Goal: Transaction & Acquisition: Purchase product/service

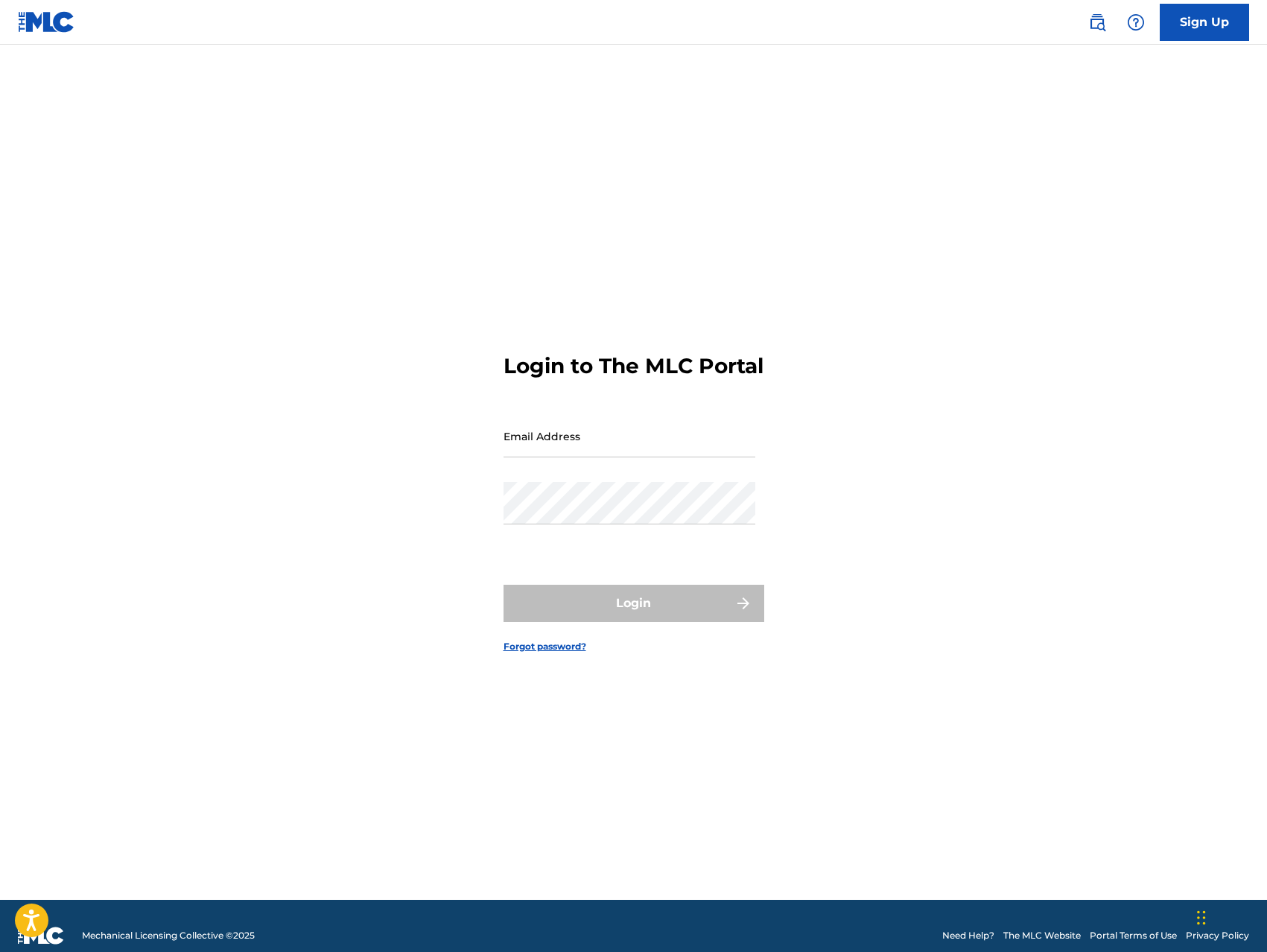
click at [886, 487] on div "Login to The MLC Portal Email Address Password Login Forgot password?" at bounding box center [634, 490] width 1043 height 817
click at [672, 456] on input "Email Address" at bounding box center [629, 435] width 251 height 42
type input "[EMAIL_ADDRESS][DOMAIN_NAME]"
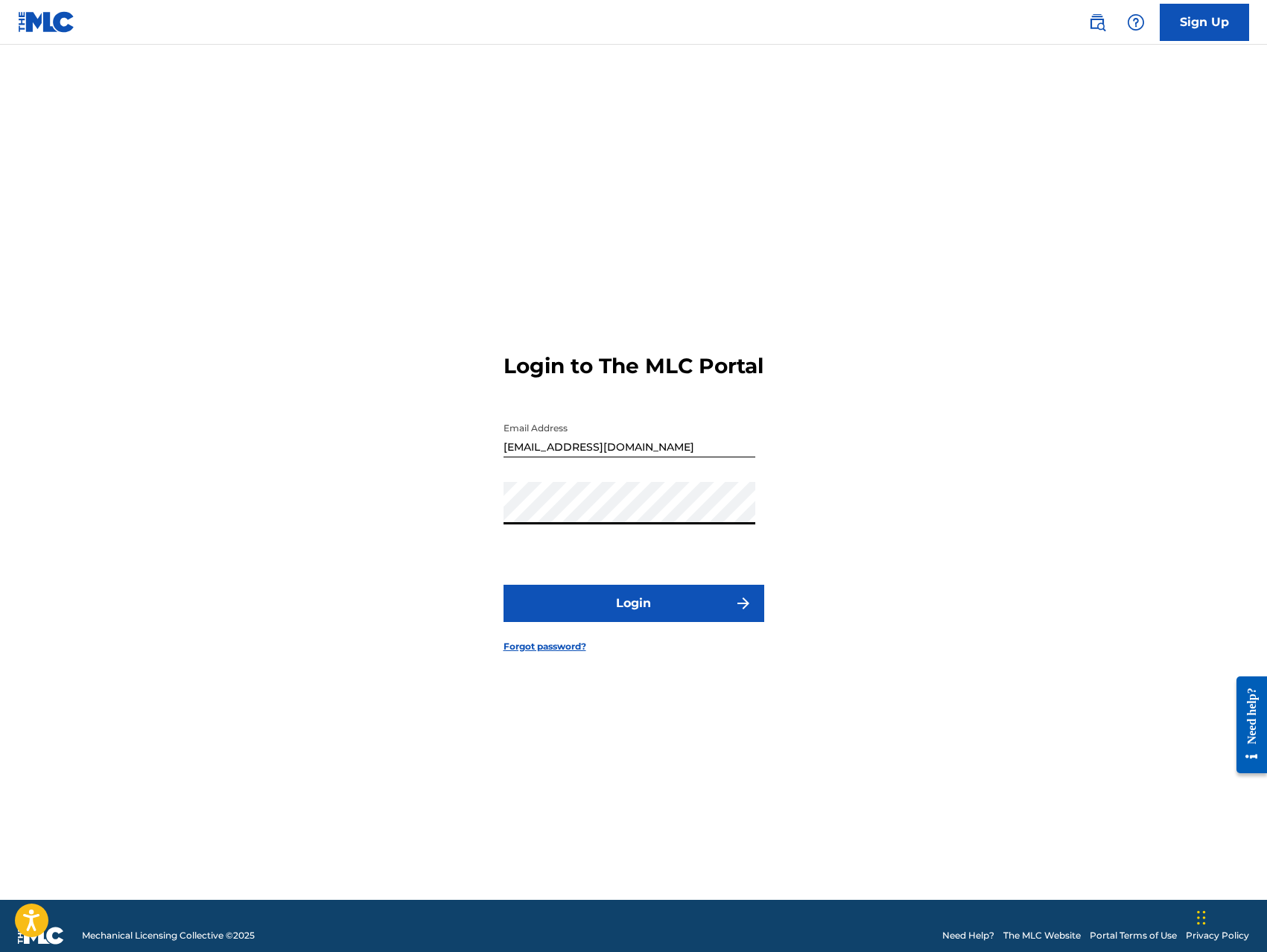
click at [659, 609] on button "Login" at bounding box center [634, 602] width 260 height 37
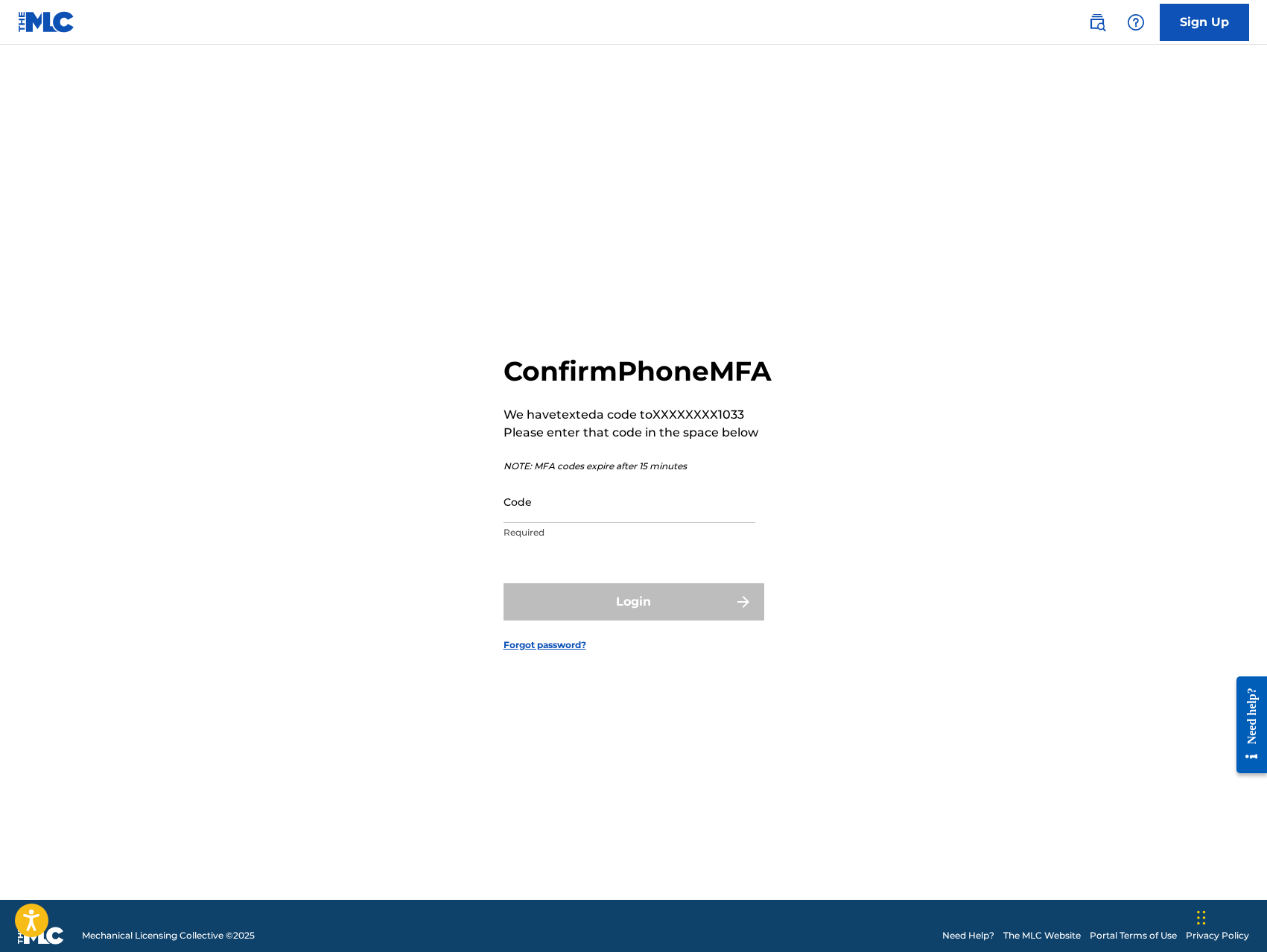
click at [660, 520] on input "Code" at bounding box center [629, 501] width 251 height 42
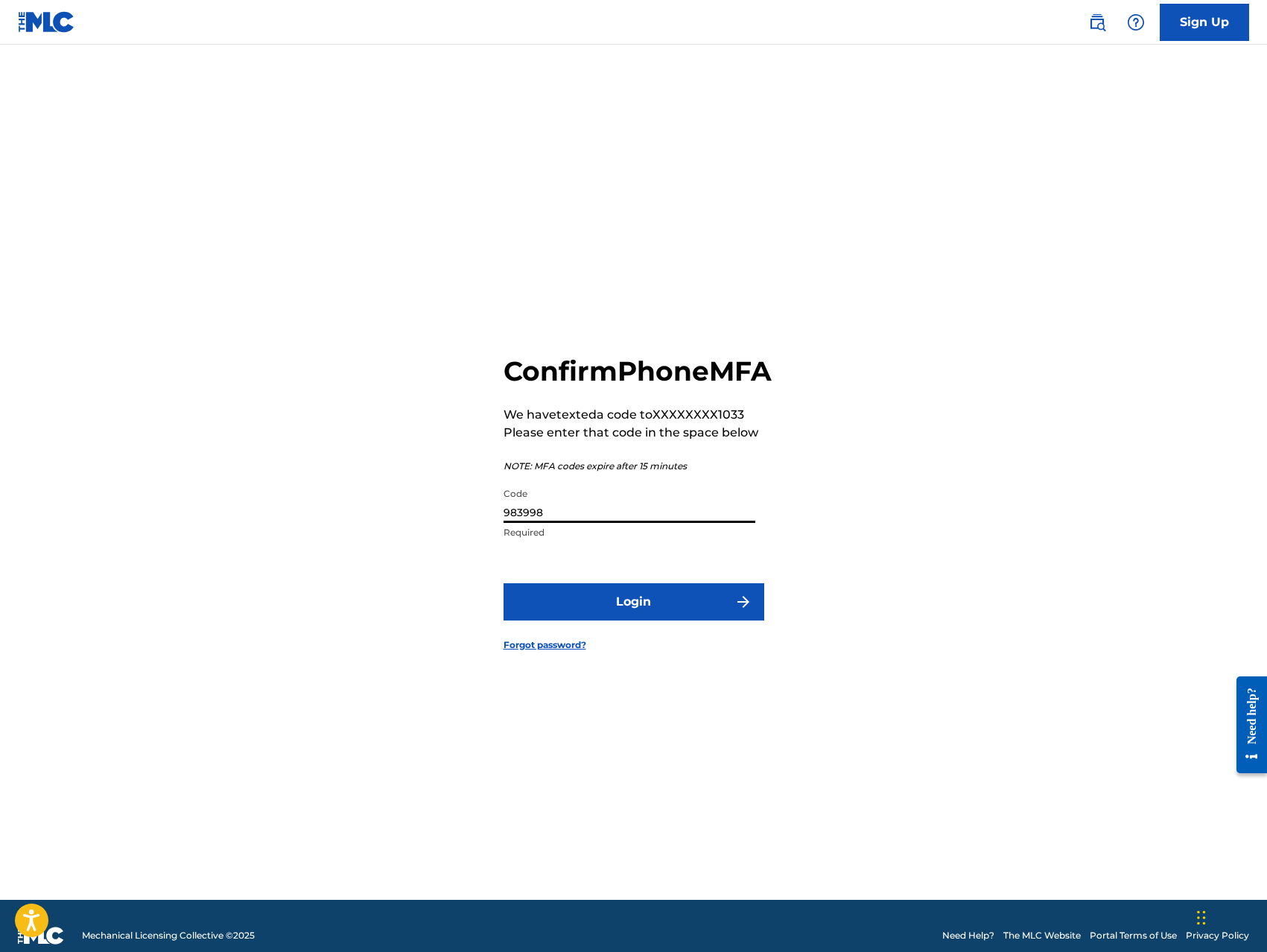
type input "983998"
click at [641, 615] on button "Login" at bounding box center [634, 601] width 260 height 37
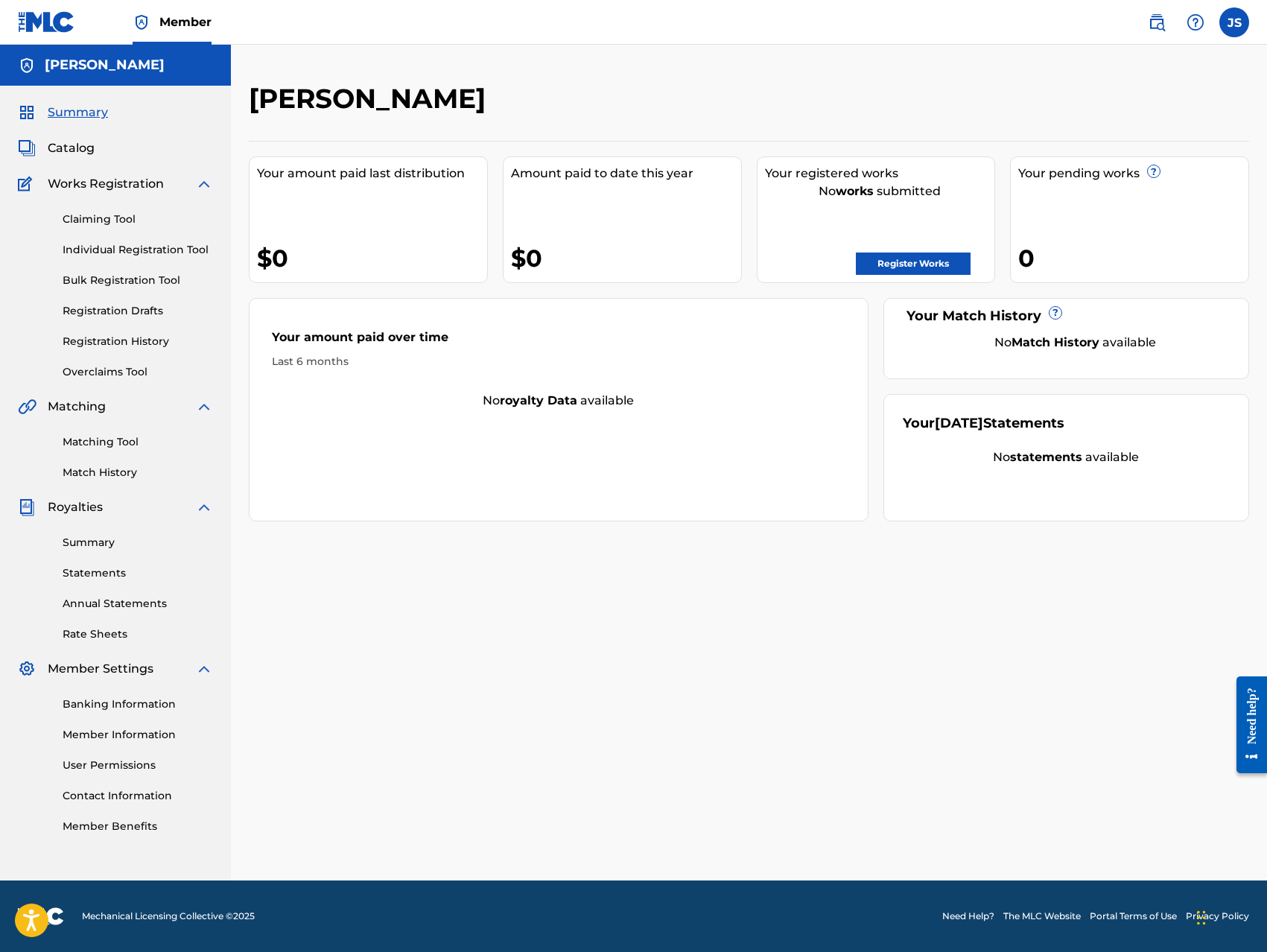
click at [890, 262] on link "Register Works" at bounding box center [913, 263] width 115 height 22
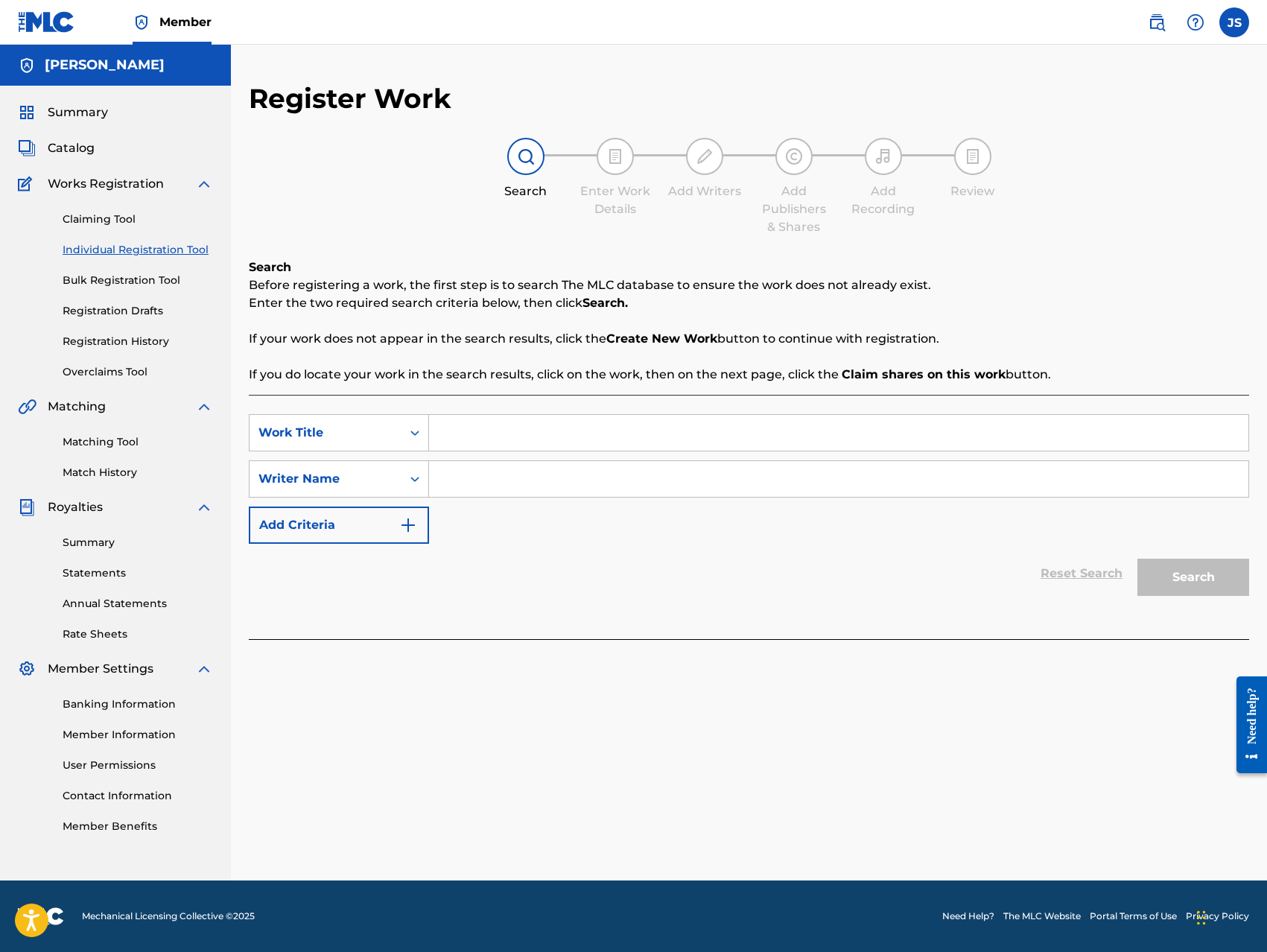
click at [98, 284] on link "Bulk Registration Tool" at bounding box center [138, 280] width 151 height 15
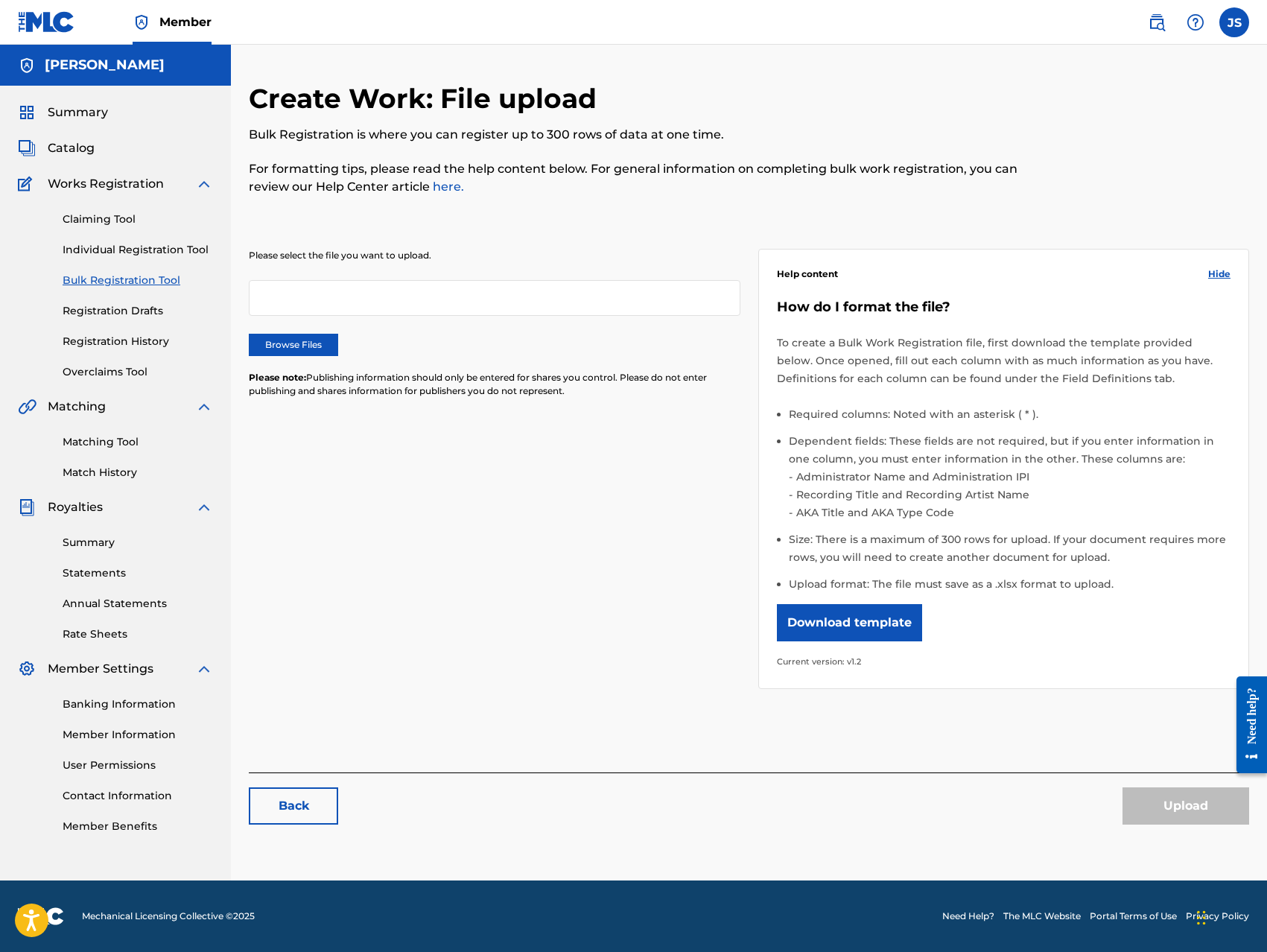
click at [295, 347] on label "Browse Files" at bounding box center [293, 345] width 90 height 22
click at [0, 0] on input "Browse Files" at bounding box center [0, 0] width 0 height 0
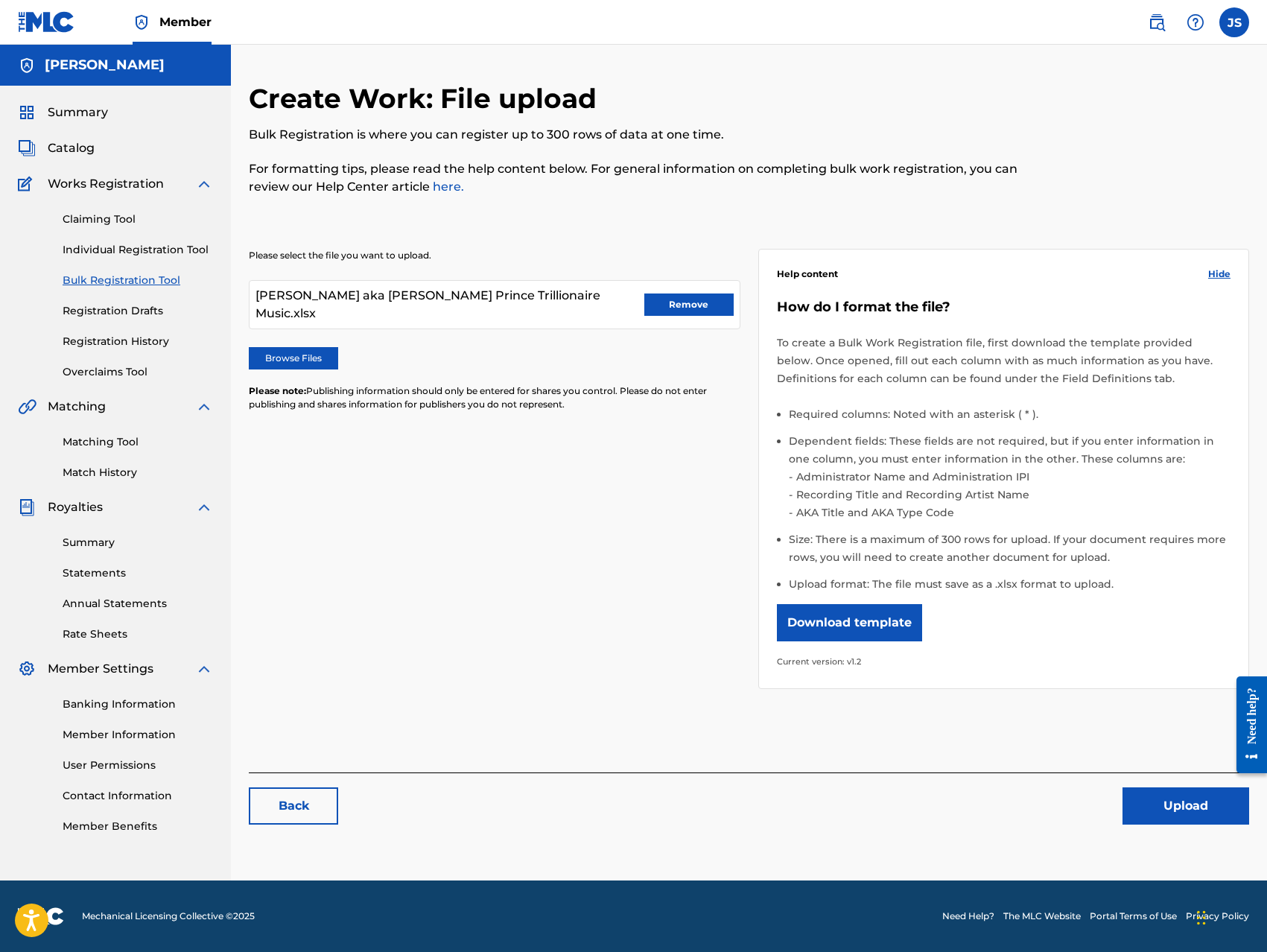
click at [1144, 788] on button "Upload" at bounding box center [1185, 805] width 127 height 37
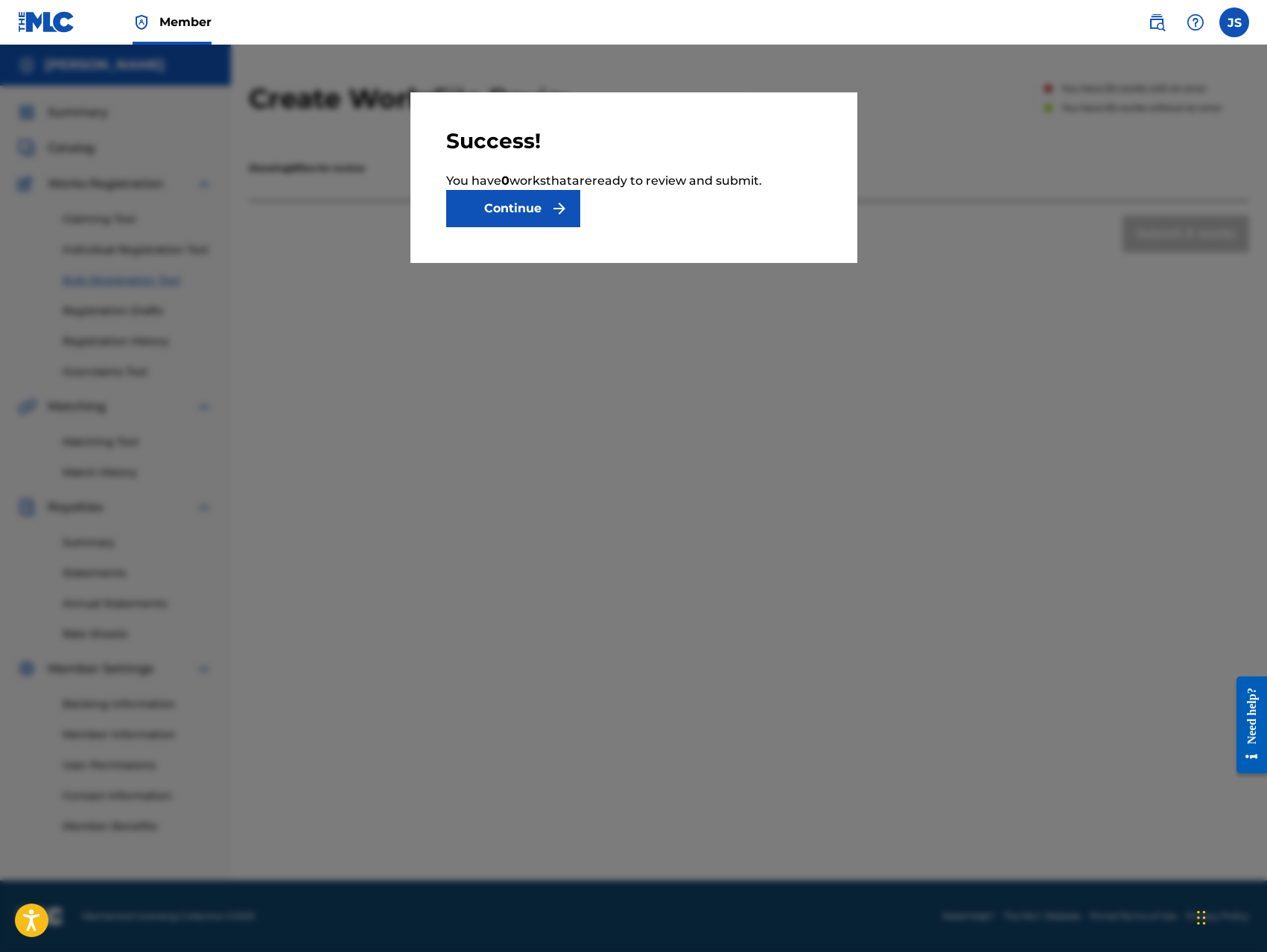
click at [510, 202] on button "Continue" at bounding box center [512, 208] width 134 height 37
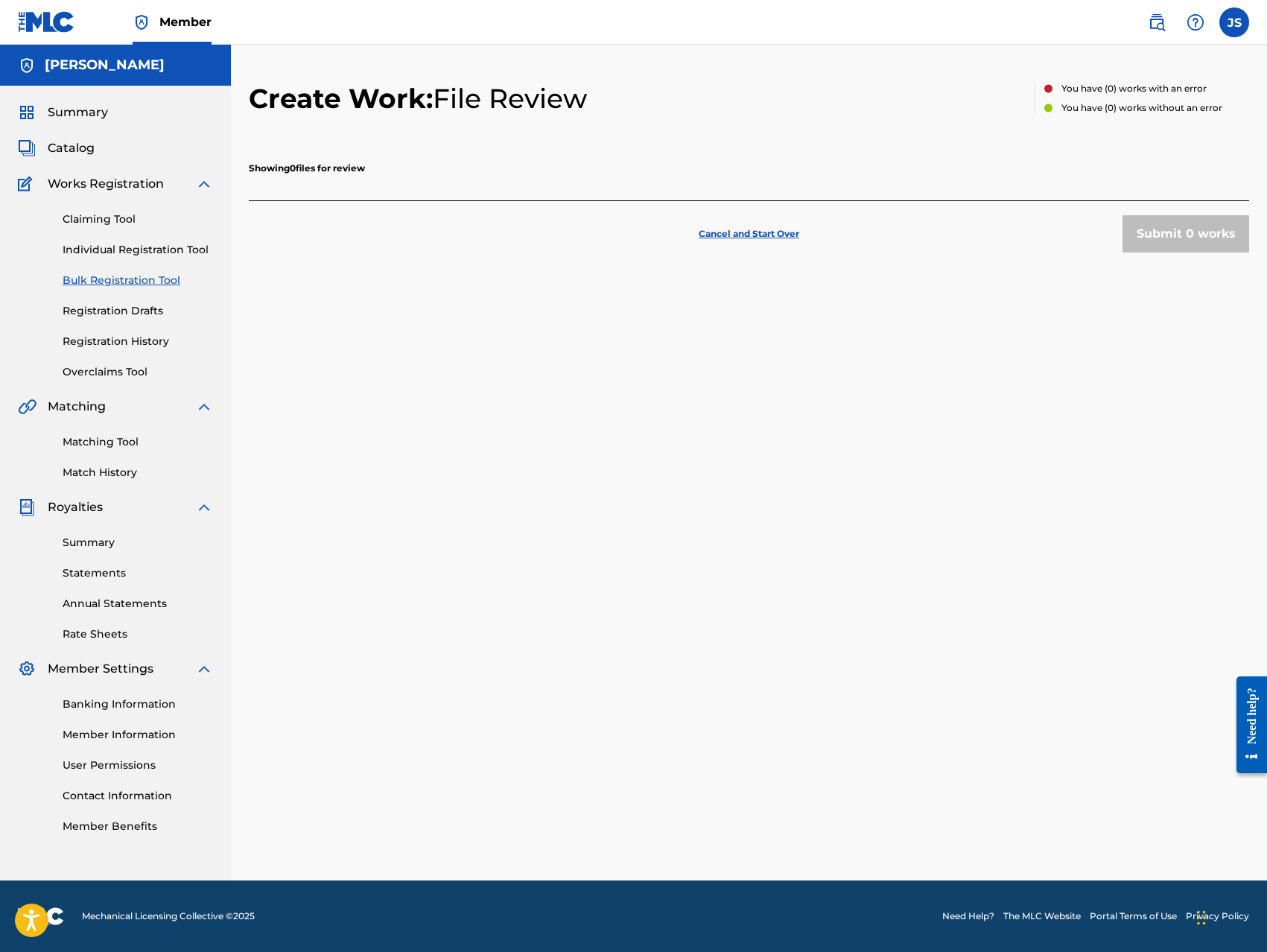
click at [1199, 29] on img at bounding box center [1195, 22] width 18 height 18
click at [1193, 66] on link "Contact us" at bounding box center [1194, 63] width 127 height 36
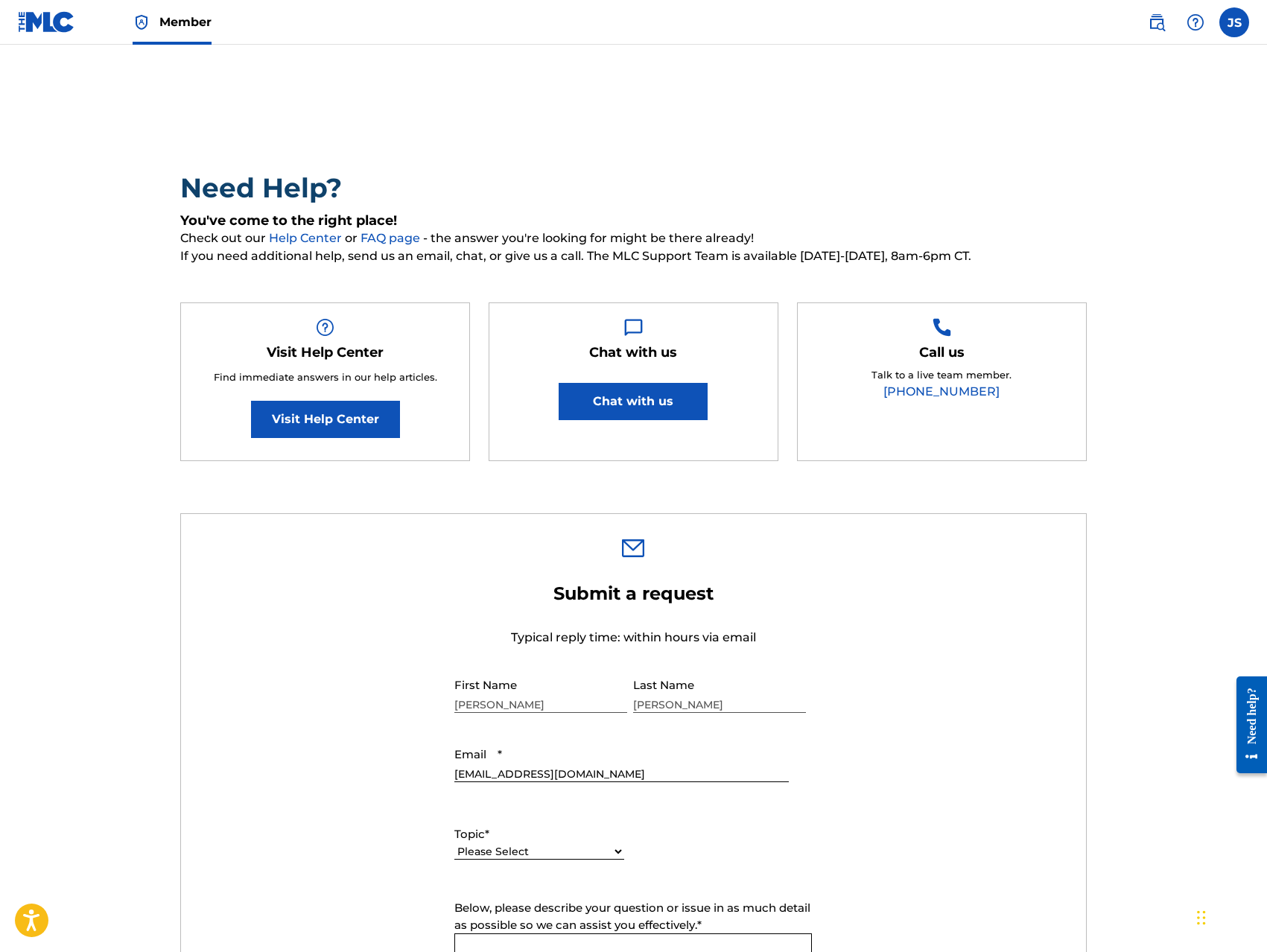
click at [667, 394] on button "Chat with us" at bounding box center [633, 401] width 149 height 37
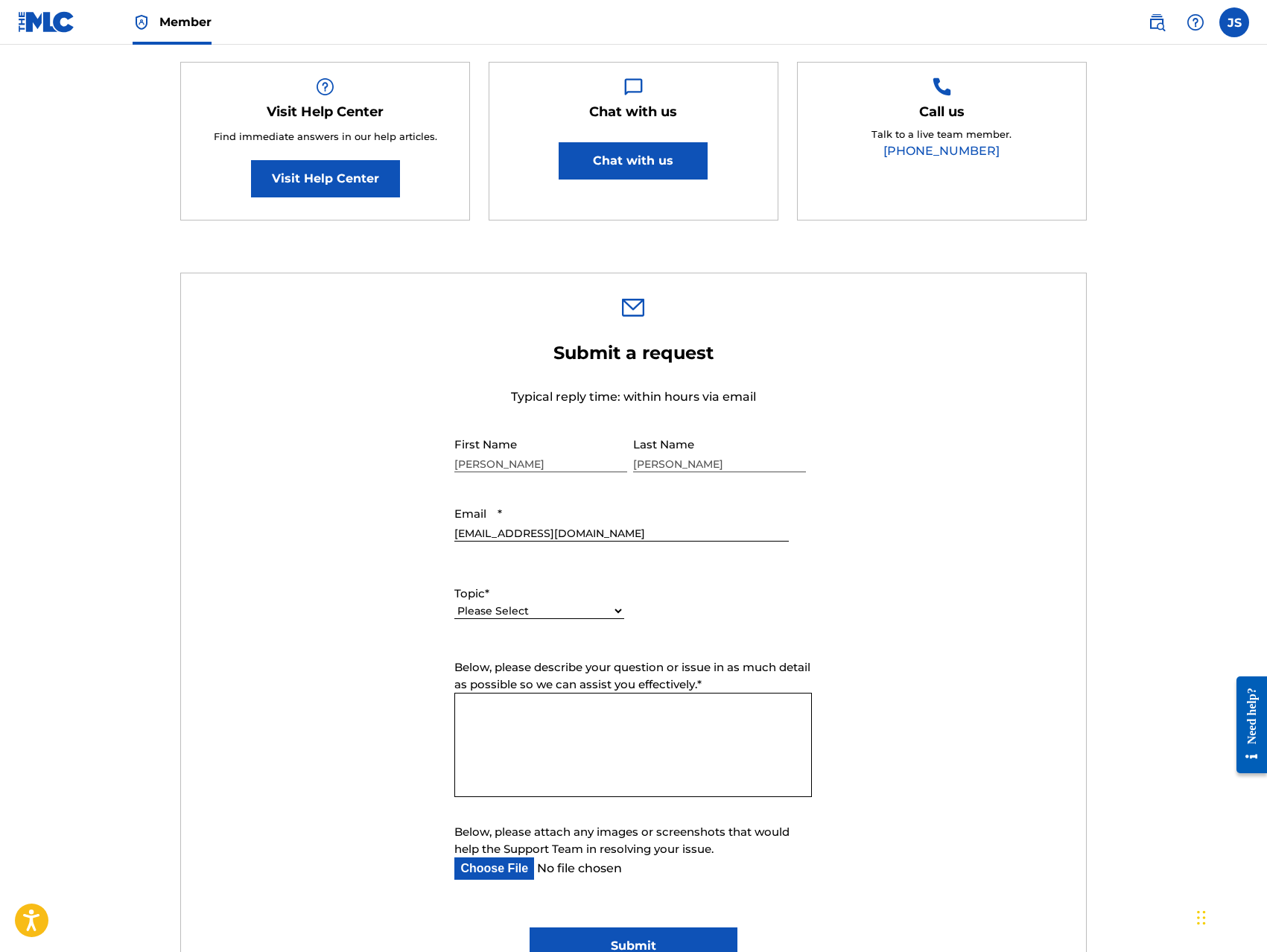
scroll to position [440, 0]
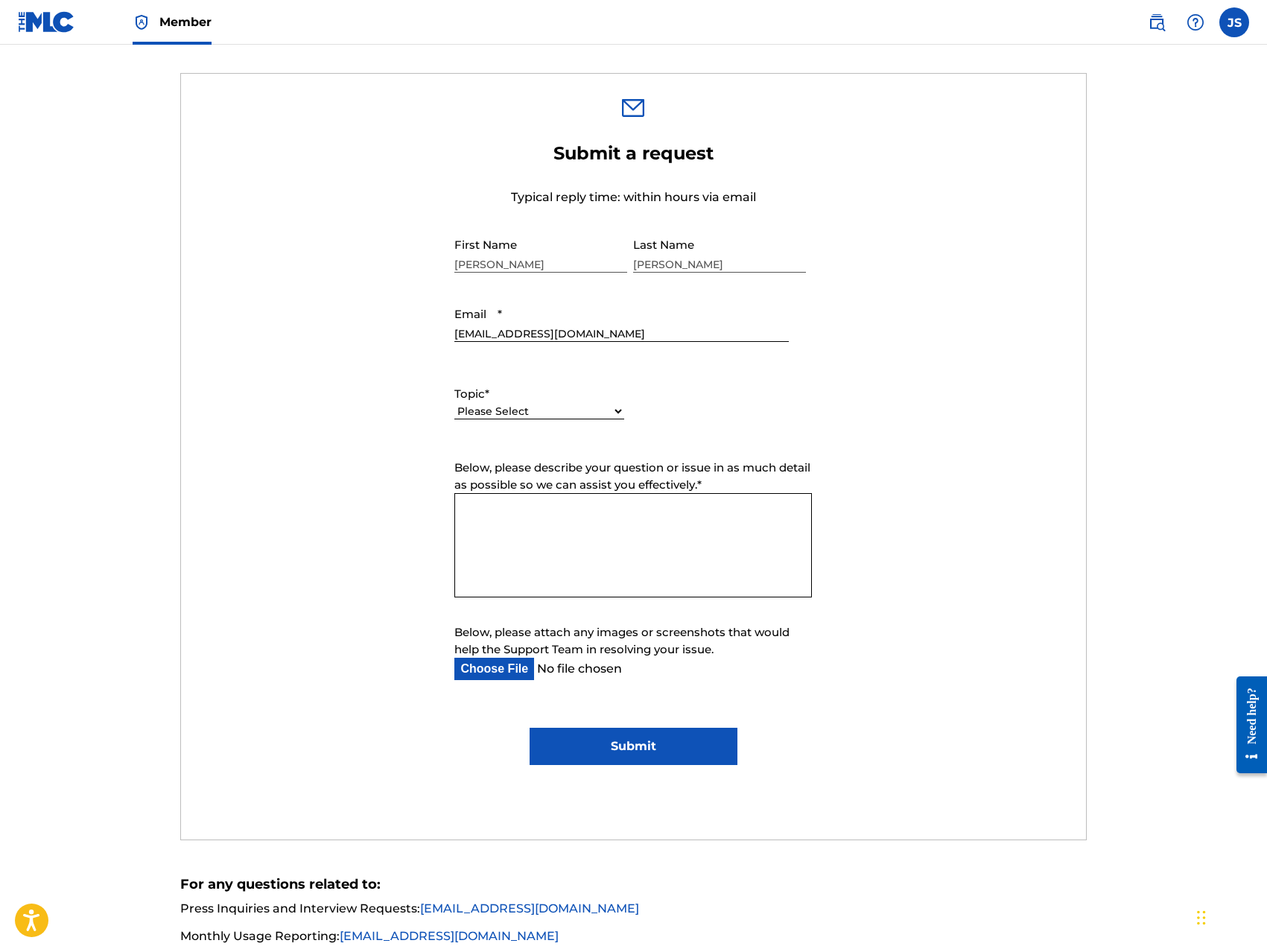
click at [614, 409] on select "Please Select I need help with my account I need help with managing my catalog …" at bounding box center [538, 411] width 170 height 15
select select "I need help with my account"
click at [454, 404] on select "Please Select I need help with my account I need help with managing my catalog …" at bounding box center [538, 411] width 170 height 15
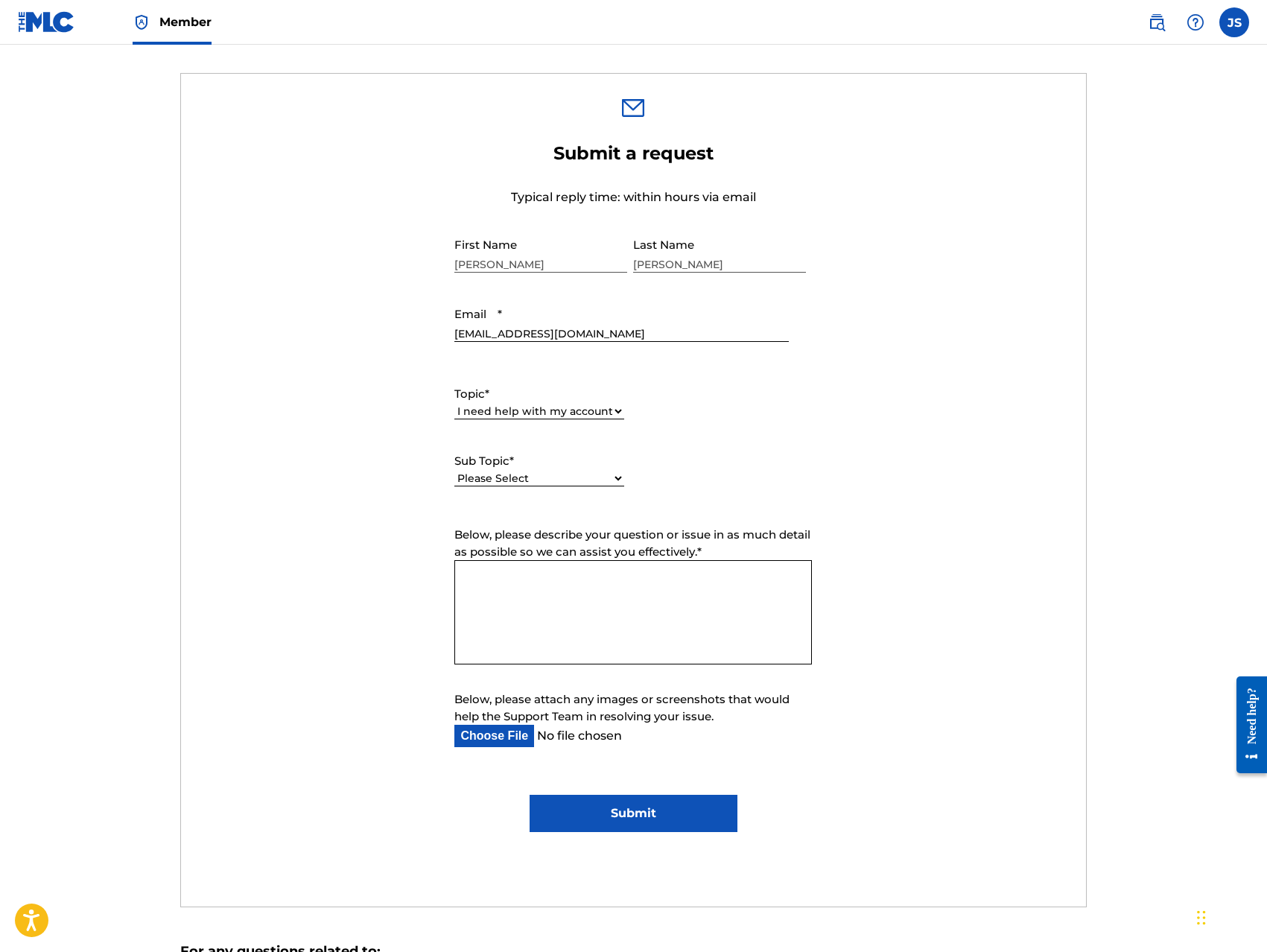
click at [560, 597] on textarea "Below, please describe your question or issue in as much detail as possible so …" at bounding box center [633, 612] width 357 height 104
type textarea "The Bulk Form isn't uploading, here it is."
click at [519, 740] on input "Below, please attach any images or screenshots that would help the Support Team…" at bounding box center [621, 735] width 334 height 22
type input "C:\fakepath\Jerome Singleton aka King Prince Trillionaire Music.xlsx"
click at [691, 816] on input "Submit" at bounding box center [634, 812] width 208 height 37
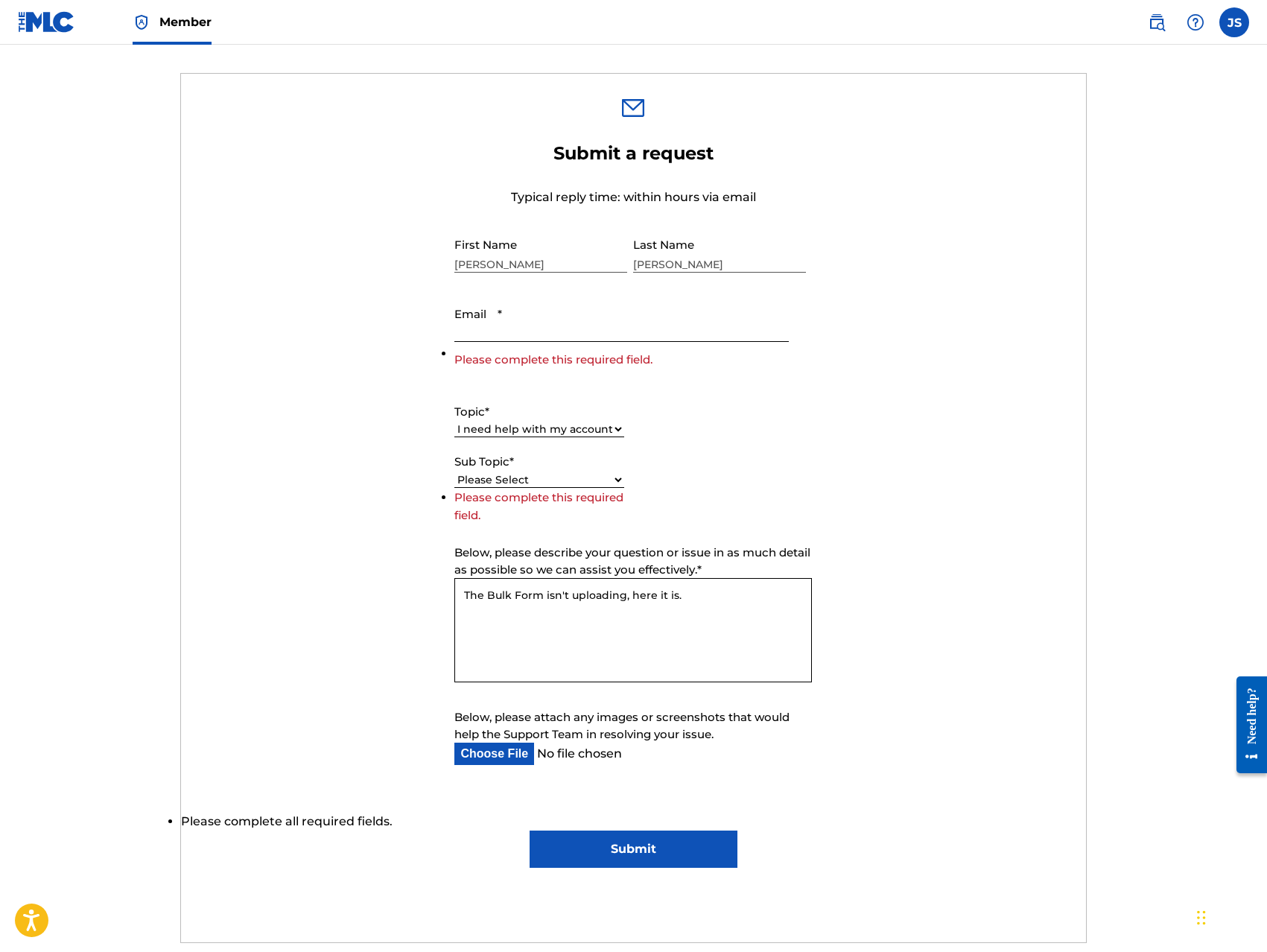
click at [578, 468] on label "Sub Topic *" at bounding box center [538, 461] width 170 height 17
click at [578, 472] on select "Please Select I need help with my user account I can't log in to my user accoun…" at bounding box center [538, 479] width 170 height 15
click at [563, 325] on input "Email *" at bounding box center [621, 320] width 334 height 42
type input "[EMAIL_ADDRESS][DOMAIN_NAME]"
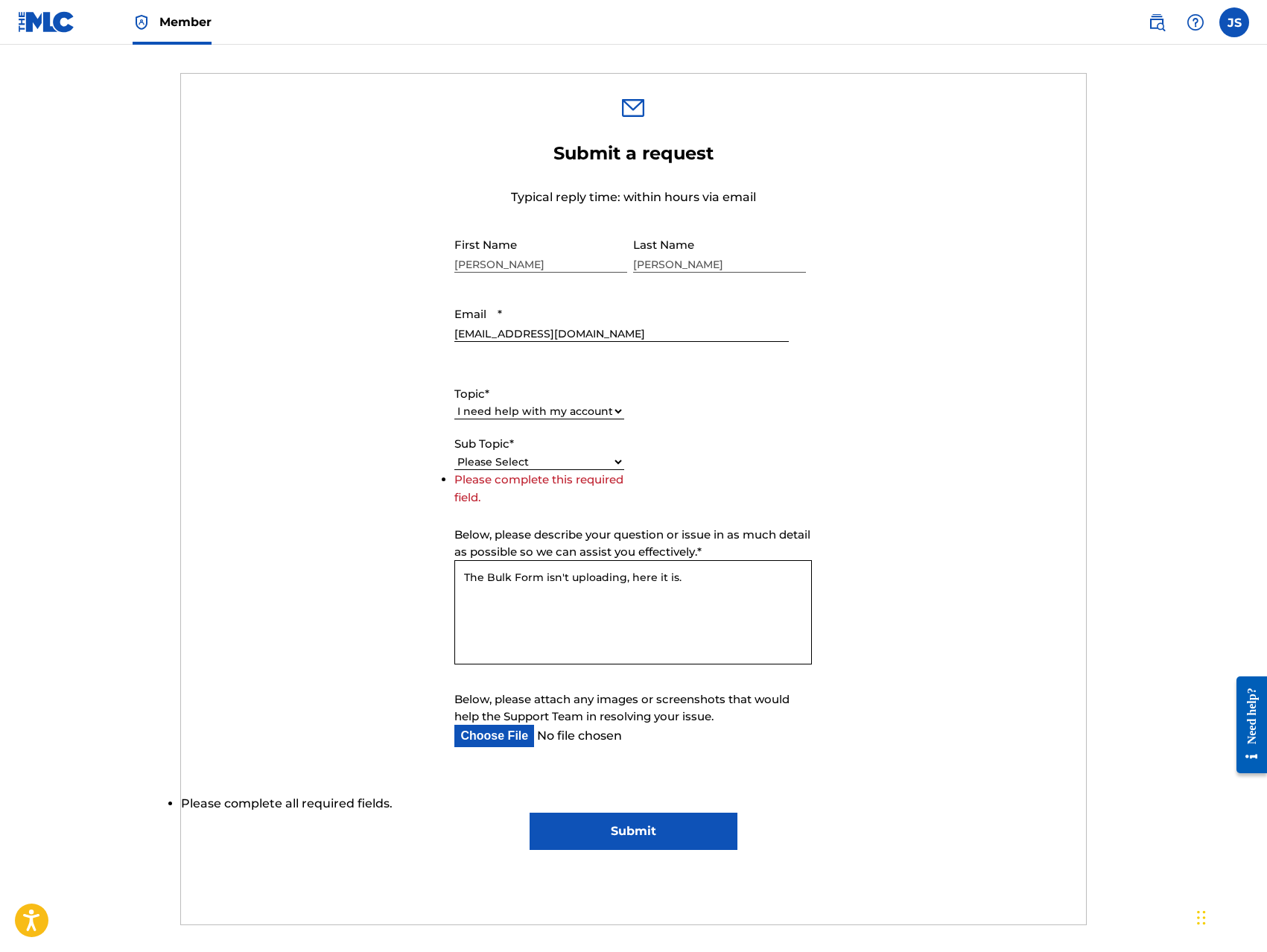
click at [578, 463] on select "Please Select I need help with my user account I can't log in to my user accoun…" at bounding box center [538, 461] width 170 height 15
click at [613, 454] on select "Please Select I need help with my user account I can't log in to my user accoun…" at bounding box center [538, 461] width 170 height 15
select select "I need help with my Member account"
click at [454, 470] on select "Please Select I need help with my user account I can't log in to my user accoun…" at bounding box center [538, 461] width 170 height 15
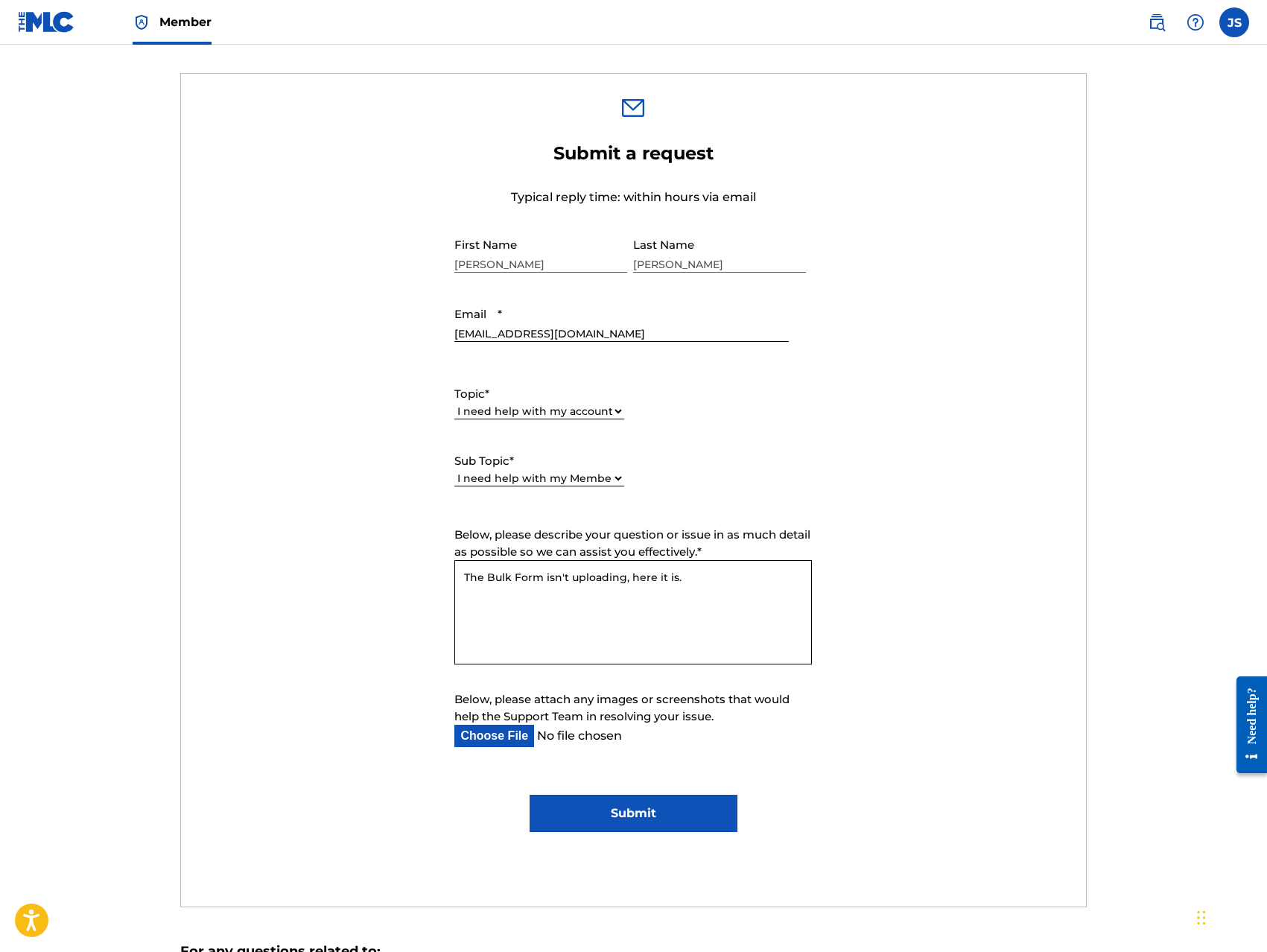
click at [688, 580] on textarea "The Bulk Form isn't uploading, here it is." at bounding box center [633, 612] width 357 height 104
type textarea "The Bulk Form isn't uploading, here it is. Can you please help me, Thank You!"
click at [641, 812] on input "Submit" at bounding box center [634, 812] width 208 height 37
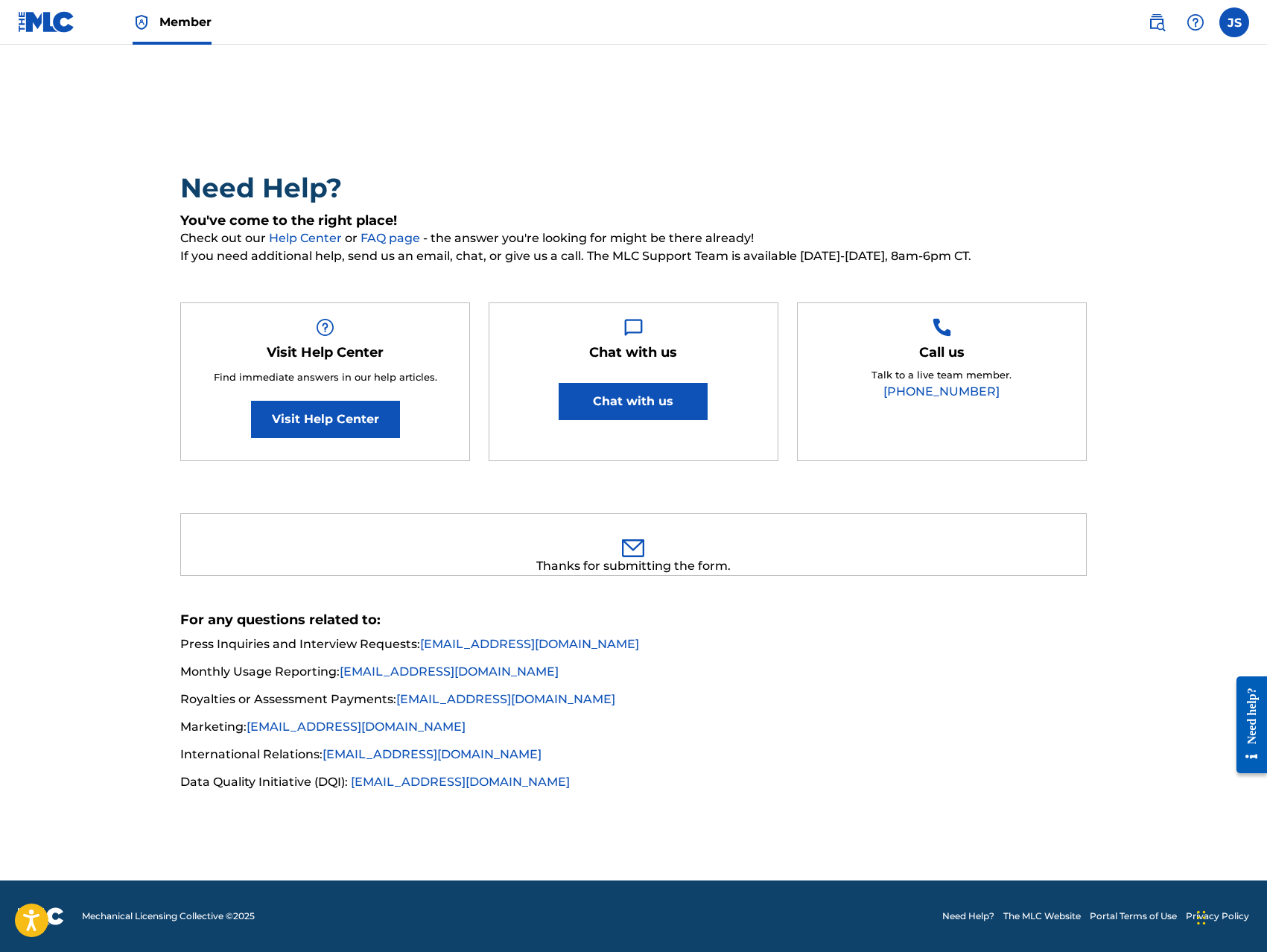
click at [1227, 15] on label at bounding box center [1233, 22] width 30 height 30
click at [1234, 22] on input "JS [PERSON_NAME] [EMAIL_ADDRESS][DOMAIN_NAME] Notification Preferences Profile …" at bounding box center [1234, 22] width 0 height 0
click at [1096, 185] on link "Profile" at bounding box center [1087, 185] width 30 height 13
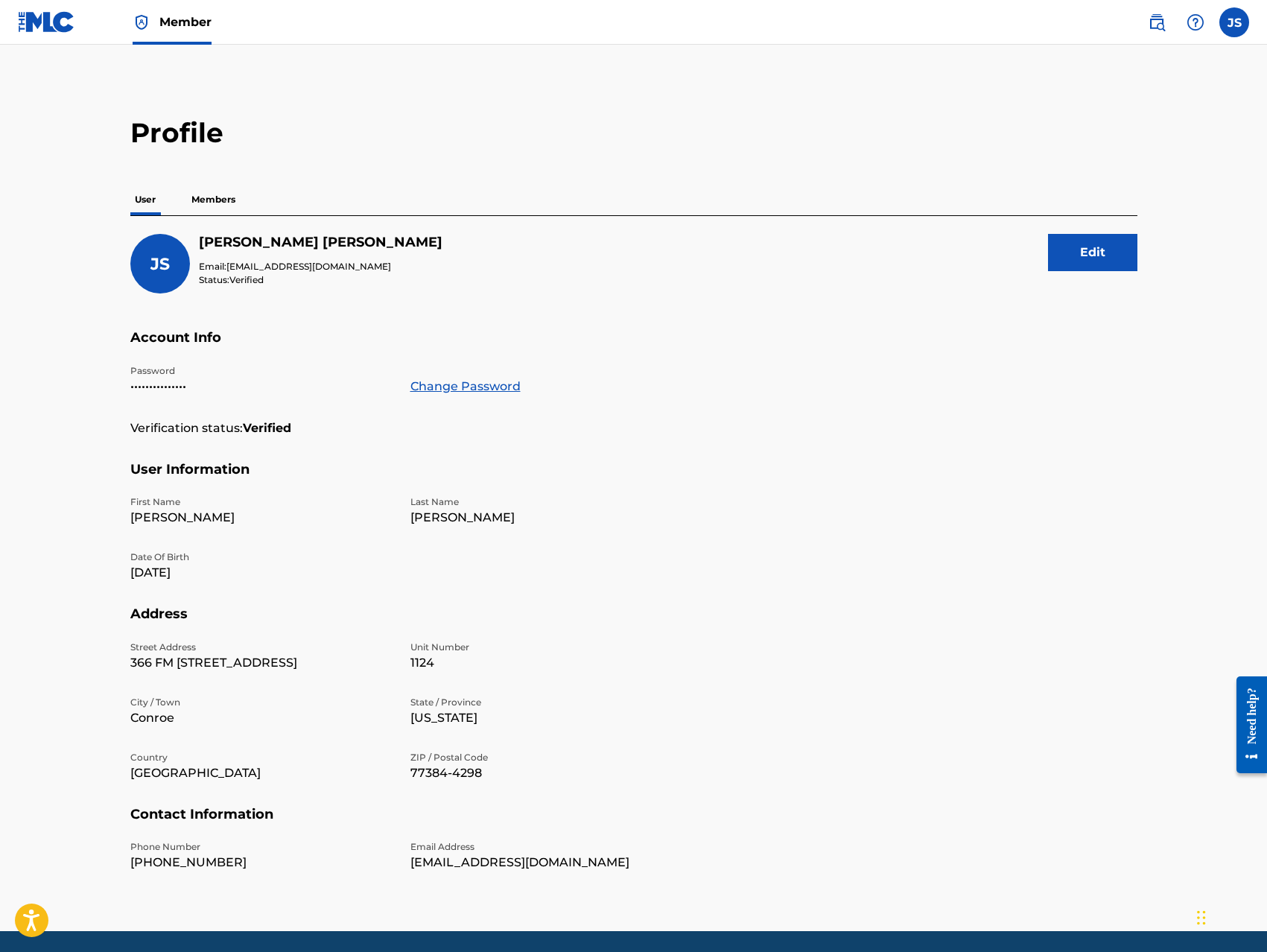
click at [229, 201] on p "Members" at bounding box center [213, 199] width 53 height 31
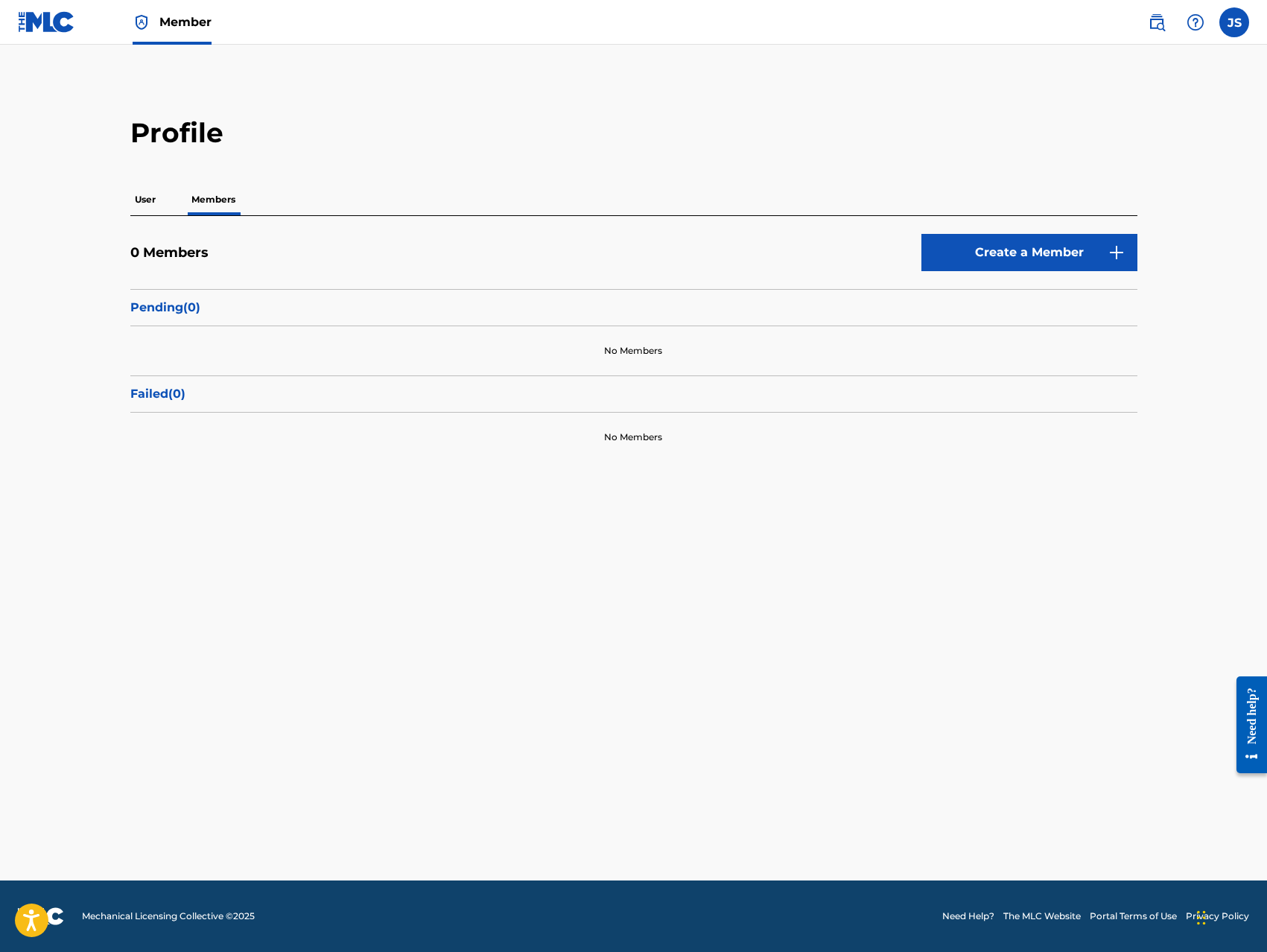
click at [1031, 254] on link "Create a Member" at bounding box center [1028, 252] width 216 height 37
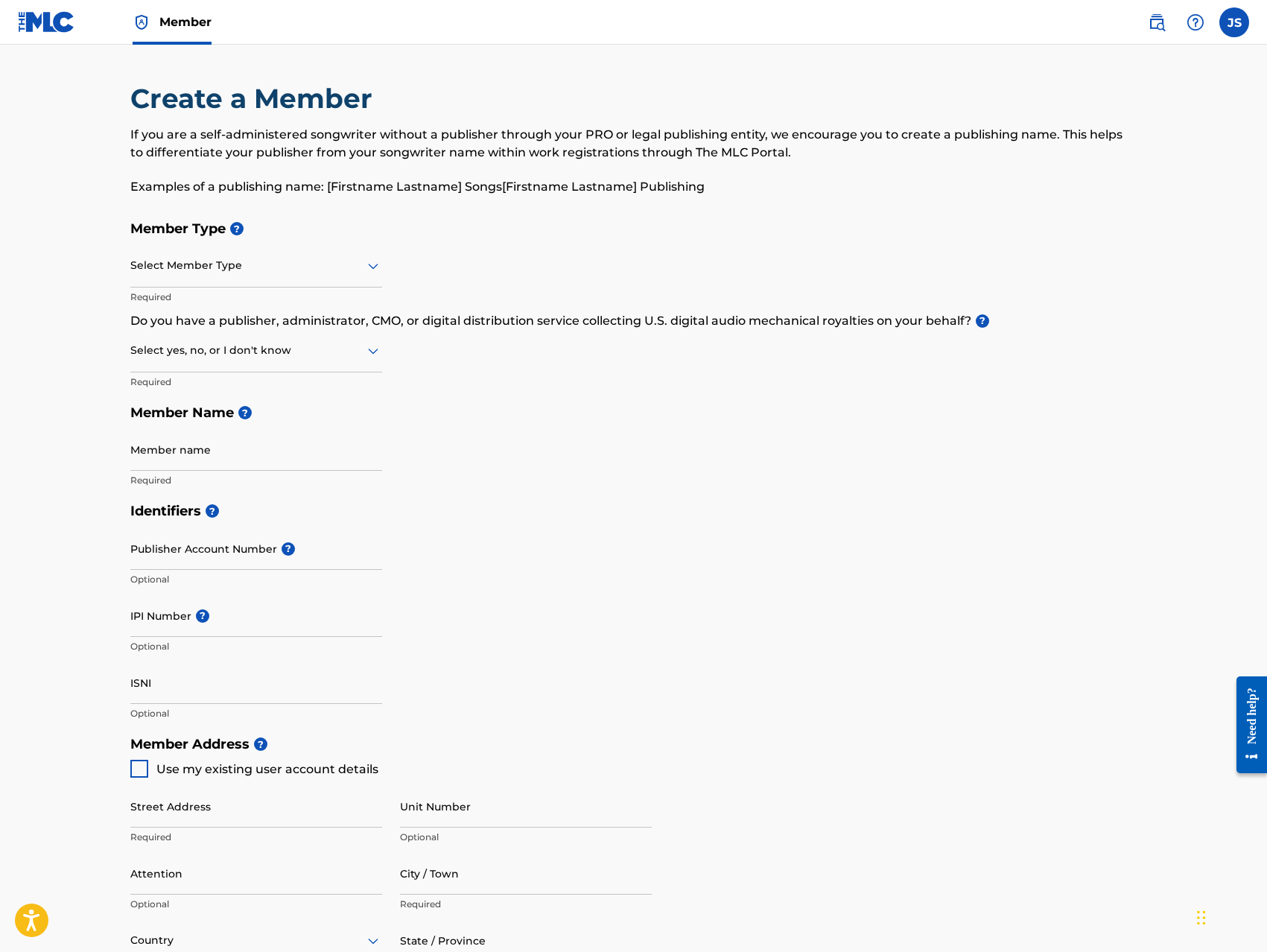
click at [346, 263] on div at bounding box center [256, 265] width 251 height 19
click at [309, 334] on div "Publisher" at bounding box center [256, 337] width 250 height 33
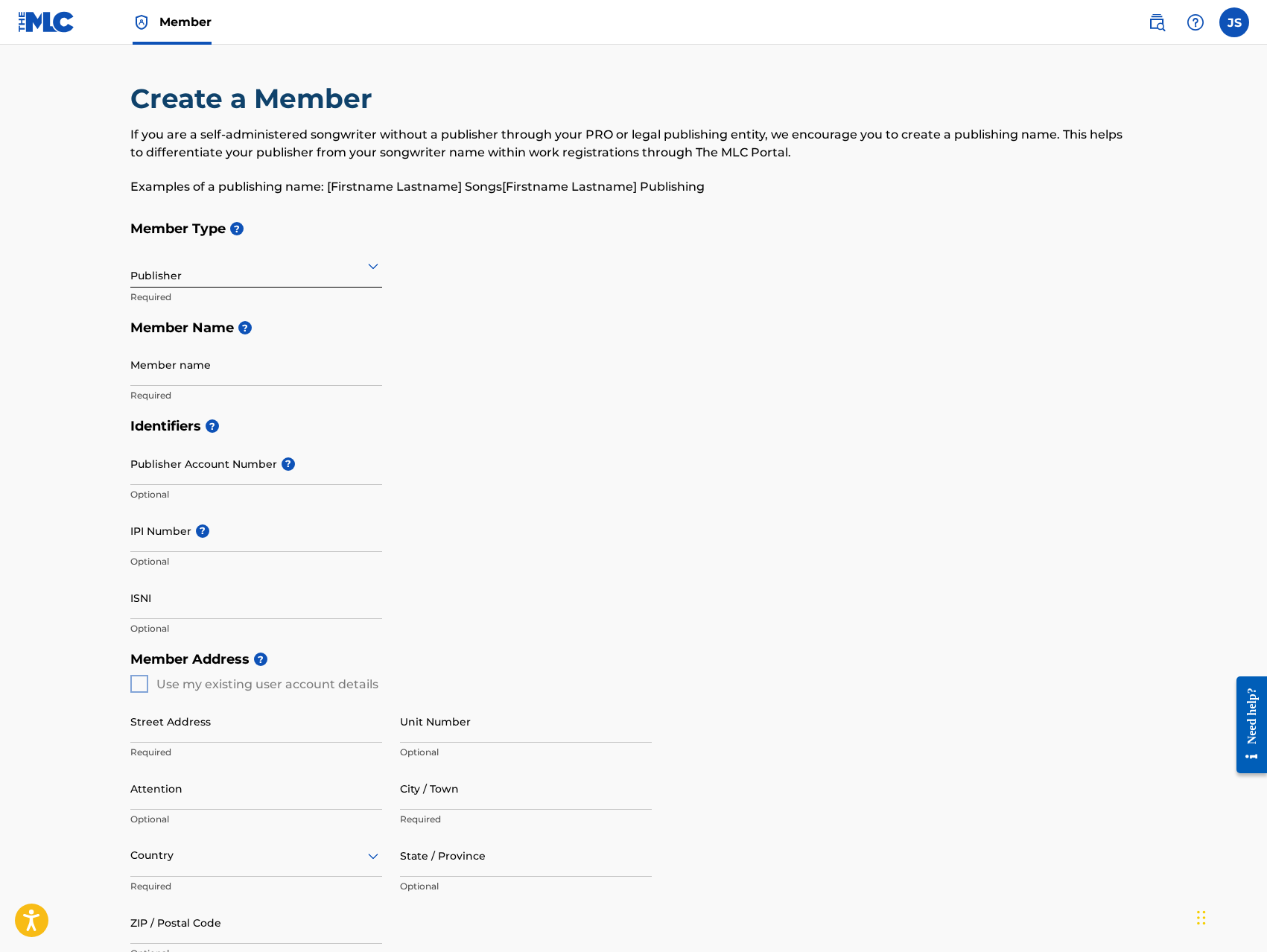
click at [299, 371] on input "Member name" at bounding box center [256, 364] width 251 height 42
click at [322, 376] on input "Member name" at bounding box center [256, 364] width 251 height 42
type input "NOWWR Publishing (ASCAP)"
click at [214, 476] on input "Publisher Account Number ?" at bounding box center [256, 463] width 251 height 42
type input "#73823"
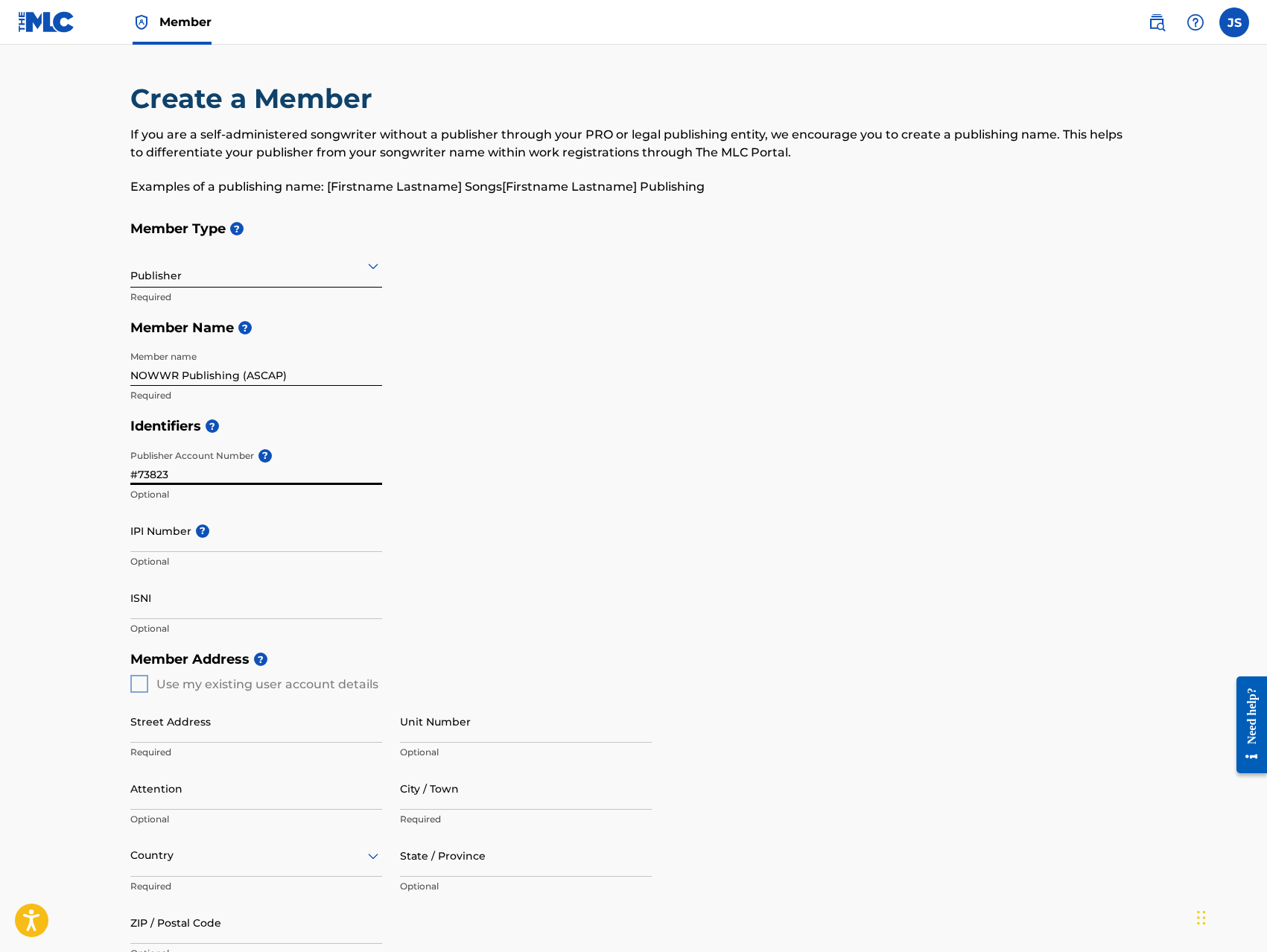
click at [255, 546] on input "IPI Number ?" at bounding box center [256, 530] width 251 height 42
click at [286, 542] on input "IPI Number ?" at bounding box center [256, 530] width 251 height 42
type input "431083100"
click at [139, 685] on div "Member Address ? Use my existing user account details Street Address Required U…" at bounding box center [634, 813] width 1007 height 340
click at [139, 680] on div "Member Address ? Use my existing user account details Street Address Required U…" at bounding box center [634, 813] width 1007 height 340
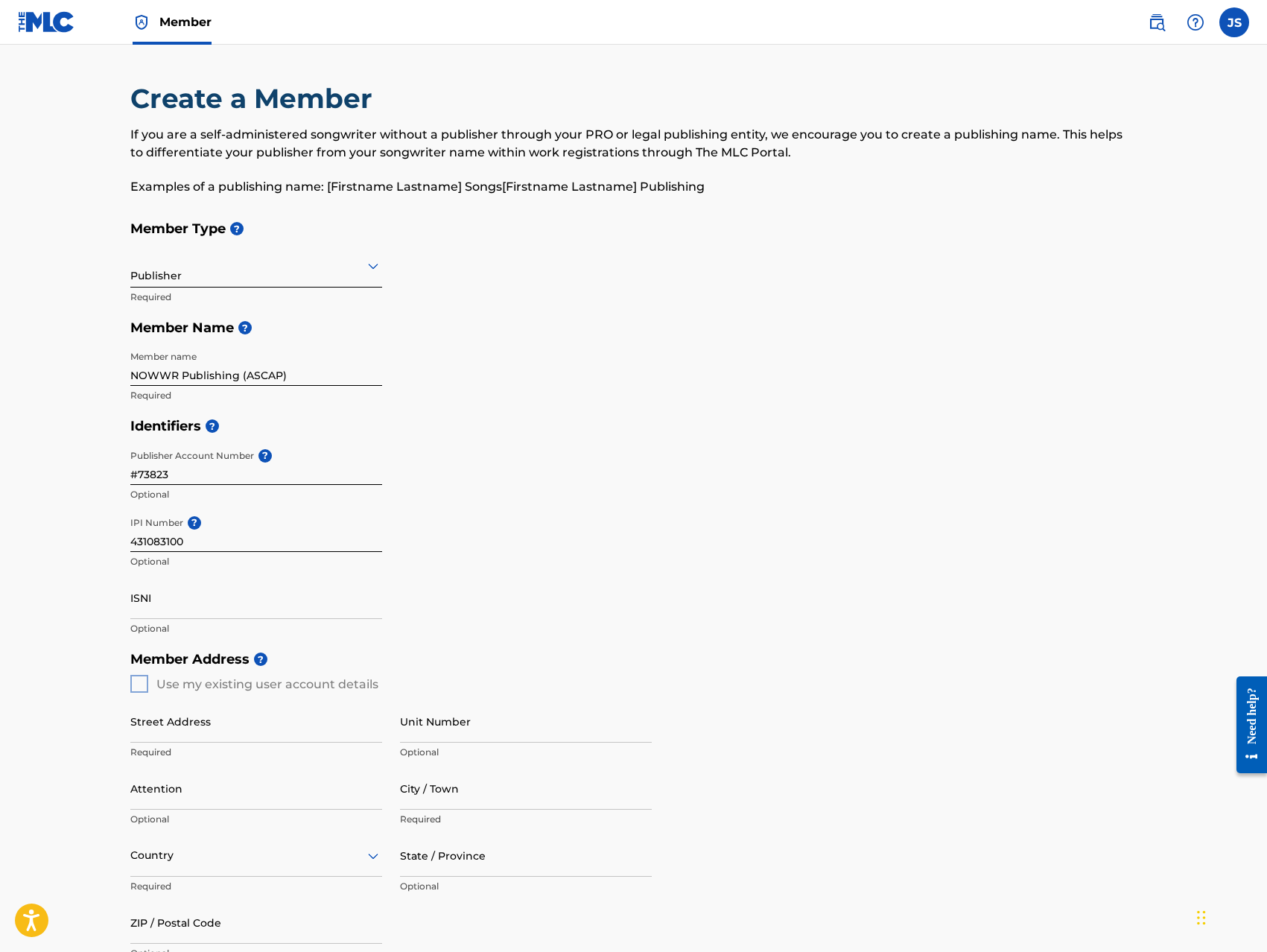
click at [181, 735] on input "Street Address" at bounding box center [256, 721] width 251 height 42
type input "366 FM [STREET_ADDRESS]"
click at [406, 731] on input "Unit Number" at bounding box center [526, 721] width 251 height 42
type input "Apt. 1124"
click at [328, 727] on input "366 FM [STREET_ADDRESS]" at bounding box center [256, 721] width 251 height 42
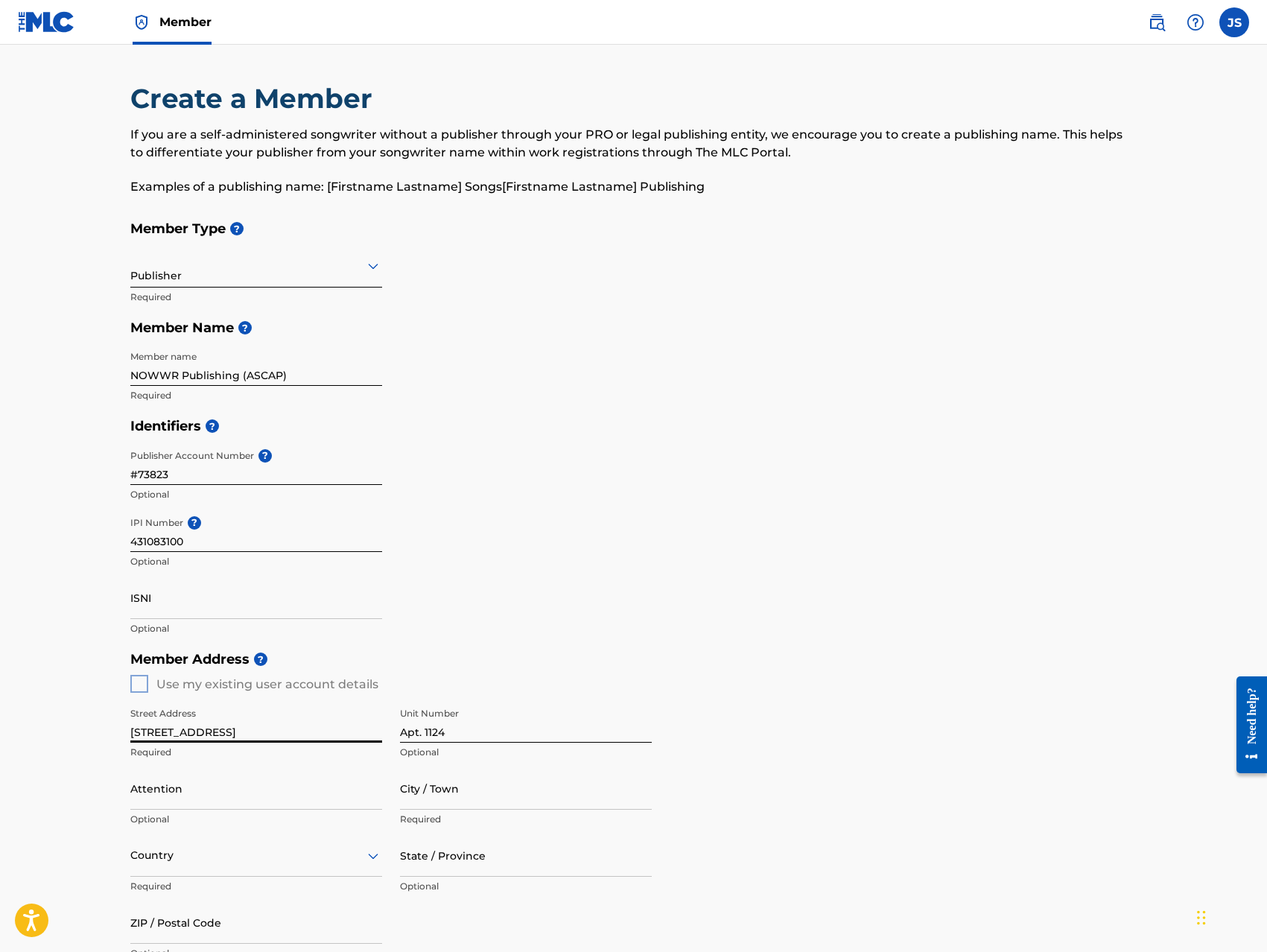
type input "[STREET_ADDRESS]"
click at [421, 795] on input "City / Town" at bounding box center [526, 788] width 251 height 42
type input "Conroe"
type input "[PERSON_NAME]"
type input "[GEOGRAPHIC_DATA]"
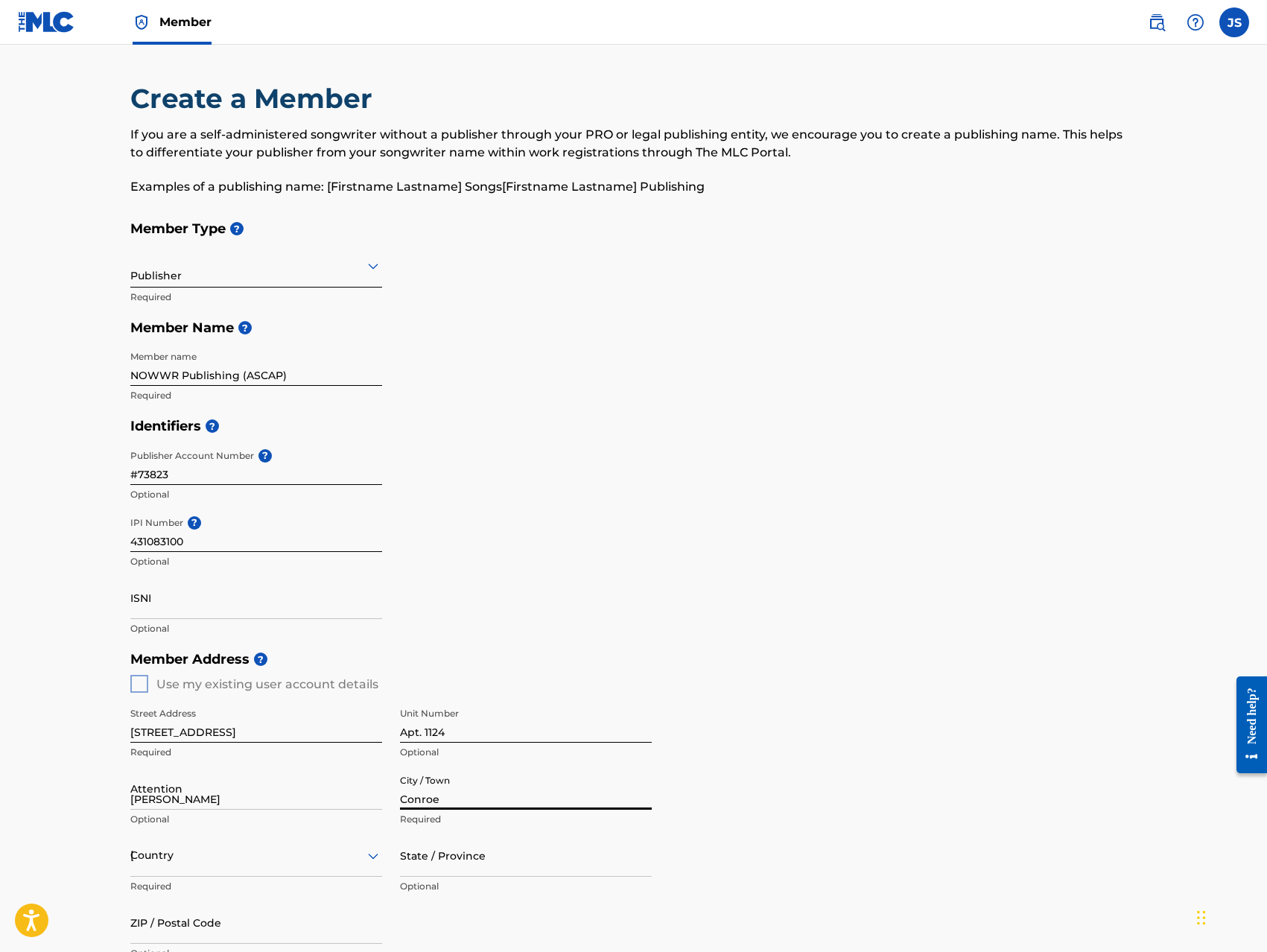
type input "[GEOGRAPHIC_DATA]"
type input "77384-4298"
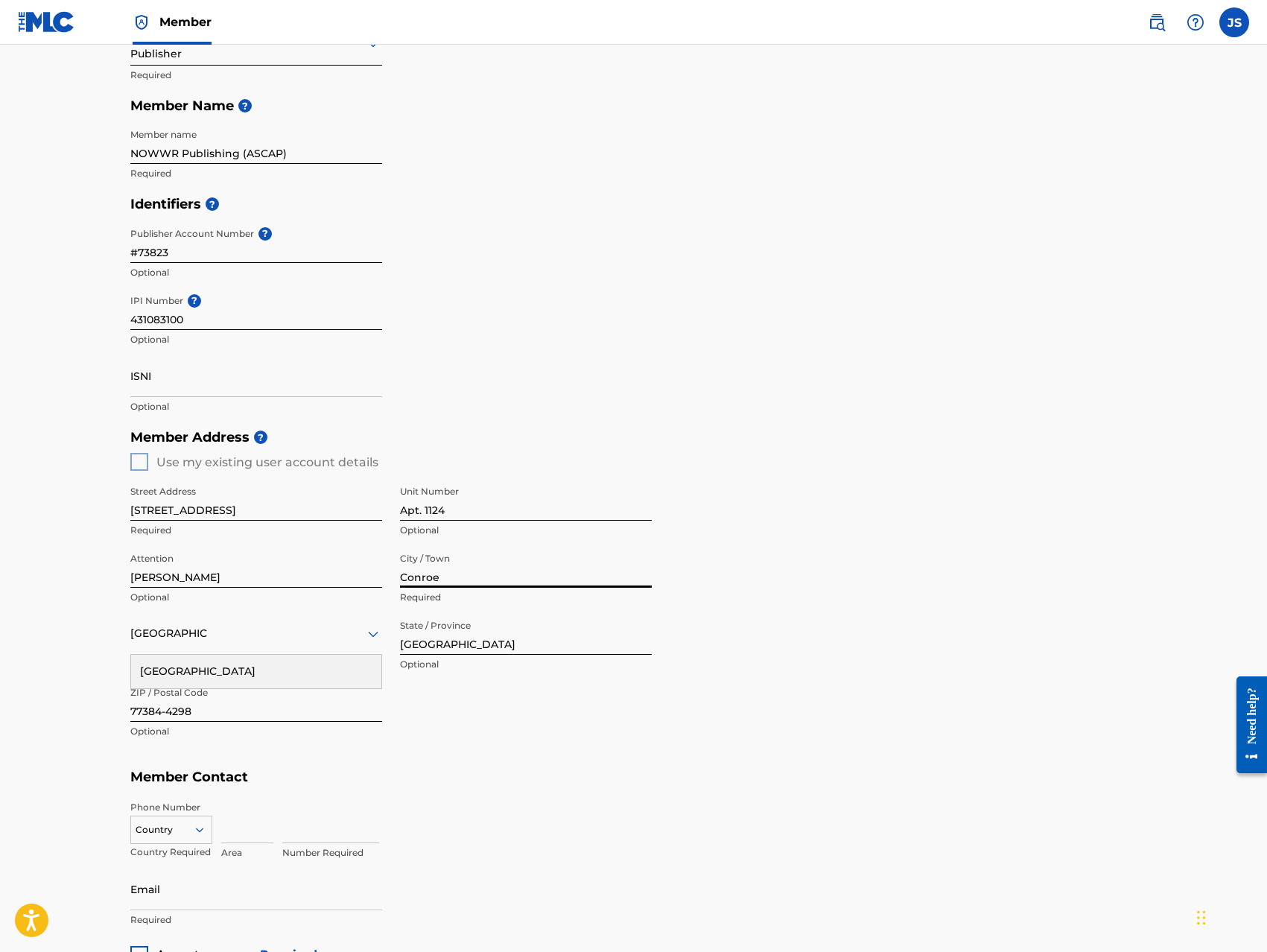
scroll to position [232, 0]
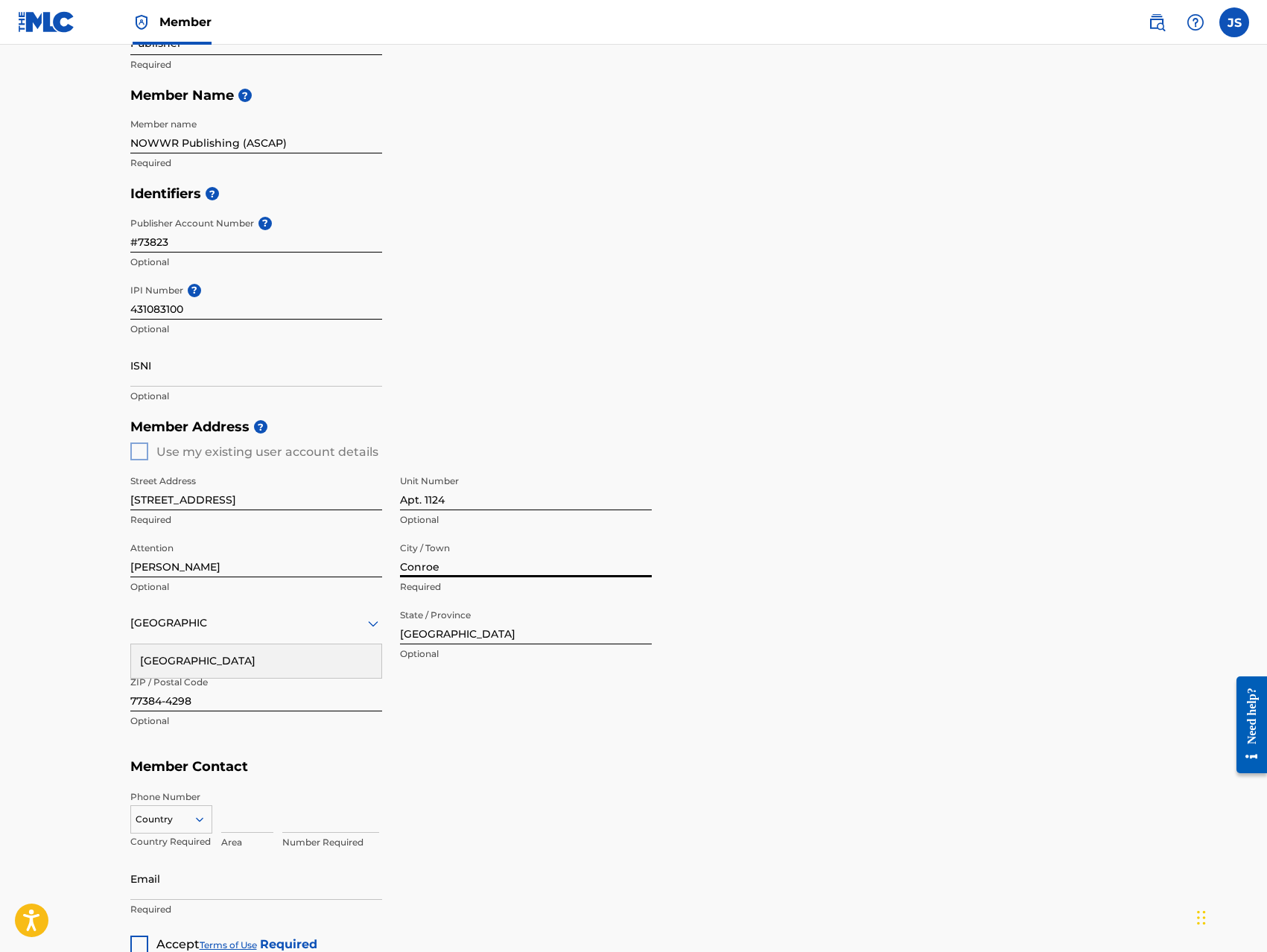
click at [188, 657] on div "[GEOGRAPHIC_DATA]" at bounding box center [256, 660] width 250 height 33
click at [447, 630] on div at bounding box center [526, 623] width 251 height 19
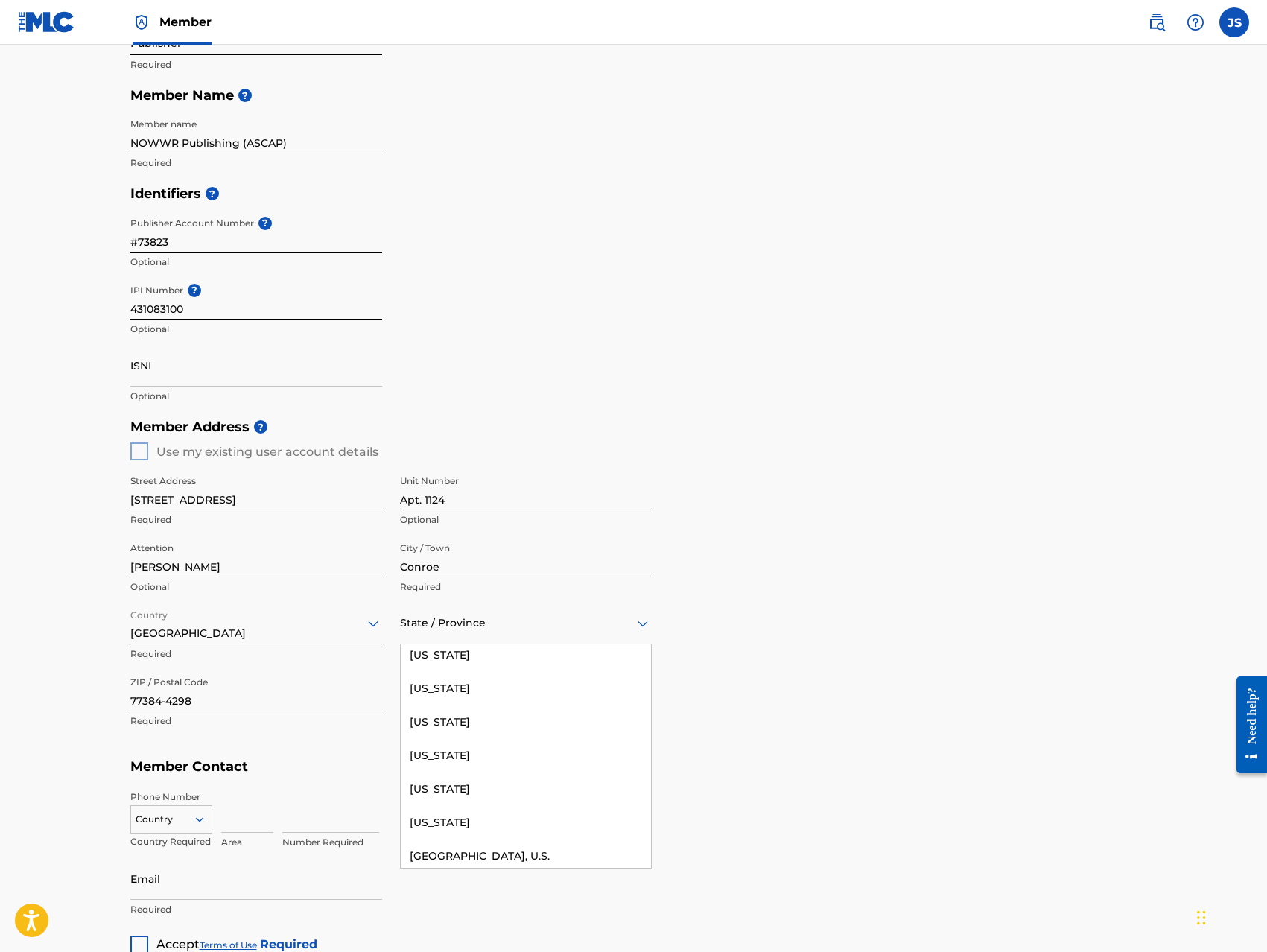
scroll to position [1618, 0]
click at [469, 663] on div "[US_STATE]" at bounding box center [525, 651] width 250 height 33
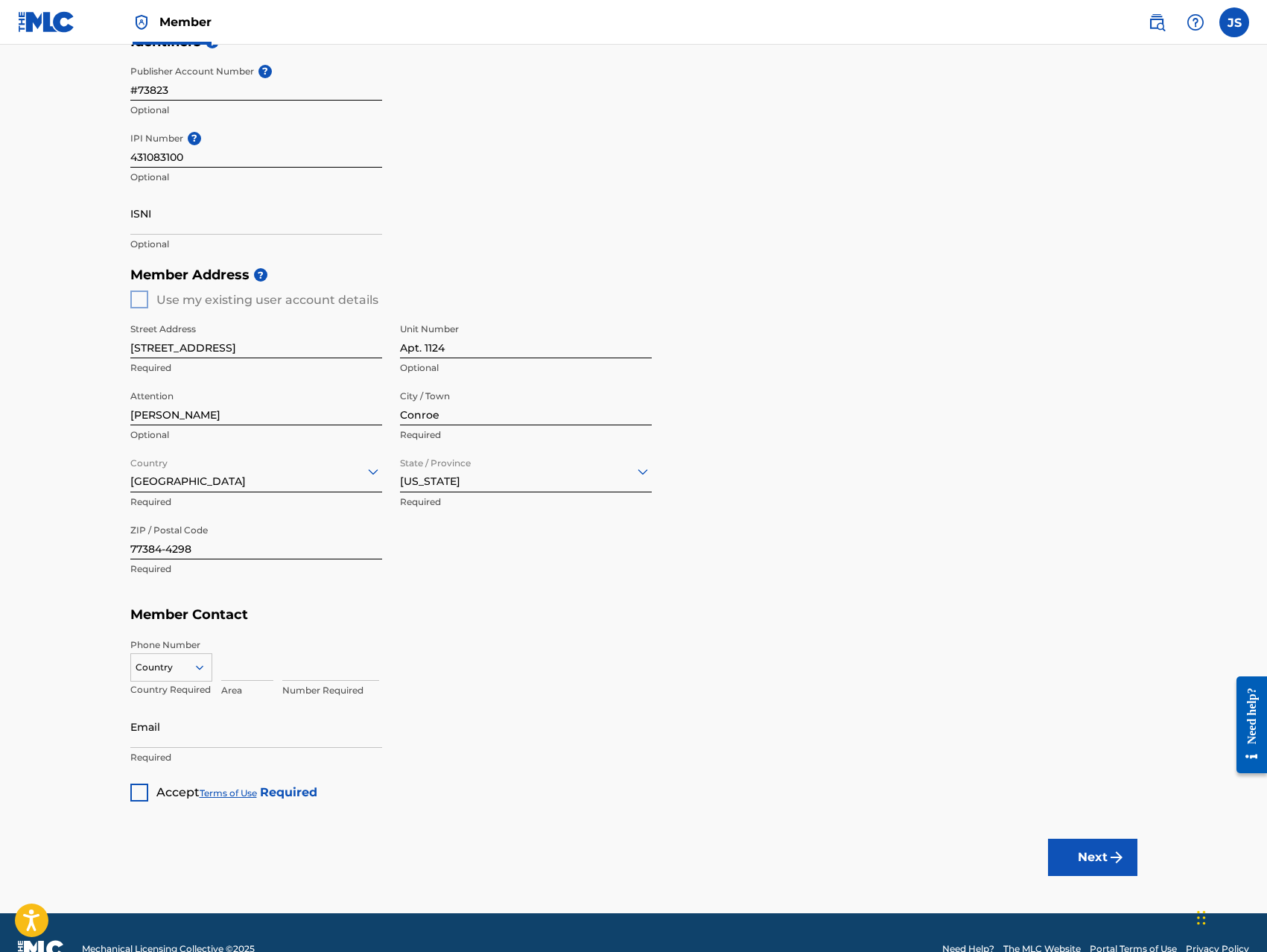
scroll to position [401, 0]
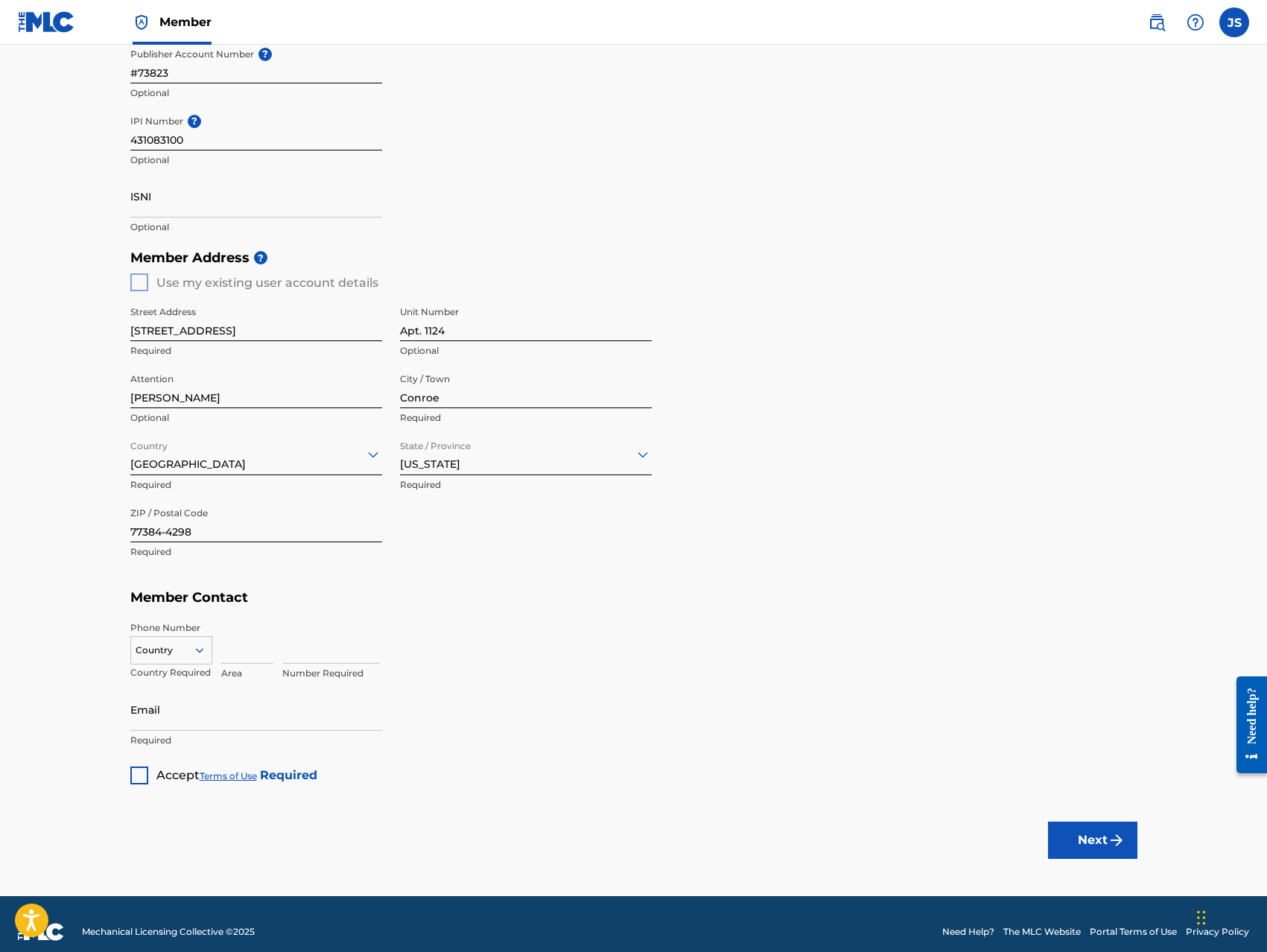
click at [239, 653] on input at bounding box center [247, 642] width 52 height 42
type input "1"
click at [295, 645] on input at bounding box center [331, 642] width 97 height 42
type input "2241033"
type input "[GEOGRAPHIC_DATA]"
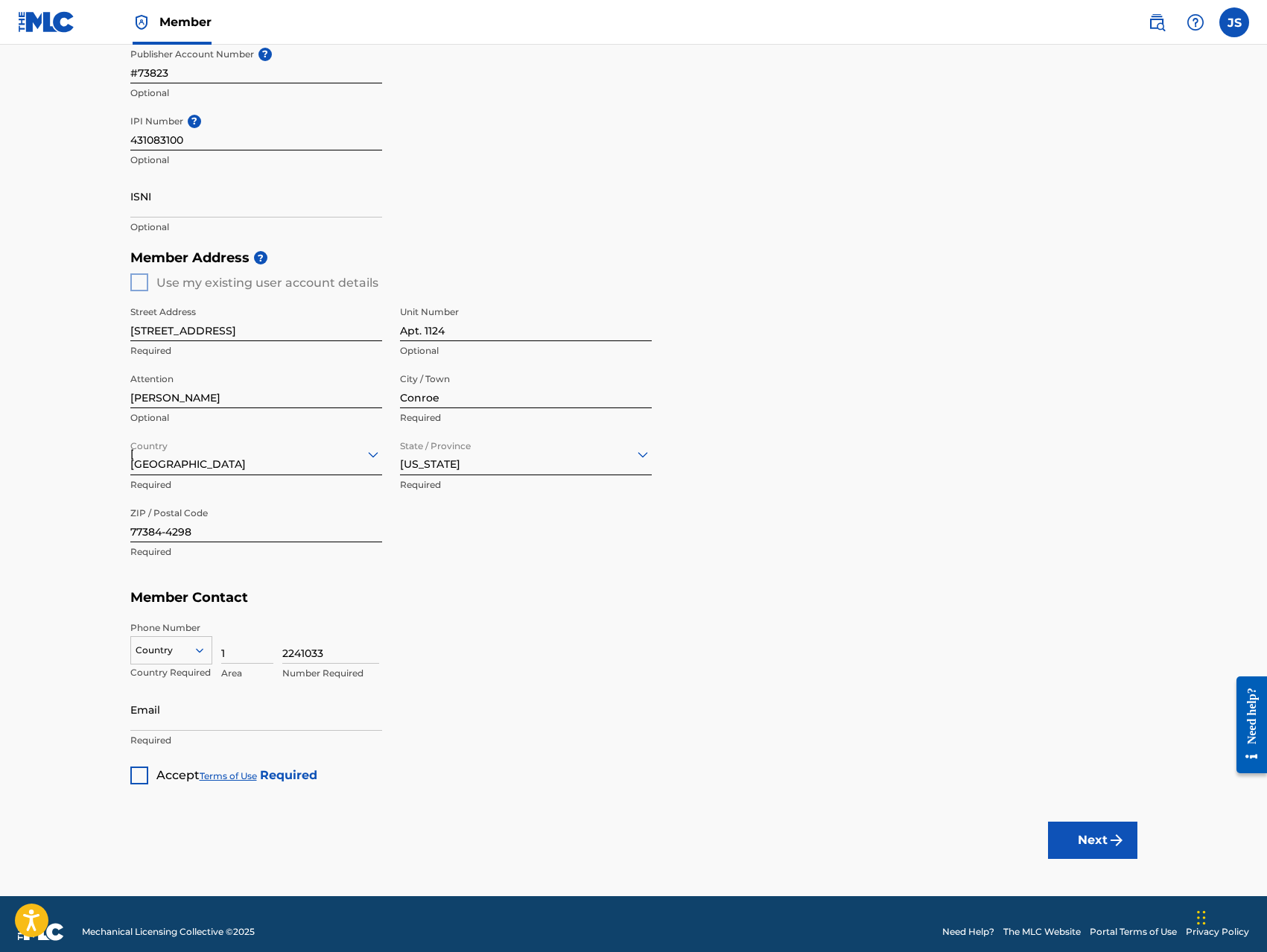
type input "[GEOGRAPHIC_DATA]"
type input "[EMAIL_ADDRESS][DOMAIN_NAME]"
click at [288, 654] on input "2241033" at bounding box center [331, 642] width 97 height 42
click at [285, 653] on input "2241033" at bounding box center [331, 642] width 97 height 42
type input "3462241033"
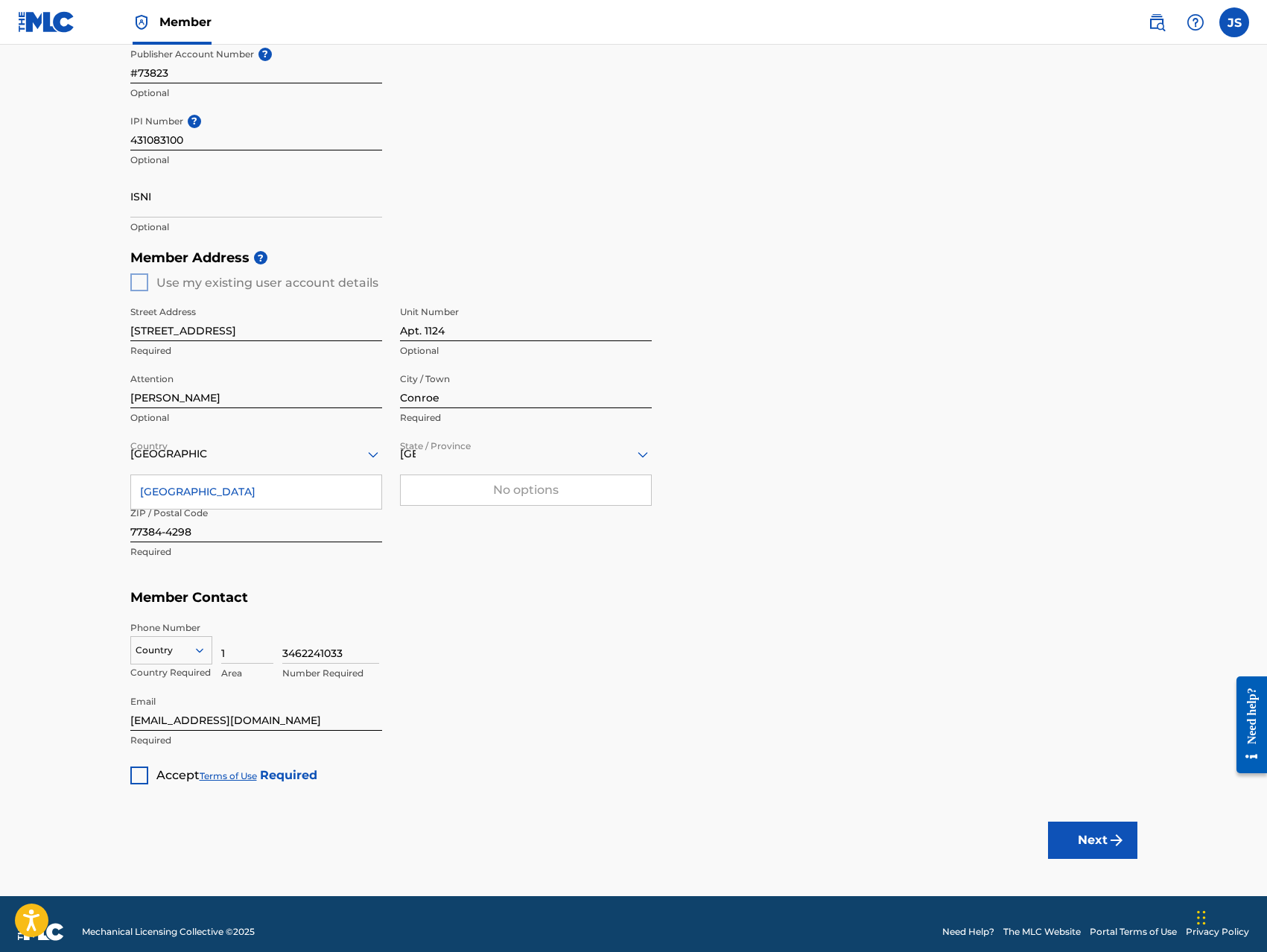
click at [130, 774] on div at bounding box center [139, 775] width 18 height 18
click at [444, 584] on h5 "Member Contact" at bounding box center [634, 598] width 1007 height 32
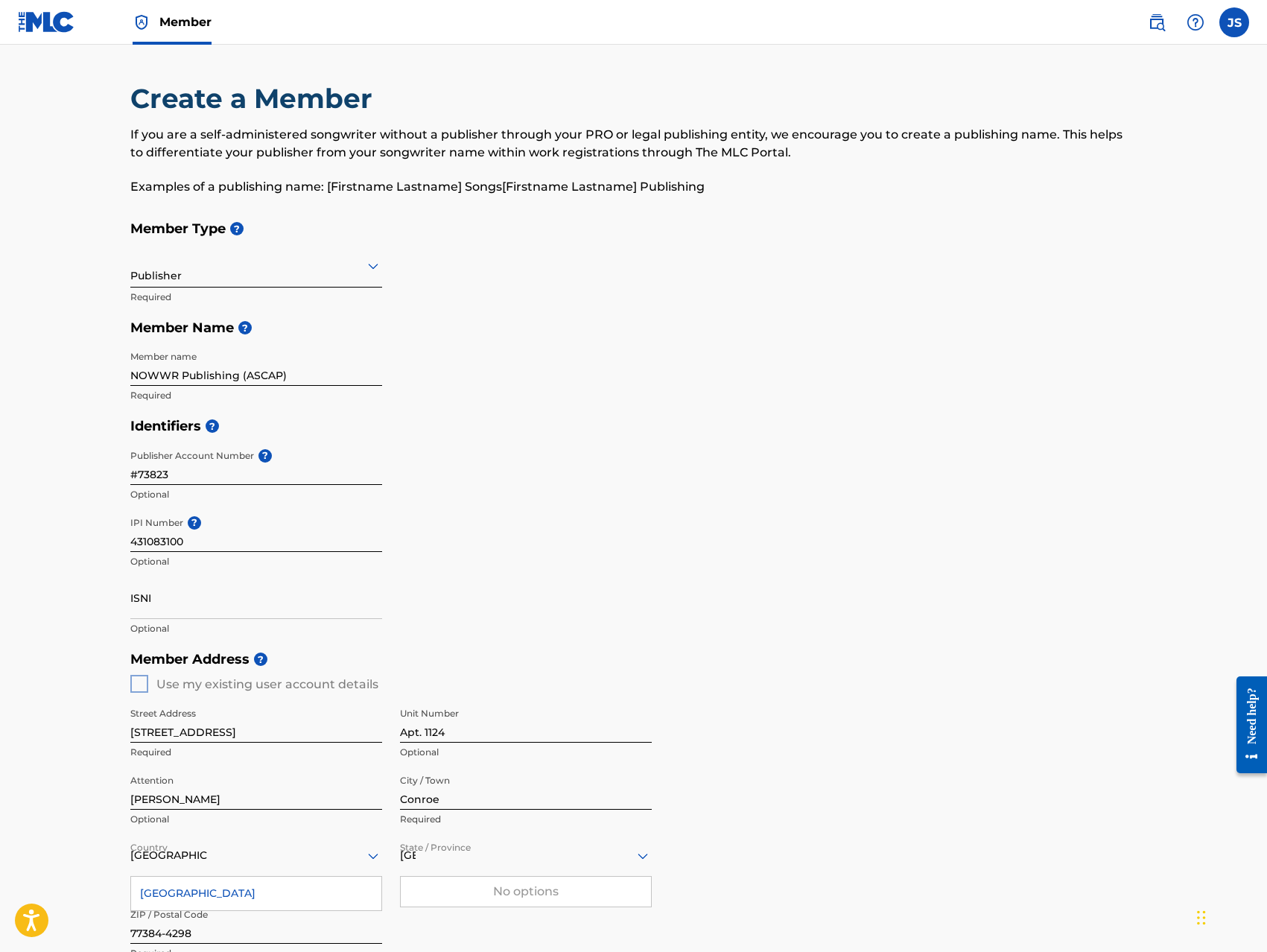
scroll to position [417, 0]
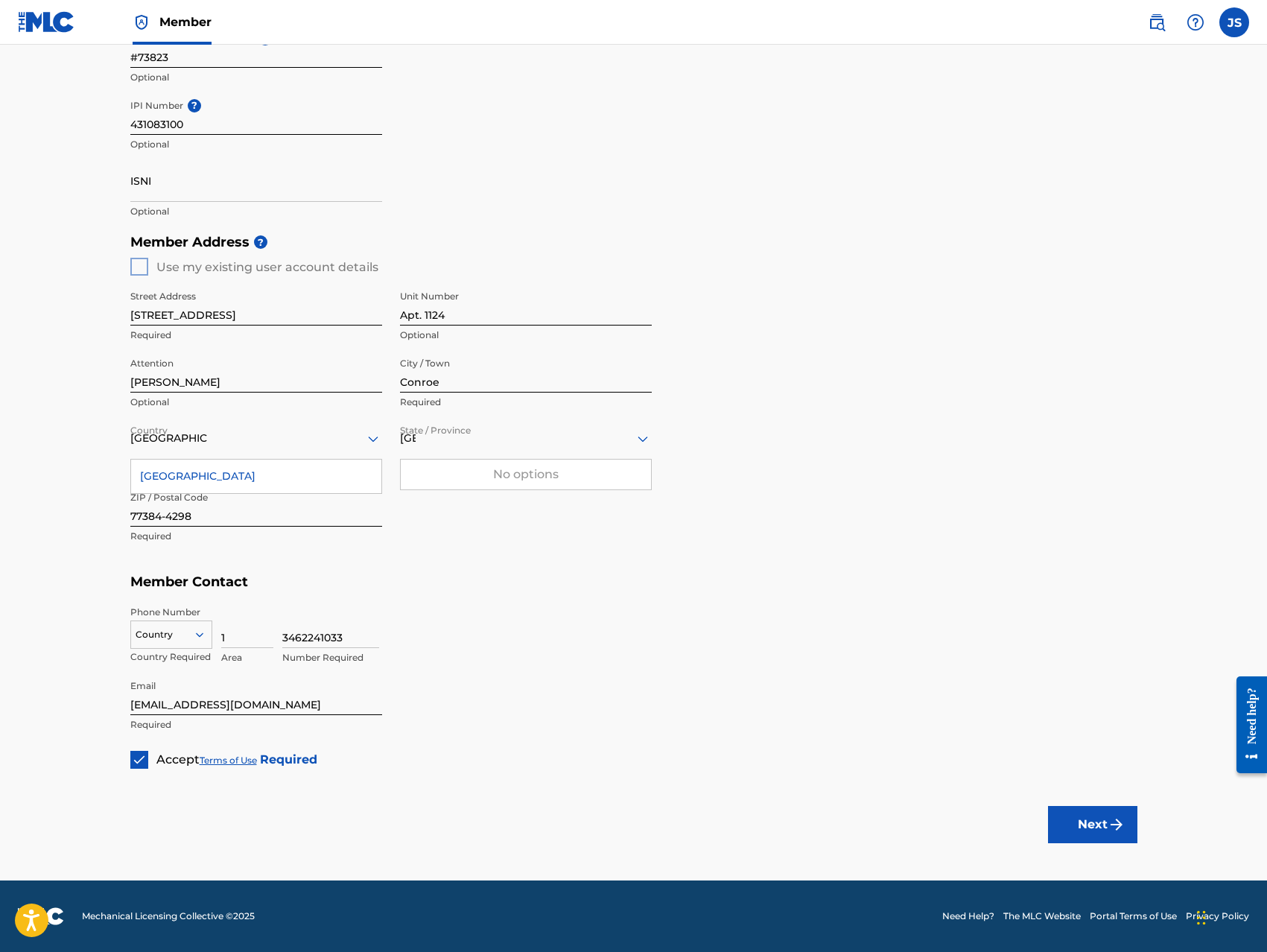
click at [1092, 831] on button "Next" at bounding box center [1093, 824] width 90 height 37
click at [188, 634] on div at bounding box center [171, 634] width 81 height 16
click at [173, 660] on div "US, [GEOGRAPHIC_DATA] +1" at bounding box center [171, 671] width 81 height 58
click at [1114, 825] on img "submit" at bounding box center [1116, 825] width 18 height 18
click at [234, 637] on input "1" at bounding box center [247, 626] width 52 height 42
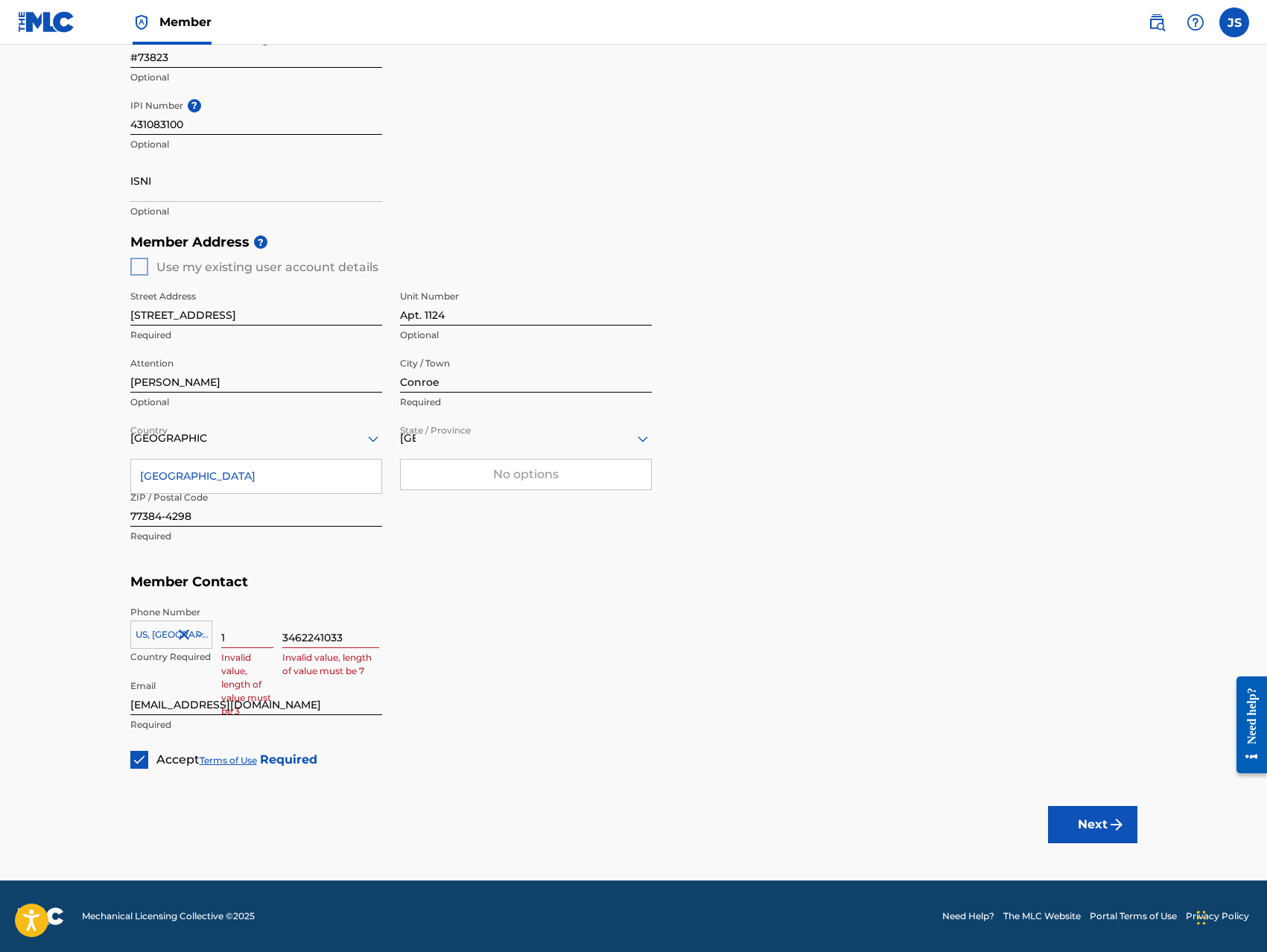
click at [234, 637] on input "1" at bounding box center [247, 626] width 52 height 42
type input "346"
click at [302, 636] on input "3462241033" at bounding box center [331, 626] width 97 height 42
type input "2241033"
click at [433, 758] on div "Member Type ? Publisher Required Member Name ? Member name NOWWR Publishing (AS…" at bounding box center [634, 283] width 1007 height 973
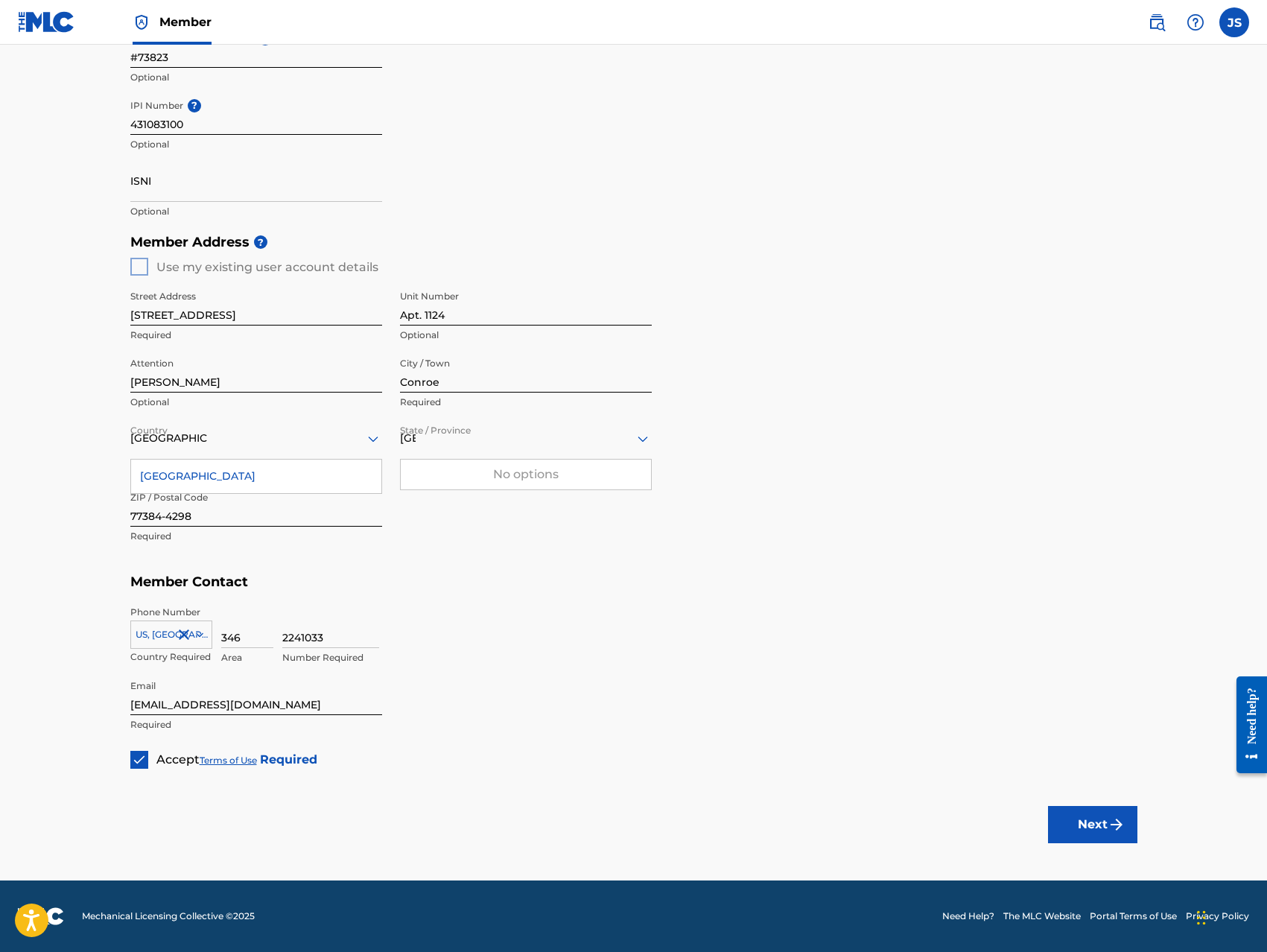
click at [1093, 825] on button "Next" at bounding box center [1093, 824] width 90 height 37
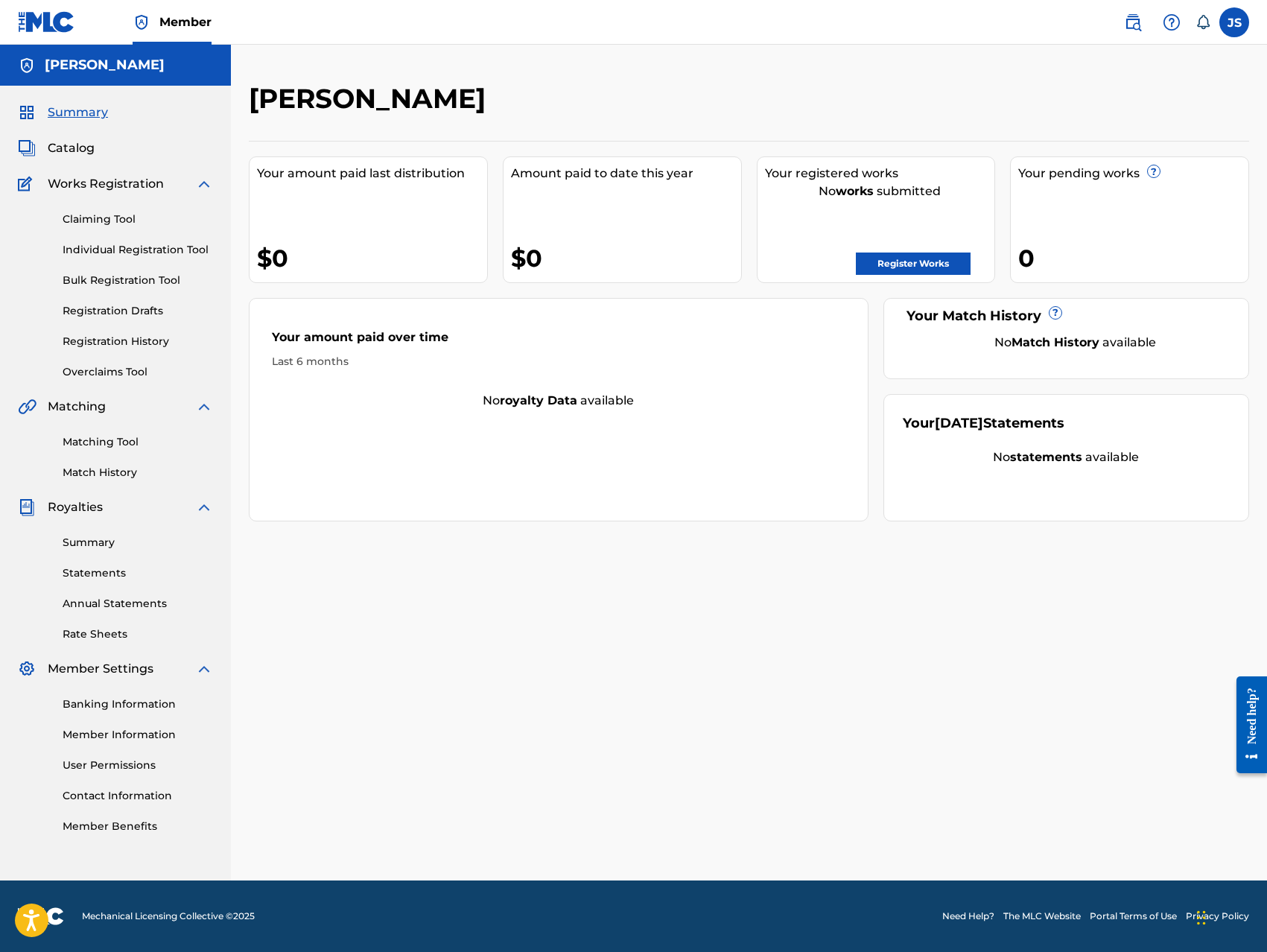
click at [97, 729] on link "Member Information" at bounding box center [138, 734] width 151 height 15
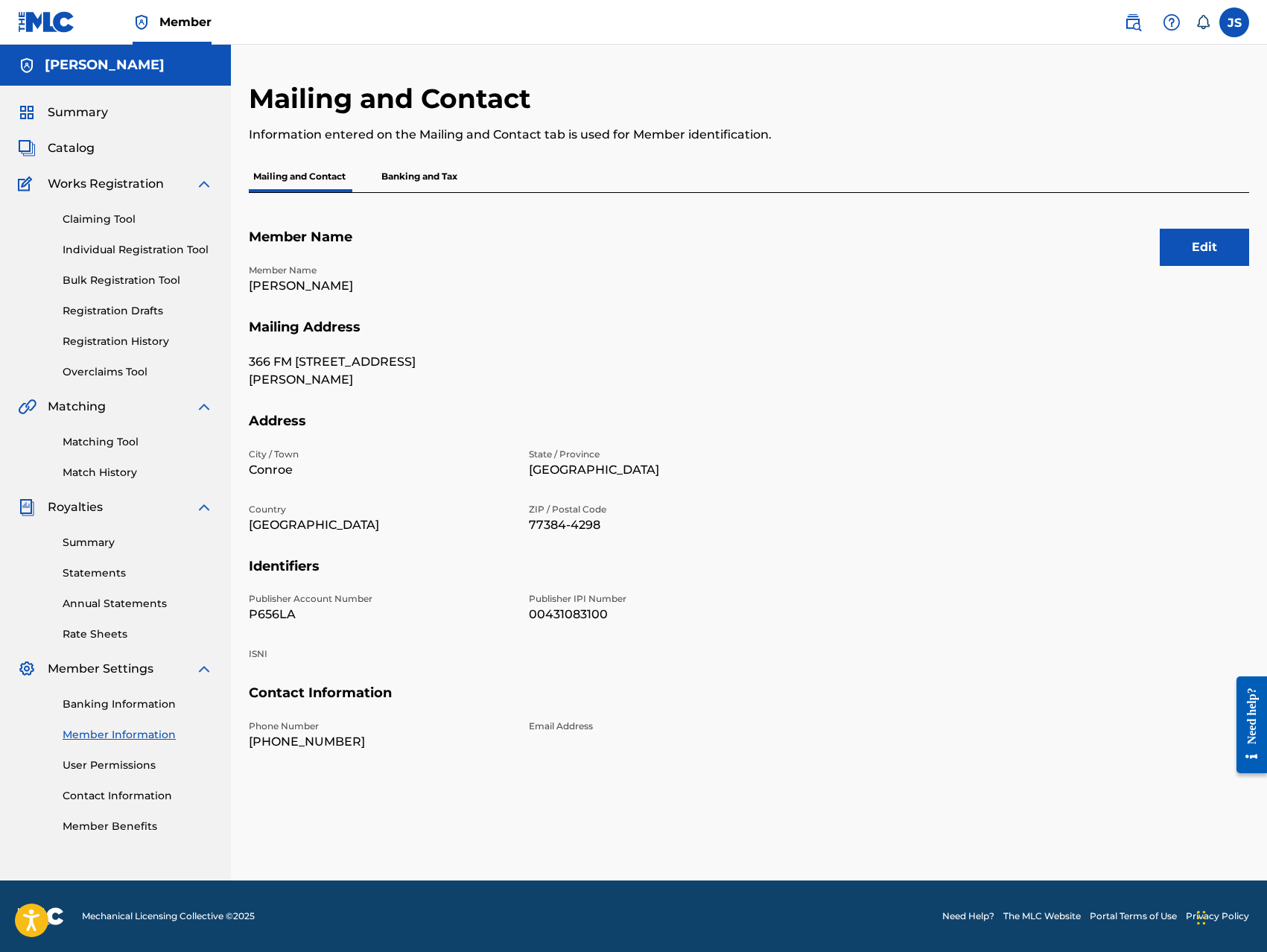
click at [1186, 262] on button "Edit" at bounding box center [1204, 247] width 90 height 37
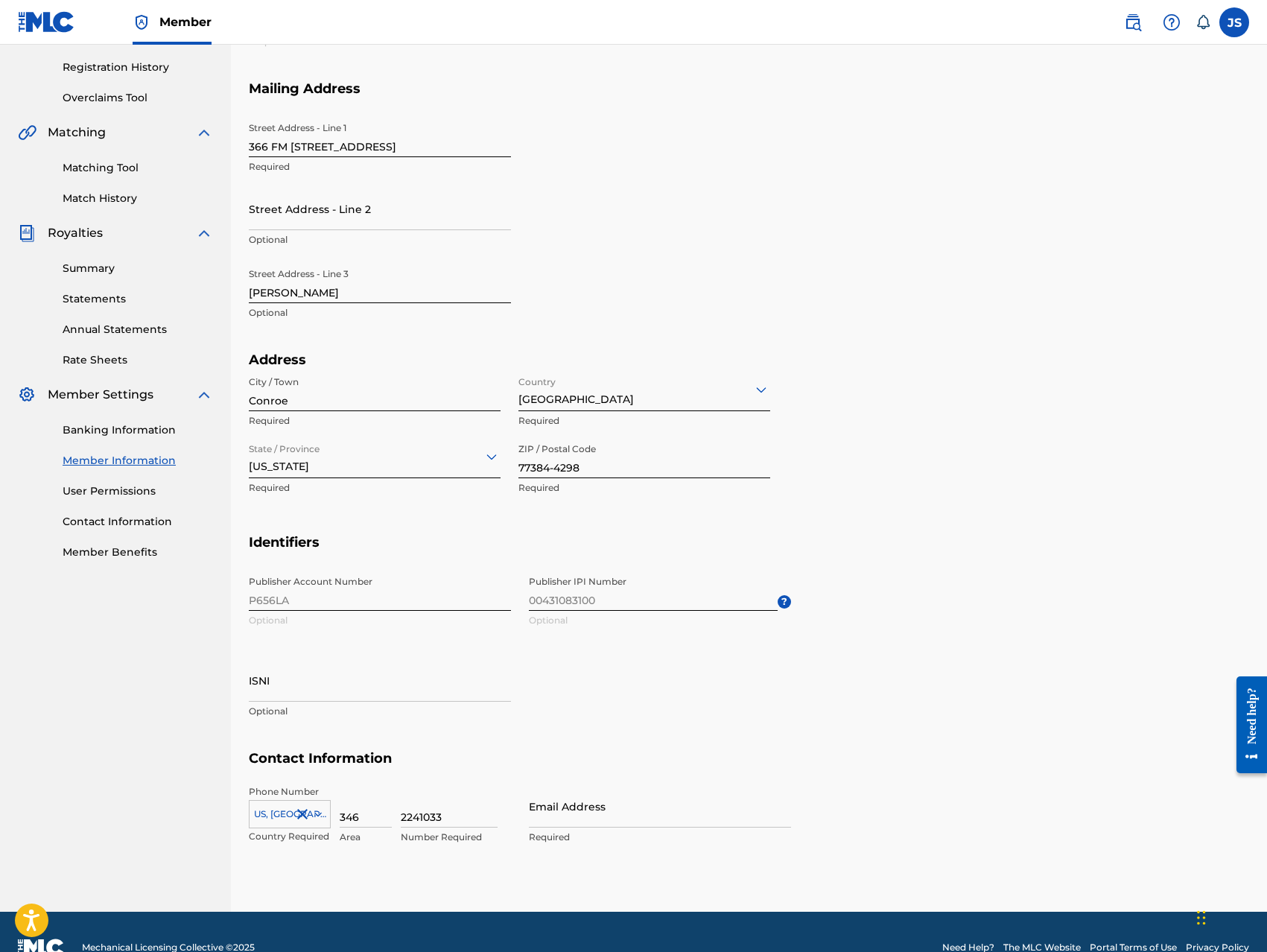
scroll to position [305, 0]
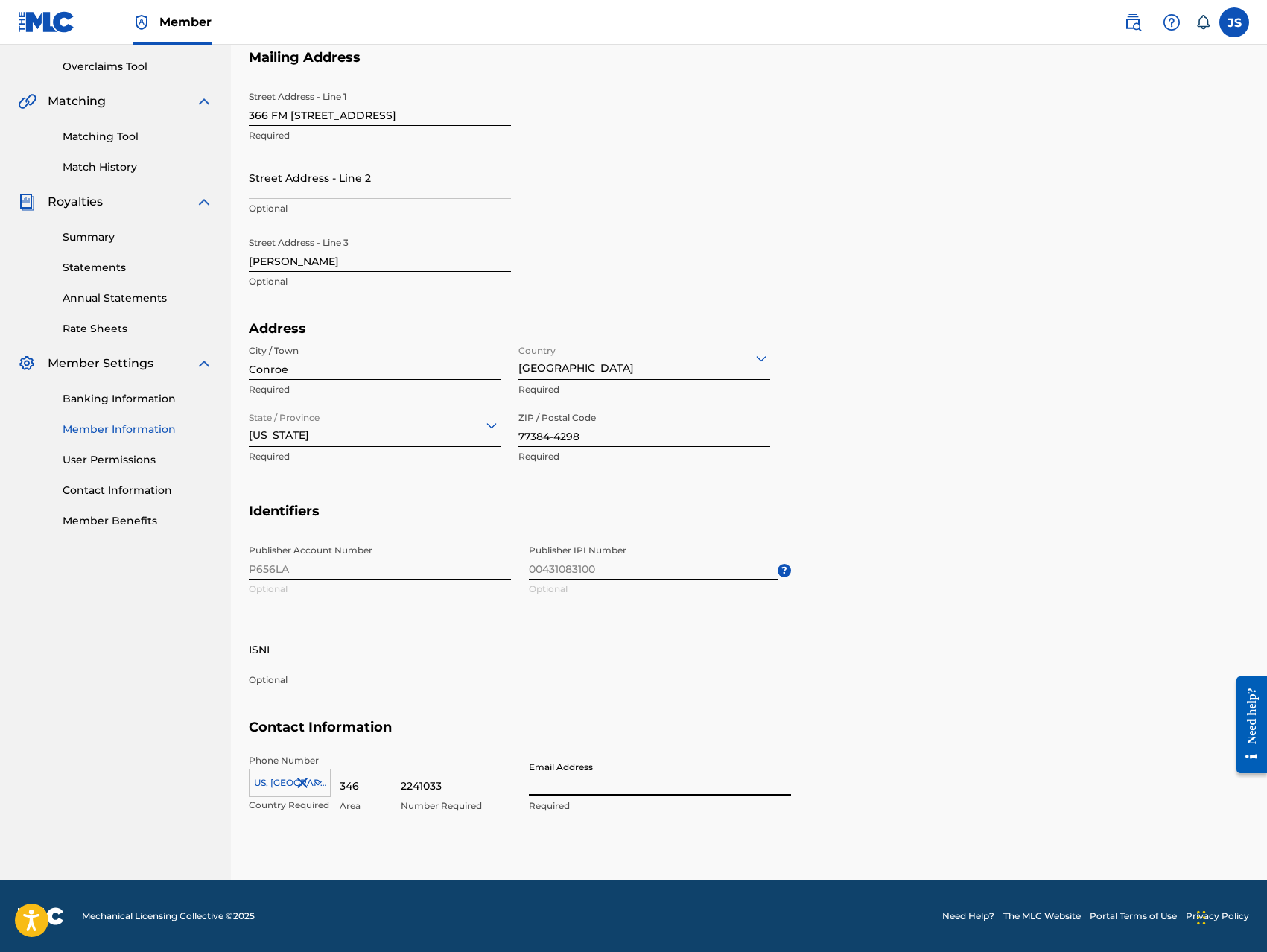
click at [540, 781] on input "Email Address" at bounding box center [660, 774] width 262 height 42
type input "[EMAIL_ADDRESS][DOMAIN_NAME]"
type input "[GEOGRAPHIC_DATA]"
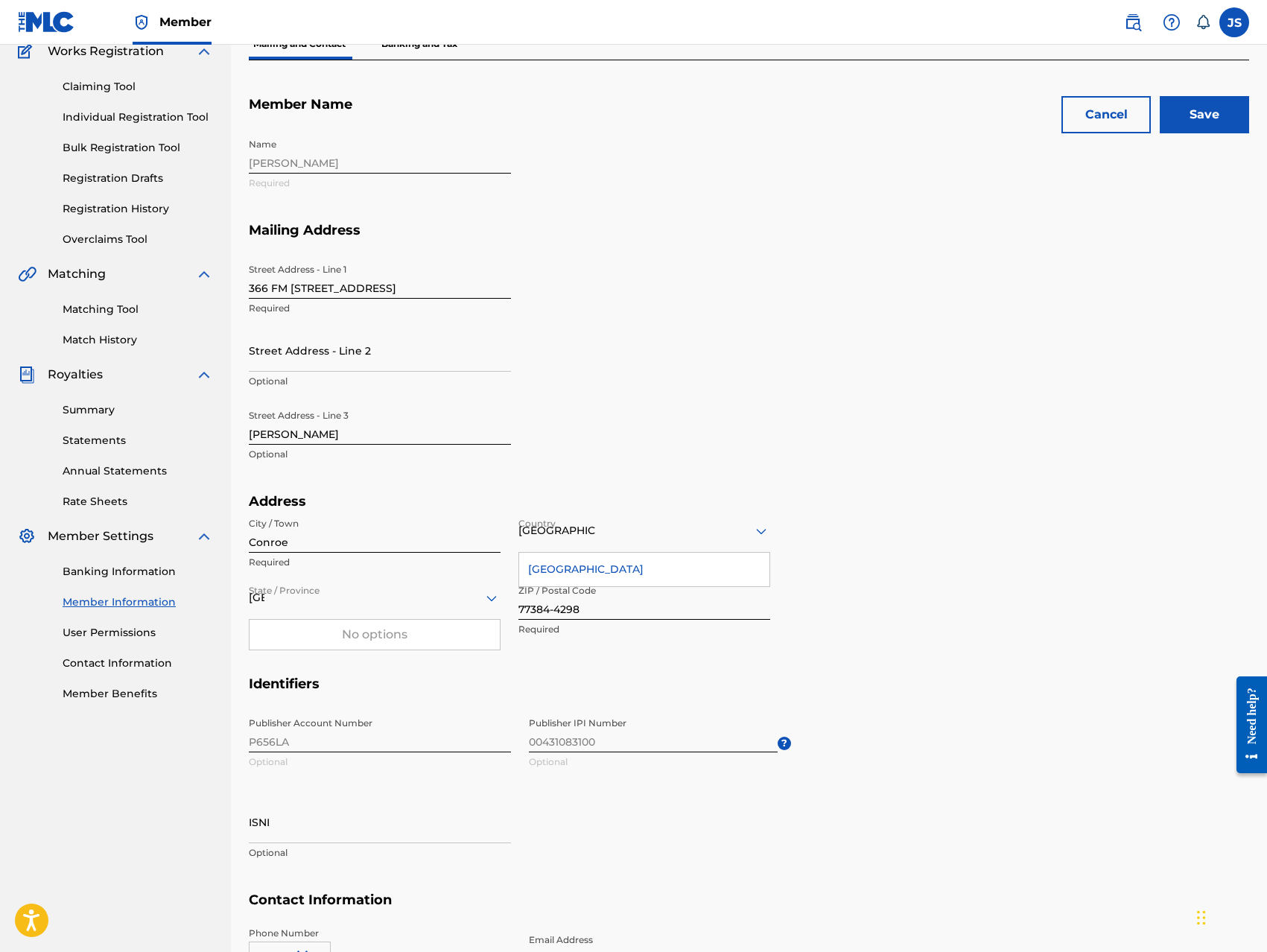
scroll to position [0, 0]
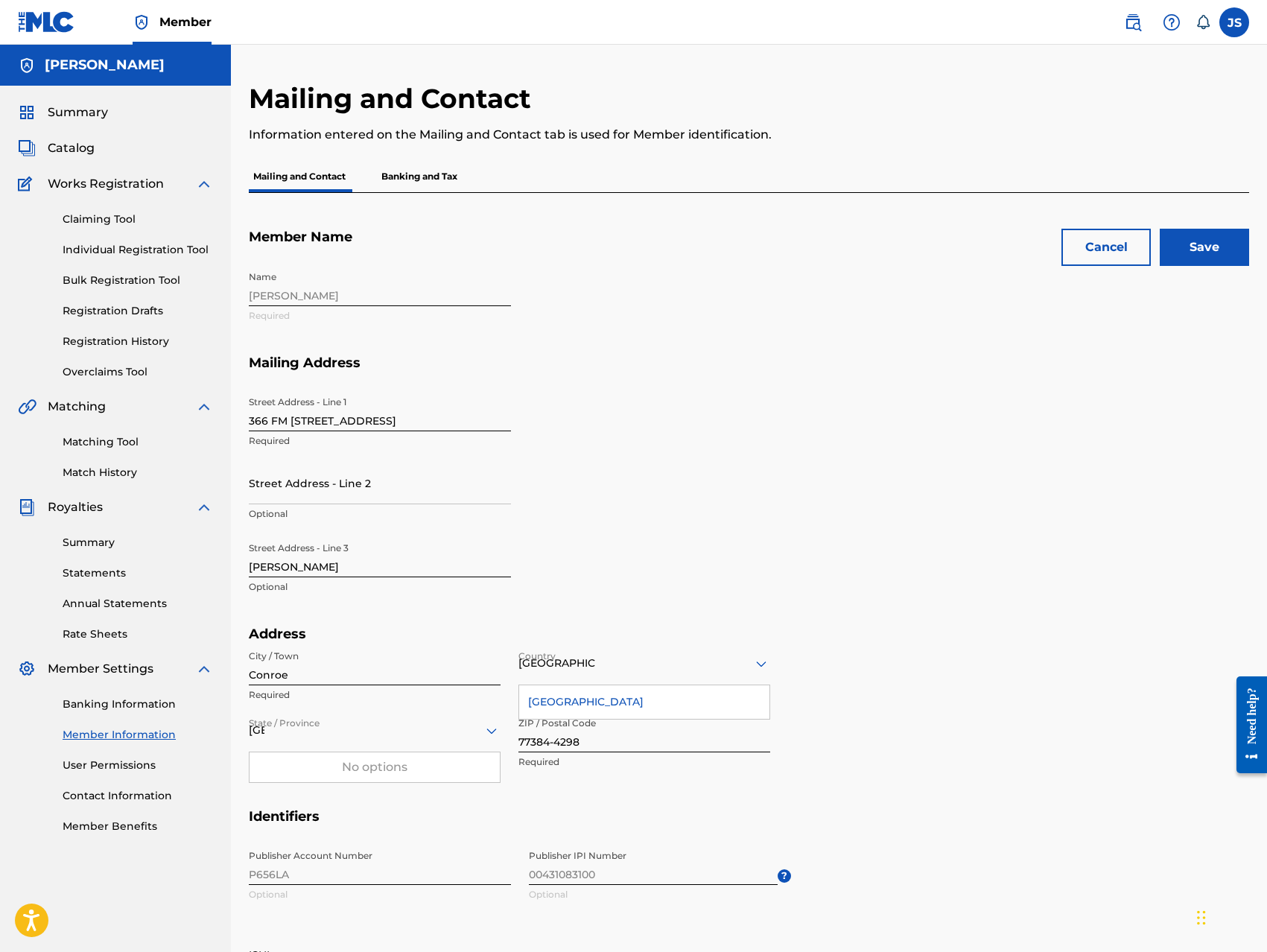
click at [1213, 249] on input "Save" at bounding box center [1204, 247] width 90 height 37
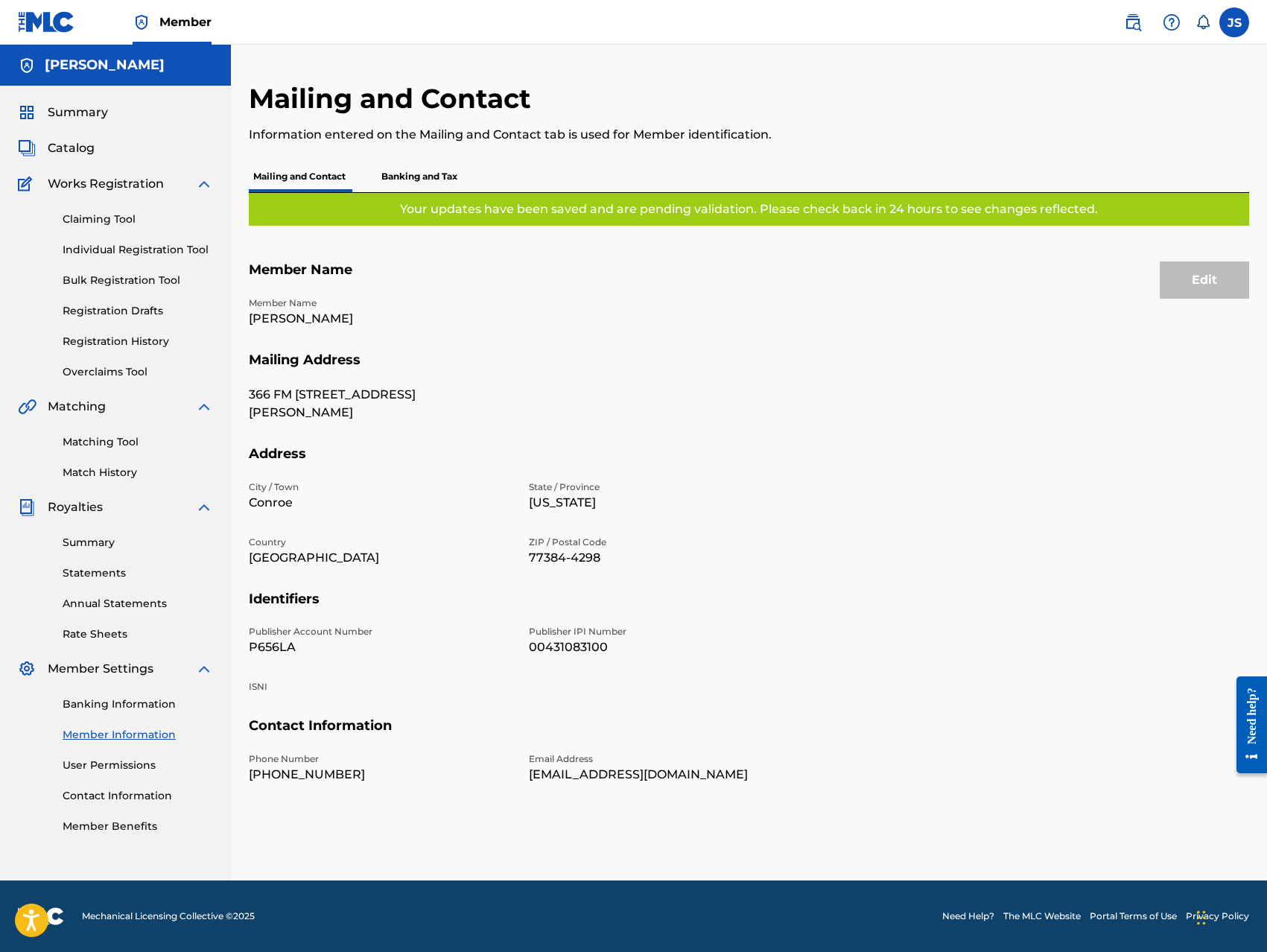
click at [129, 767] on link "User Permissions" at bounding box center [138, 764] width 151 height 15
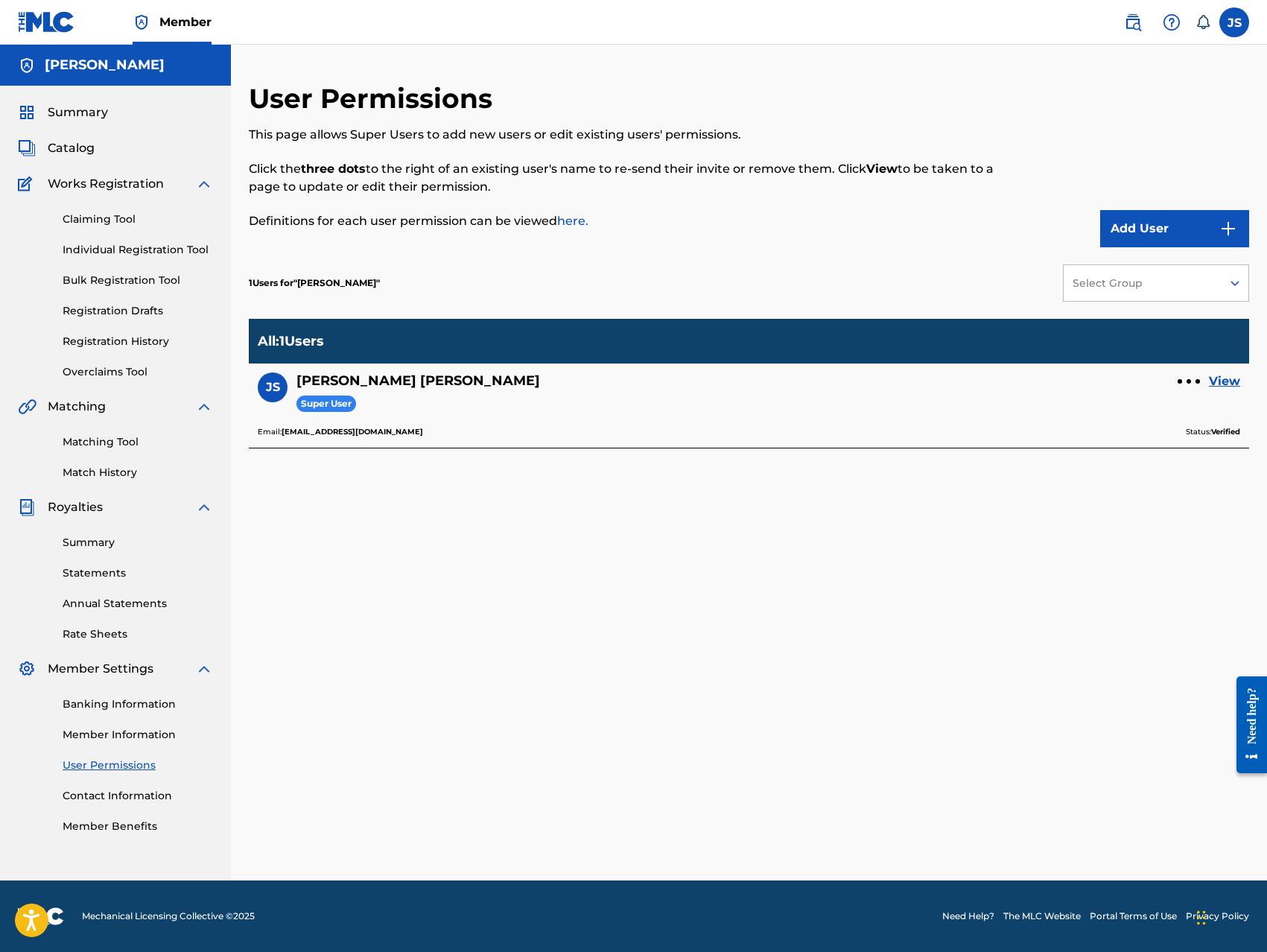
click at [1225, 382] on link "View" at bounding box center [1224, 381] width 31 height 18
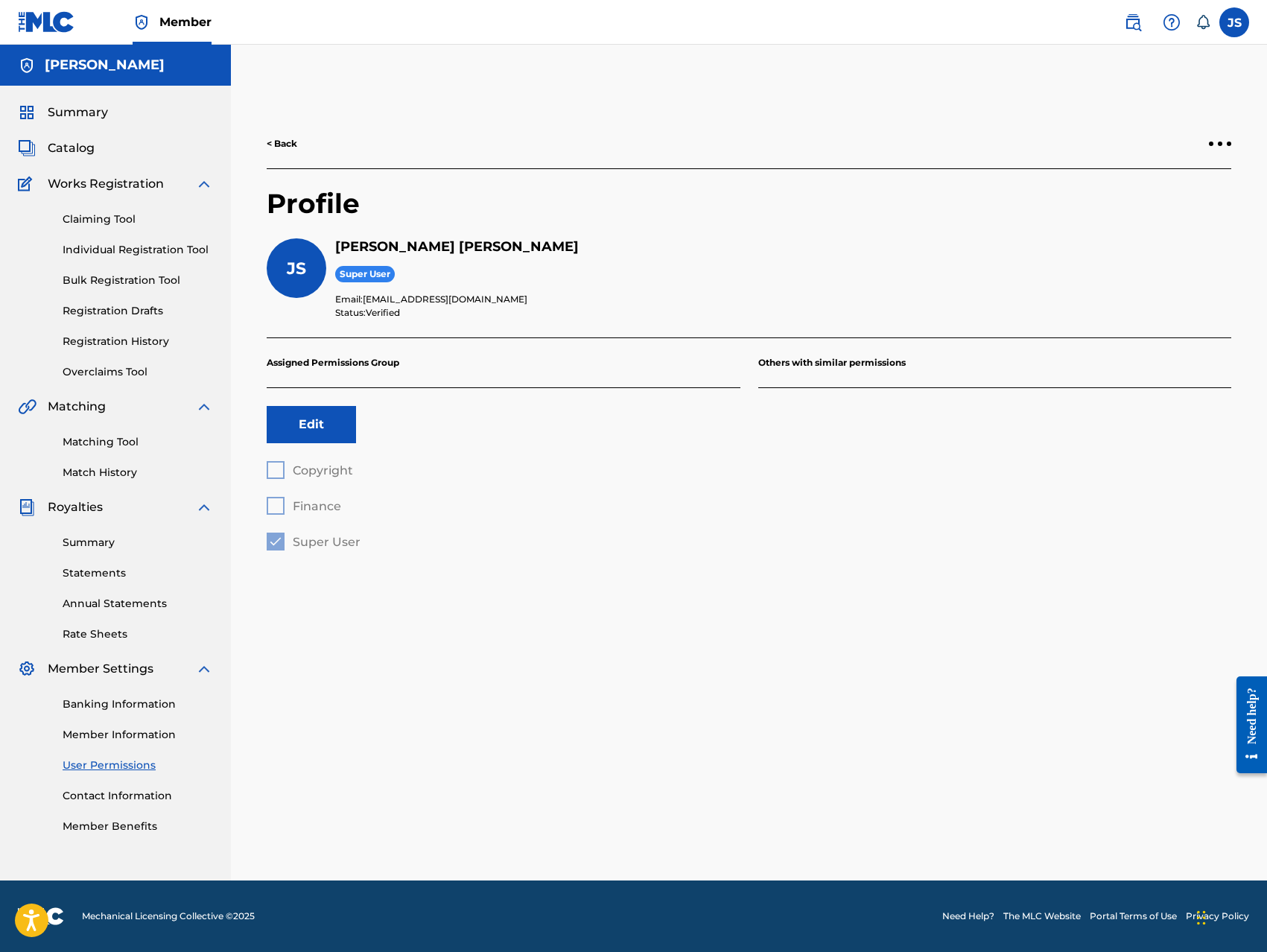
click at [147, 799] on link "Contact Information" at bounding box center [138, 795] width 151 height 15
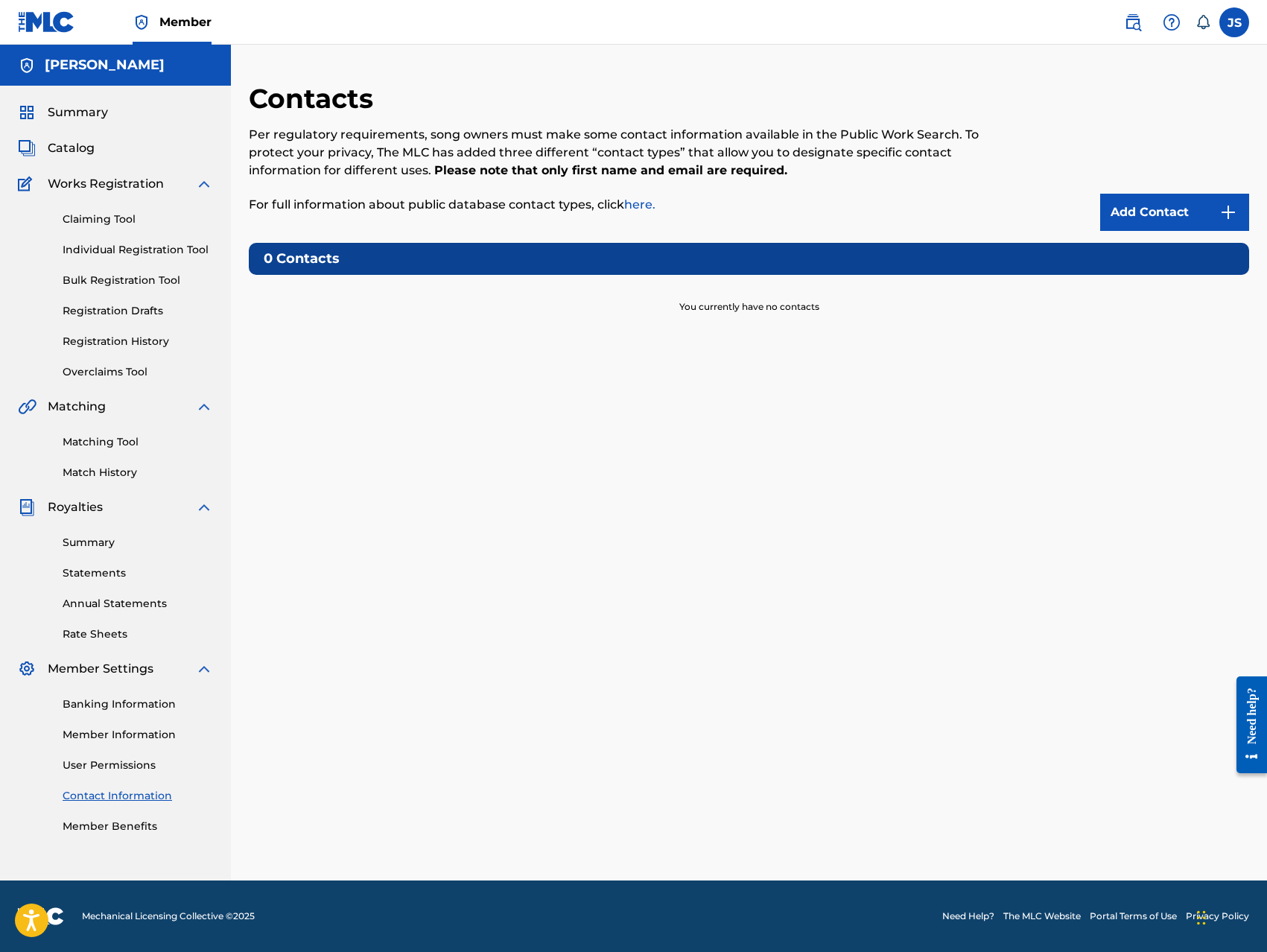
click at [1173, 212] on link "Add Contact" at bounding box center [1175, 212] width 149 height 37
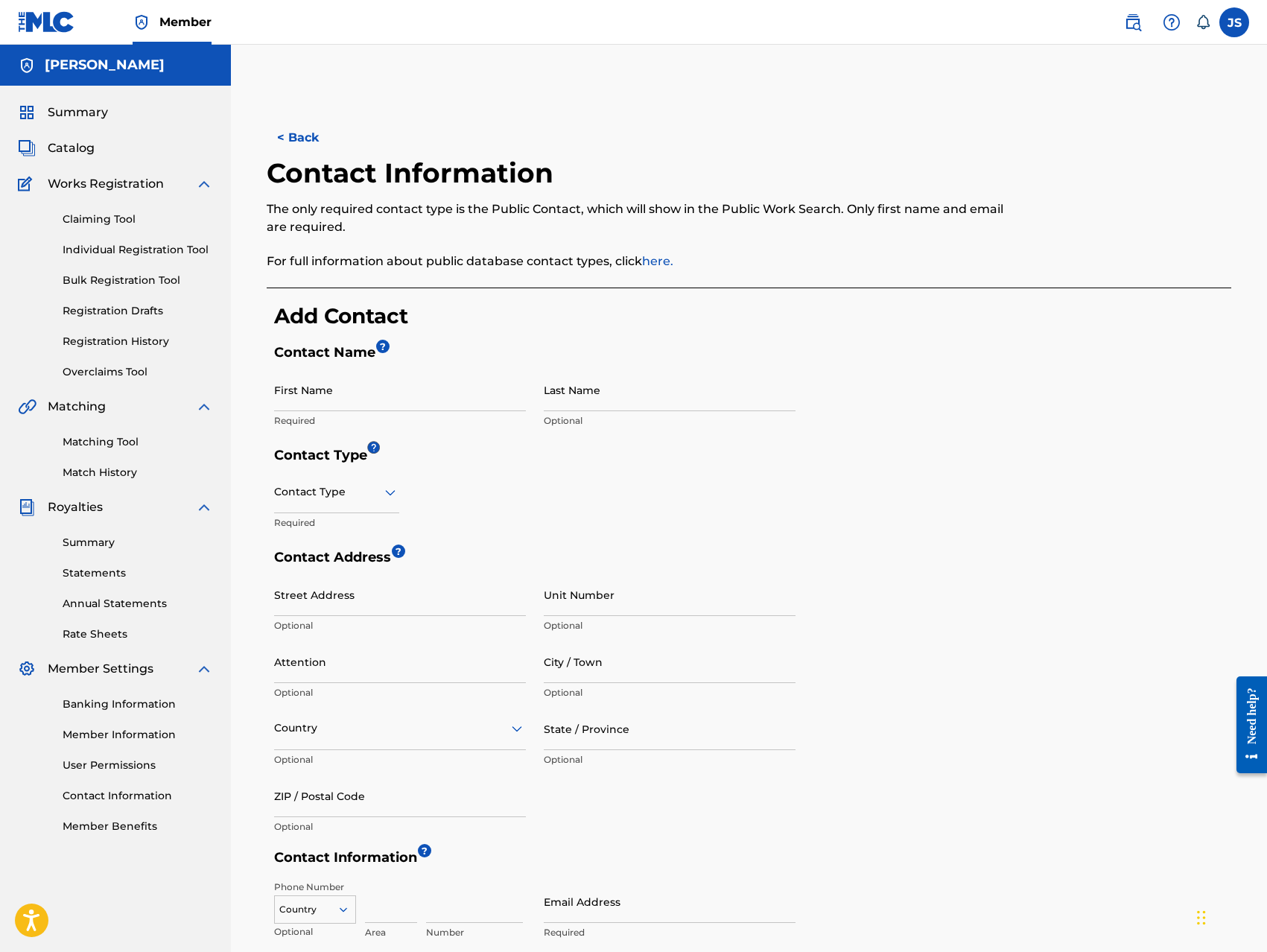
click at [396, 405] on input "First Name" at bounding box center [399, 389] width 251 height 42
type input "[PERSON_NAME]"
type input "366 FM [STREET_ADDRESS]"
click at [385, 489] on icon at bounding box center [390, 492] width 11 height 6
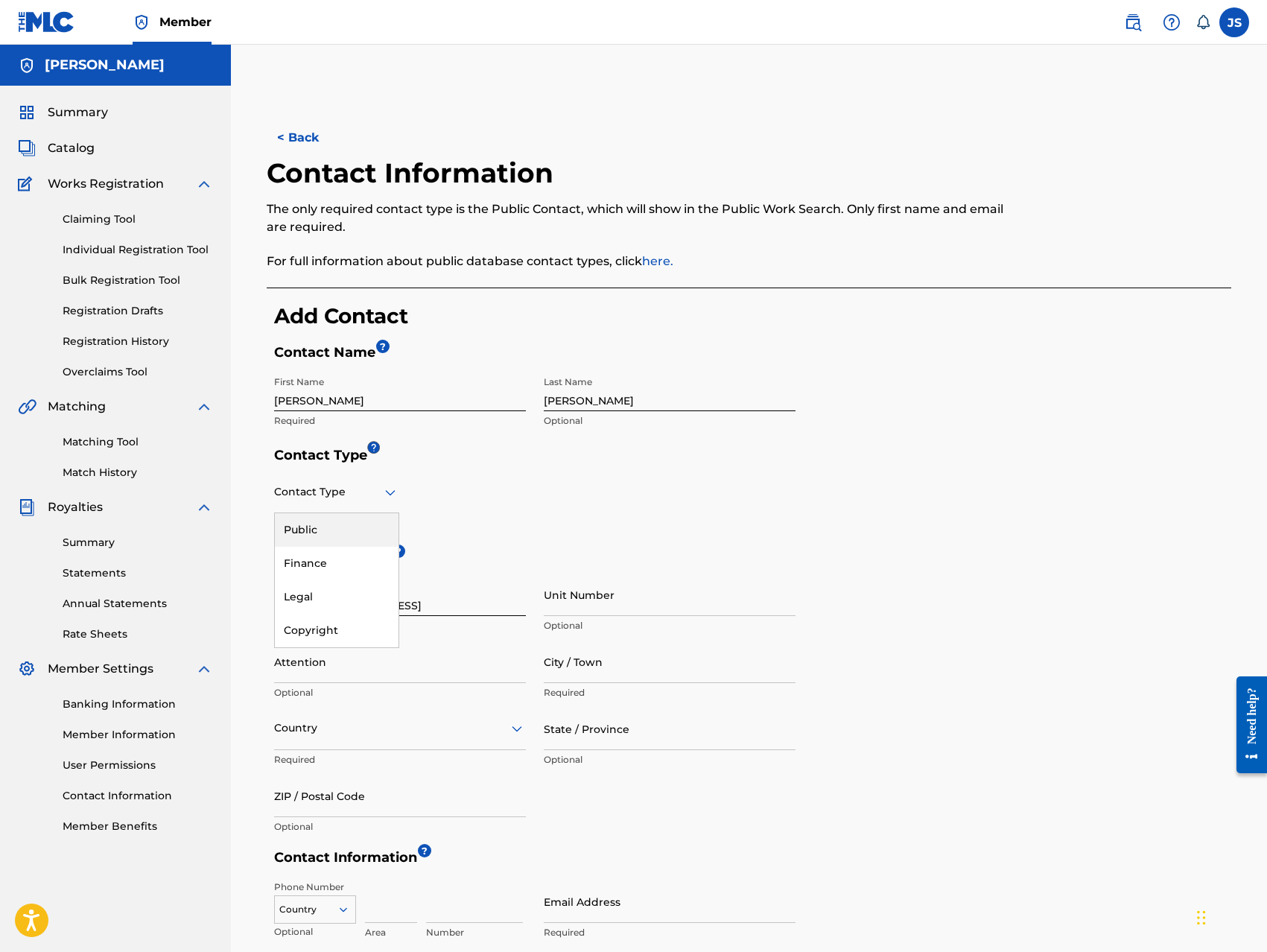
click at [350, 531] on div "Public" at bounding box center [336, 529] width 124 height 33
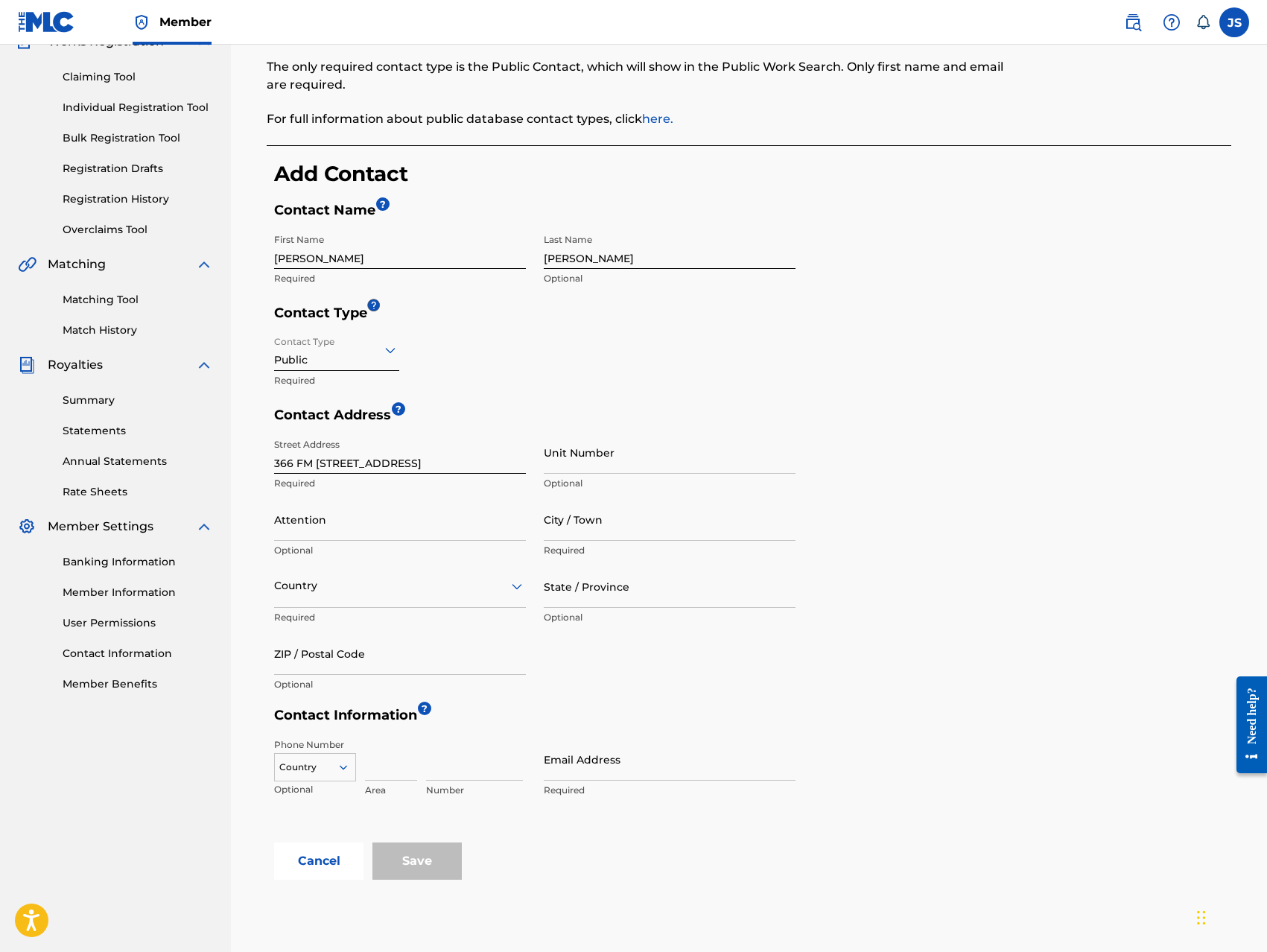
scroll to position [155, 0]
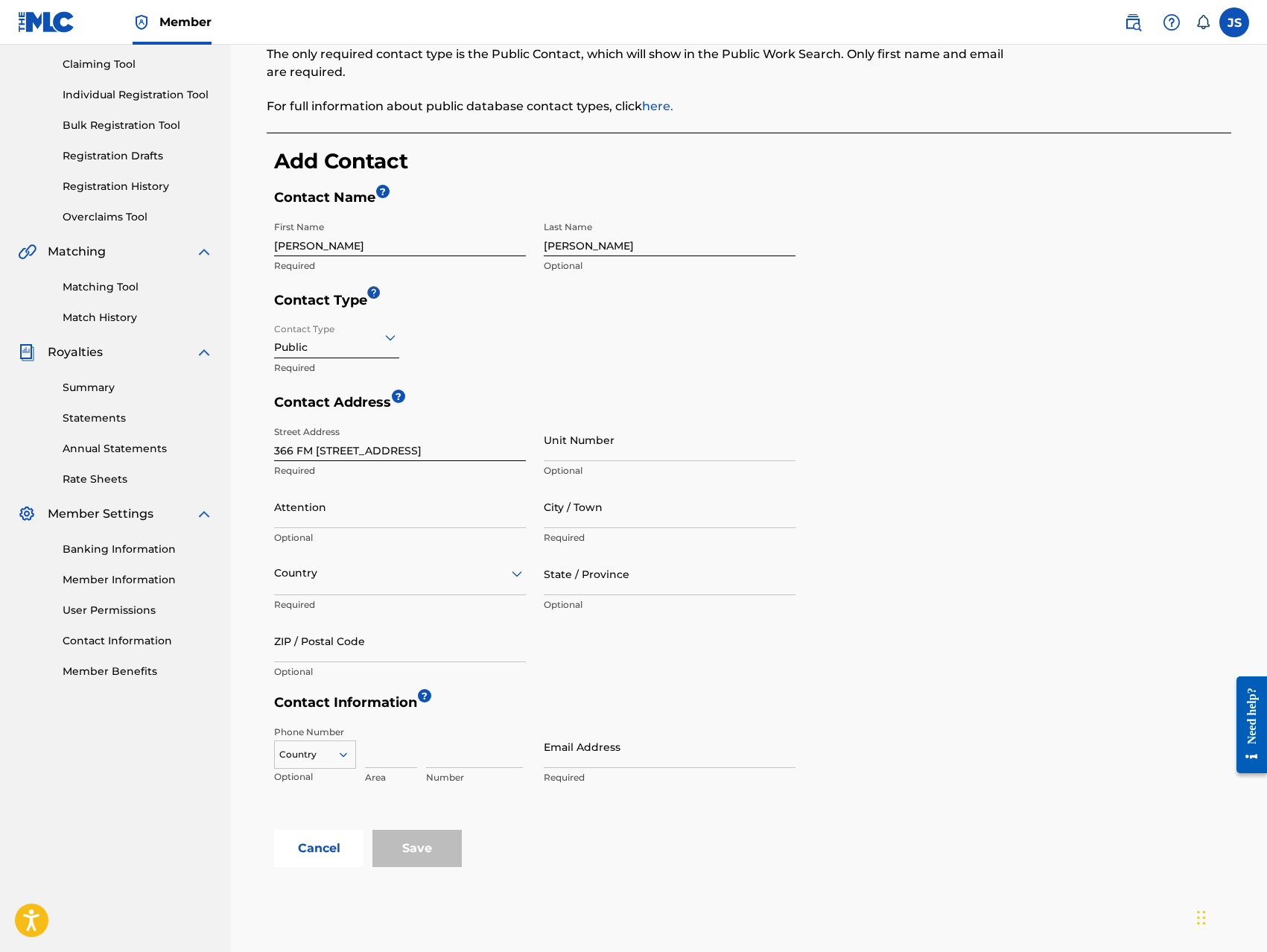
click at [555, 755] on input "Email Address" at bounding box center [669, 746] width 251 height 42
click at [648, 759] on input "Email Address" at bounding box center [669, 746] width 251 height 42
click at [764, 678] on div "Street Address [GEOGRAPHIC_DATA][STREET_ADDRESS] Required Unit Number Optional …" at bounding box center [534, 552] width 521 height 268
click at [666, 764] on input "Email Address" at bounding box center [669, 746] width 251 height 42
click at [733, 757] on input "[EMAIL_ADDRESS][DOMAIN_NAME]" at bounding box center [669, 746] width 251 height 42
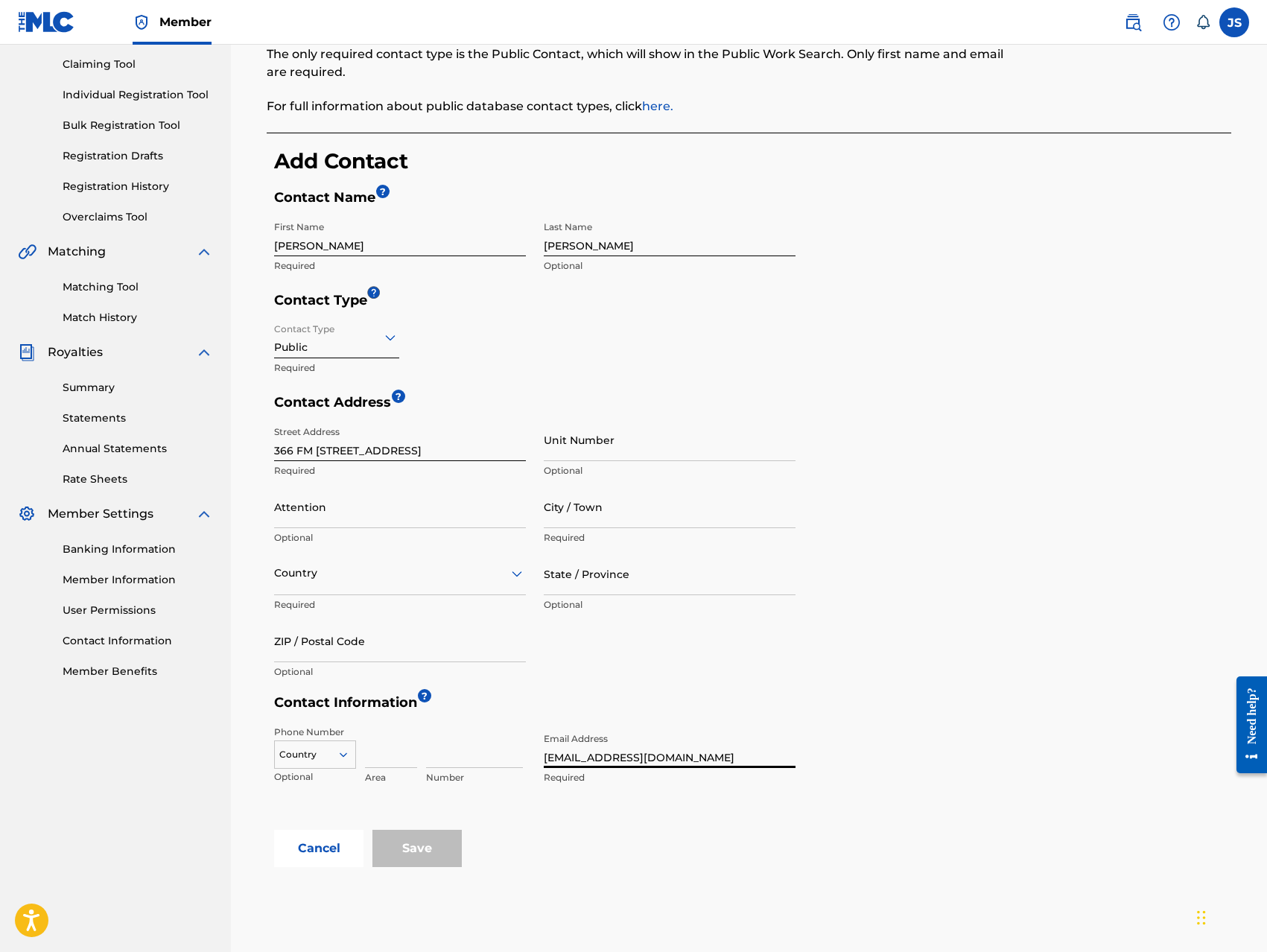
type input "[EMAIL_ADDRESS][DOMAIN_NAME]"
click at [674, 616] on div "State / Province Optional" at bounding box center [669, 586] width 251 height 67
click at [442, 453] on input "366 FM [STREET_ADDRESS]" at bounding box center [399, 439] width 251 height 42
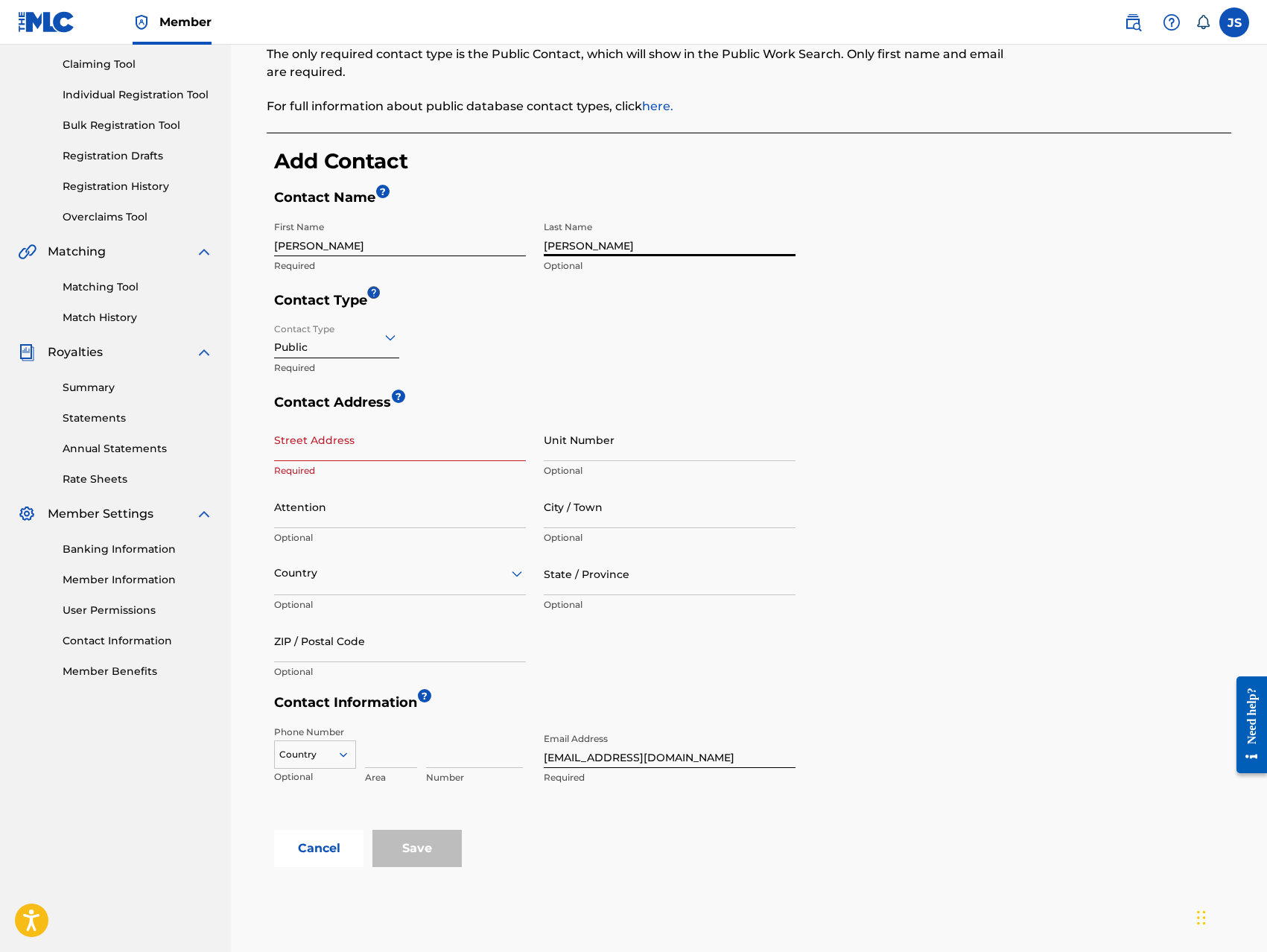
click at [578, 246] on input "[PERSON_NAME]" at bounding box center [669, 234] width 251 height 42
click at [359, 451] on input "Street Address" at bounding box center [399, 439] width 251 height 42
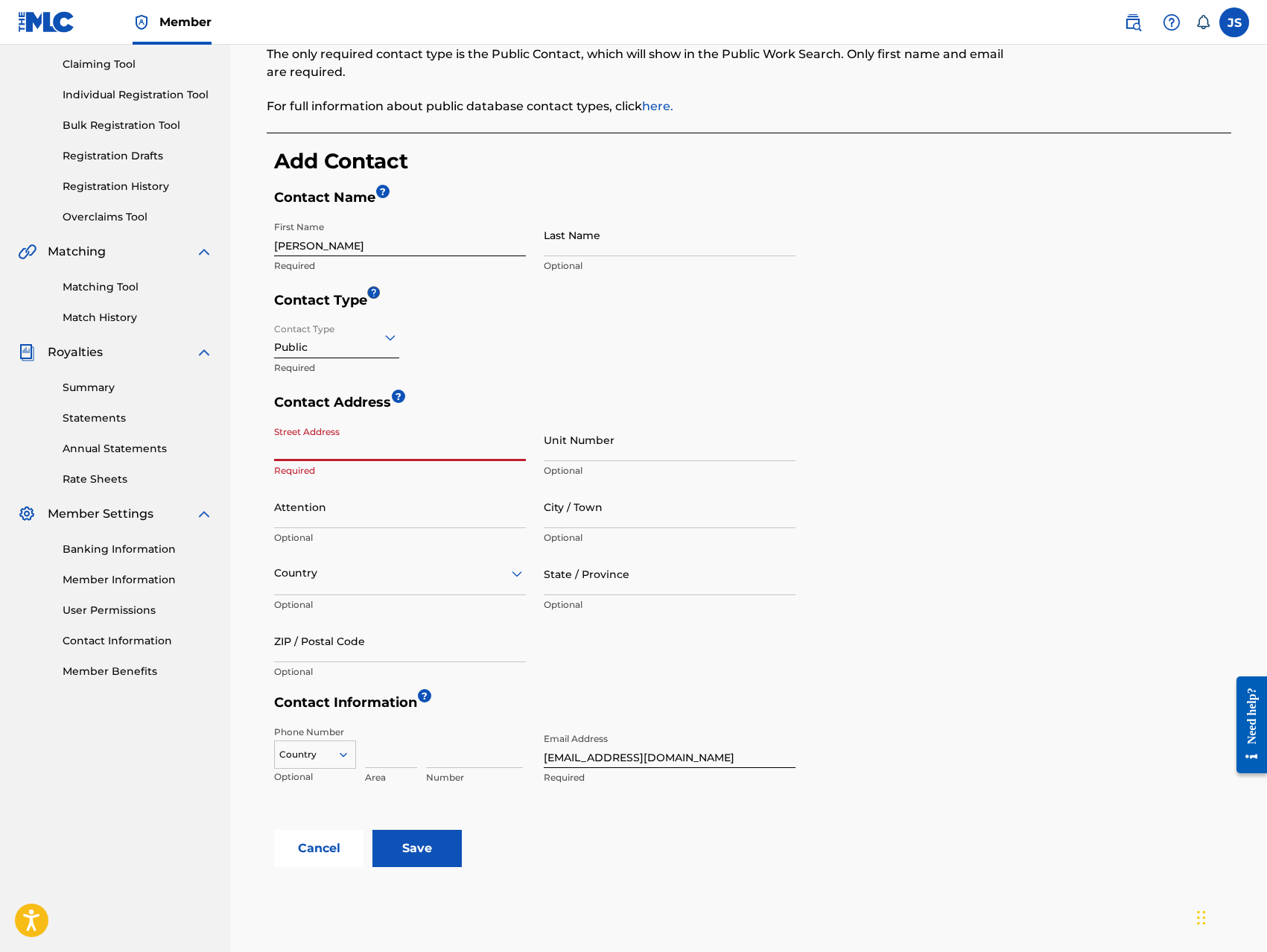
type input "366 FM [STREET_ADDRESS]"
type input "[PERSON_NAME]"
click at [948, 530] on div "Contact Address ? Street Address [STREET_ADDRESS] Required Unit Number Optional…" at bounding box center [752, 544] width 957 height 300
click at [414, 516] on input "Attention" at bounding box center [399, 506] width 251 height 42
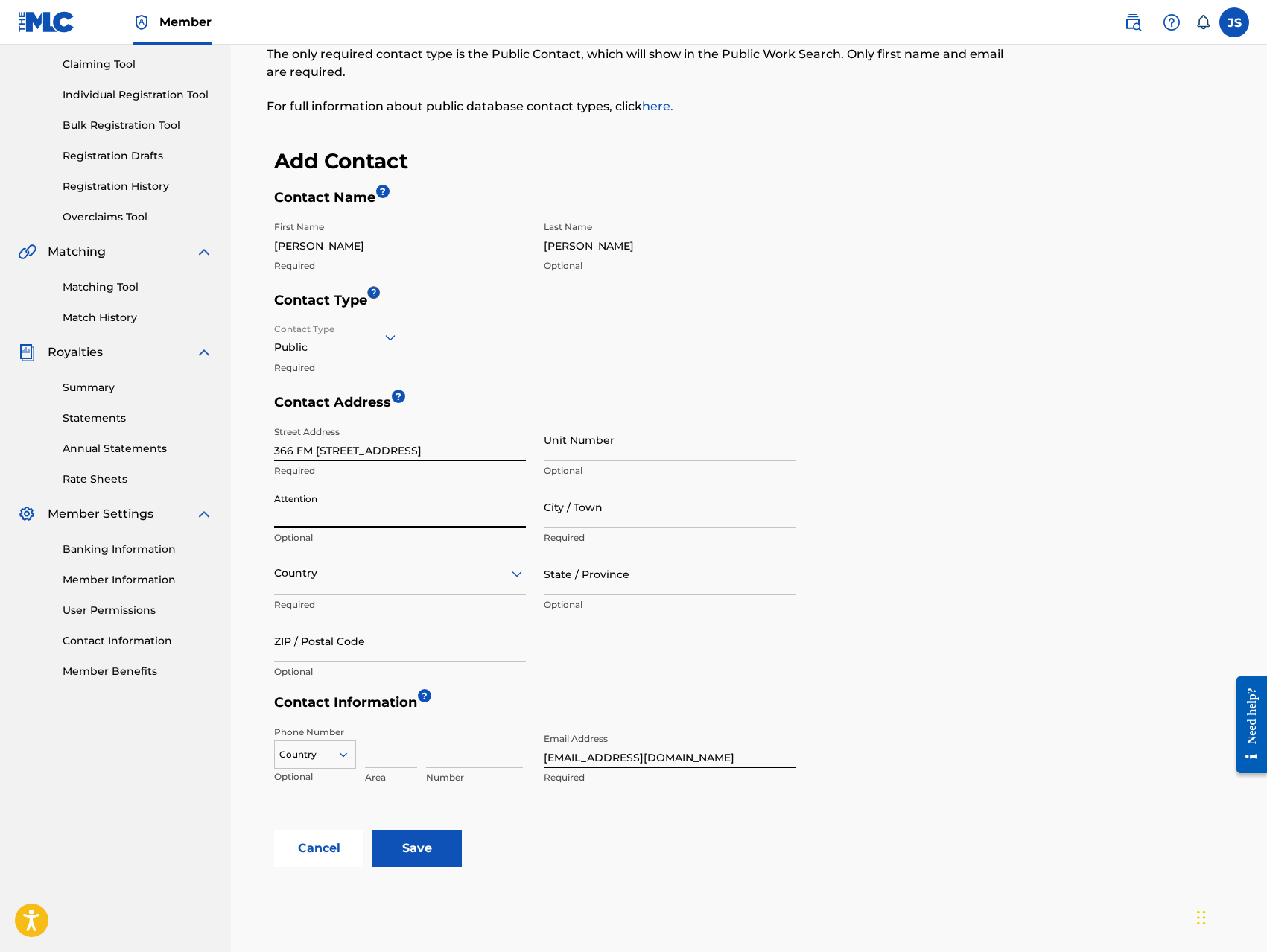
click at [356, 514] on input "Attention" at bounding box center [399, 506] width 251 height 42
type input "[PERSON_NAME]"
click at [603, 516] on input "City / Town" at bounding box center [669, 506] width 251 height 42
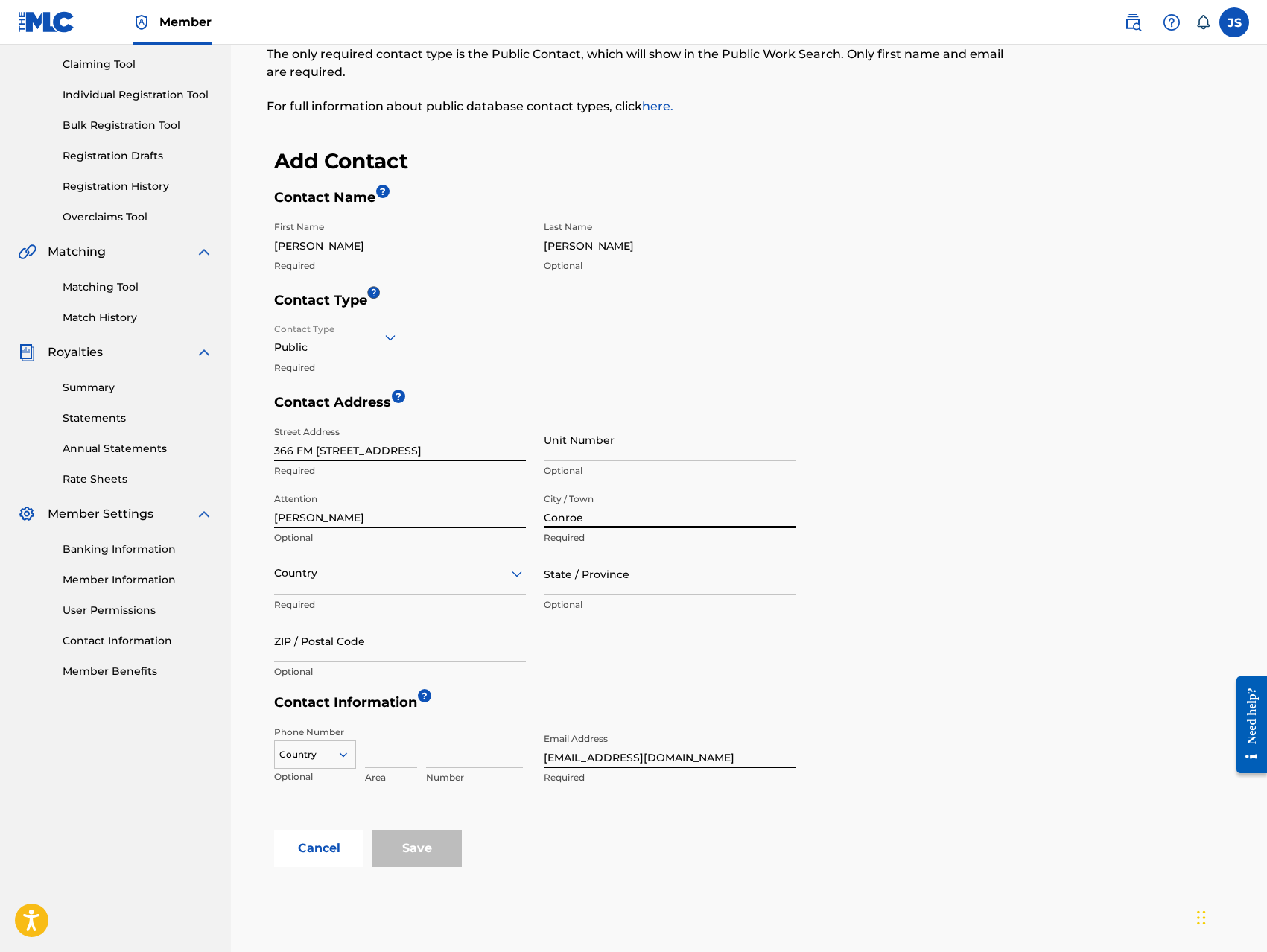
type input "Conroe"
click at [531, 636] on div "Street Address [GEOGRAPHIC_DATA][STREET_ADDRESS] Required Unit Number Optional …" at bounding box center [534, 552] width 521 height 268
click at [398, 576] on div at bounding box center [399, 572] width 251 height 19
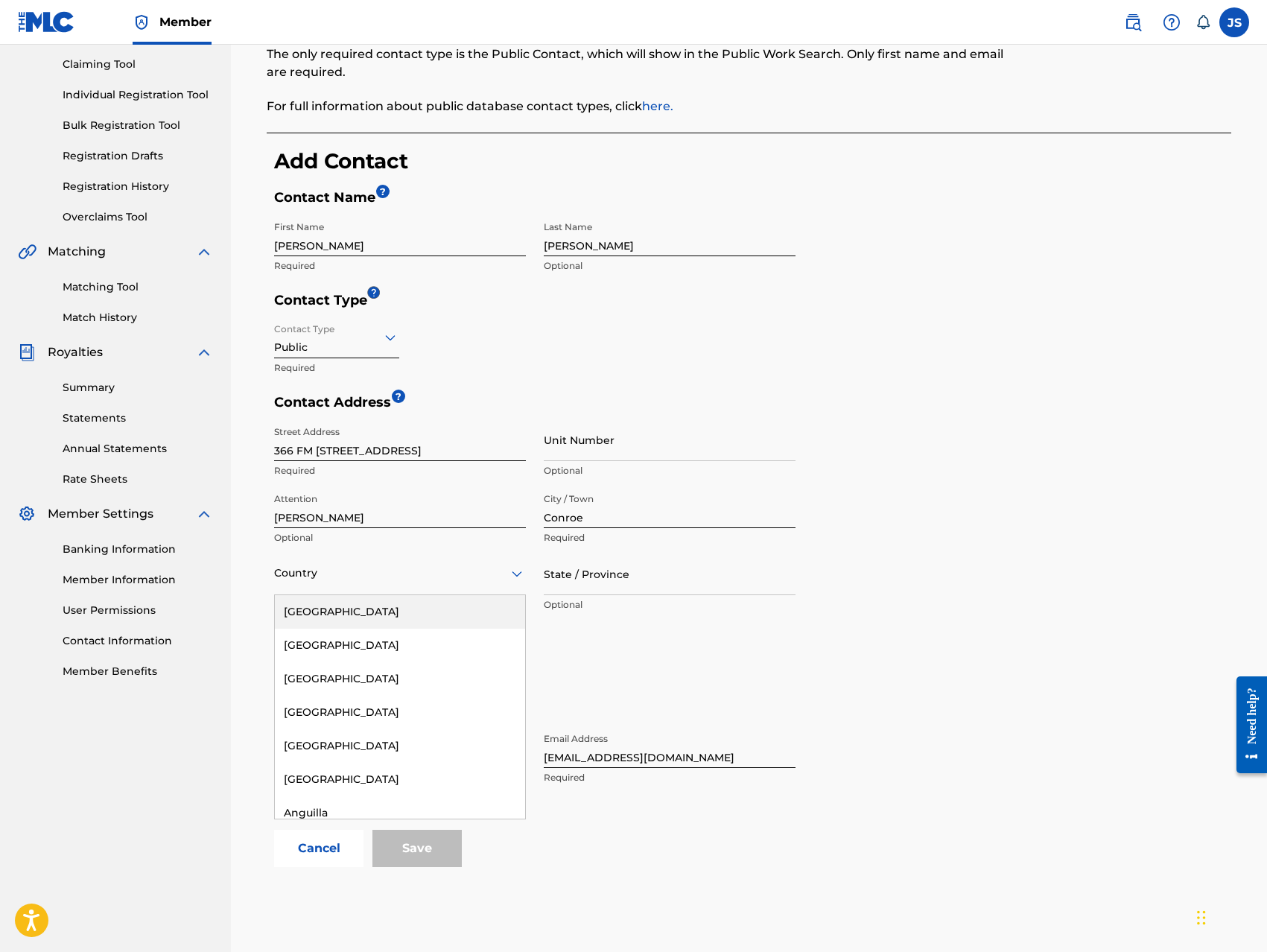
click at [374, 613] on div "[GEOGRAPHIC_DATA]" at bounding box center [399, 611] width 250 height 33
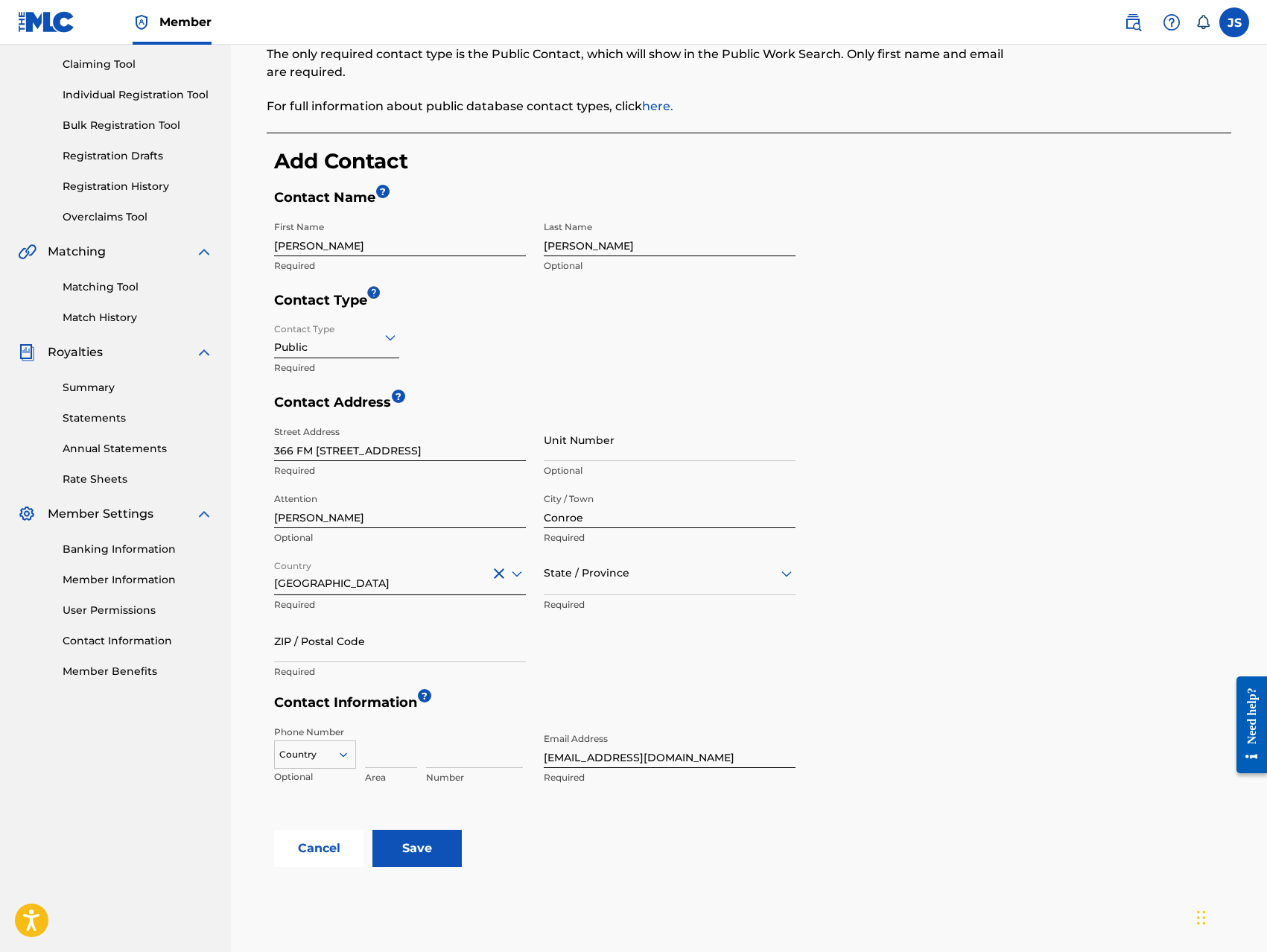
click at [493, 649] on input "ZIP / Postal Code" at bounding box center [399, 640] width 251 height 42
click at [492, 633] on input "77384" at bounding box center [399, 640] width 251 height 42
type input "77384"
click at [408, 612] on div "Country [GEOGRAPHIC_DATA] Required" at bounding box center [399, 586] width 251 height 67
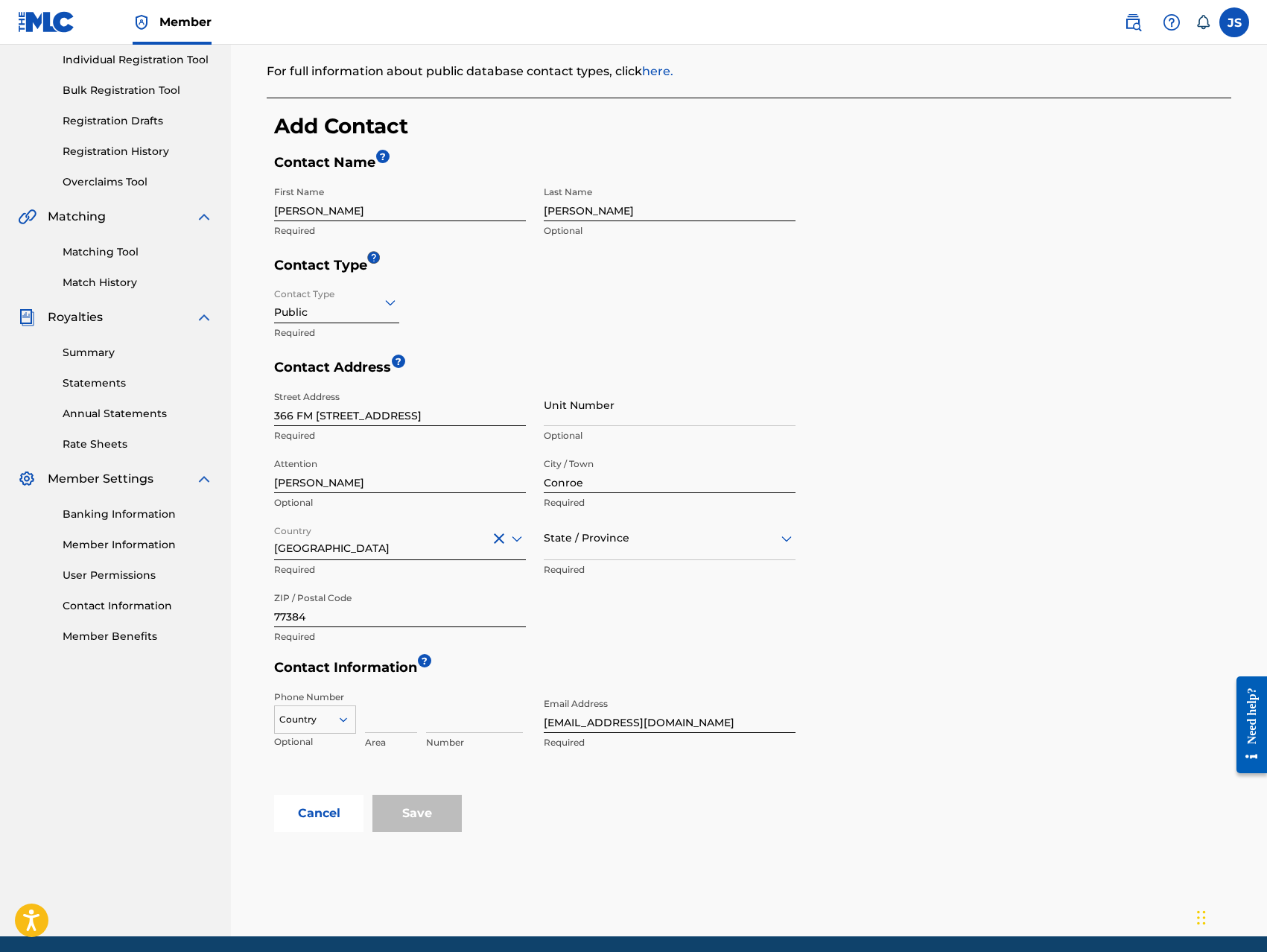
click at [350, 728] on div "Country" at bounding box center [314, 716] width 82 height 22
click at [325, 741] on div "US, [GEOGRAPHIC_DATA] +1" at bounding box center [315, 756] width 81 height 58
click at [372, 720] on input at bounding box center [391, 711] width 52 height 42
type input "346"
click at [444, 721] on input at bounding box center [475, 711] width 97 height 42
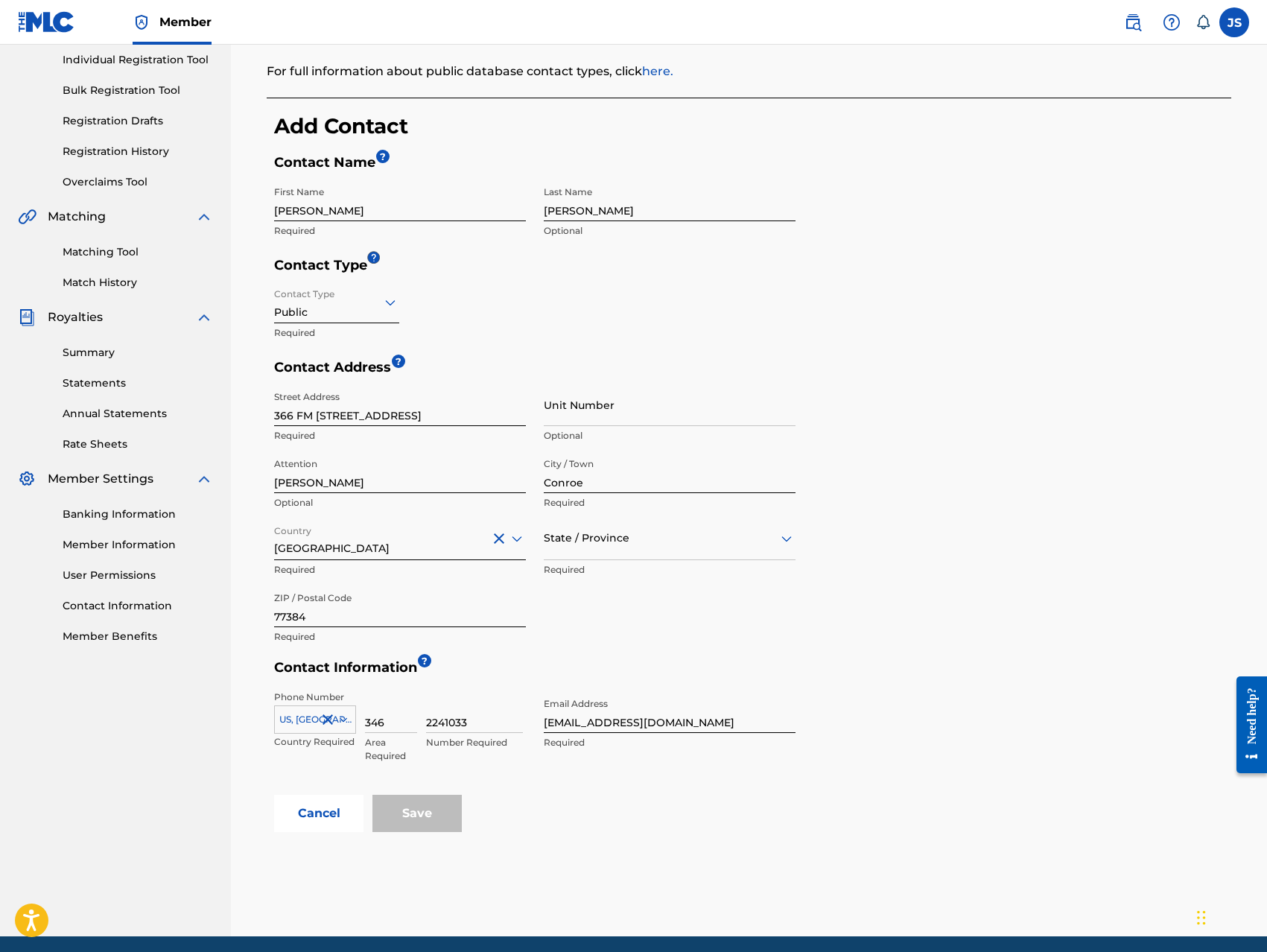
type input "2241033"
click at [764, 791] on div "Phone Number [GEOGRAPHIC_DATA], [GEOGRAPHIC_DATA] +1 Country Required 346 Area …" at bounding box center [534, 738] width 521 height 111
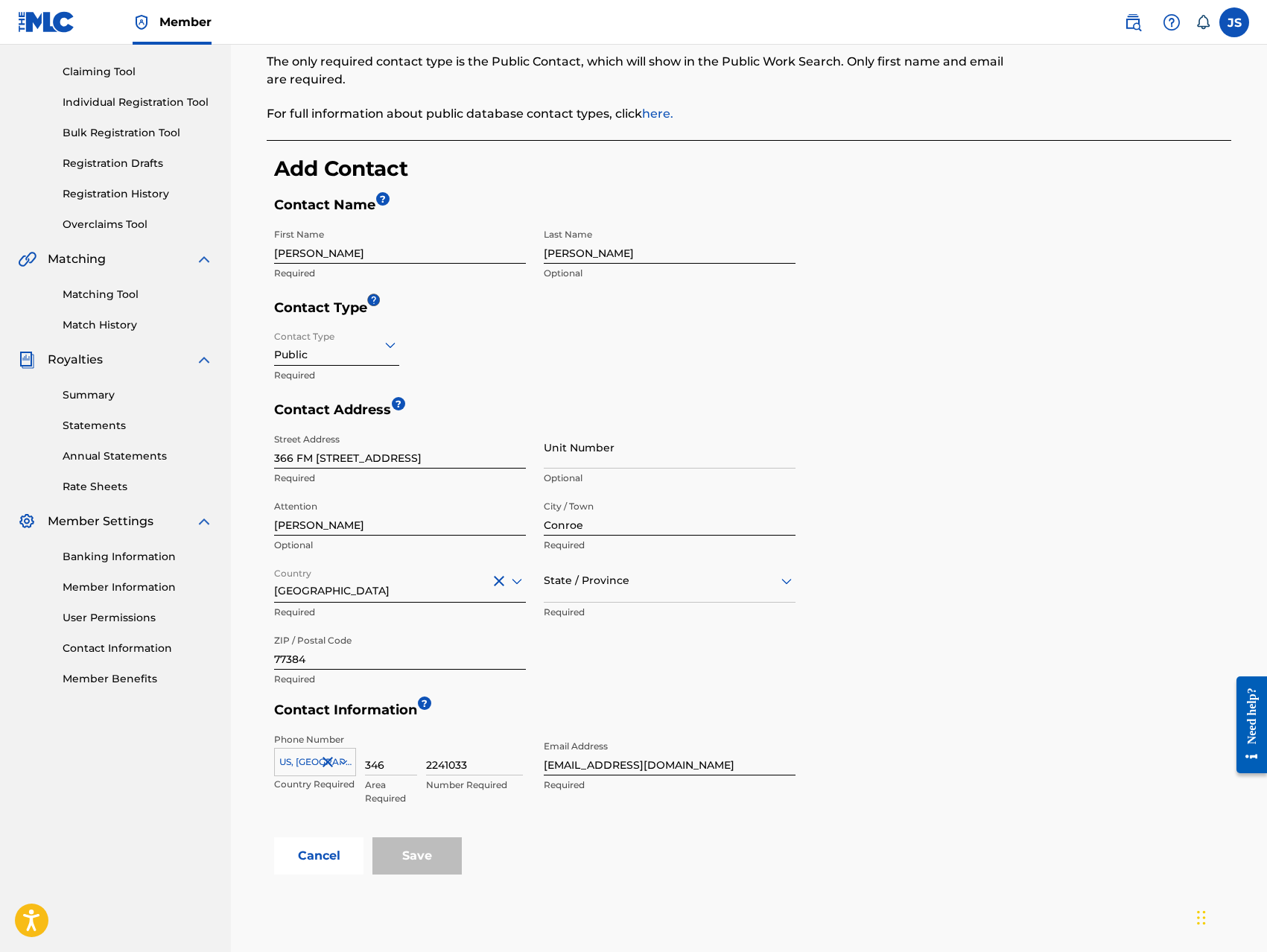
scroll to position [100, 0]
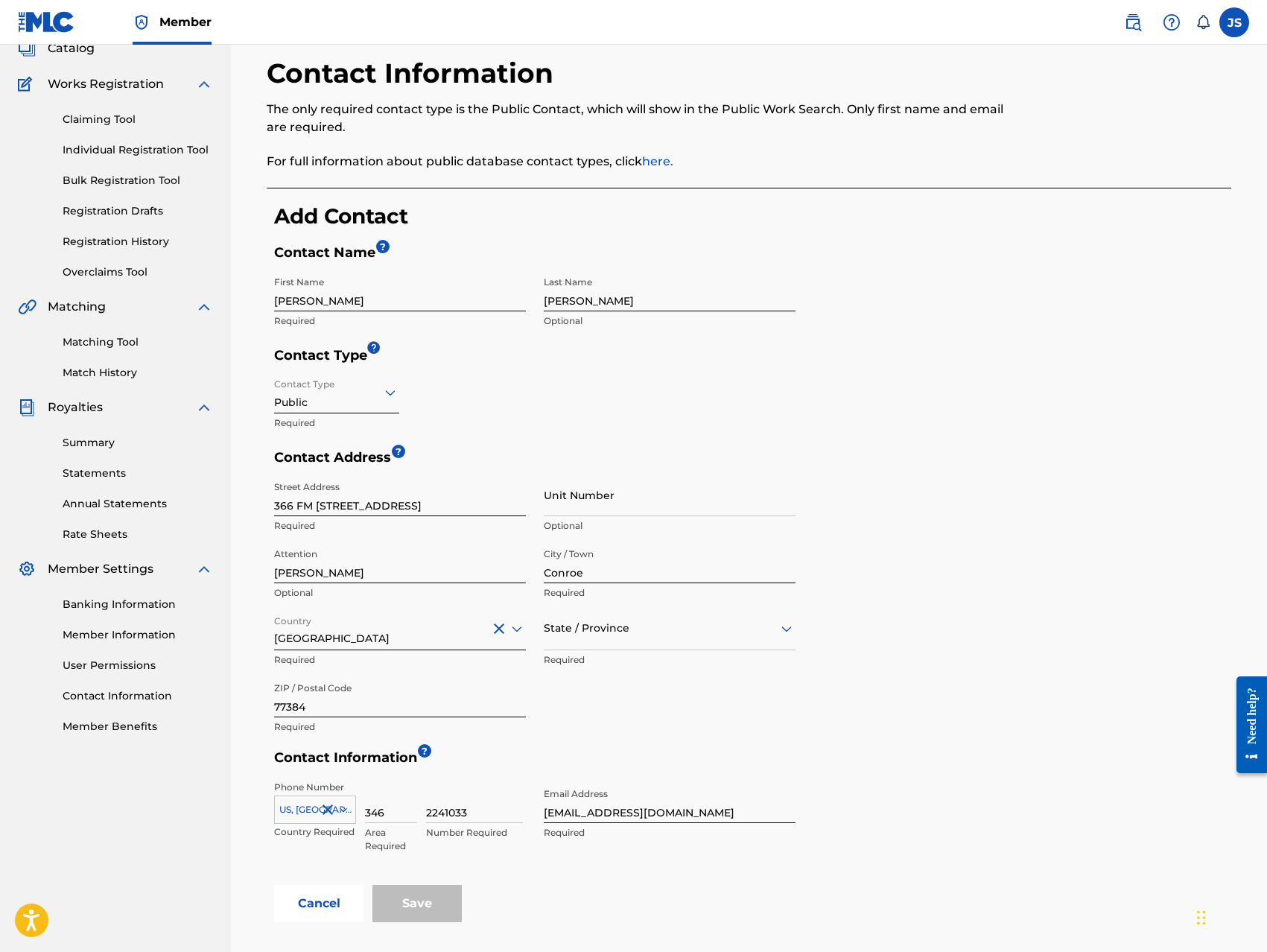
click at [791, 628] on icon at bounding box center [786, 628] width 18 height 18
click at [672, 739] on div "[US_STATE]" at bounding box center [669, 728] width 250 height 33
click at [873, 711] on div "Contact Address ? Street Address [GEOGRAPHIC_DATA][STREET_ADDRESS] Required Uni…" at bounding box center [752, 598] width 957 height 300
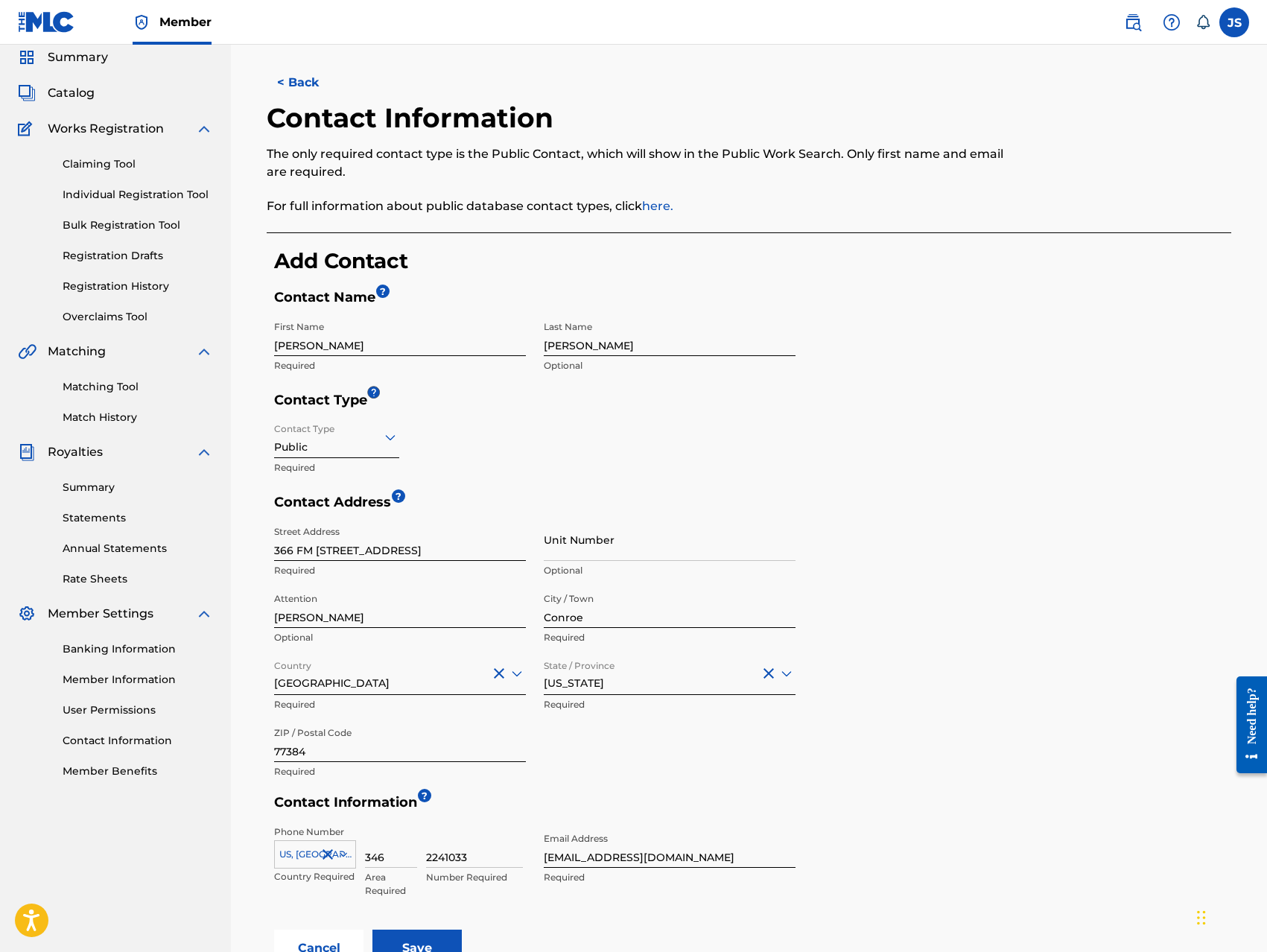
scroll to position [37, 0]
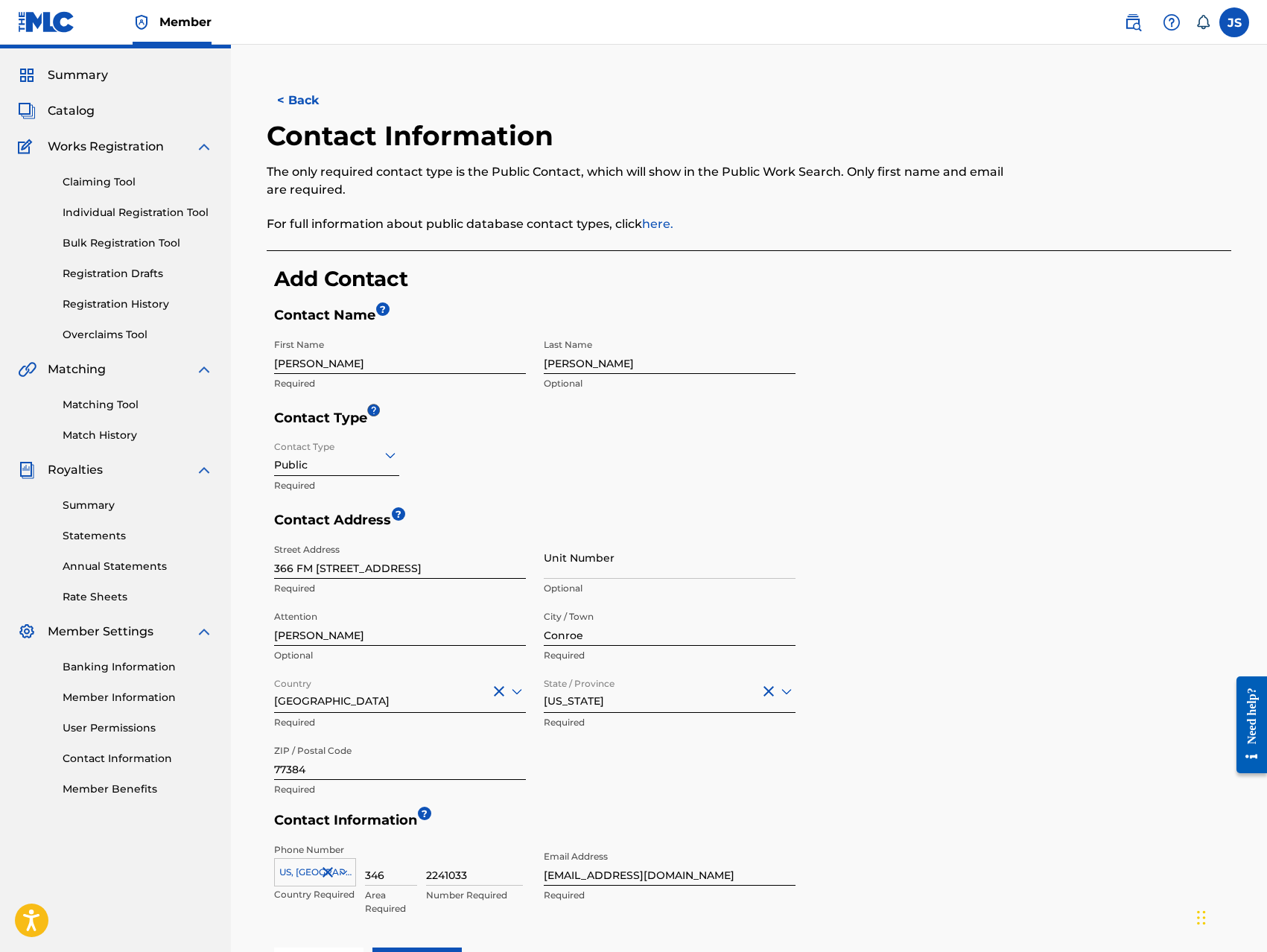
click at [406, 566] on input "366 FM [STREET_ADDRESS]" at bounding box center [399, 556] width 251 height 42
type input "[STREET_ADDRESS]"
click at [649, 477] on div "Contact Type Public Required" at bounding box center [534, 472] width 521 height 78
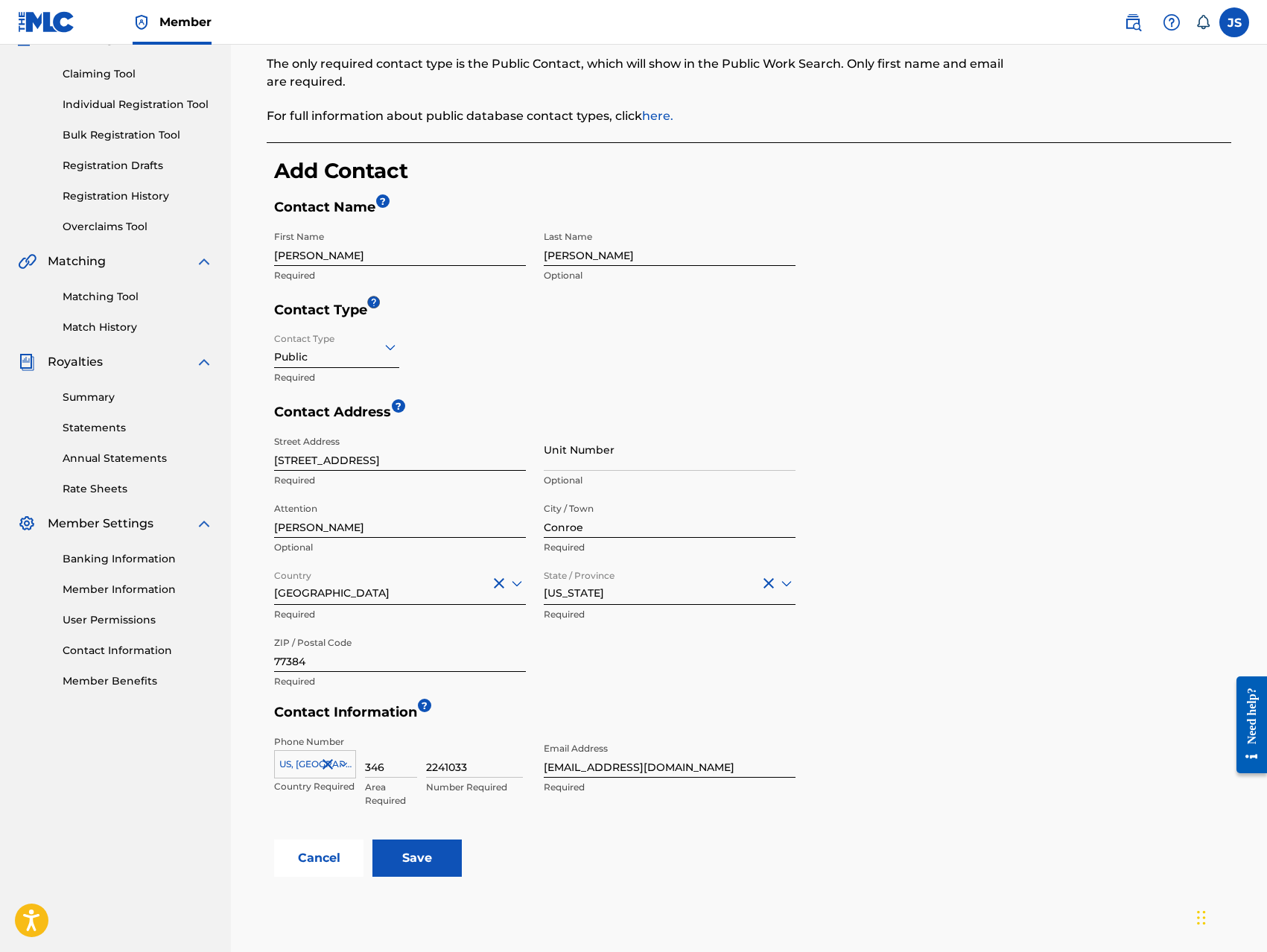
scroll to position [246, 0]
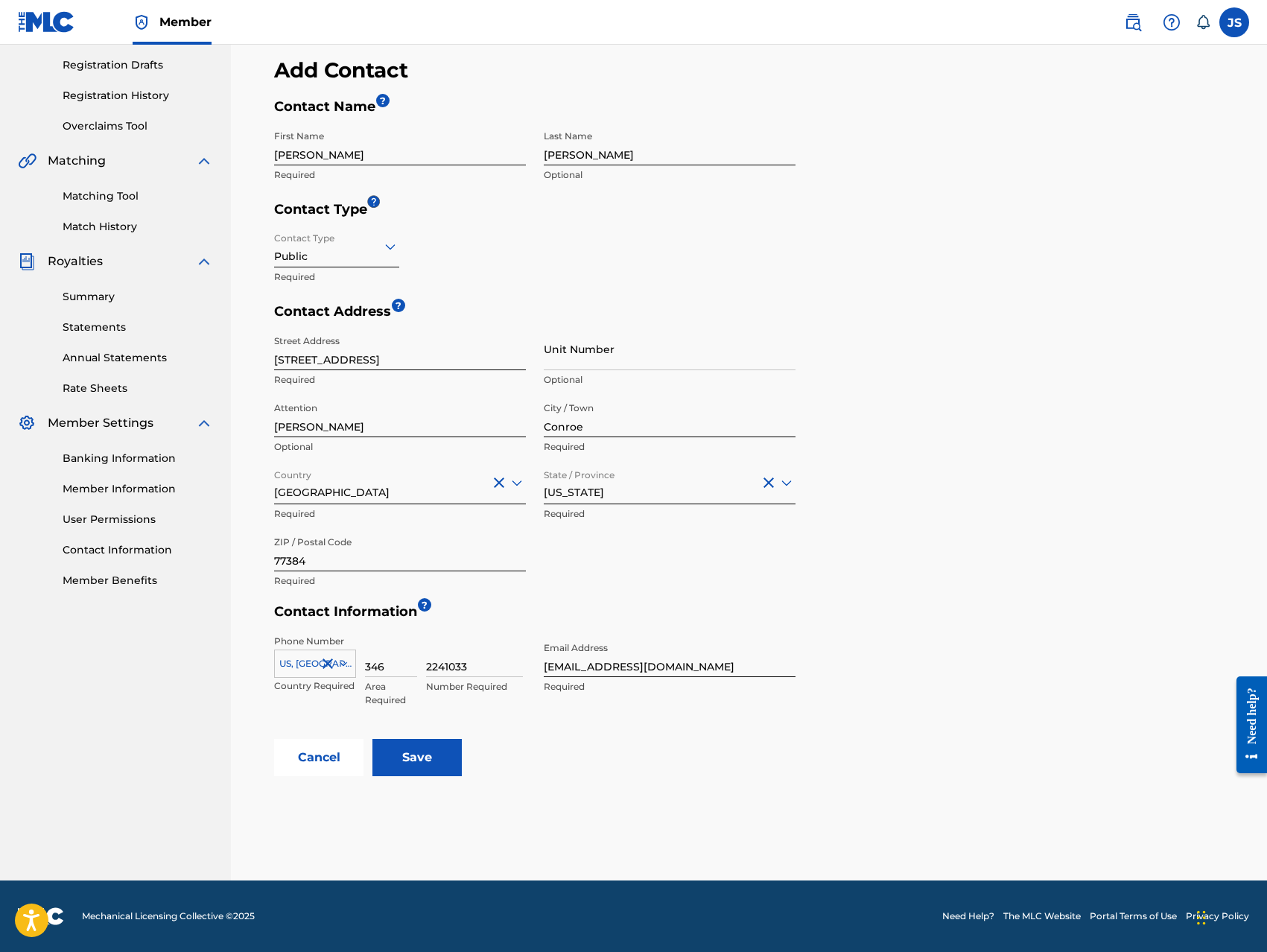
click at [431, 757] on input "Save" at bounding box center [417, 756] width 90 height 37
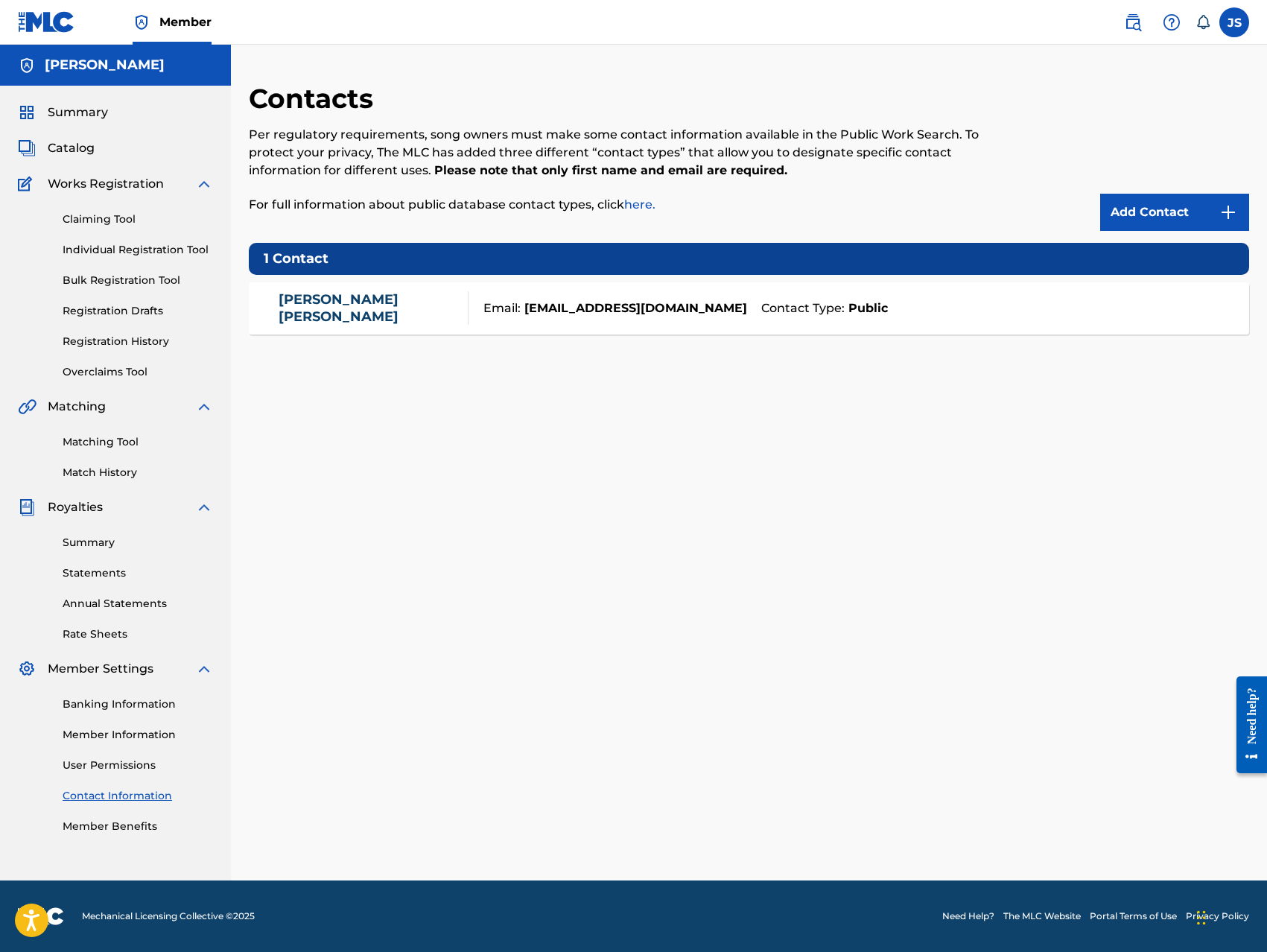
click at [146, 830] on link "Member Benefits" at bounding box center [138, 825] width 151 height 15
click at [1231, 28] on label at bounding box center [1233, 22] width 30 height 30
click at [1234, 22] on input "JS [PERSON_NAME] [EMAIL_ADDRESS][DOMAIN_NAME] Notification Preferences Profile …" at bounding box center [1234, 22] width 0 height 0
click at [1077, 180] on link "Profile" at bounding box center [1087, 185] width 30 height 13
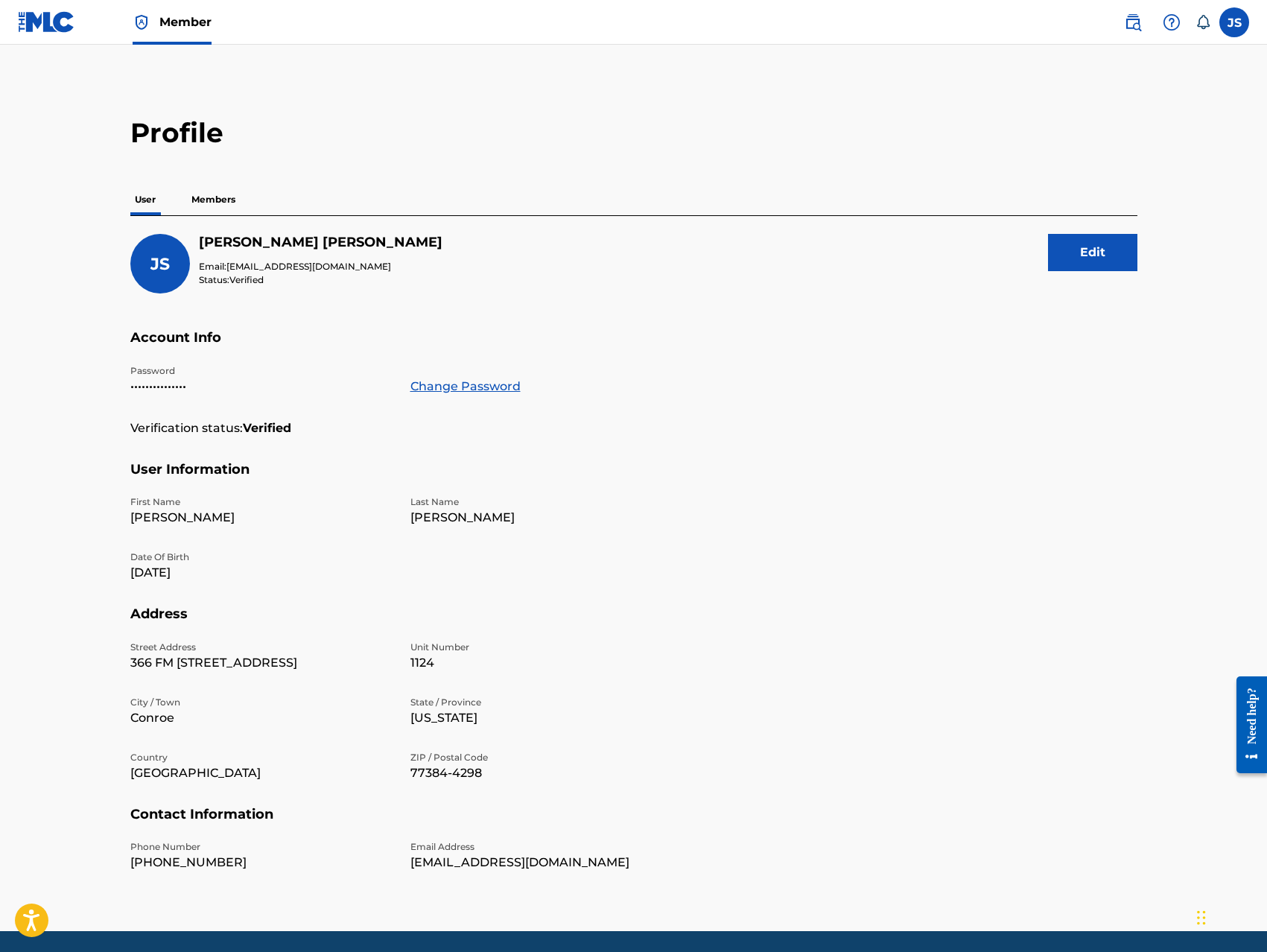
click at [219, 205] on p "Members" at bounding box center [213, 199] width 53 height 31
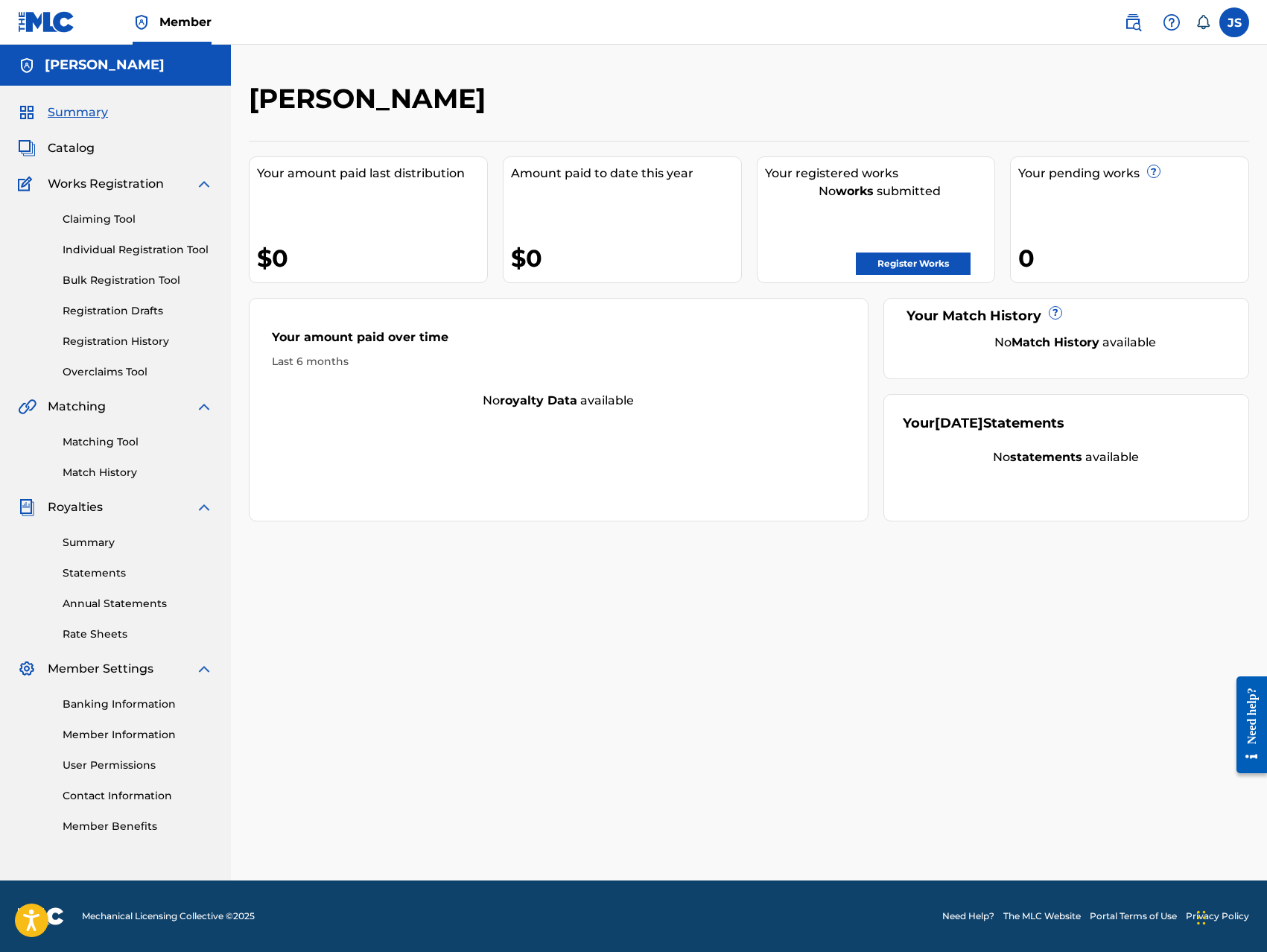
click at [102, 222] on link "Claiming Tool" at bounding box center [138, 219] width 151 height 15
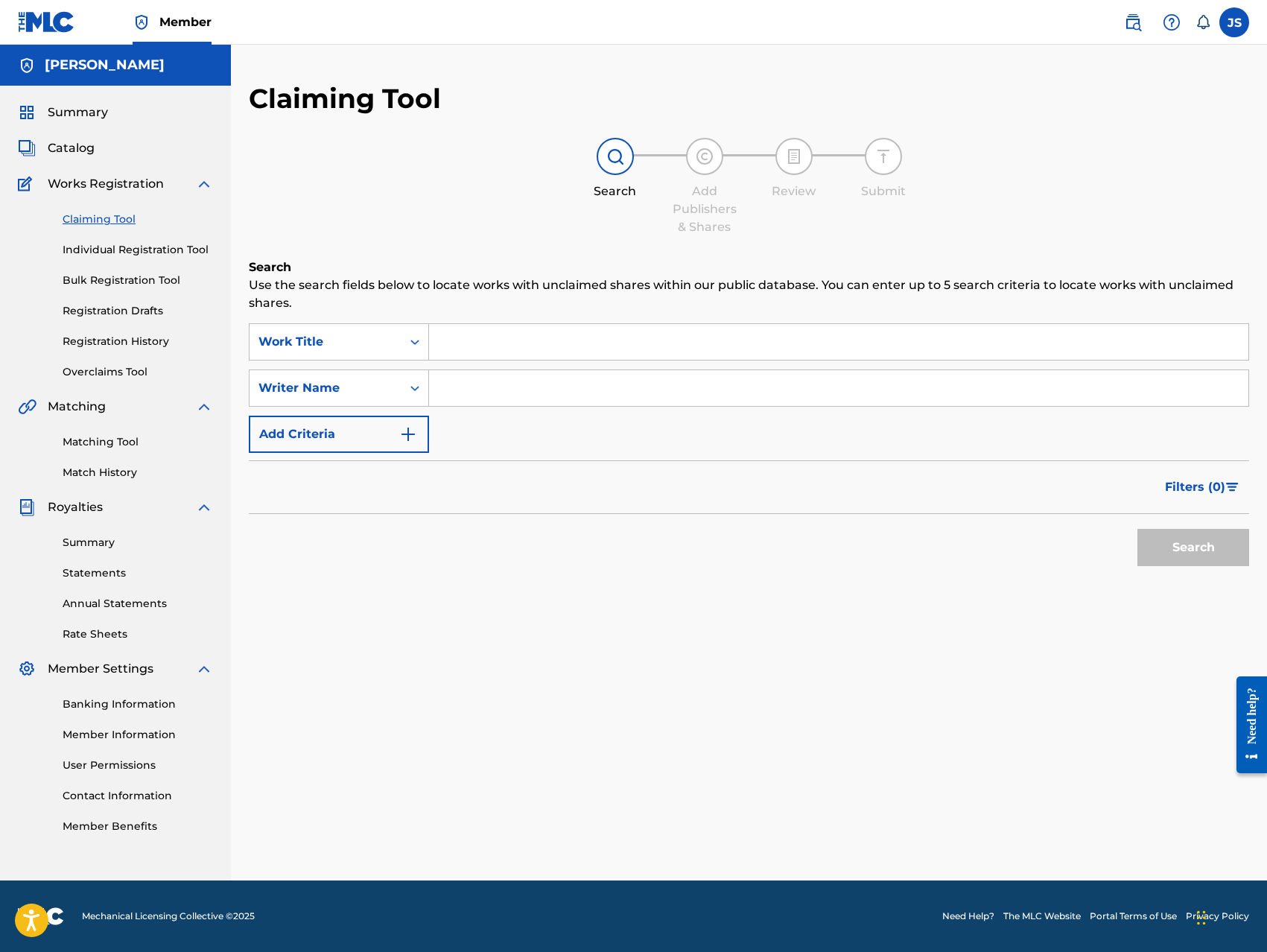
click at [114, 251] on link "Individual Registration Tool" at bounding box center [138, 249] width 151 height 15
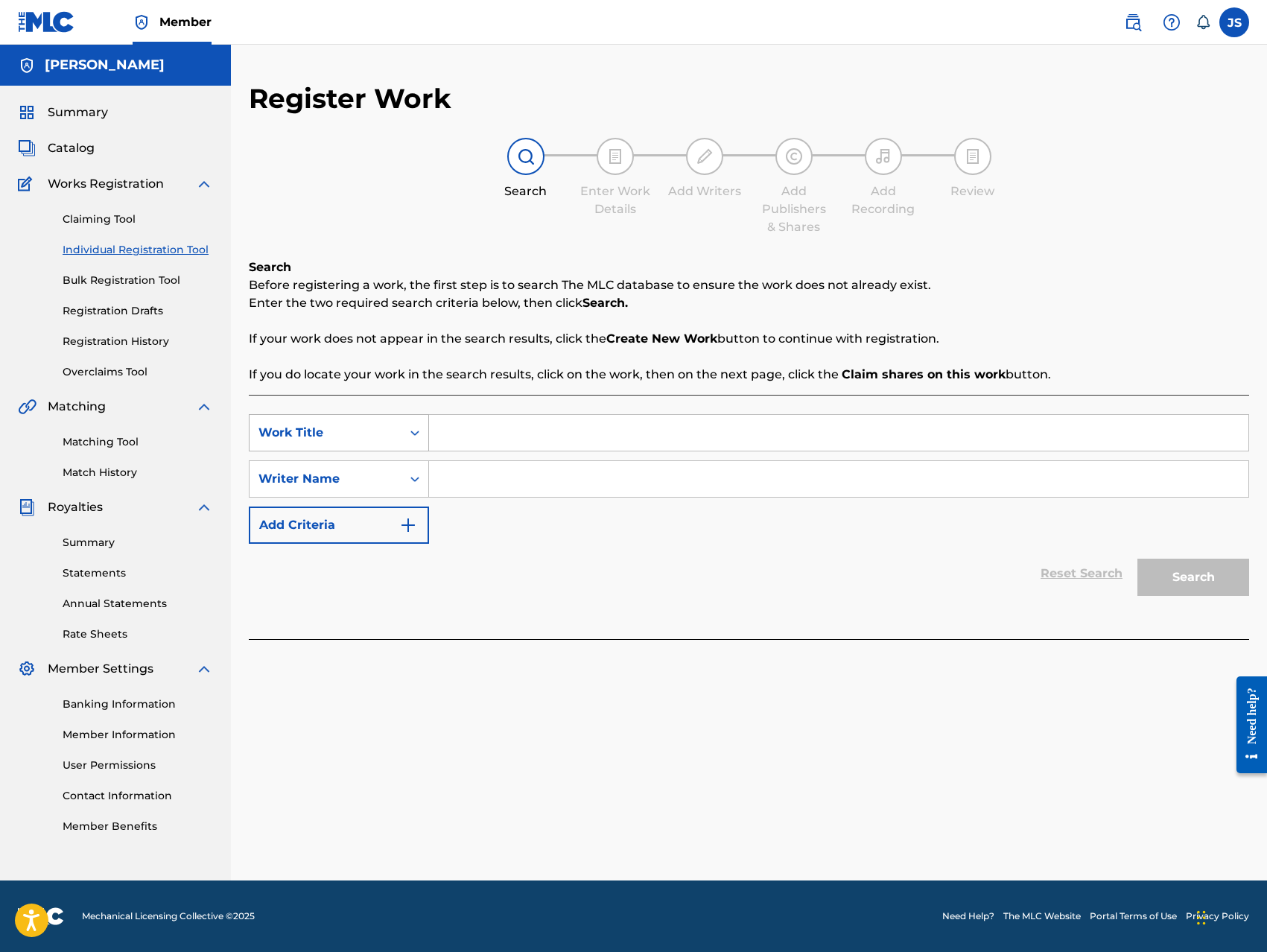
click at [364, 435] on div "Work Title" at bounding box center [325, 432] width 134 height 18
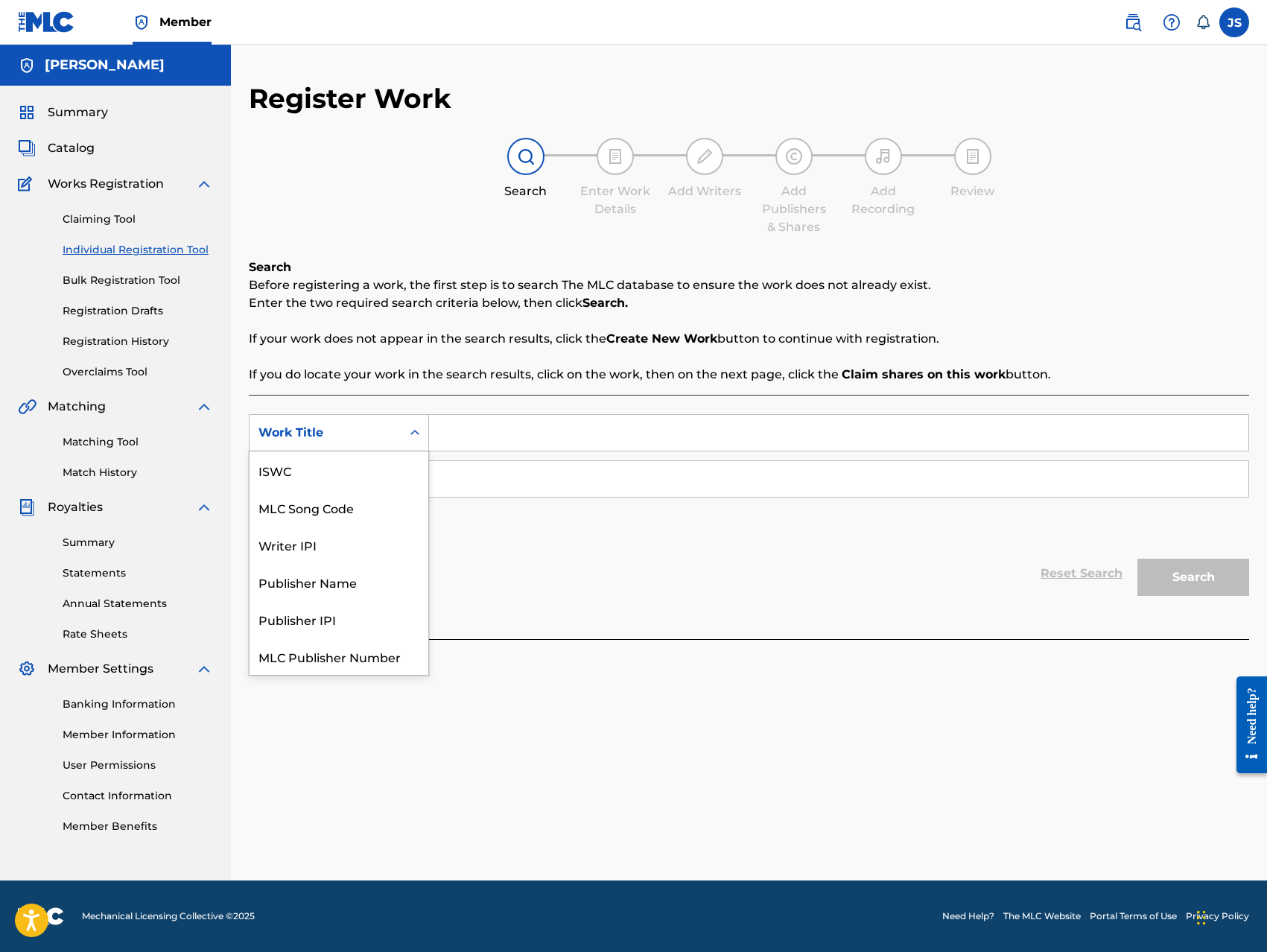
scroll to position [37, 0]
click at [339, 510] on div "Writer IPI" at bounding box center [338, 506] width 179 height 37
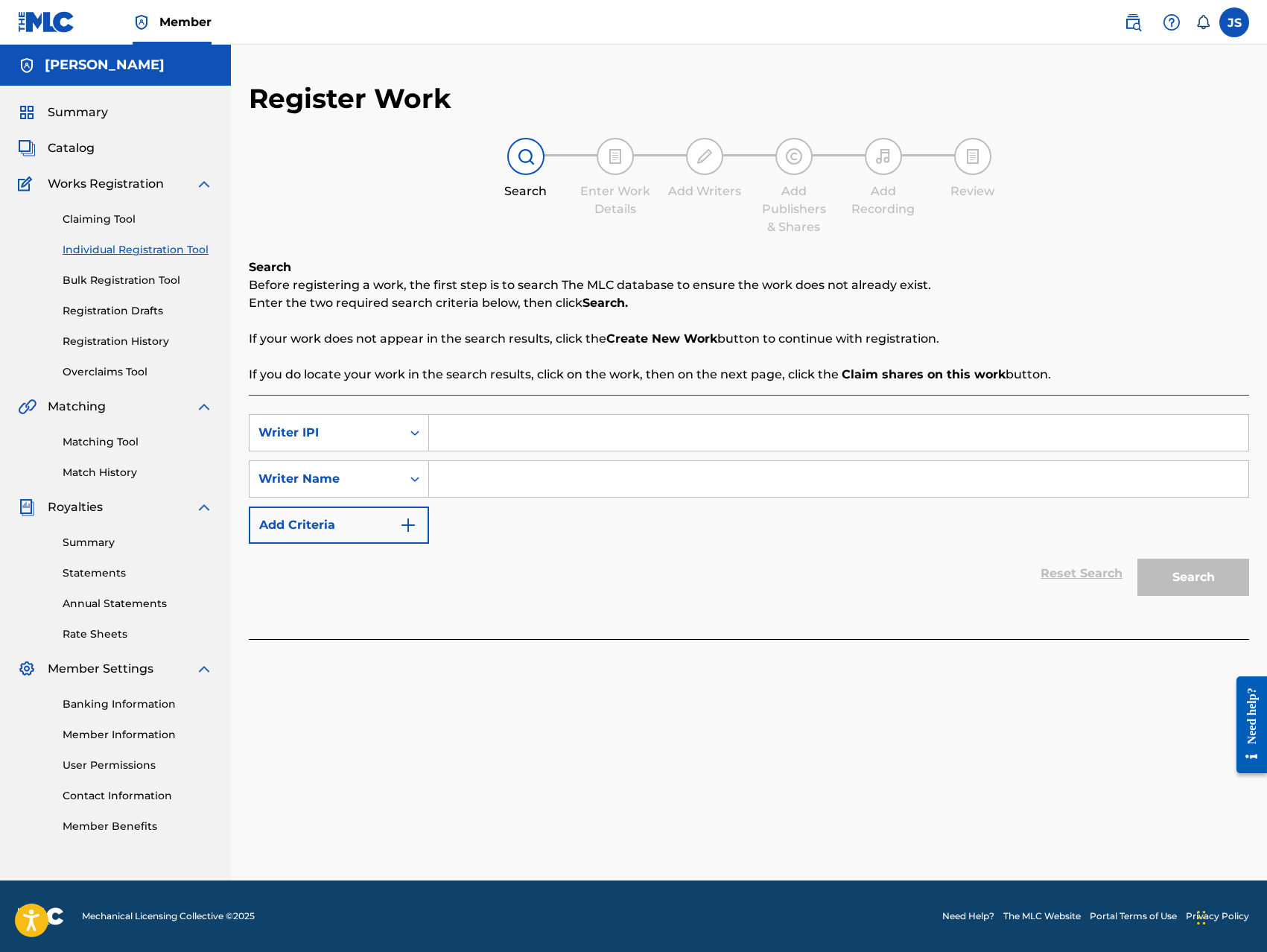
click at [443, 476] on input "Search Form" at bounding box center [838, 479] width 819 height 36
click at [446, 438] on input "Search Form" at bounding box center [838, 432] width 819 height 36
type input "769845668"
click at [478, 485] on input "Search Form" at bounding box center [838, 479] width 819 height 36
type input "Jerome Francis Singleton"
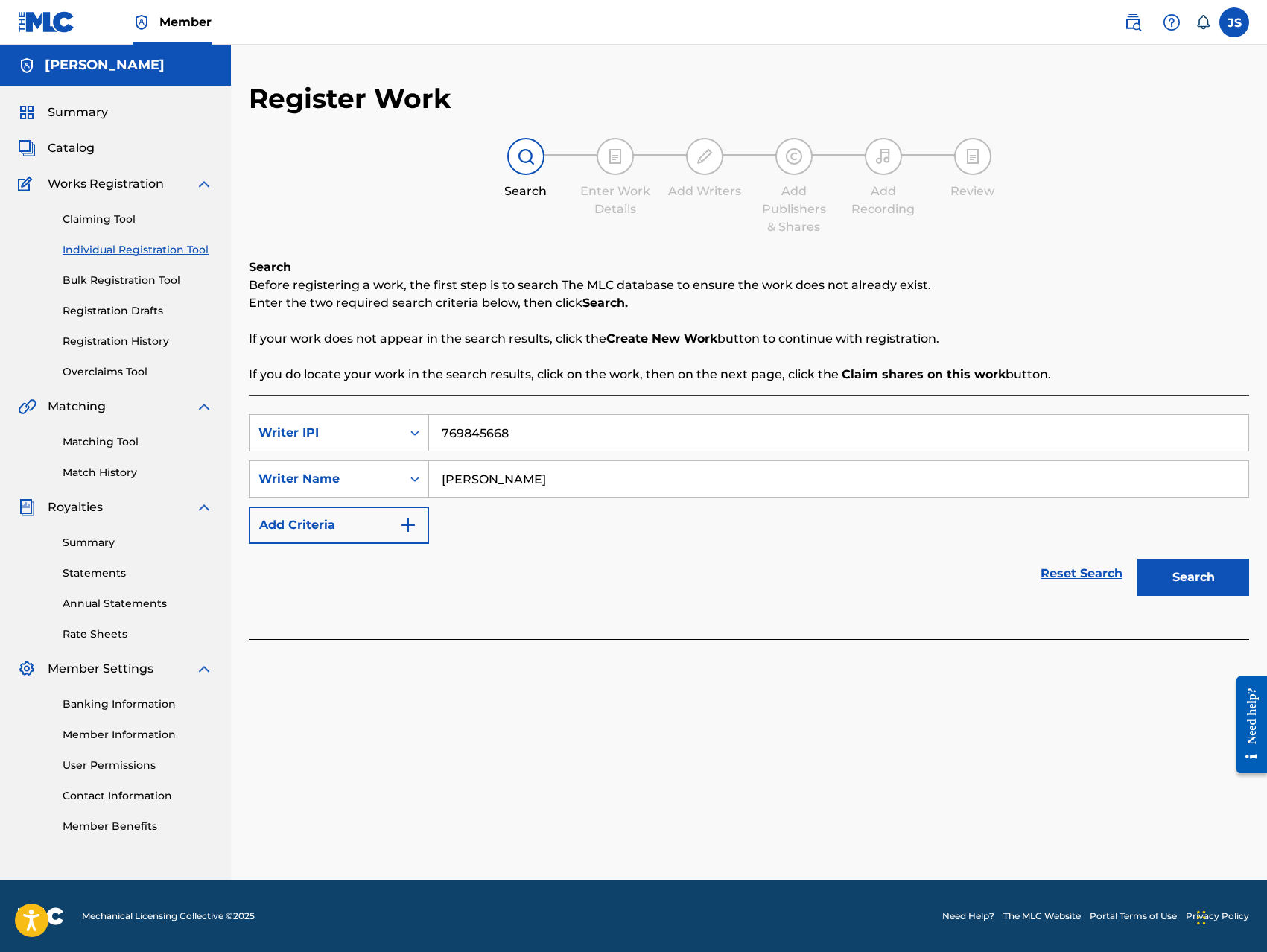
click at [1210, 586] on button "Search" at bounding box center [1193, 576] width 111 height 37
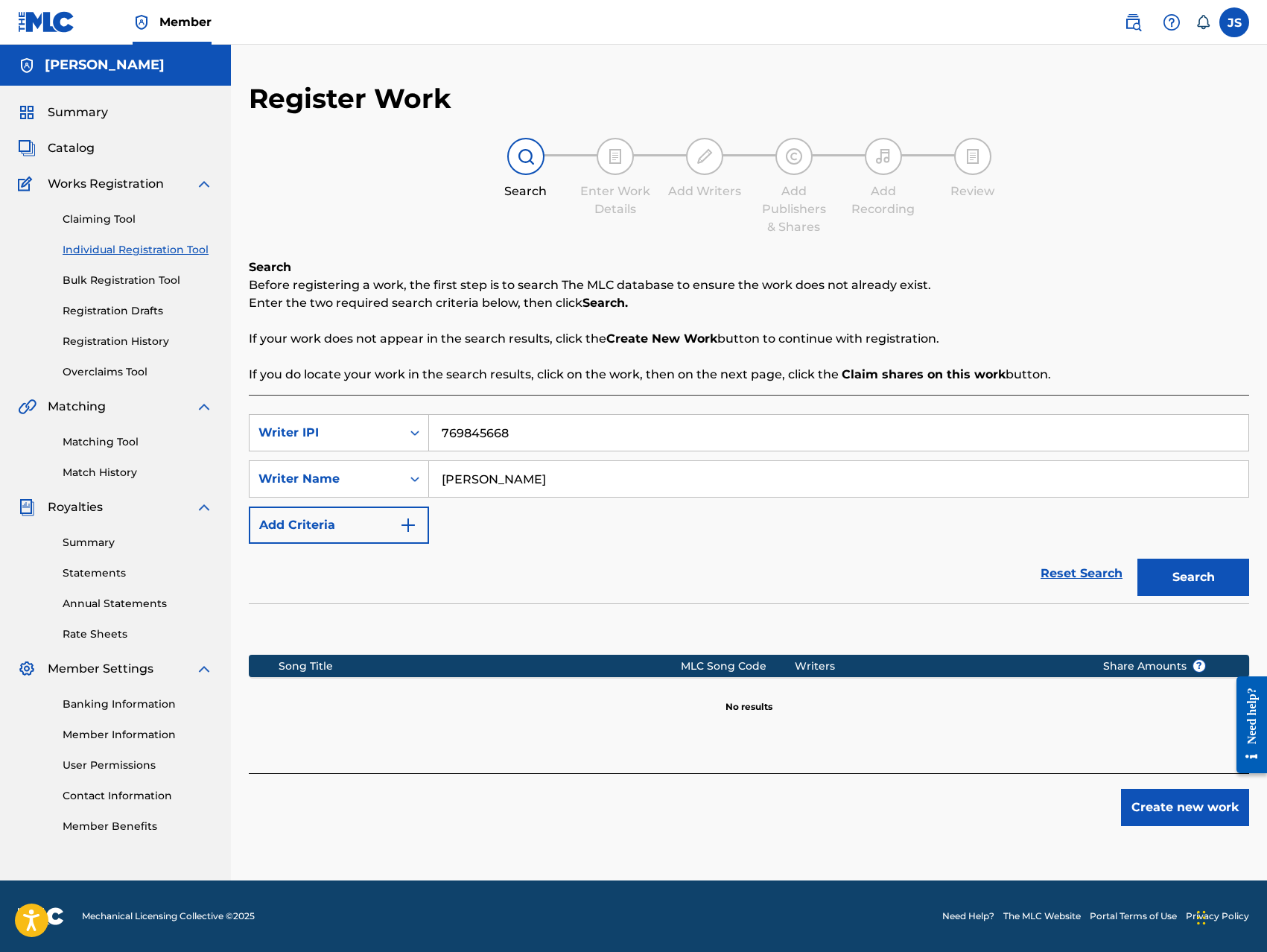
click at [1210, 586] on button "Search" at bounding box center [1193, 576] width 111 height 37
click at [1201, 815] on button "Create new work" at bounding box center [1184, 807] width 128 height 37
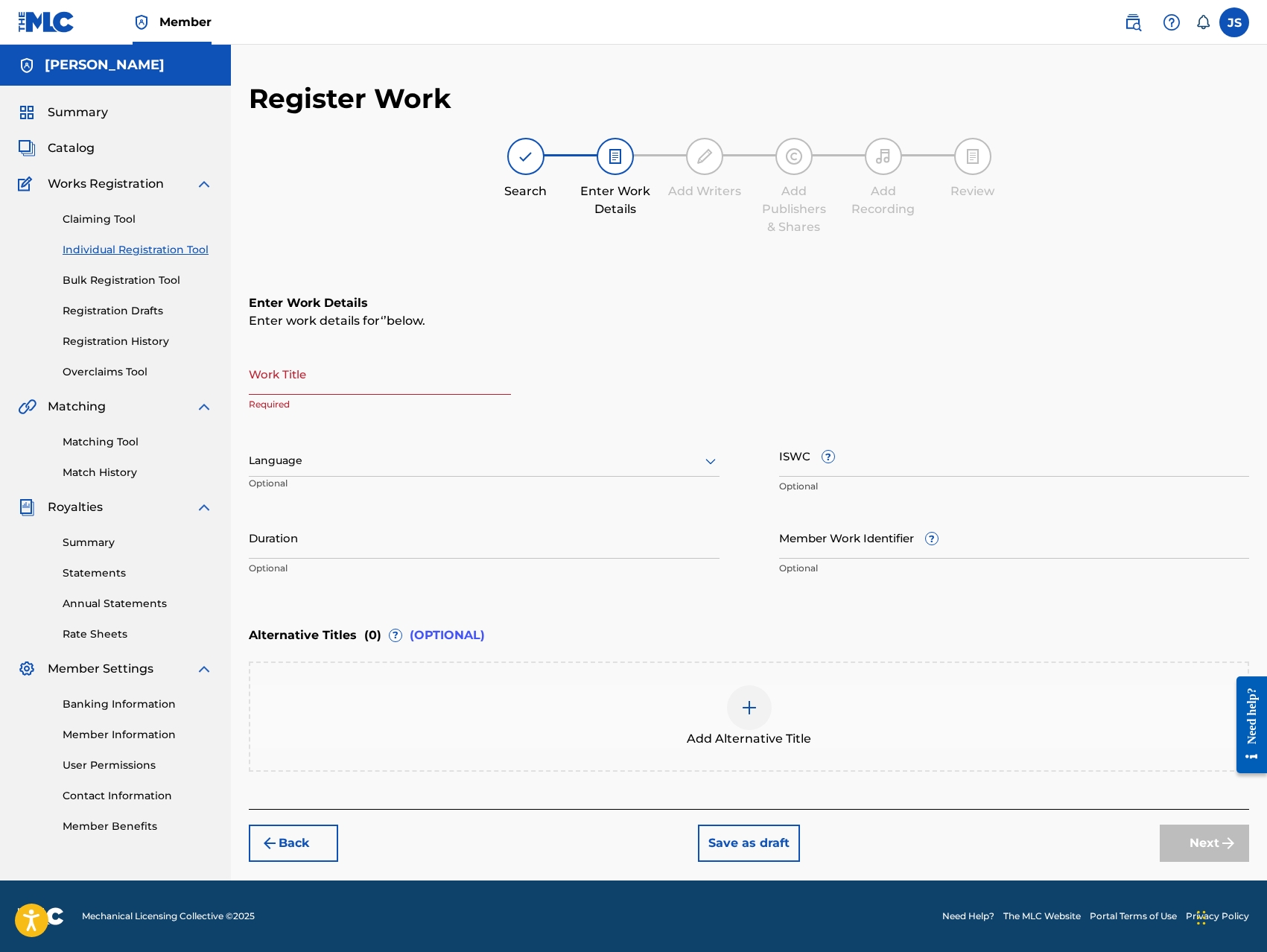
click at [414, 380] on input "Work Title" at bounding box center [380, 373] width 262 height 42
type input "Show Stopper"
click at [373, 458] on div at bounding box center [484, 460] width 470 height 19
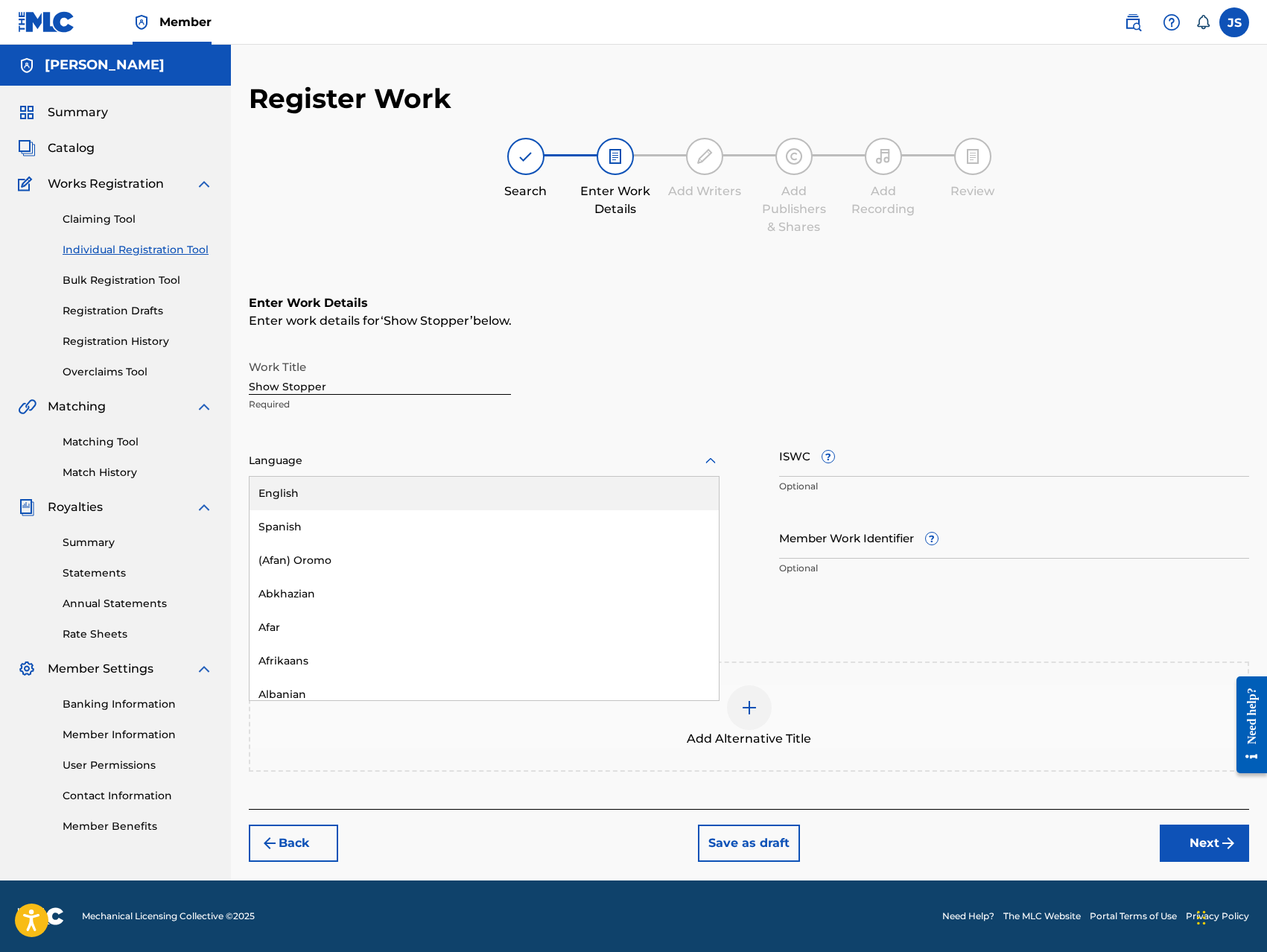
click at [374, 501] on div "English" at bounding box center [484, 493] width 469 height 33
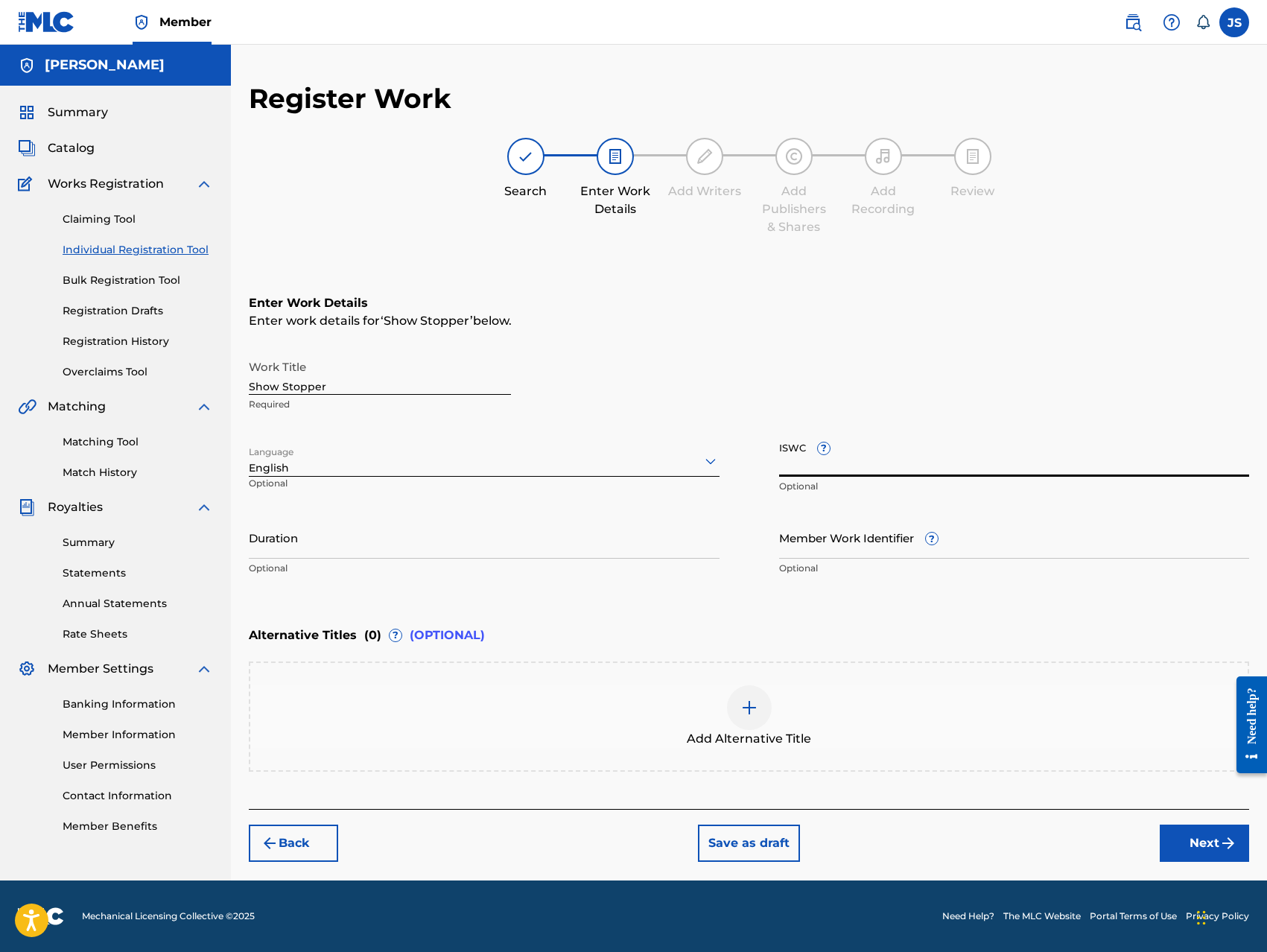
click at [894, 459] on input "ISWC ?" at bounding box center [1014, 455] width 470 height 42
type input "T-300086645-1"
click at [488, 542] on input "Duration" at bounding box center [484, 537] width 470 height 42
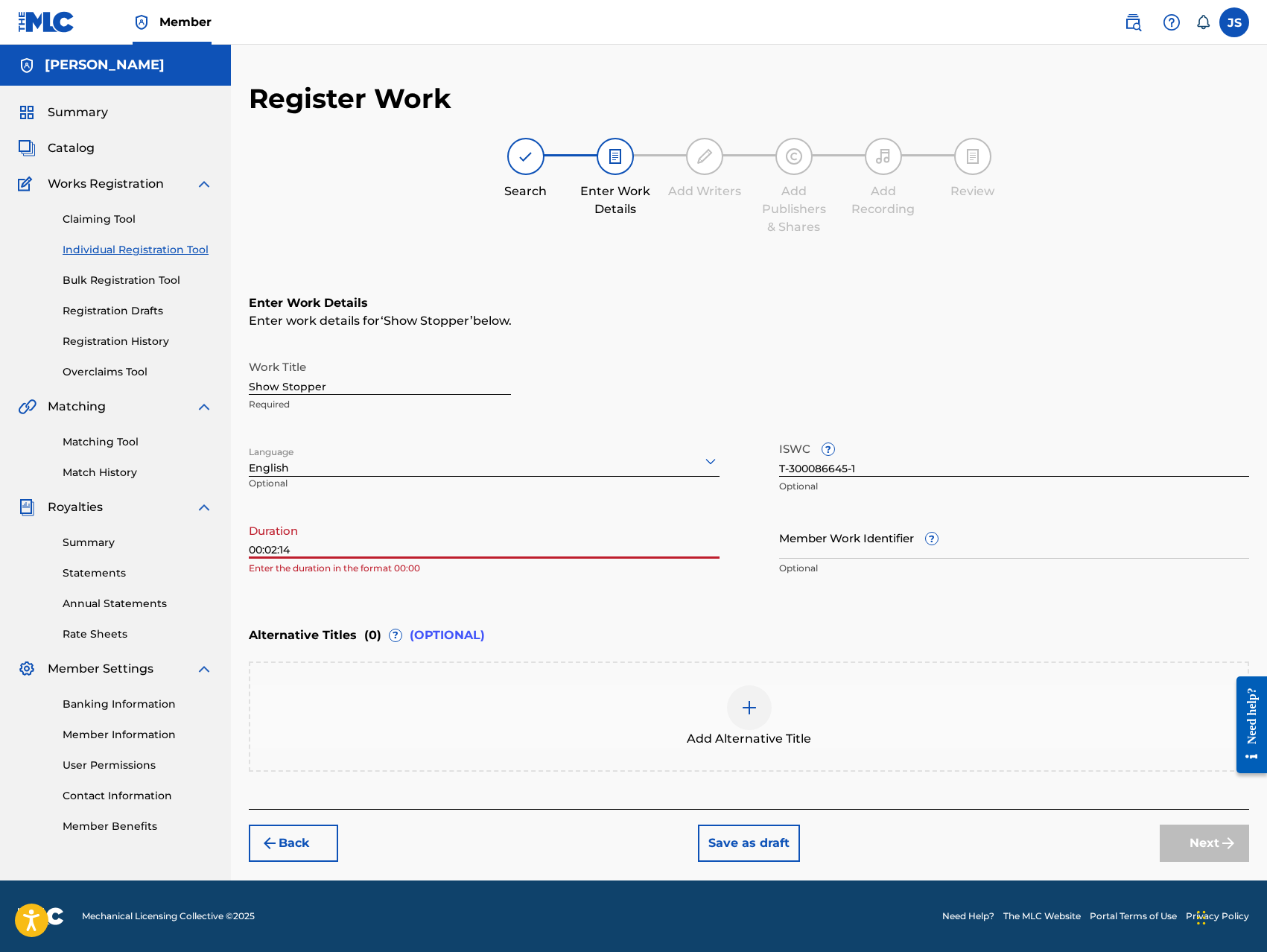
click at [476, 587] on div "Enter Work Details Enter work details for ‘ Show Stopper ’ below. Work Title Sh…" at bounding box center [748, 439] width 1000 height 361
click at [269, 550] on input "00:02:14" at bounding box center [484, 537] width 470 height 42
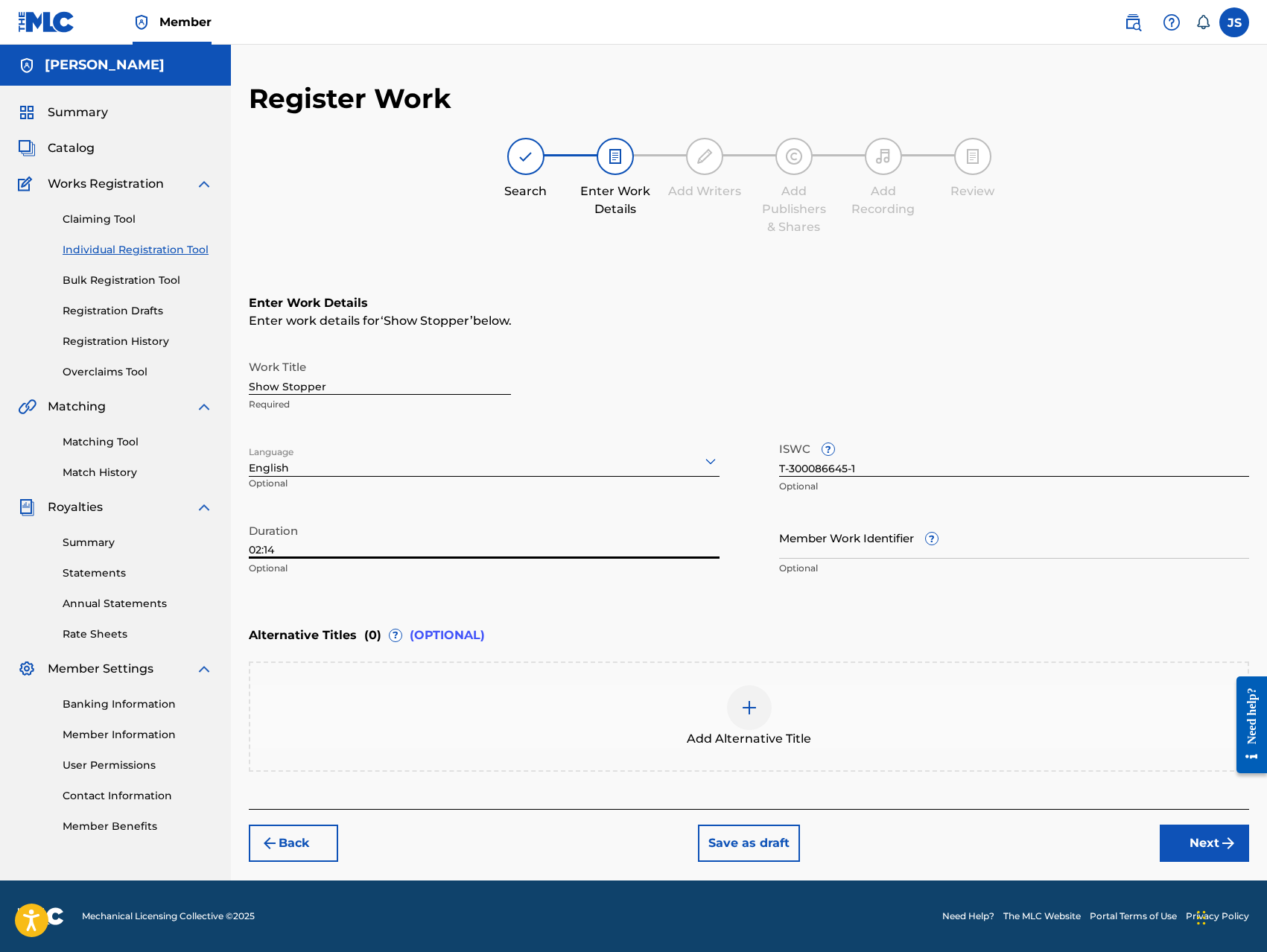
type input "02:14"
click at [570, 606] on div "Enter Work Details Enter work details for ‘ Show Stopper ’ below. Work Title Sh…" at bounding box center [748, 439] width 1000 height 361
click at [1166, 843] on button "Next" at bounding box center [1204, 843] width 90 height 37
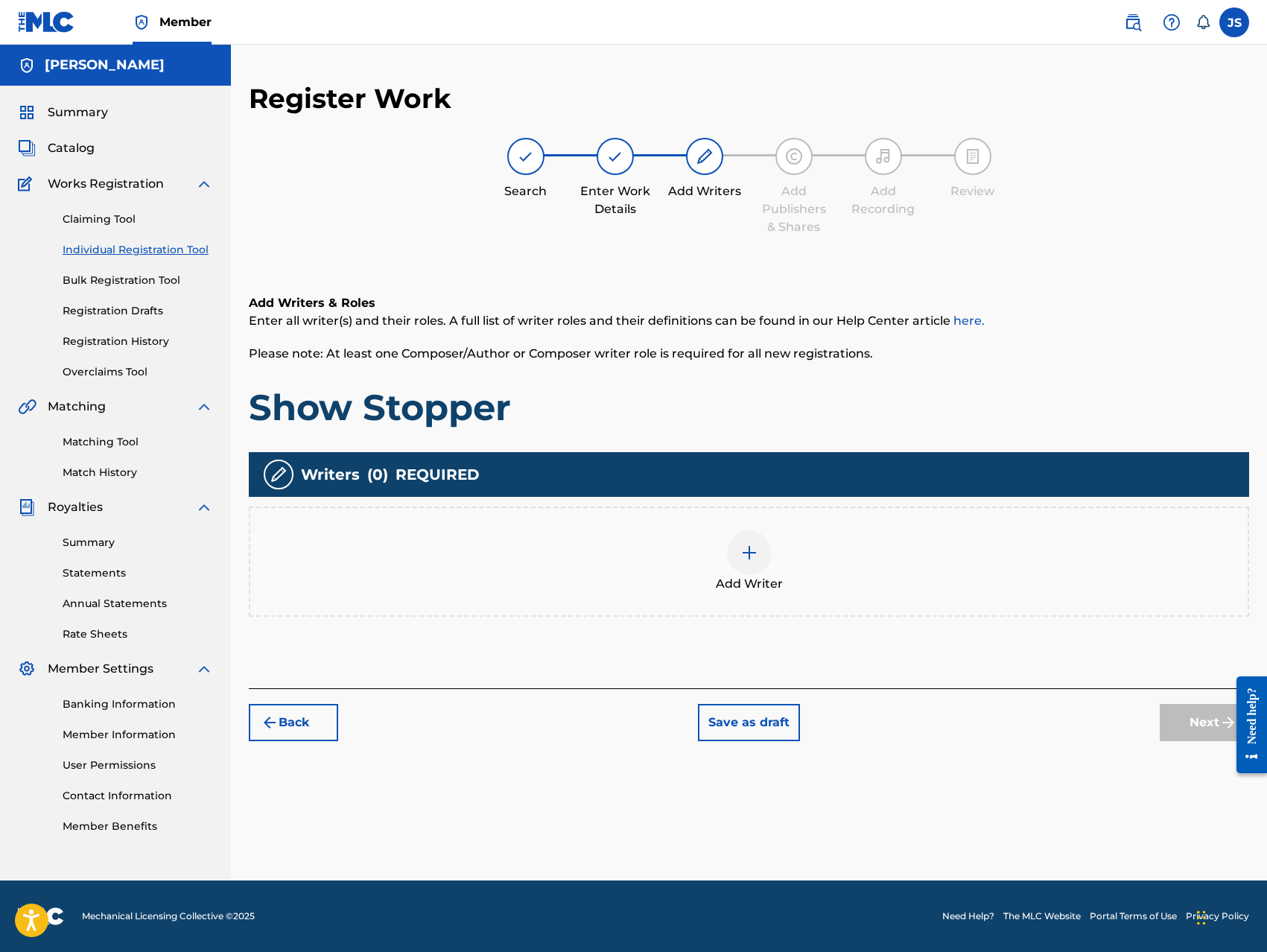
click at [741, 554] on img at bounding box center [749, 553] width 18 height 18
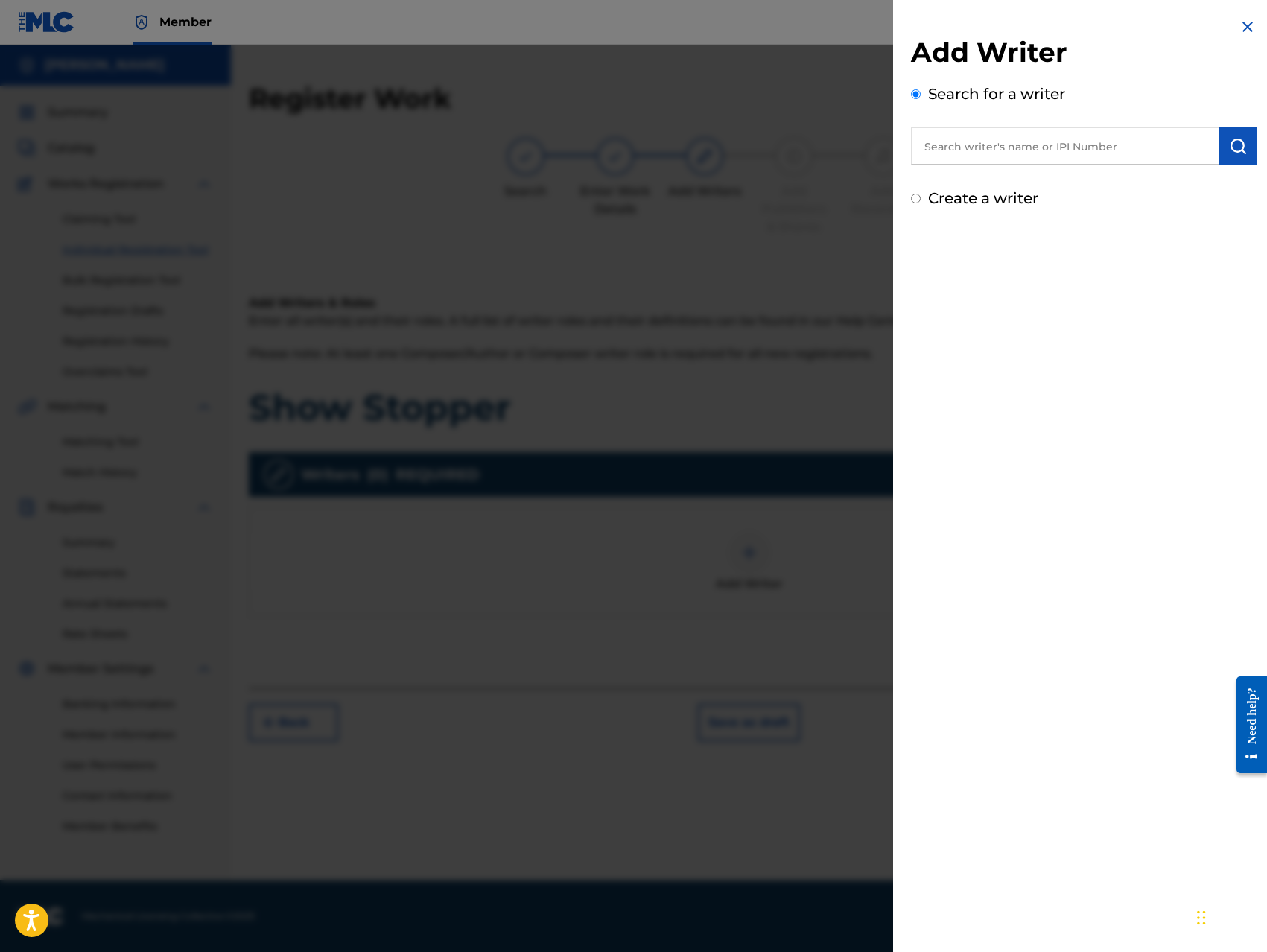
click at [1029, 152] on input "text" at bounding box center [1065, 145] width 309 height 37
type input "1307881934"
click at [914, 197] on input "Create a writer" at bounding box center [915, 198] width 10 height 10
radio input "false"
radio input "true"
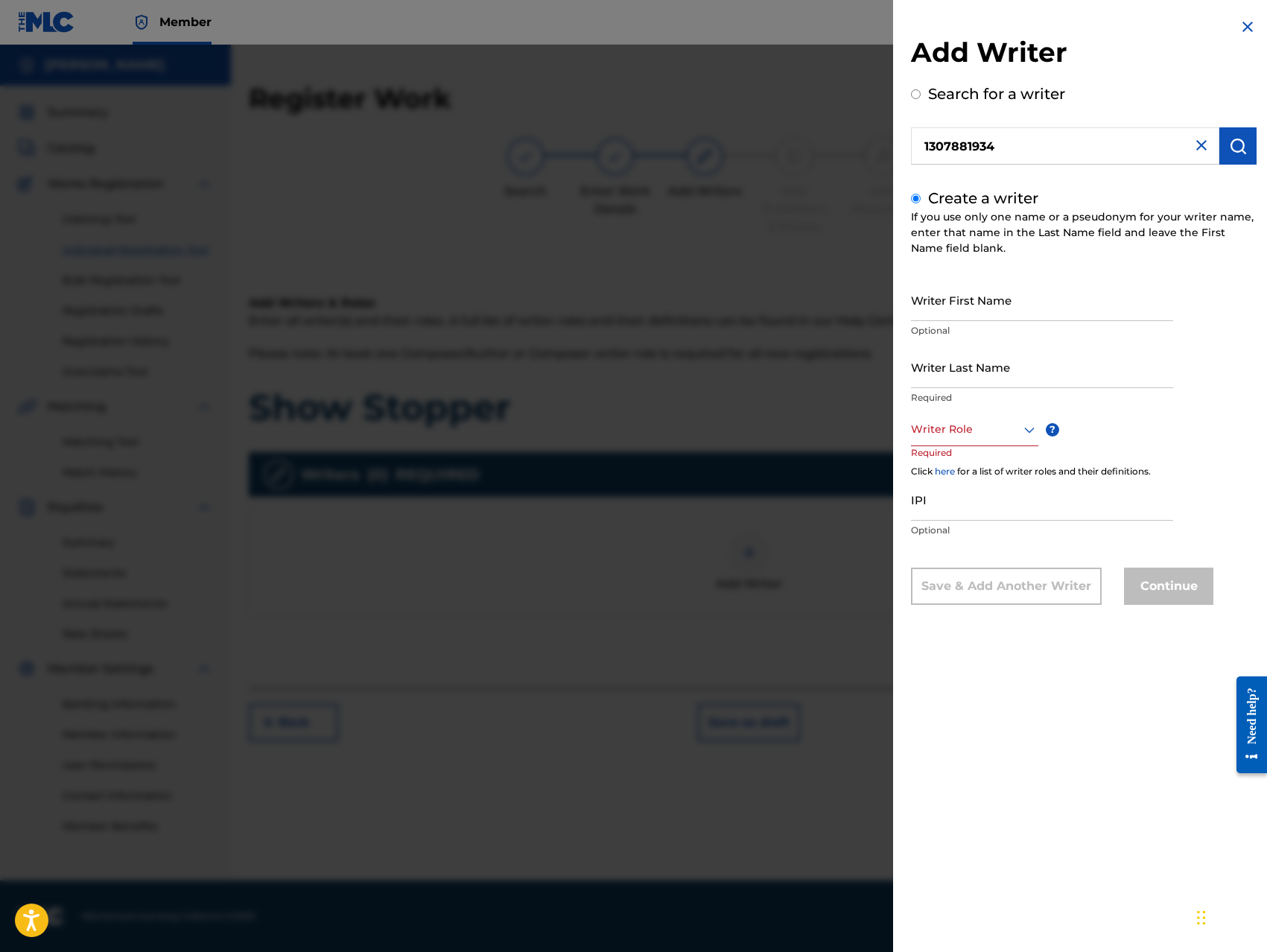
click at [1011, 312] on input "Writer First Name" at bounding box center [1042, 299] width 262 height 42
type input "[PERSON_NAME]"
click at [1008, 306] on input "[PERSON_NAME]" at bounding box center [1042, 299] width 262 height 42
type input "Jerome Francis"
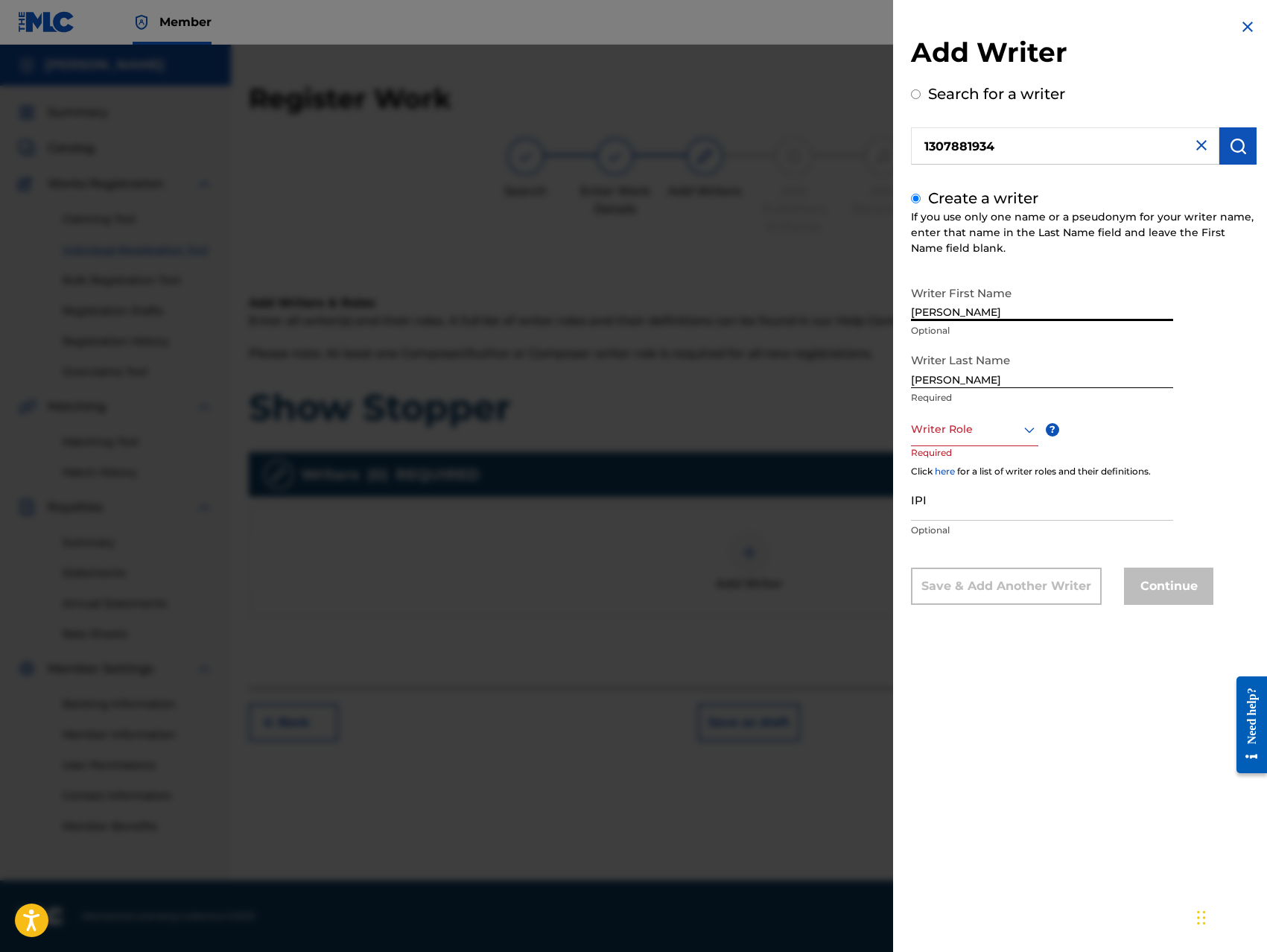
click at [989, 431] on div at bounding box center [974, 429] width 127 height 19
click at [973, 464] on div "Composer/Author" at bounding box center [974, 462] width 126 height 33
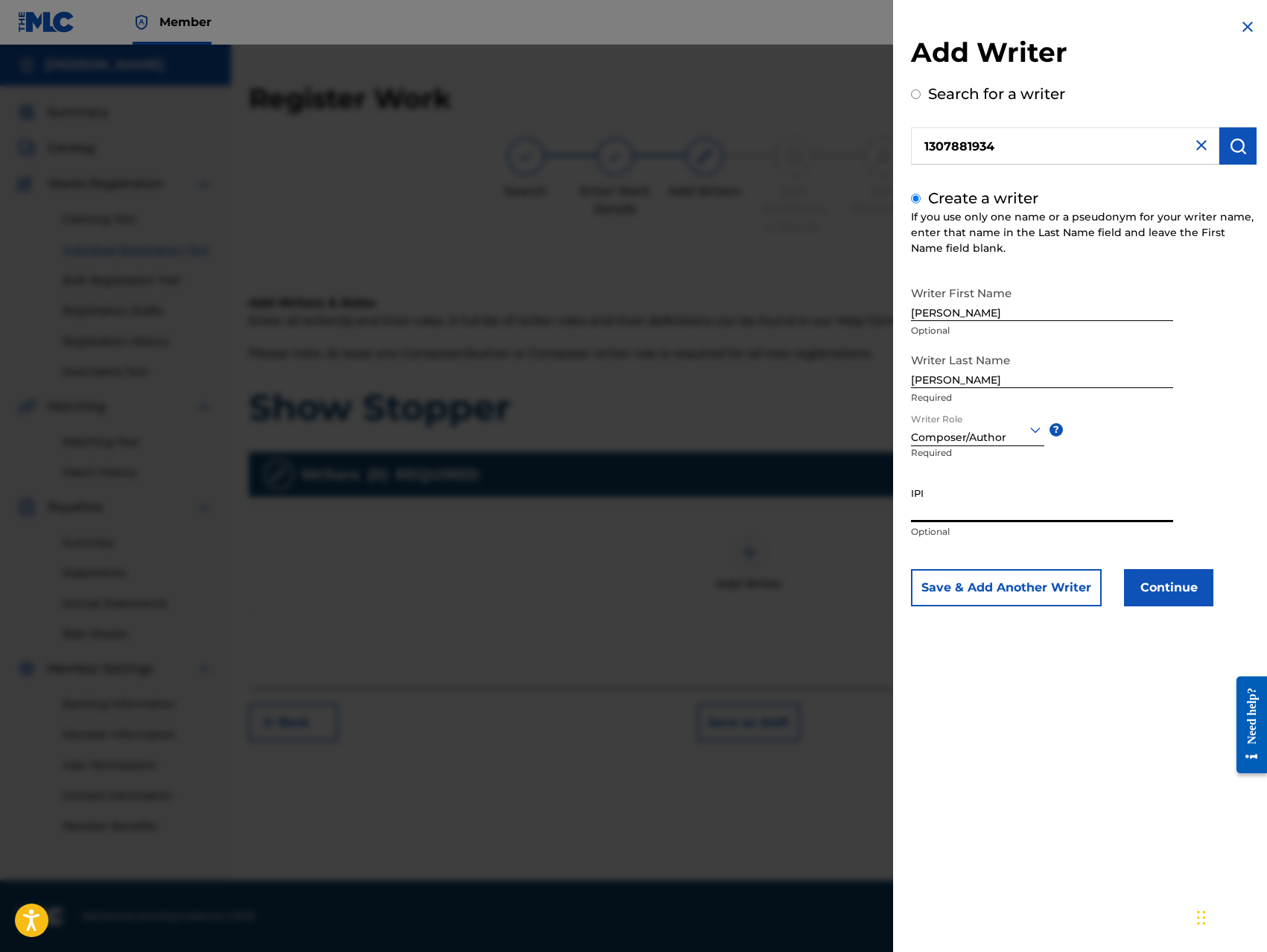
click at [965, 511] on input "IPI" at bounding box center [1042, 500] width 262 height 42
type input "769845668"
click at [1035, 593] on button "Save & Add Another Writer" at bounding box center [1006, 587] width 190 height 37
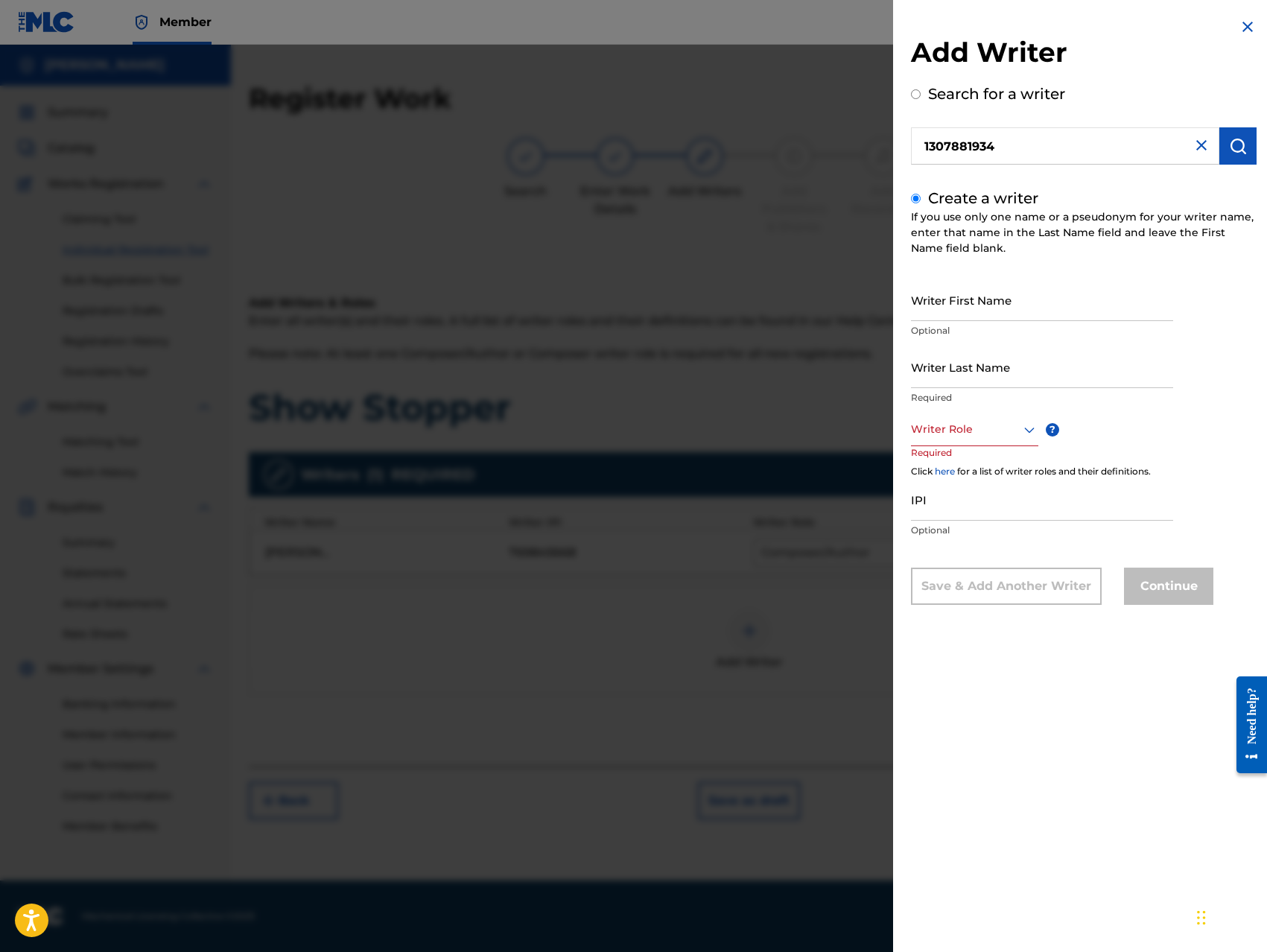
click at [985, 430] on div at bounding box center [974, 429] width 127 height 19
click at [983, 464] on div "Composer/Author" at bounding box center [974, 462] width 126 height 33
click at [980, 305] on input "Writer First Name" at bounding box center [1042, 299] width 262 height 42
type input "King"
click at [960, 375] on input "Writer Last Name" at bounding box center [1042, 366] width 262 height 42
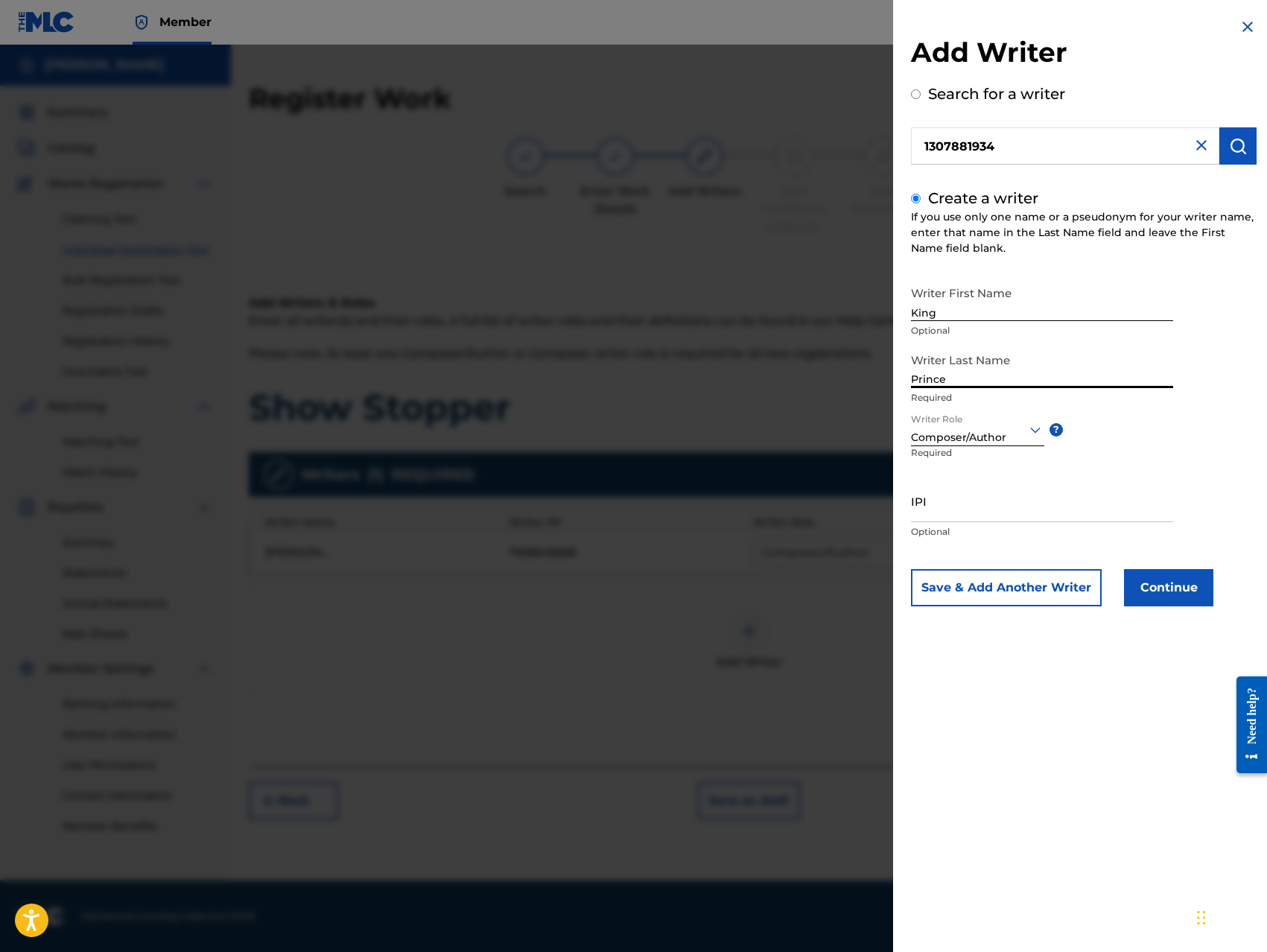
type input "Prince"
click at [961, 511] on input "IPI" at bounding box center [1042, 500] width 262 height 42
type input "1307881934"
click at [1180, 597] on button "Continue" at bounding box center [1168, 587] width 90 height 37
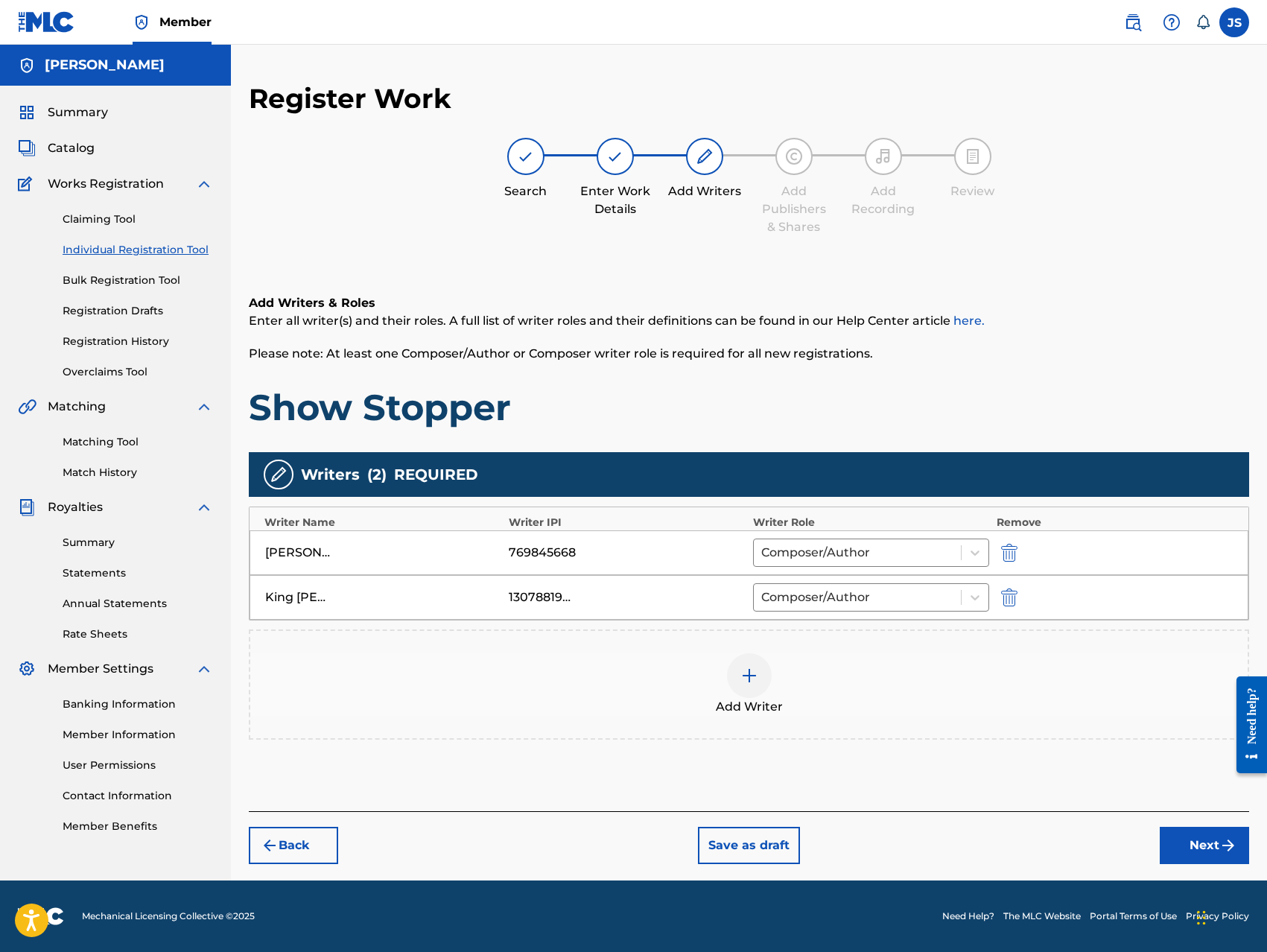
click at [1187, 843] on button "Next" at bounding box center [1204, 844] width 90 height 37
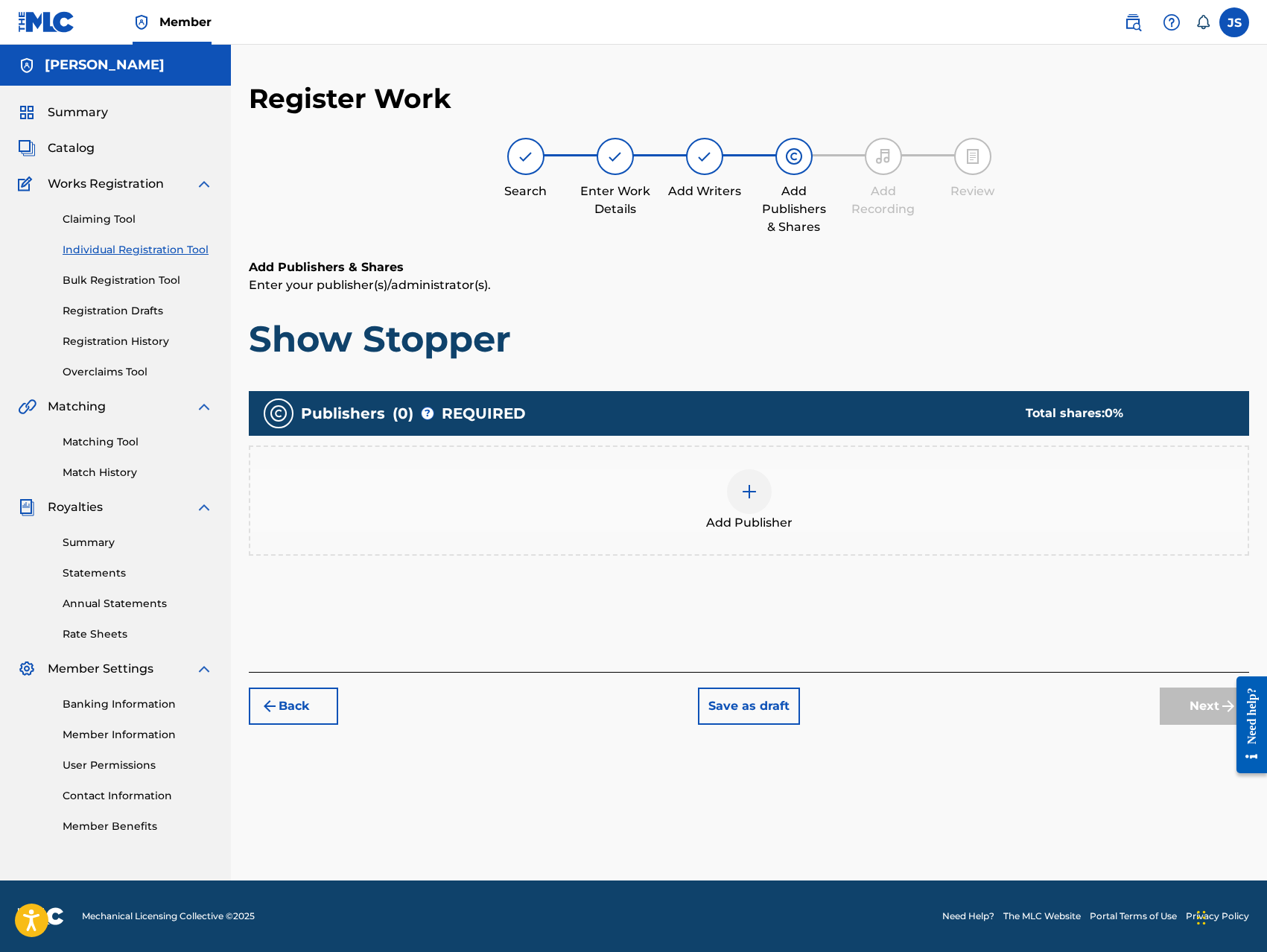
click at [731, 493] on div at bounding box center [749, 492] width 45 height 45
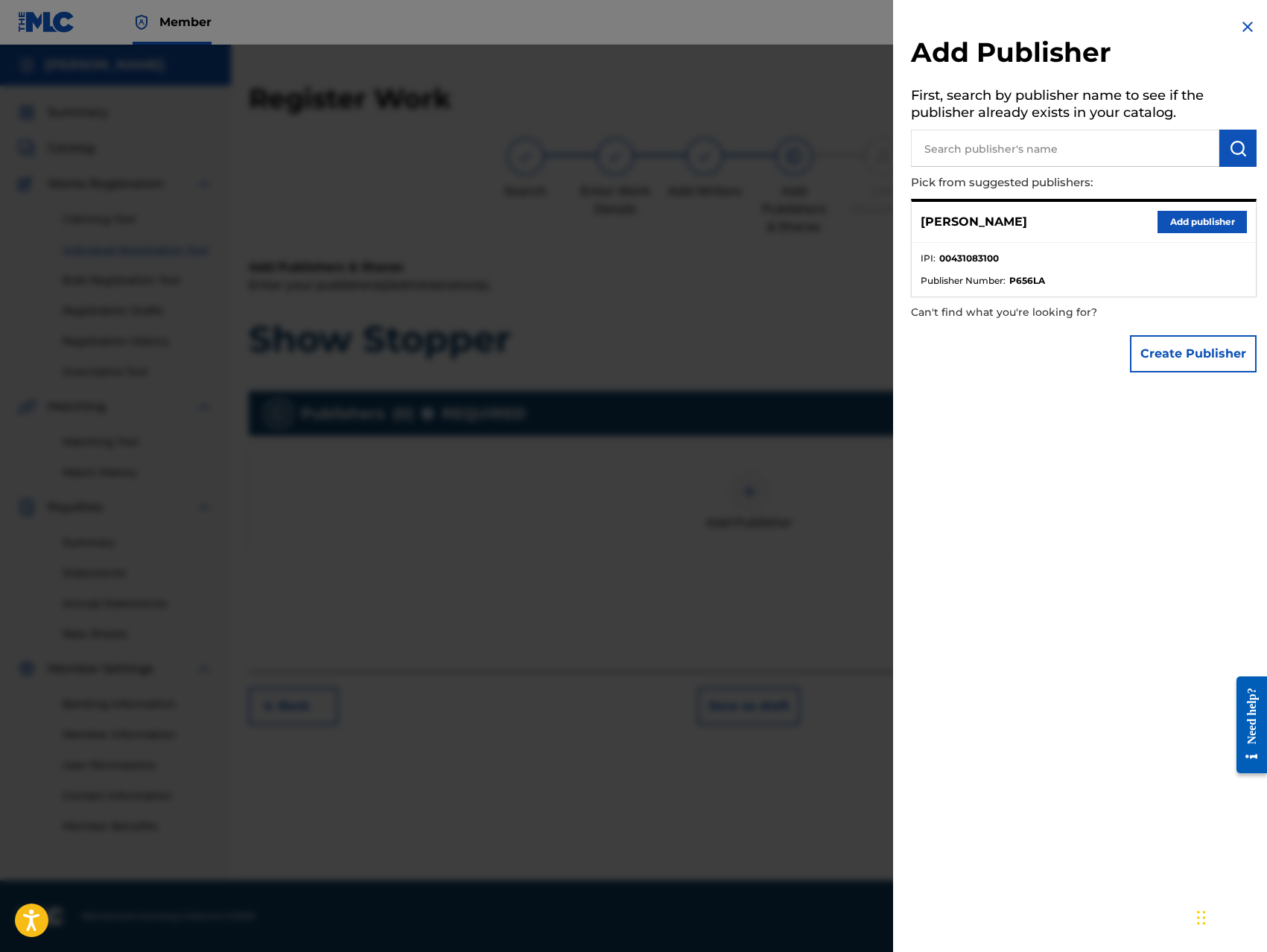
click at [1187, 223] on button "Add publisher" at bounding box center [1202, 222] width 90 height 22
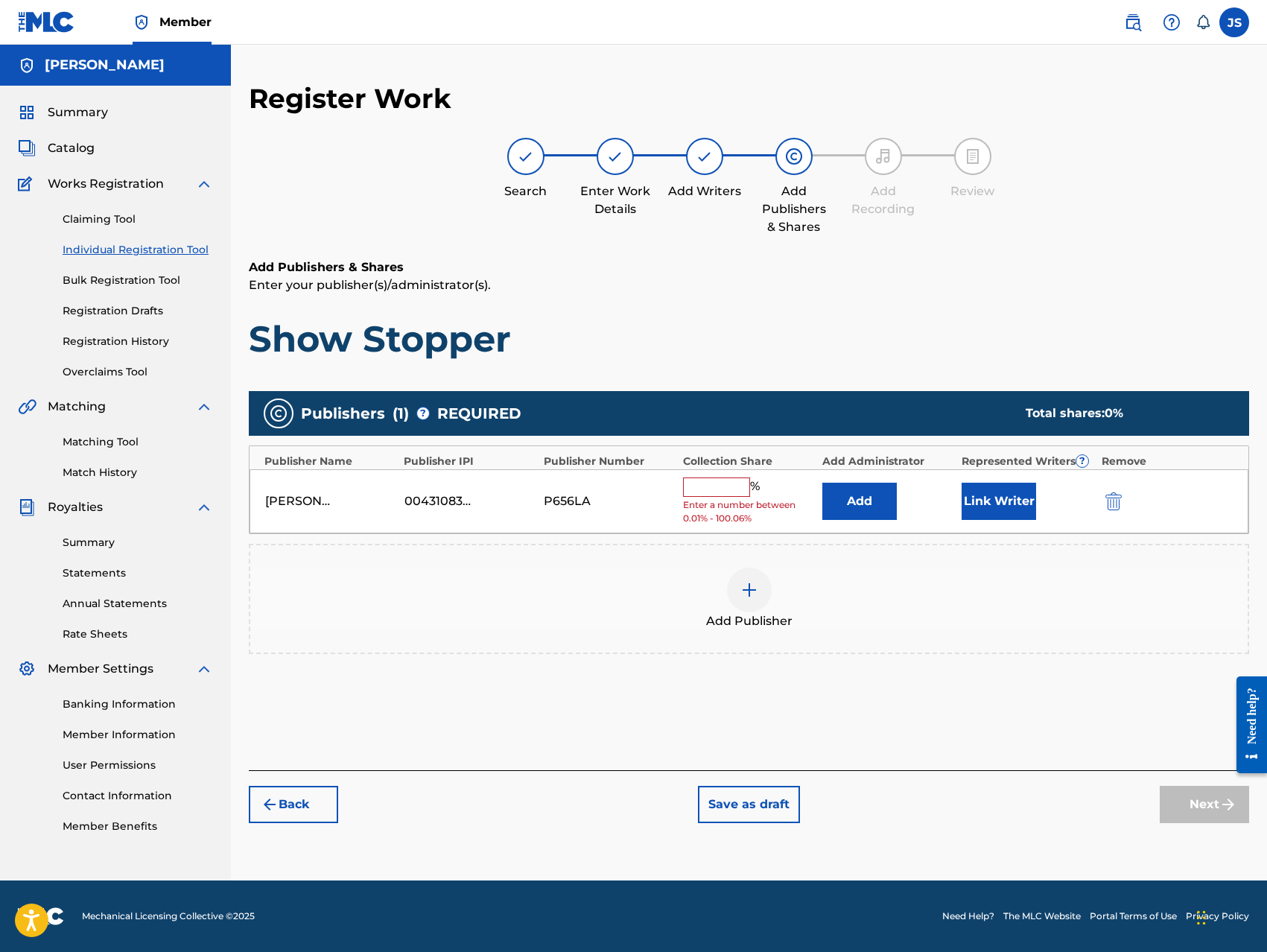
click at [731, 488] on input "text" at bounding box center [716, 487] width 67 height 20
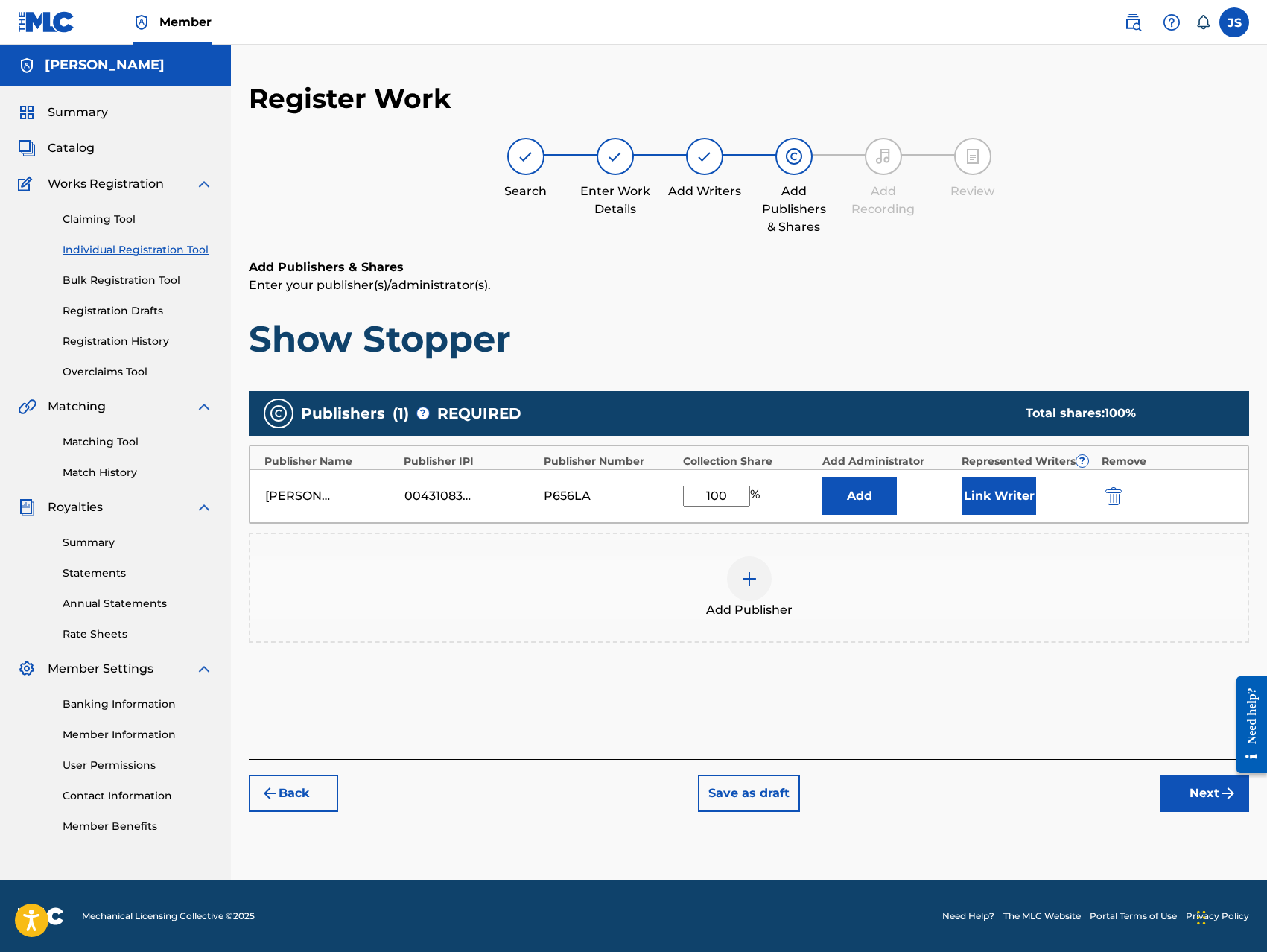
type input "100"
click at [865, 498] on button "Add" at bounding box center [859, 495] width 74 height 37
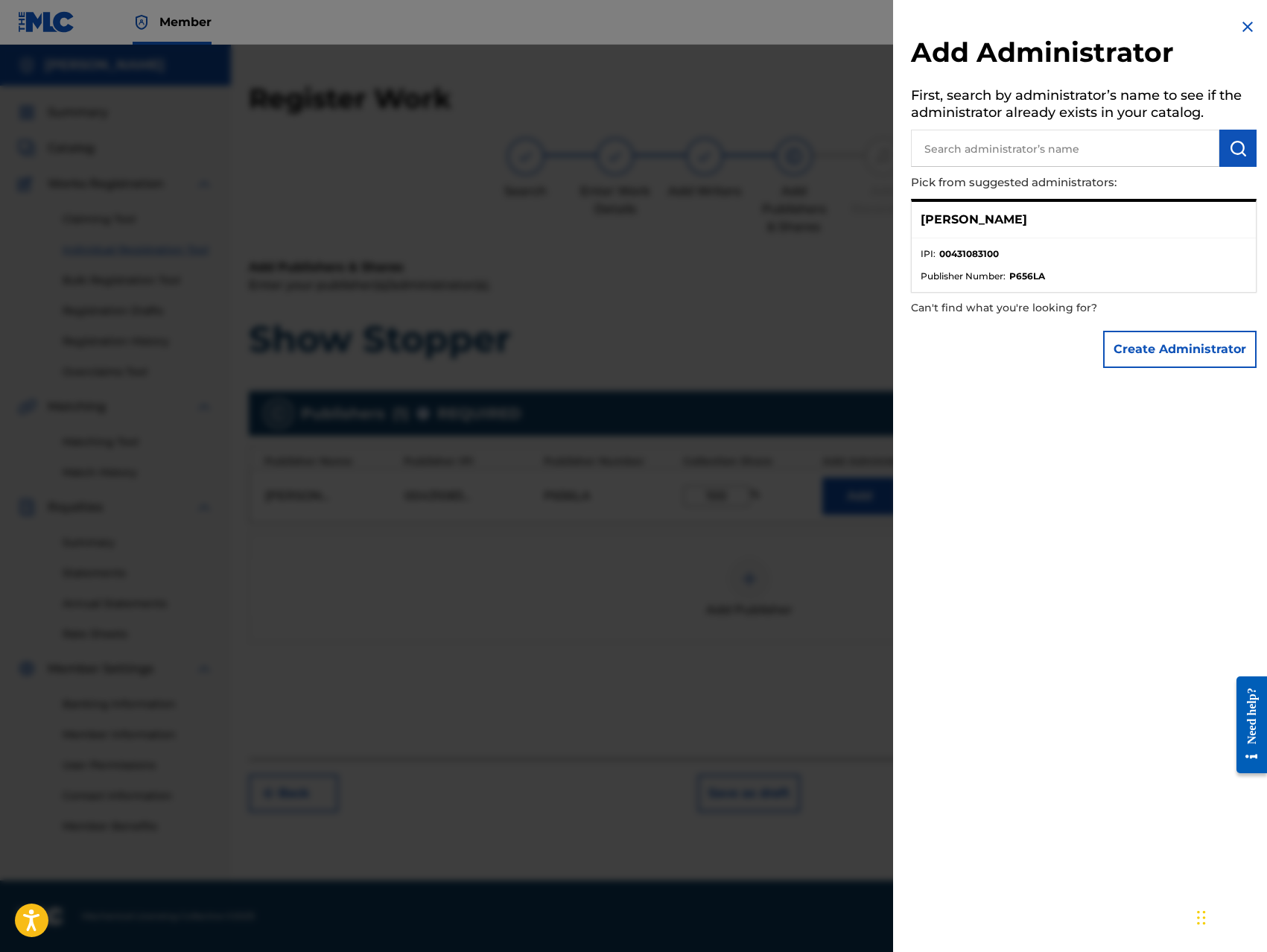
click at [1024, 216] on p "[PERSON_NAME]" at bounding box center [974, 220] width 107 height 18
click at [1124, 345] on button "Create Administrator" at bounding box center [1179, 348] width 153 height 37
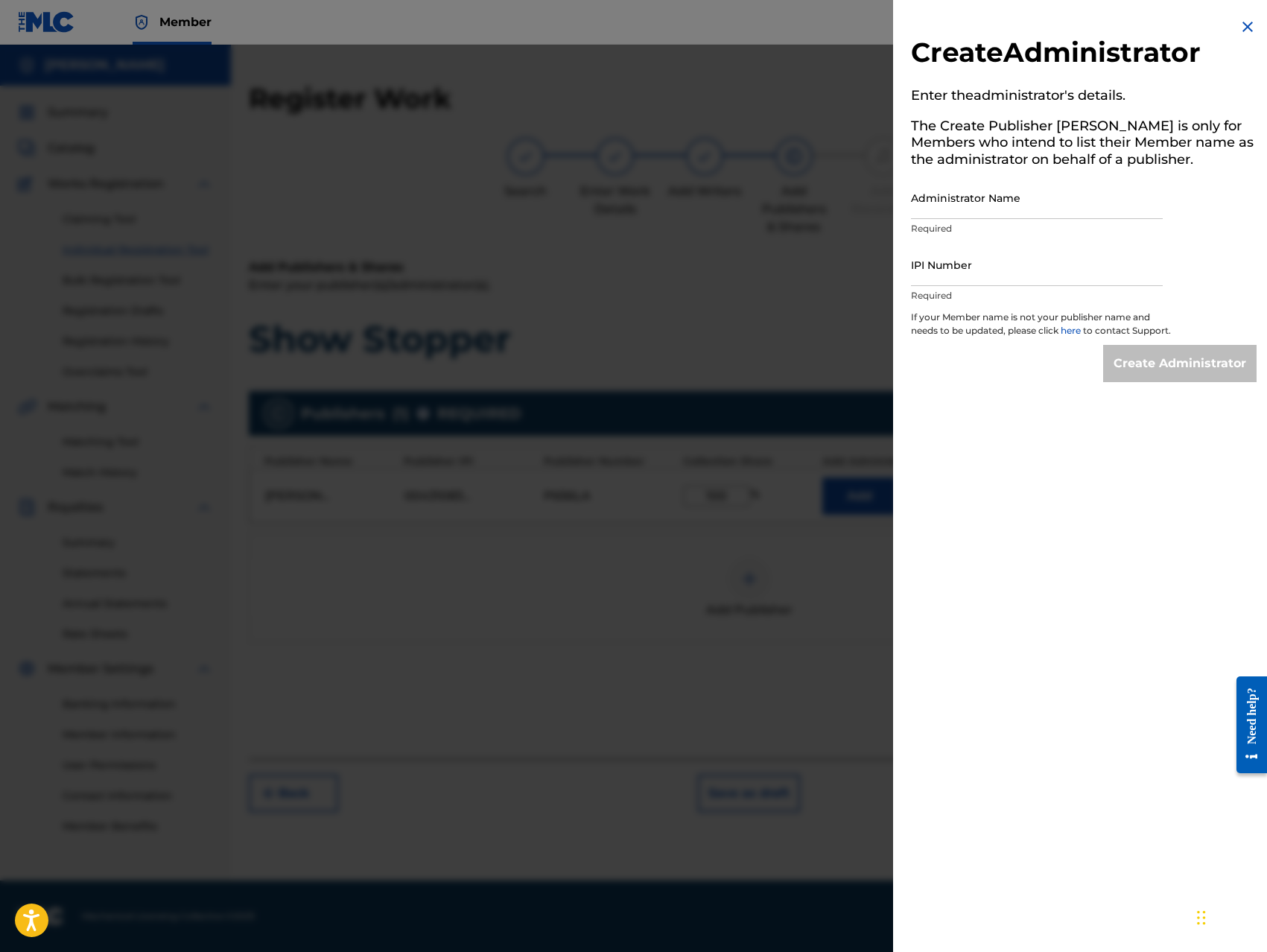
click at [1002, 206] on input "Administrator Name" at bounding box center [1036, 197] width 251 height 42
type input "Jerome Francis Singleton"
click at [996, 285] on input "IPI Number" at bounding box center [1036, 264] width 251 height 42
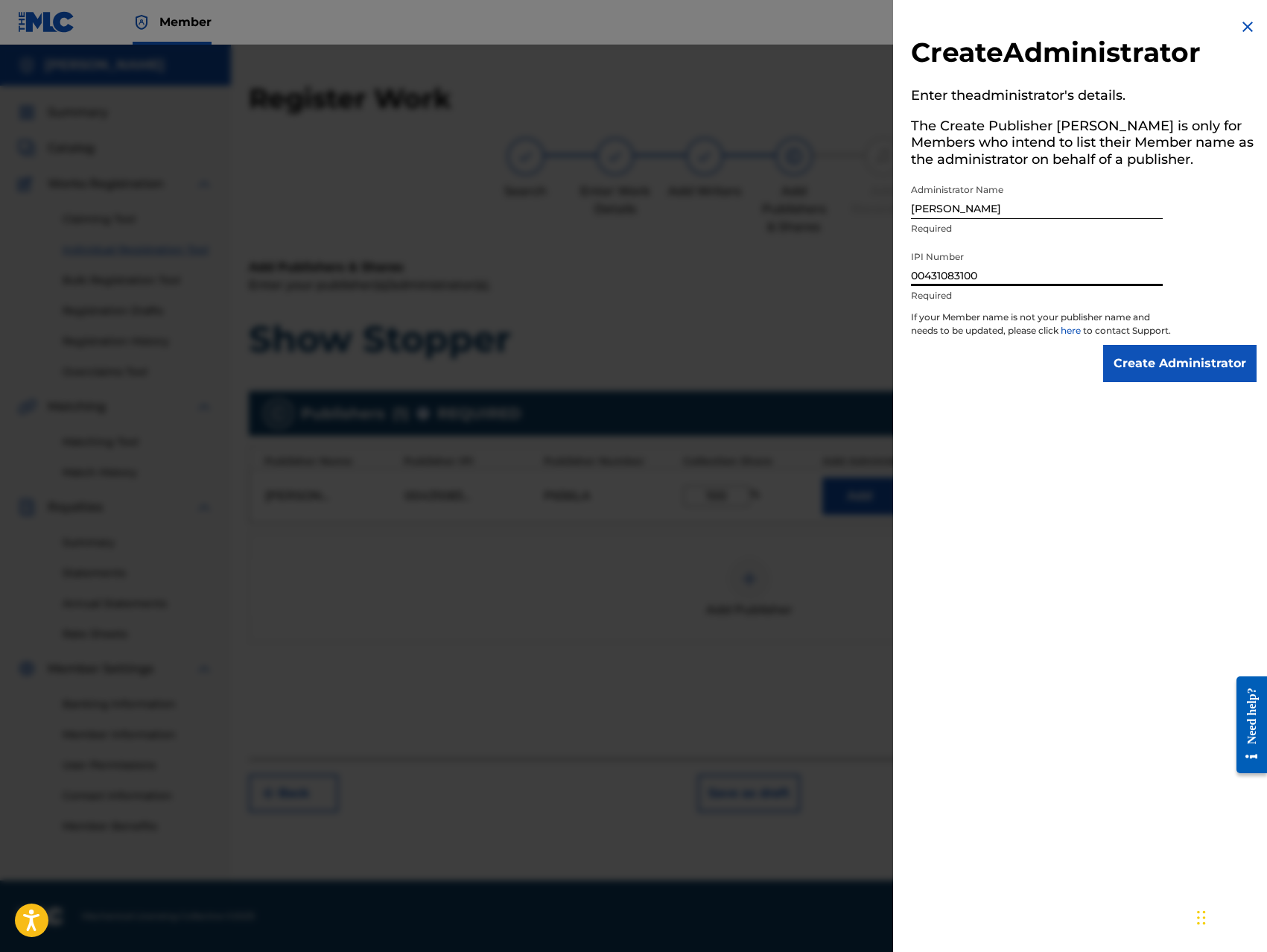
type input "00431083100"
click at [1187, 377] on input "Create Administrator" at bounding box center [1179, 362] width 153 height 37
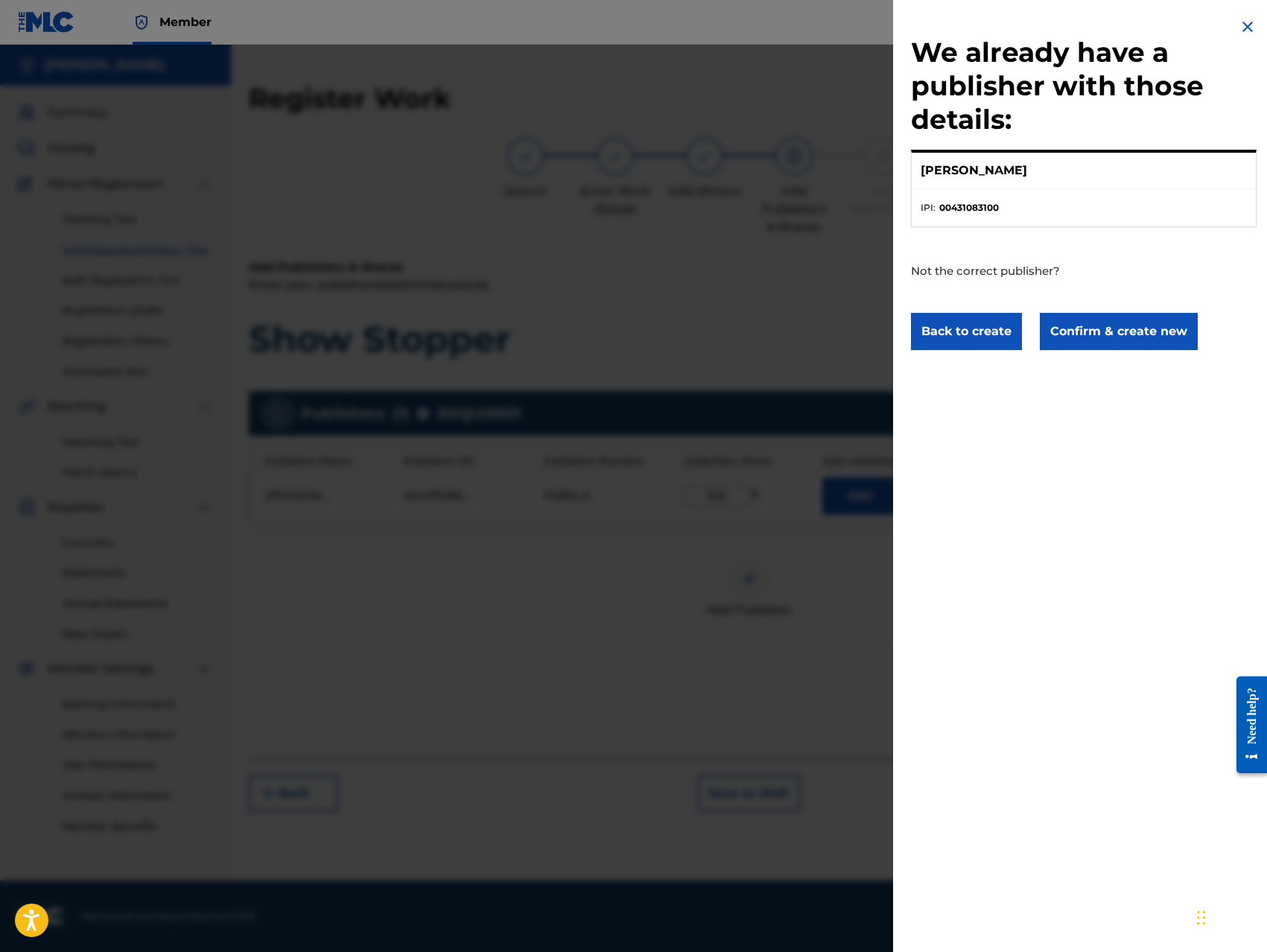
click at [1127, 336] on button "Confirm & create new" at bounding box center [1118, 331] width 158 height 37
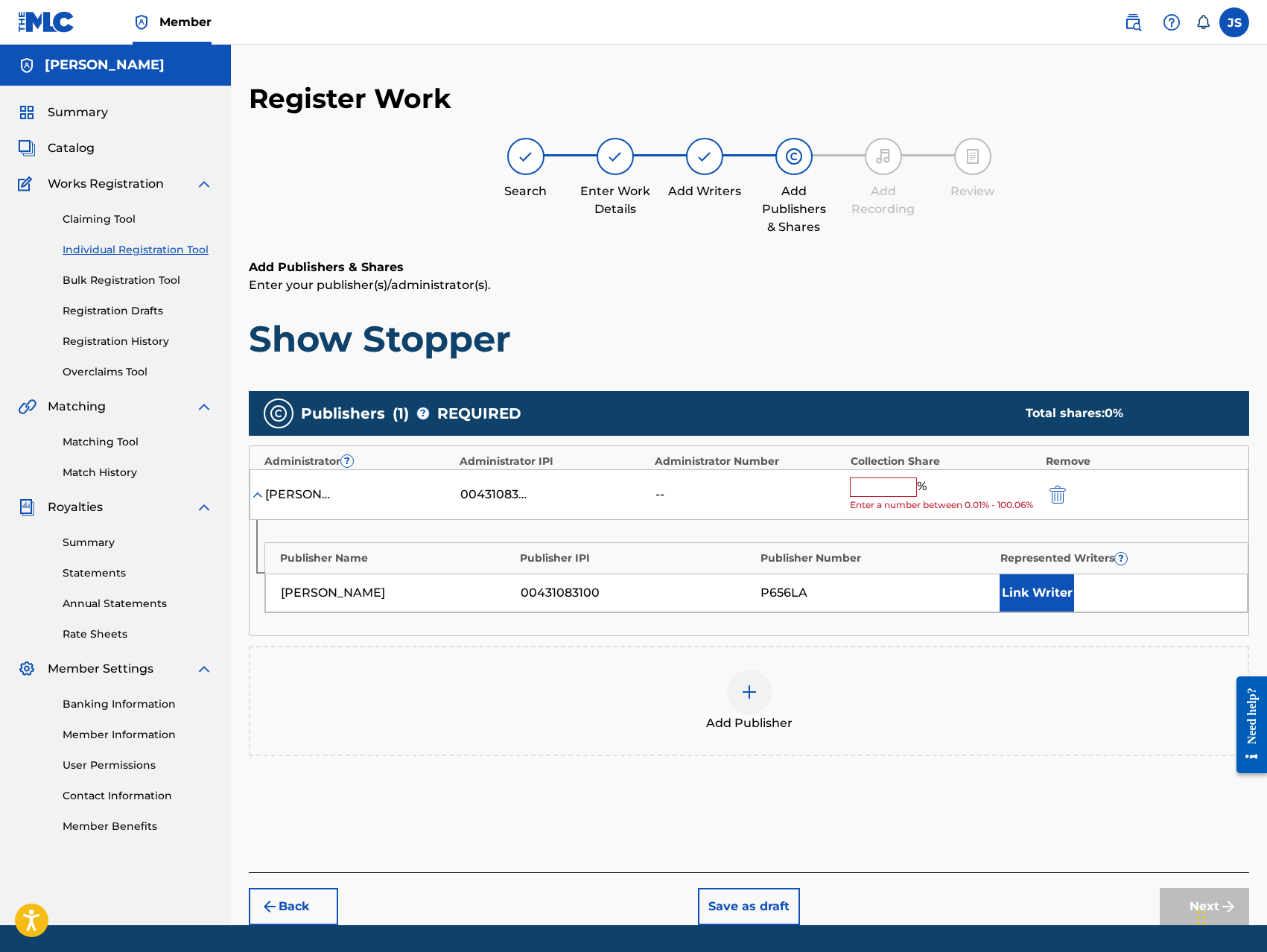
click at [882, 486] on input "text" at bounding box center [883, 487] width 67 height 20
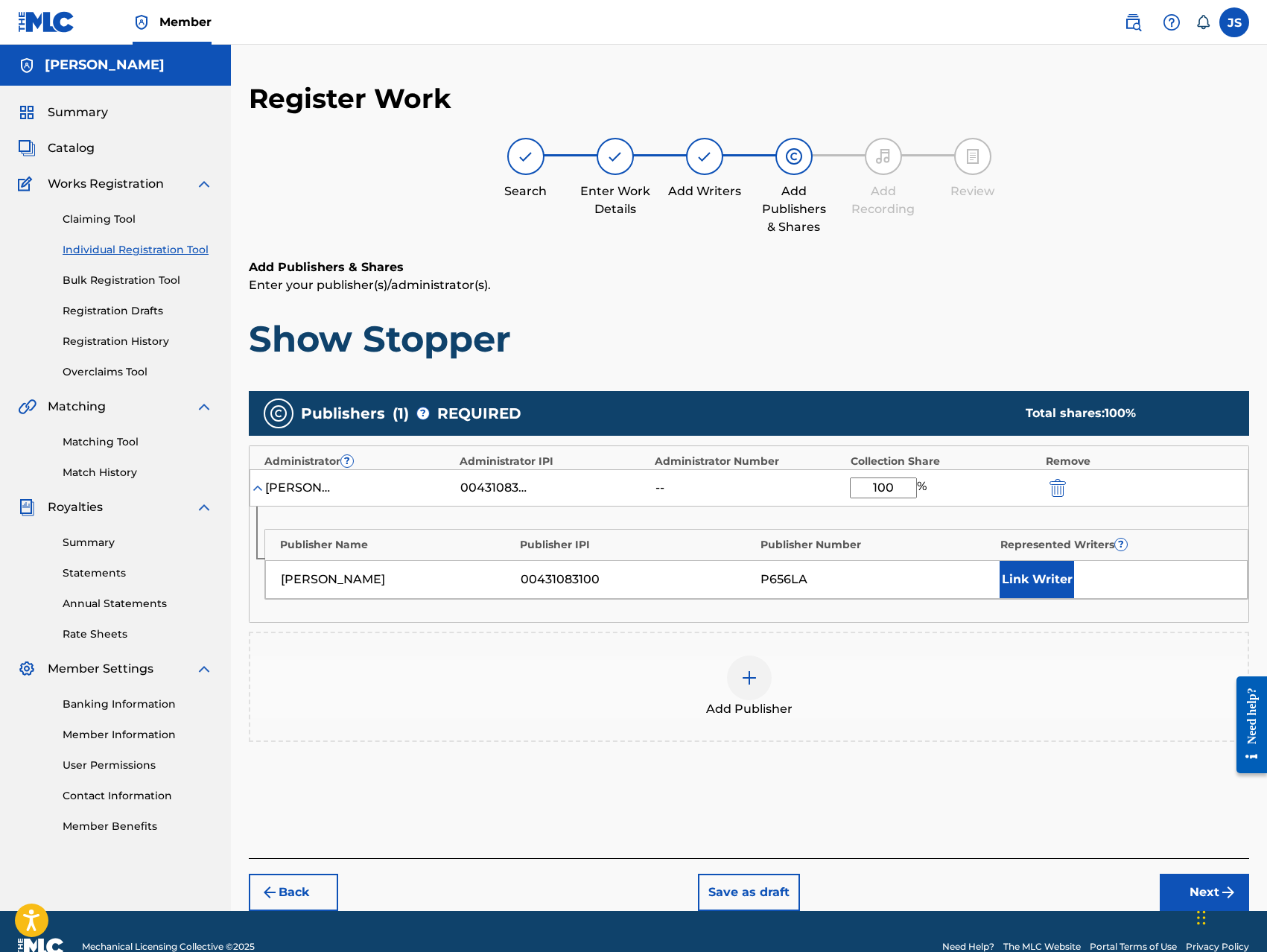
type input "100"
click at [897, 520] on div "Publisher Name Publisher IPI Publisher Number Represented Writers ? Jerome Fran…" at bounding box center [748, 563] width 999 height 116
click at [1043, 589] on button "Link Writer" at bounding box center [1036, 579] width 74 height 37
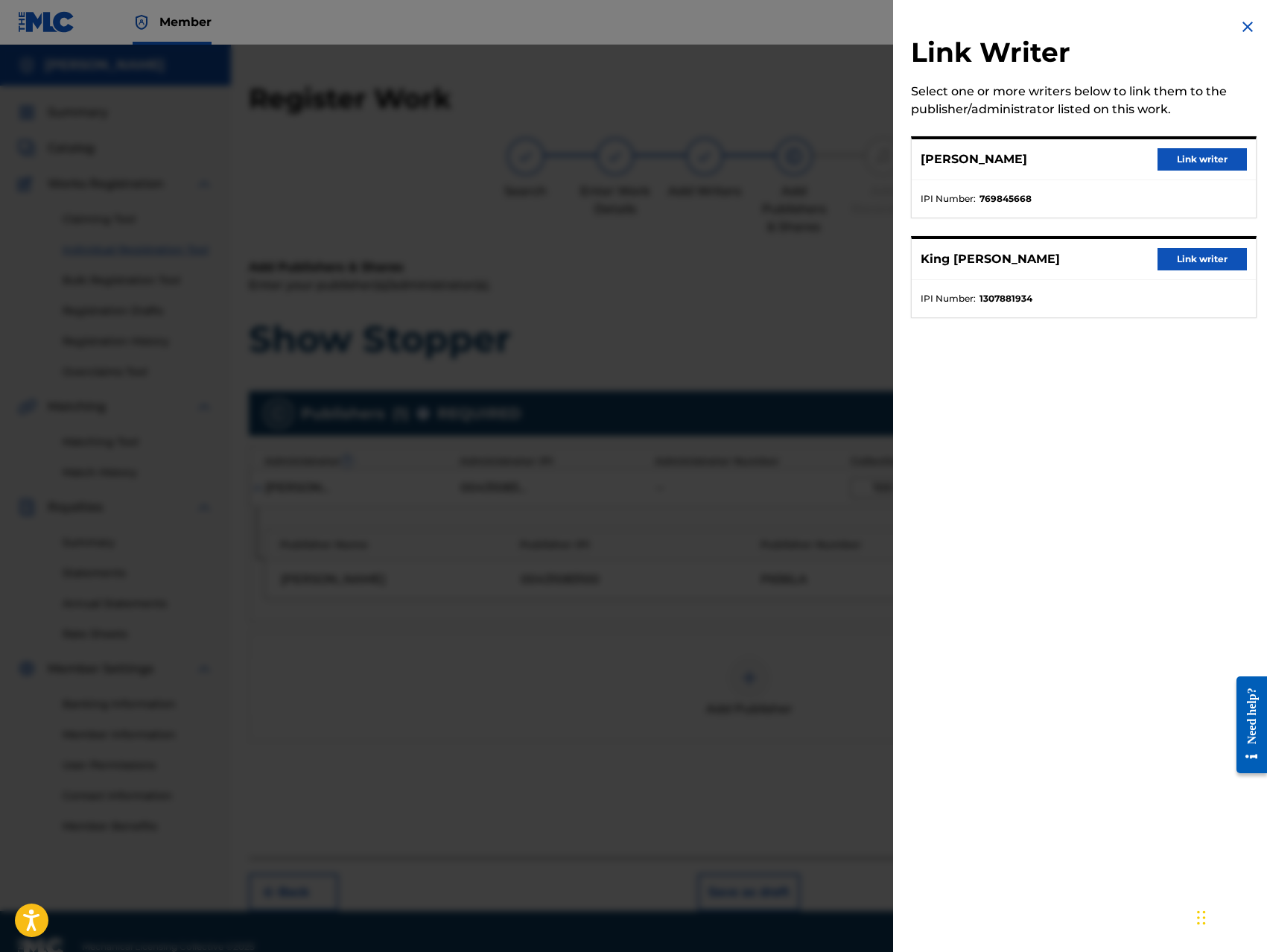
click at [1197, 158] on button "Link writer" at bounding box center [1202, 159] width 90 height 22
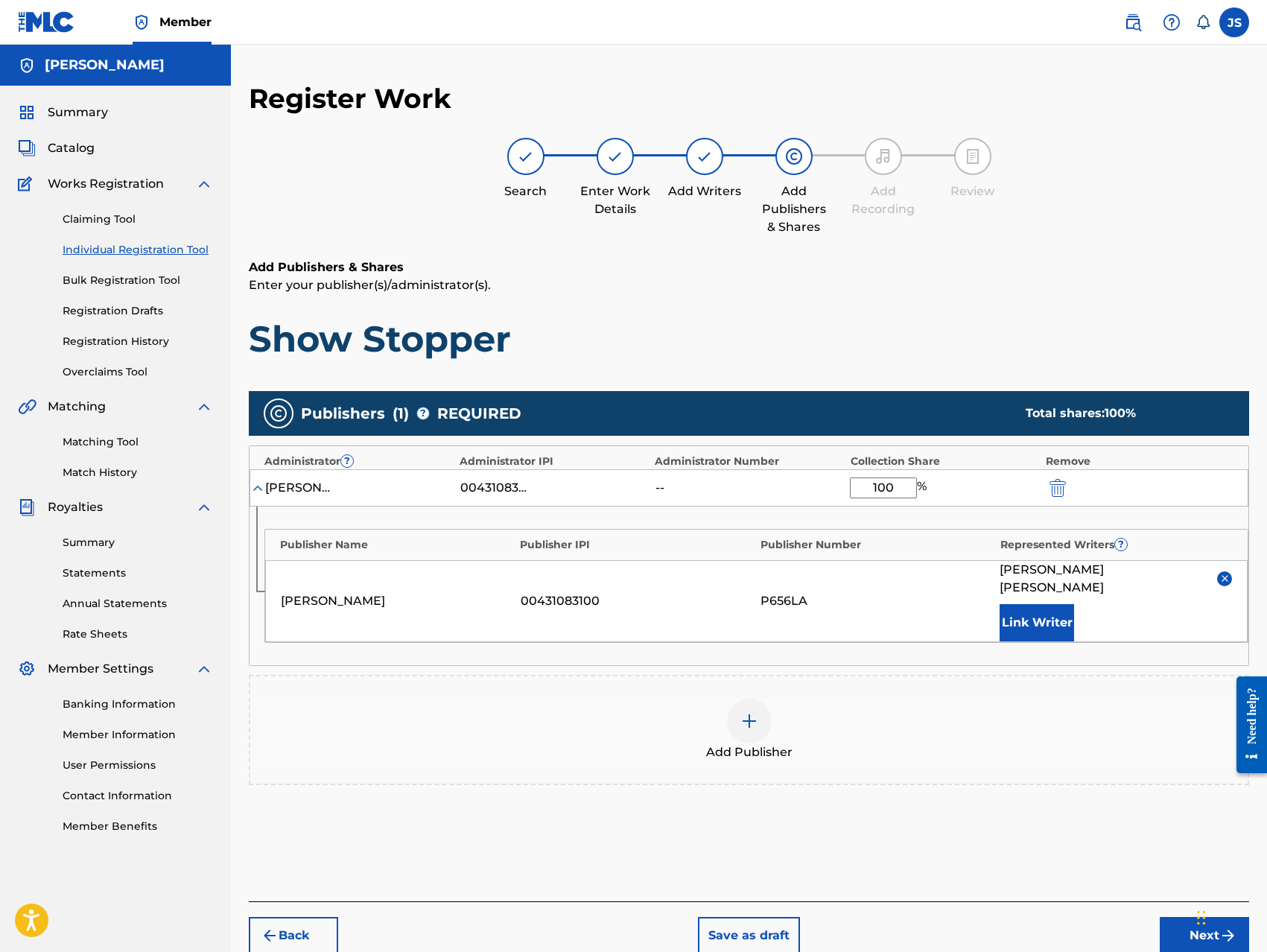
click at [1047, 610] on button "Link Writer" at bounding box center [1036, 622] width 74 height 37
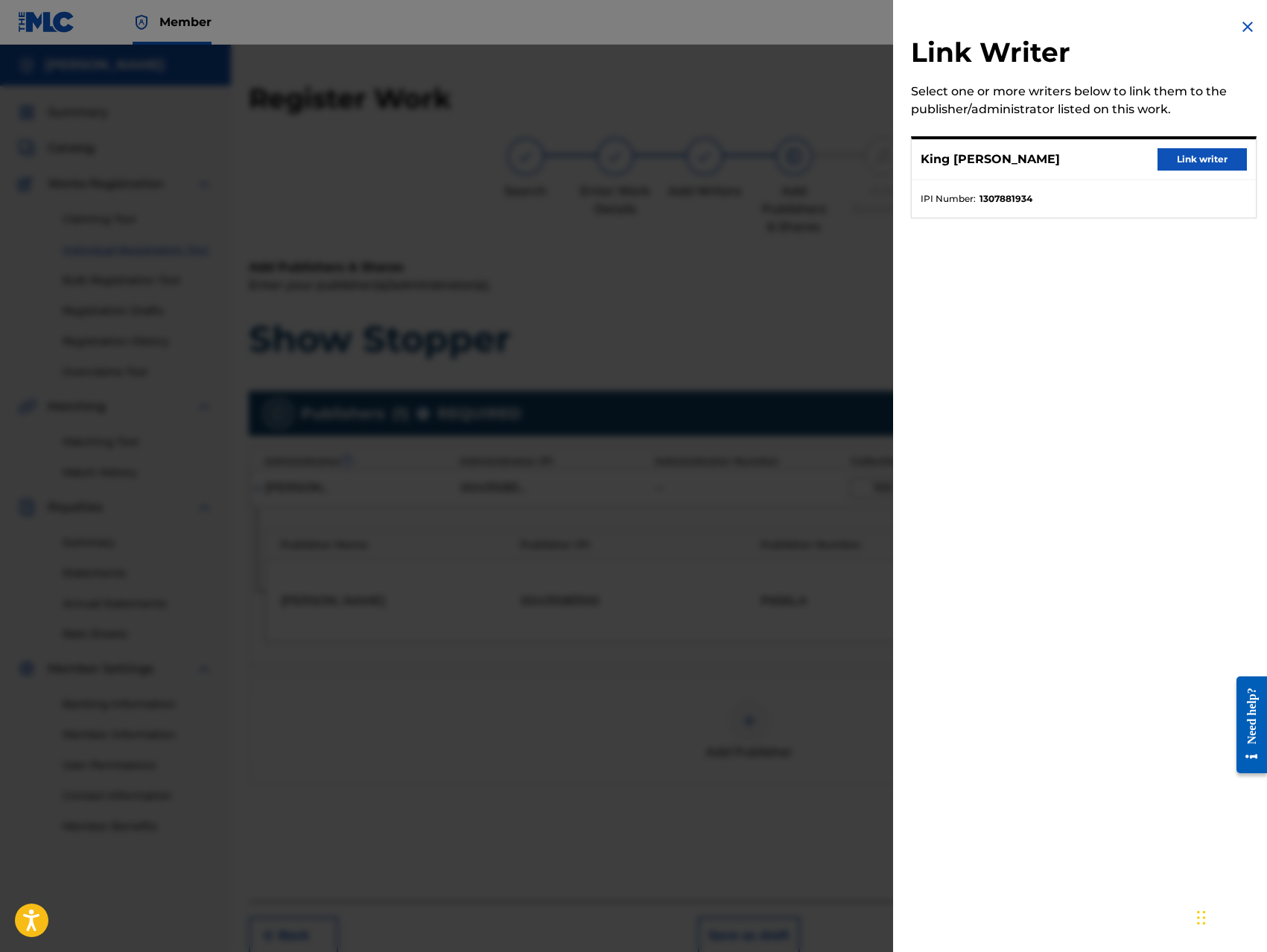
click at [1201, 158] on button "Link writer" at bounding box center [1202, 159] width 90 height 22
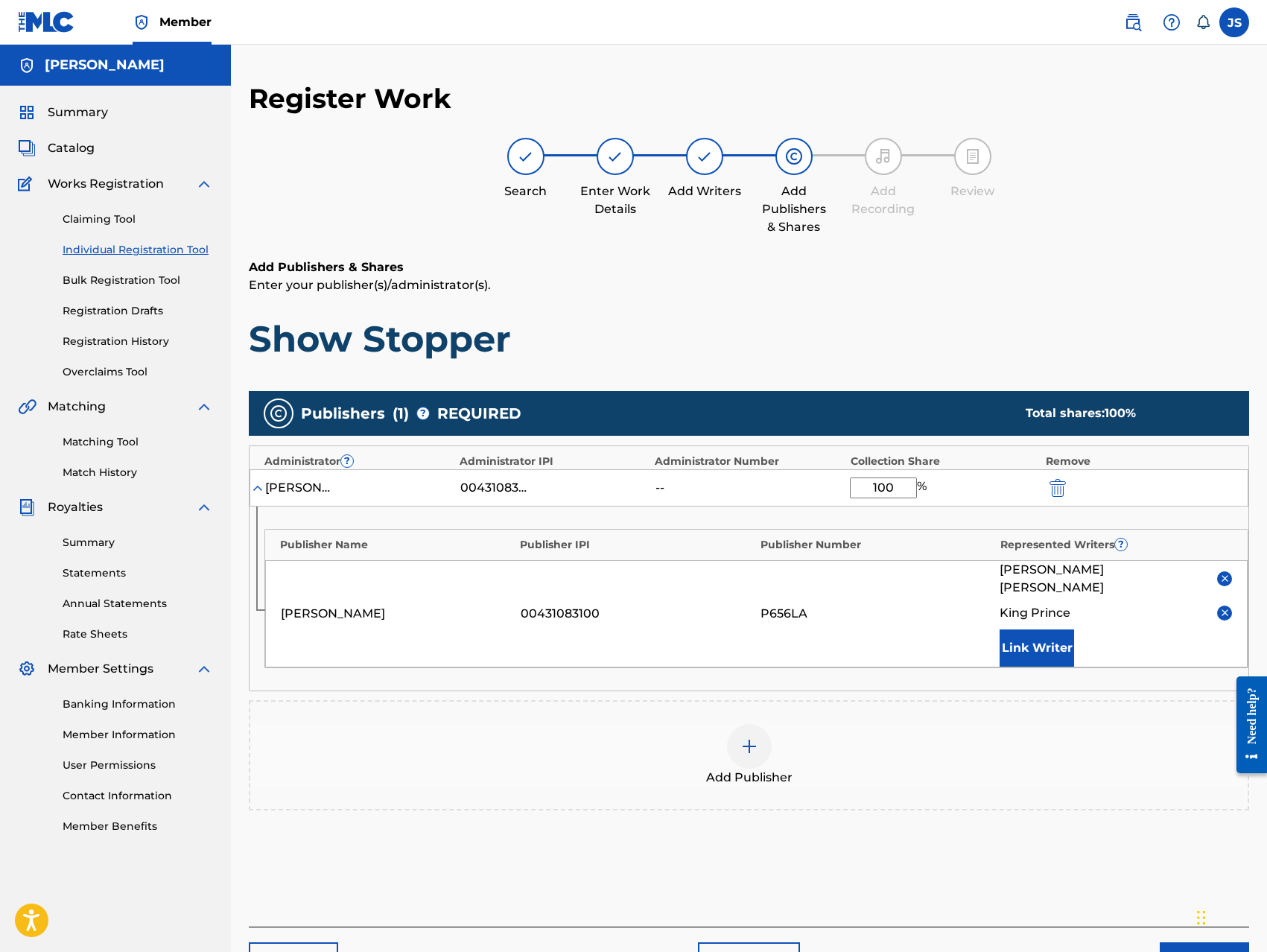
click at [946, 724] on div "Add Publisher" at bounding box center [748, 755] width 997 height 63
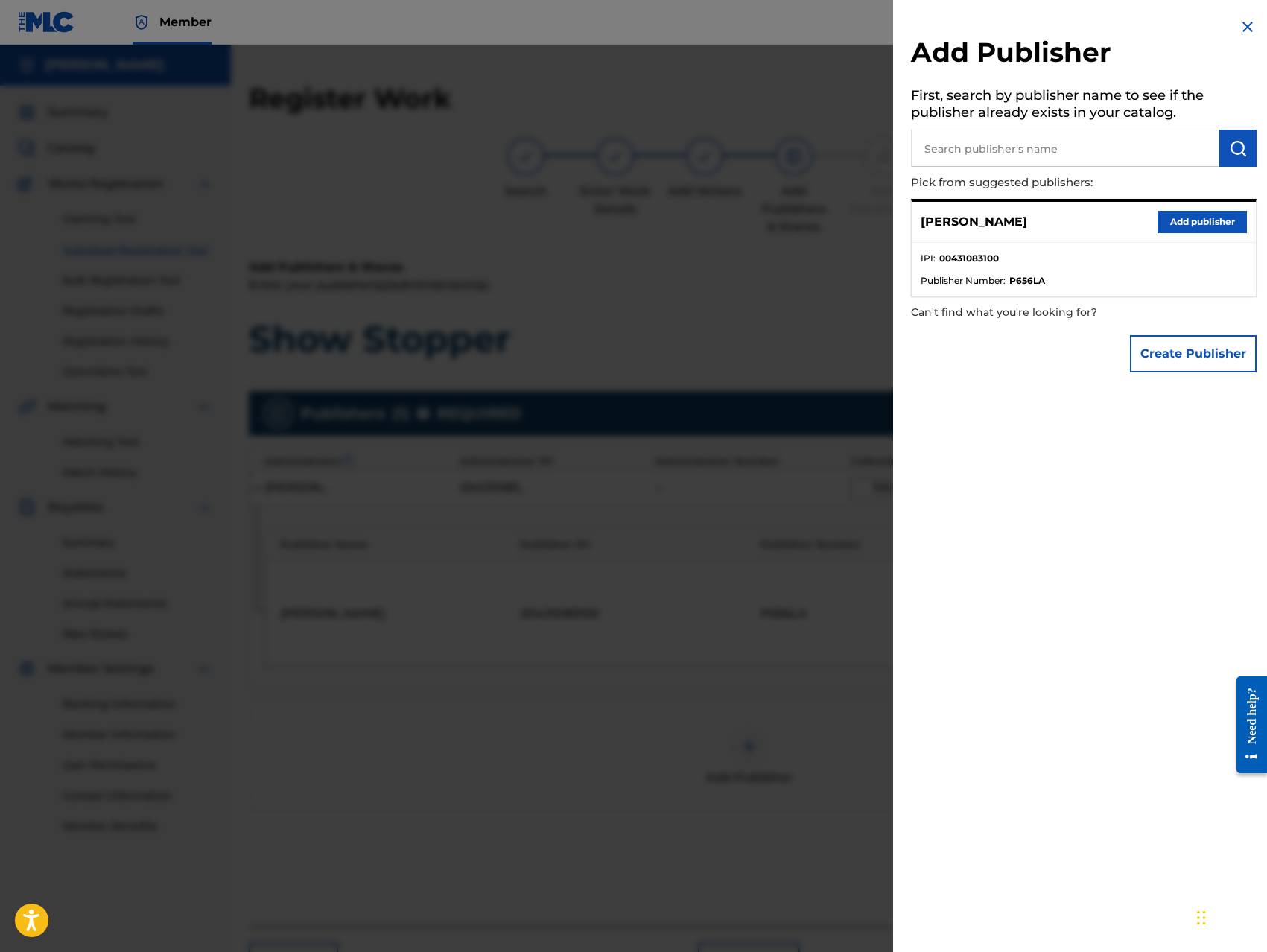
click at [1244, 21] on img at bounding box center [1247, 27] width 18 height 18
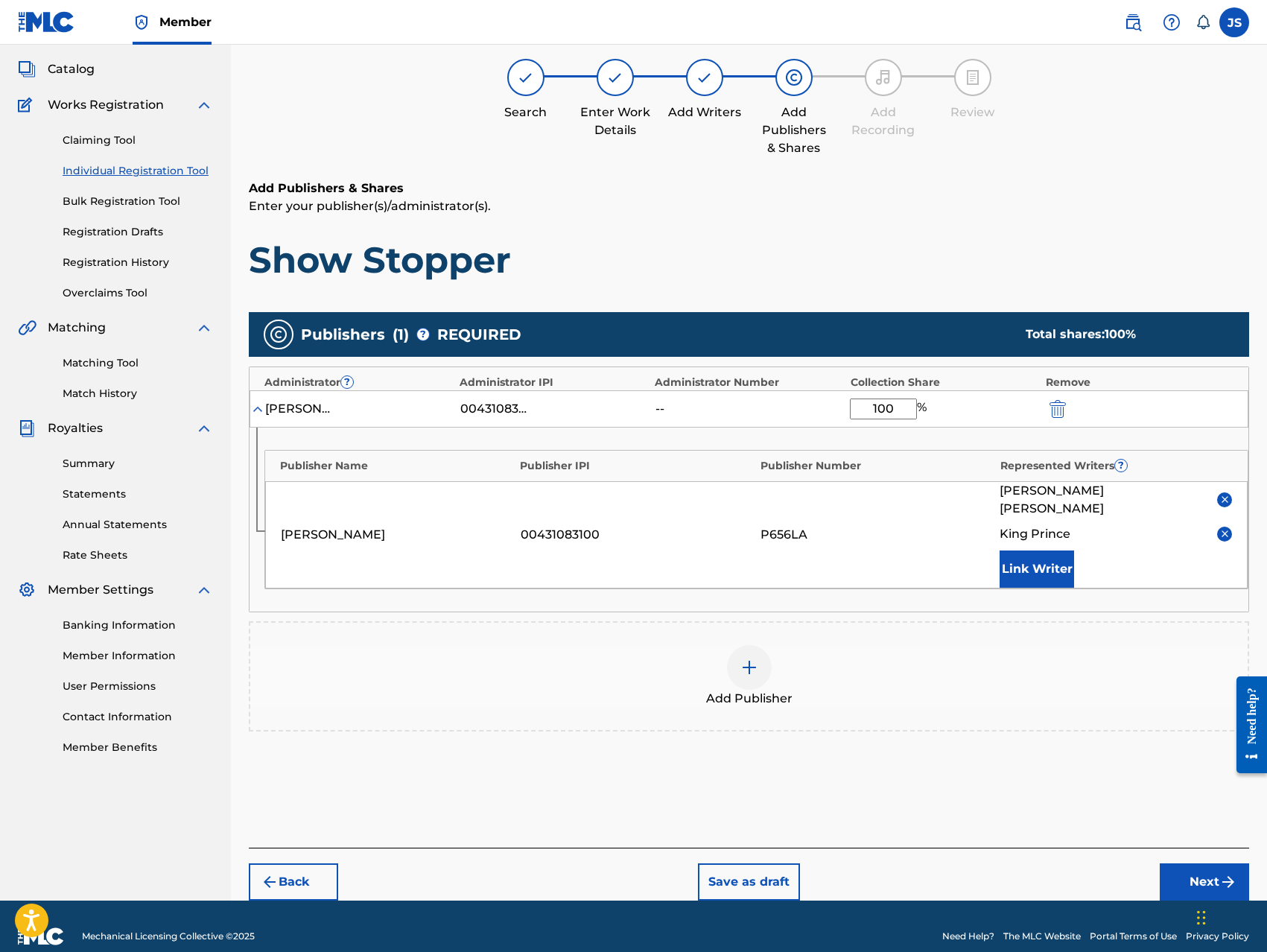
scroll to position [81, 0]
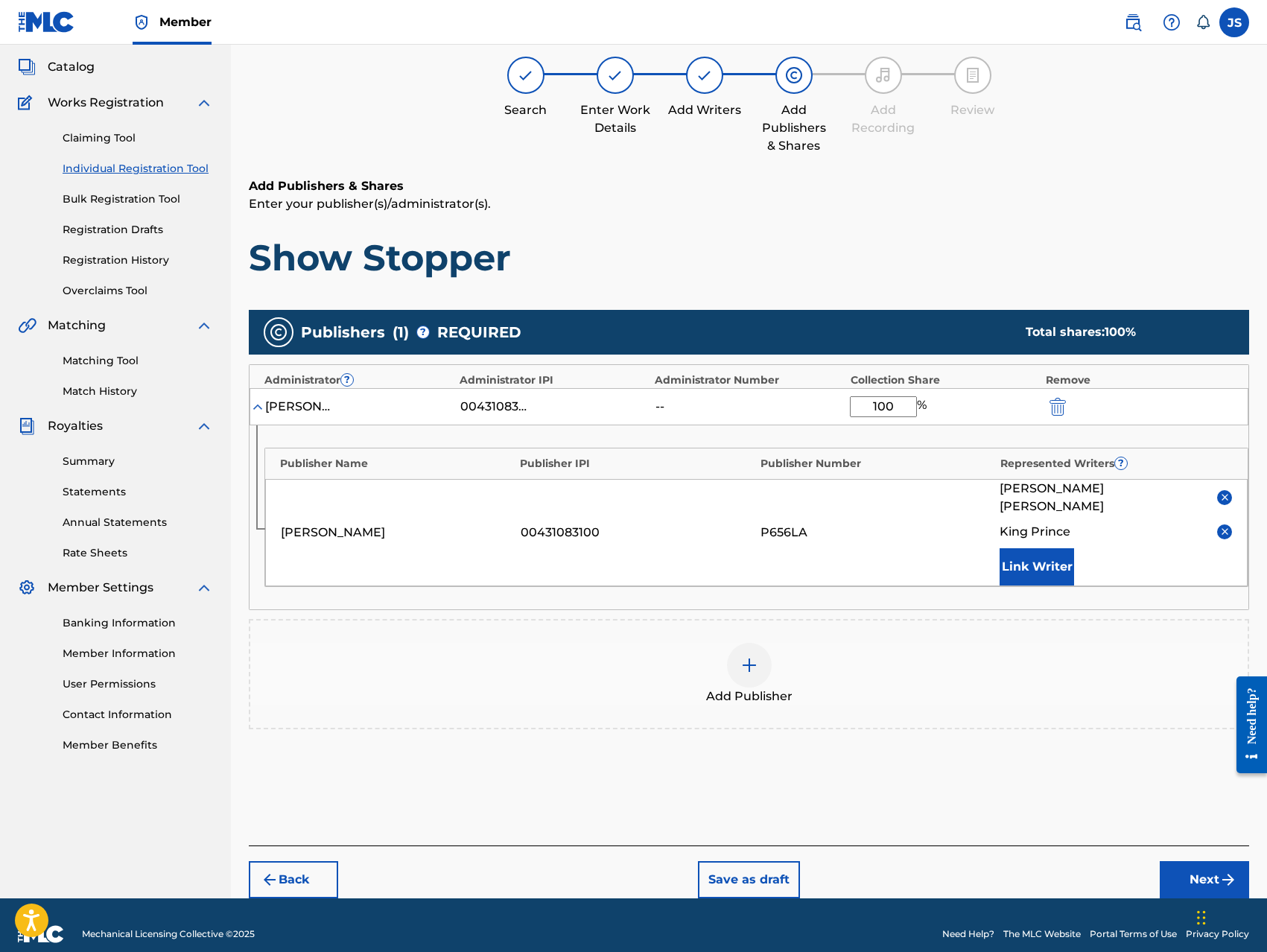
click at [1188, 860] on button "Next" at bounding box center [1204, 878] width 90 height 37
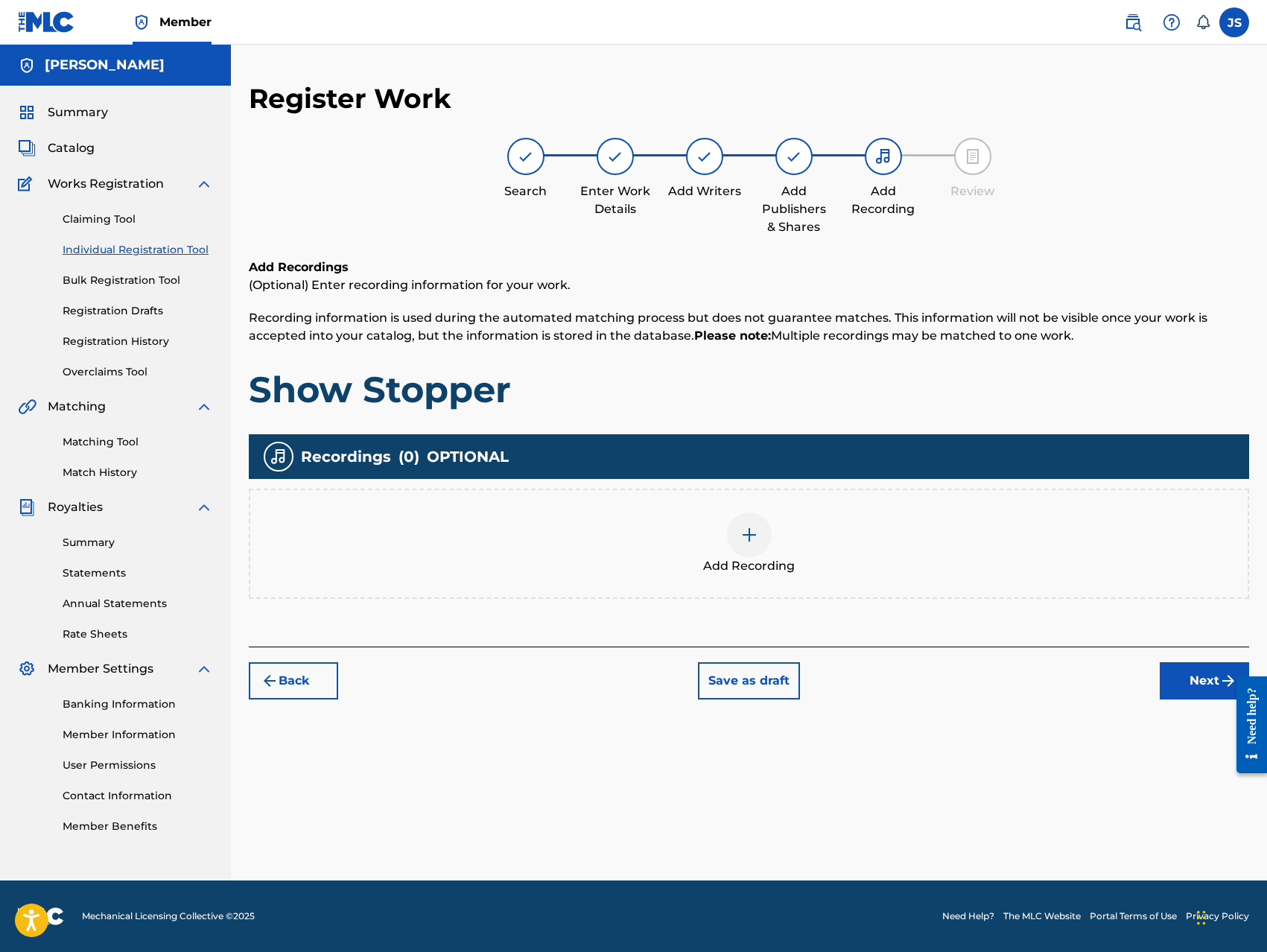
click at [750, 540] on img at bounding box center [749, 535] width 18 height 18
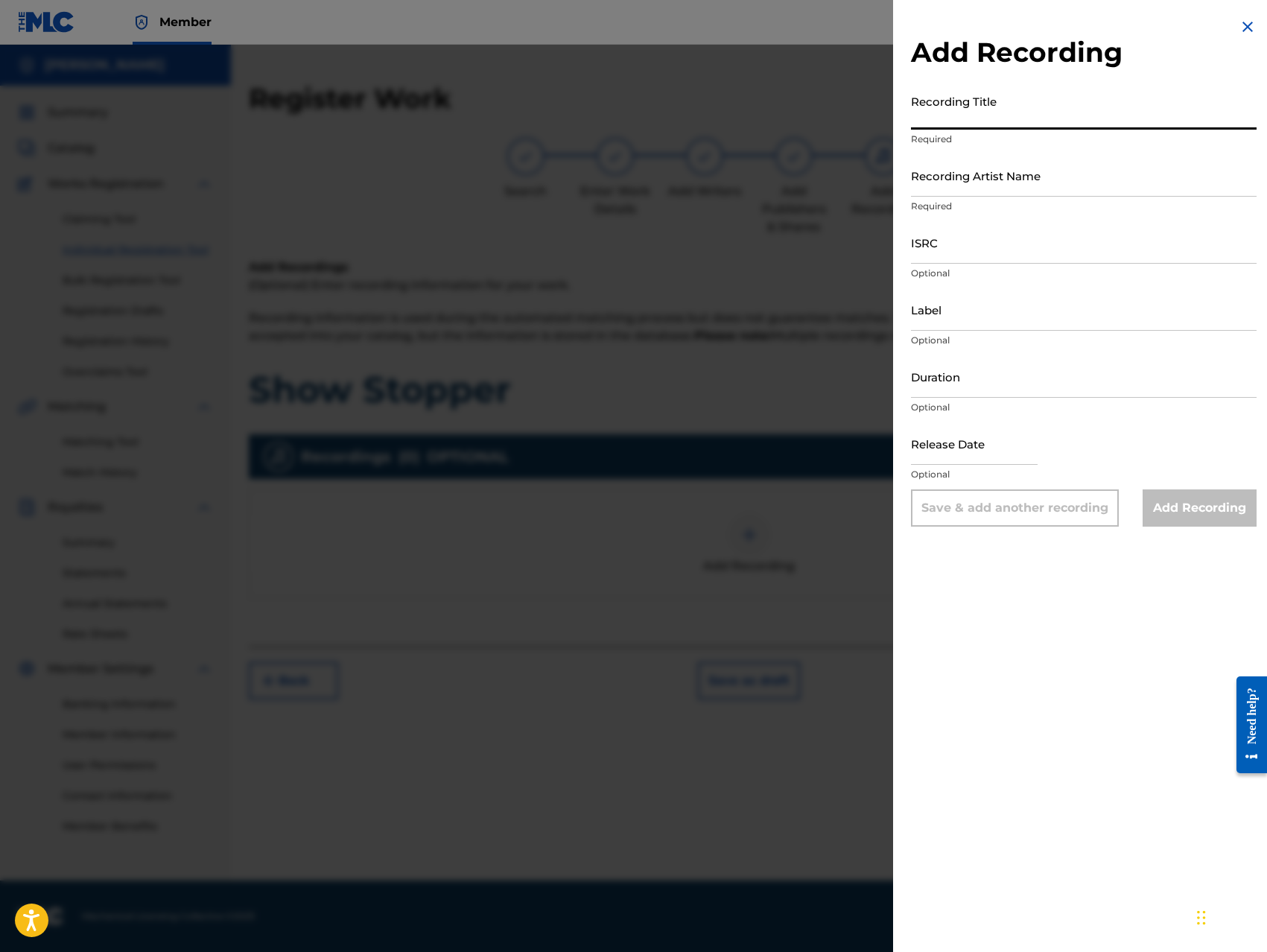
click at [974, 119] on input "Recording Title" at bounding box center [1083, 108] width 345 height 42
type input "Show Stopper feat. Mystikal"
click at [974, 190] on input "Recording Artist Name" at bounding box center [1083, 175] width 345 height 42
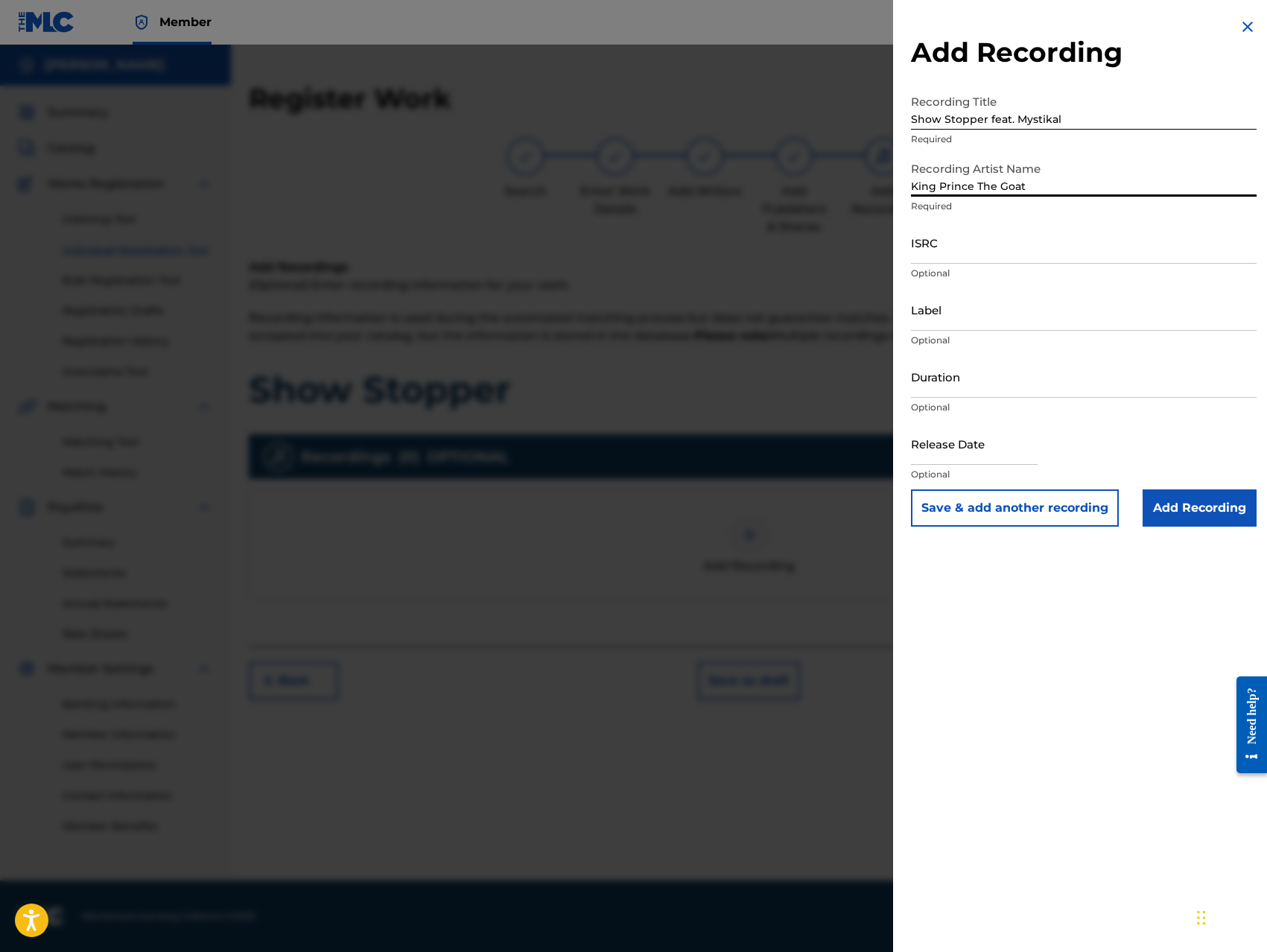
click at [1039, 192] on input "King Prince The Goat" at bounding box center [1083, 175] width 345 height 42
type input "King Prince"
click at [996, 251] on input "ISRC" at bounding box center [1083, 241] width 345 height 42
type input "QZ8XZ1700024"
click at [1002, 322] on input "Label" at bounding box center [1083, 309] width 345 height 42
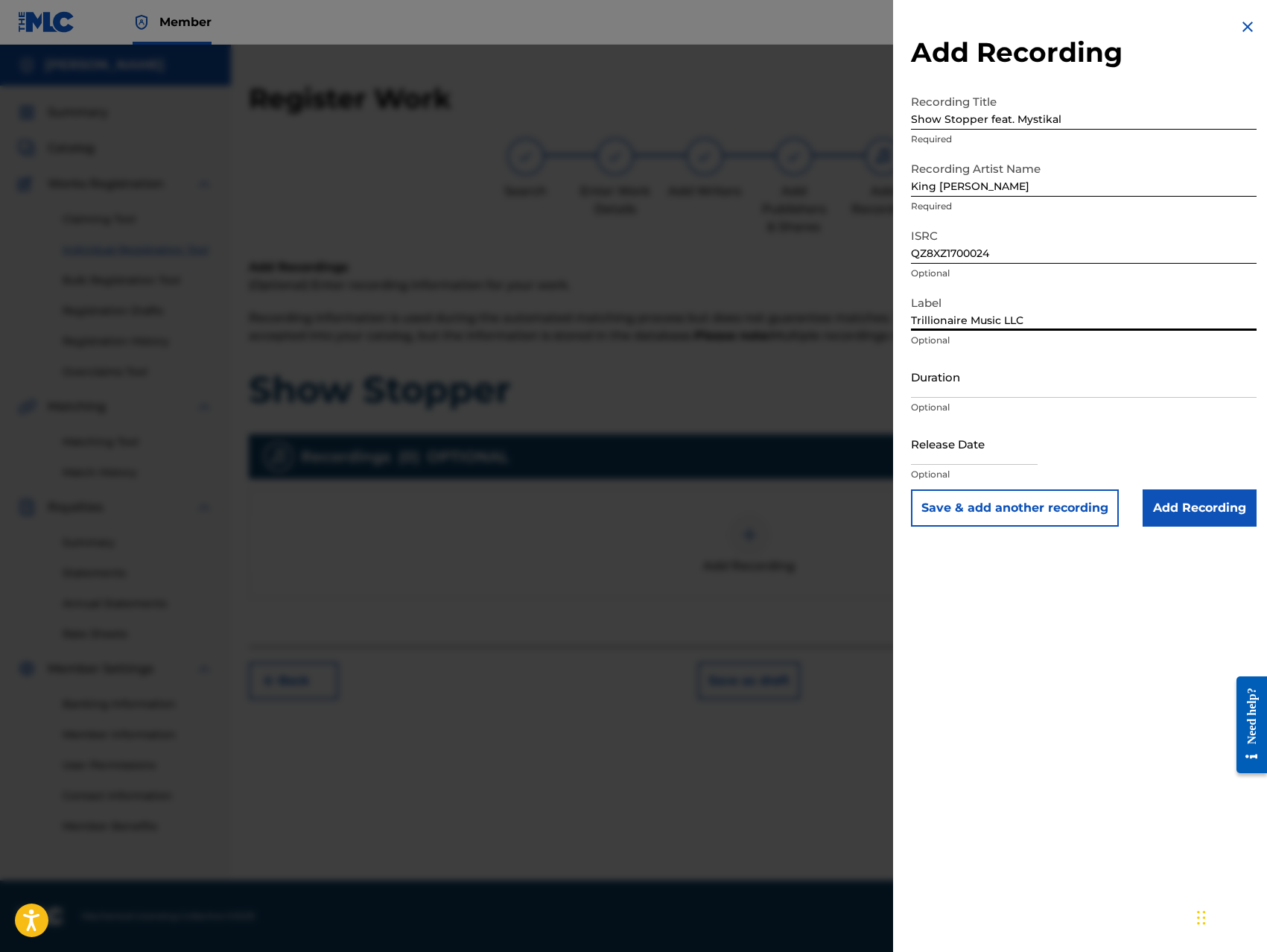
type input "Trillionaire Music LLC"
click at [992, 392] on input "Duration" at bounding box center [1083, 376] width 345 height 42
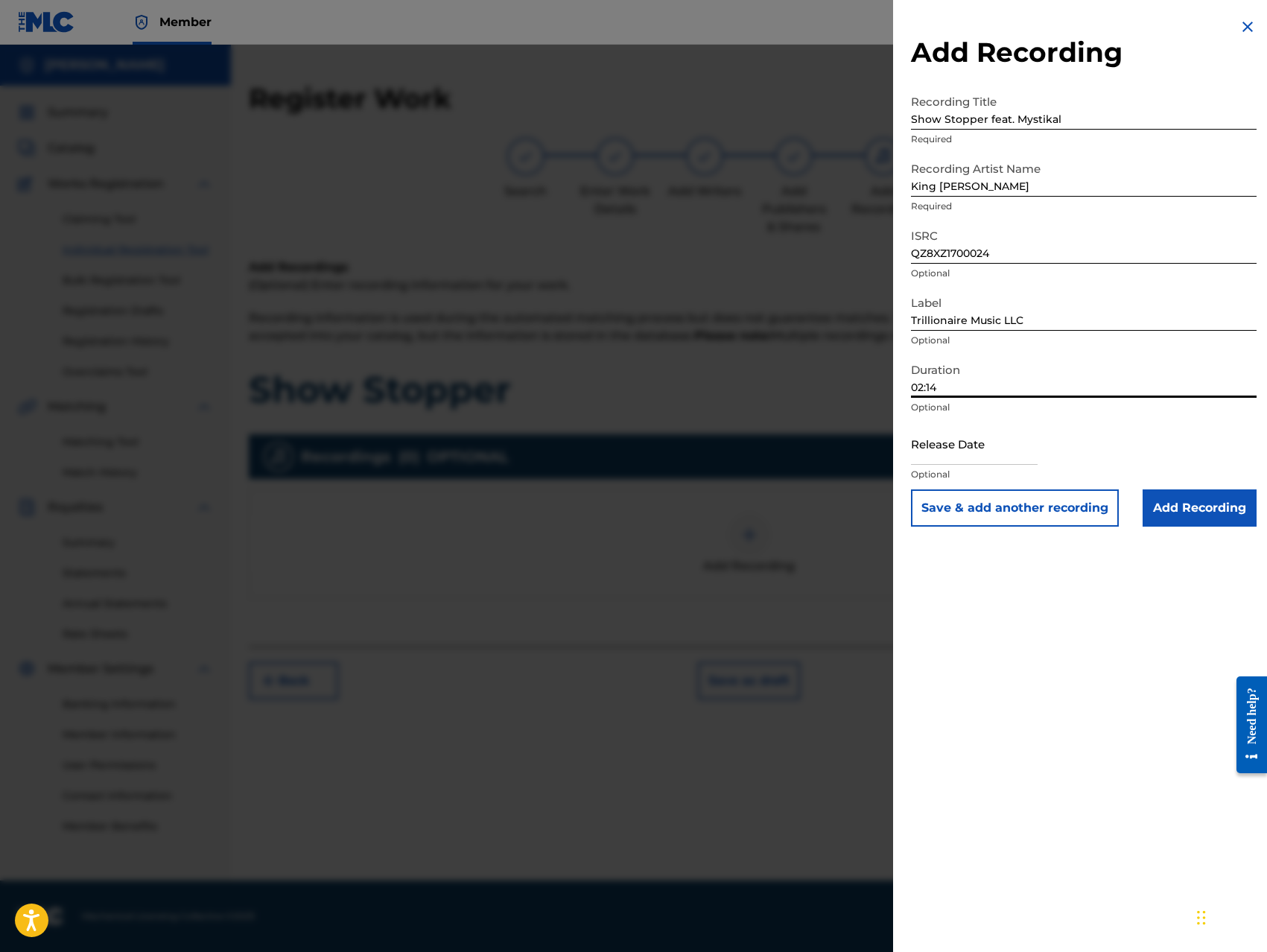
type input "02:14"
click at [1000, 452] on input "text" at bounding box center [974, 443] width 127 height 42
select select "7"
select select "2025"
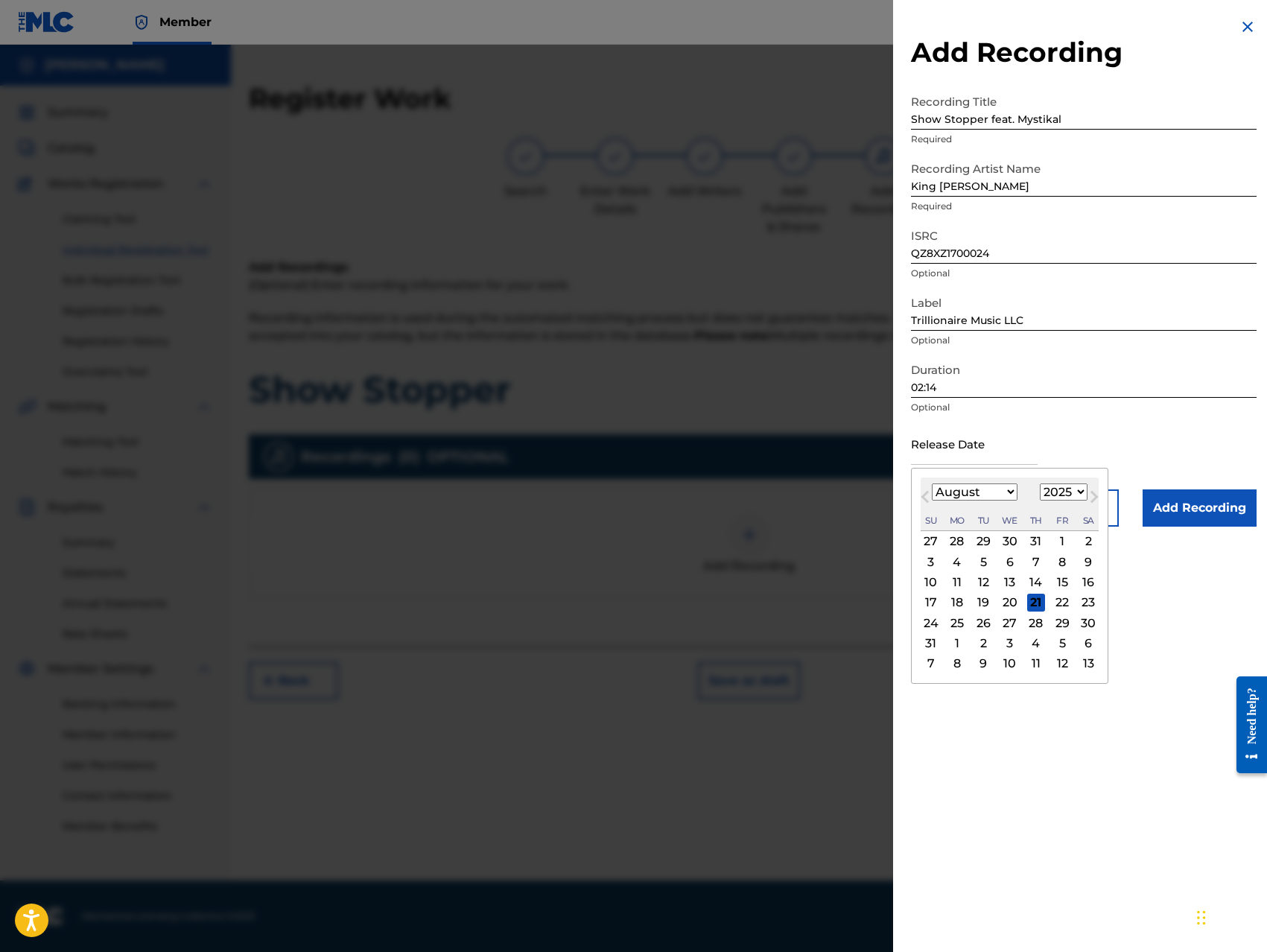
click at [1060, 541] on div "1" at bounding box center [1062, 541] width 18 height 18
type input "August 1 2025"
click at [1060, 541] on div "Add Recording Recording Title Show Stopper feat. Mystikal Required Recording Ar…" at bounding box center [1083, 272] width 381 height 545
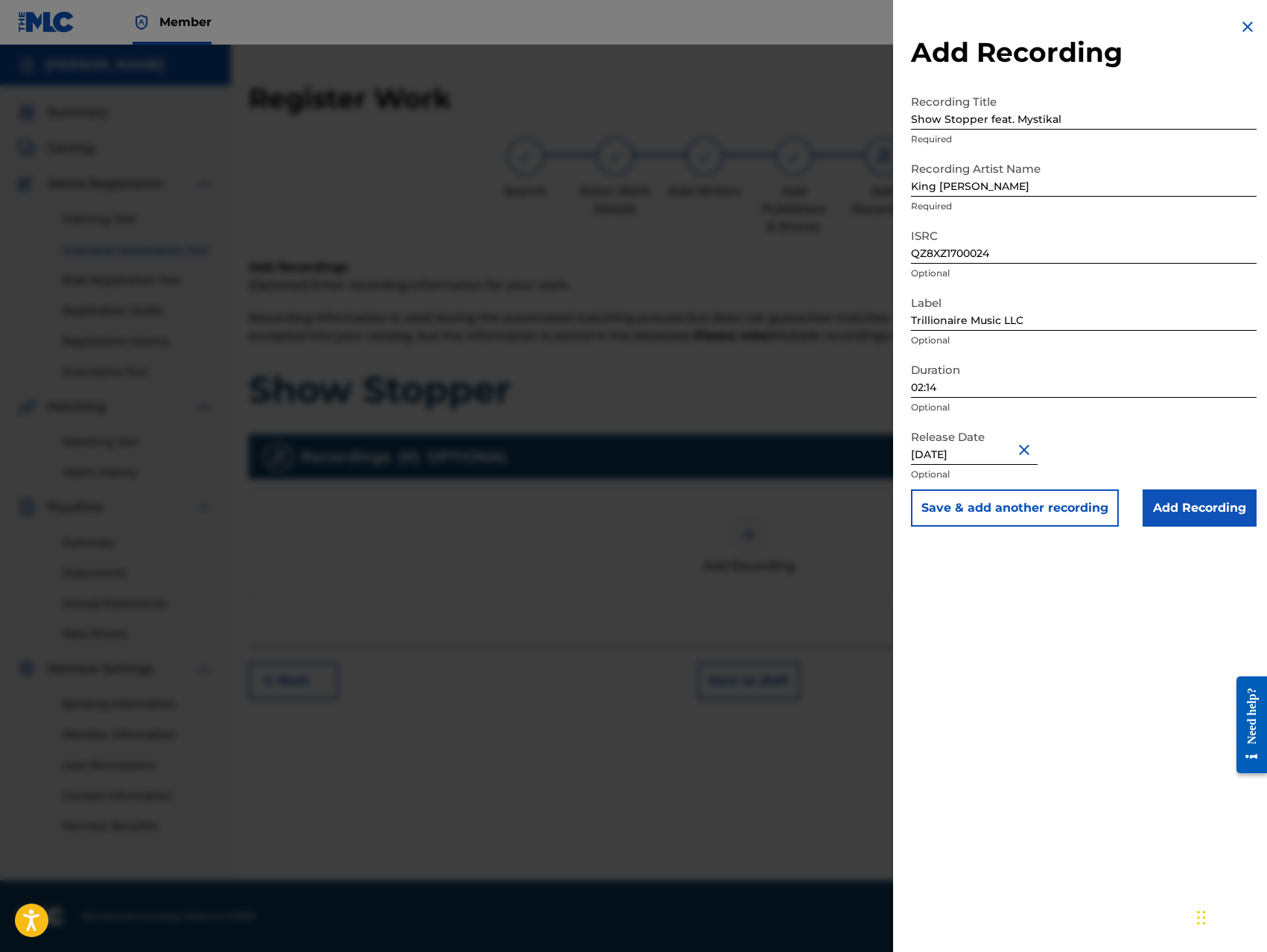
click at [995, 455] on input "August 1 2025" at bounding box center [974, 443] width 127 height 42
select select "7"
select select "2025"
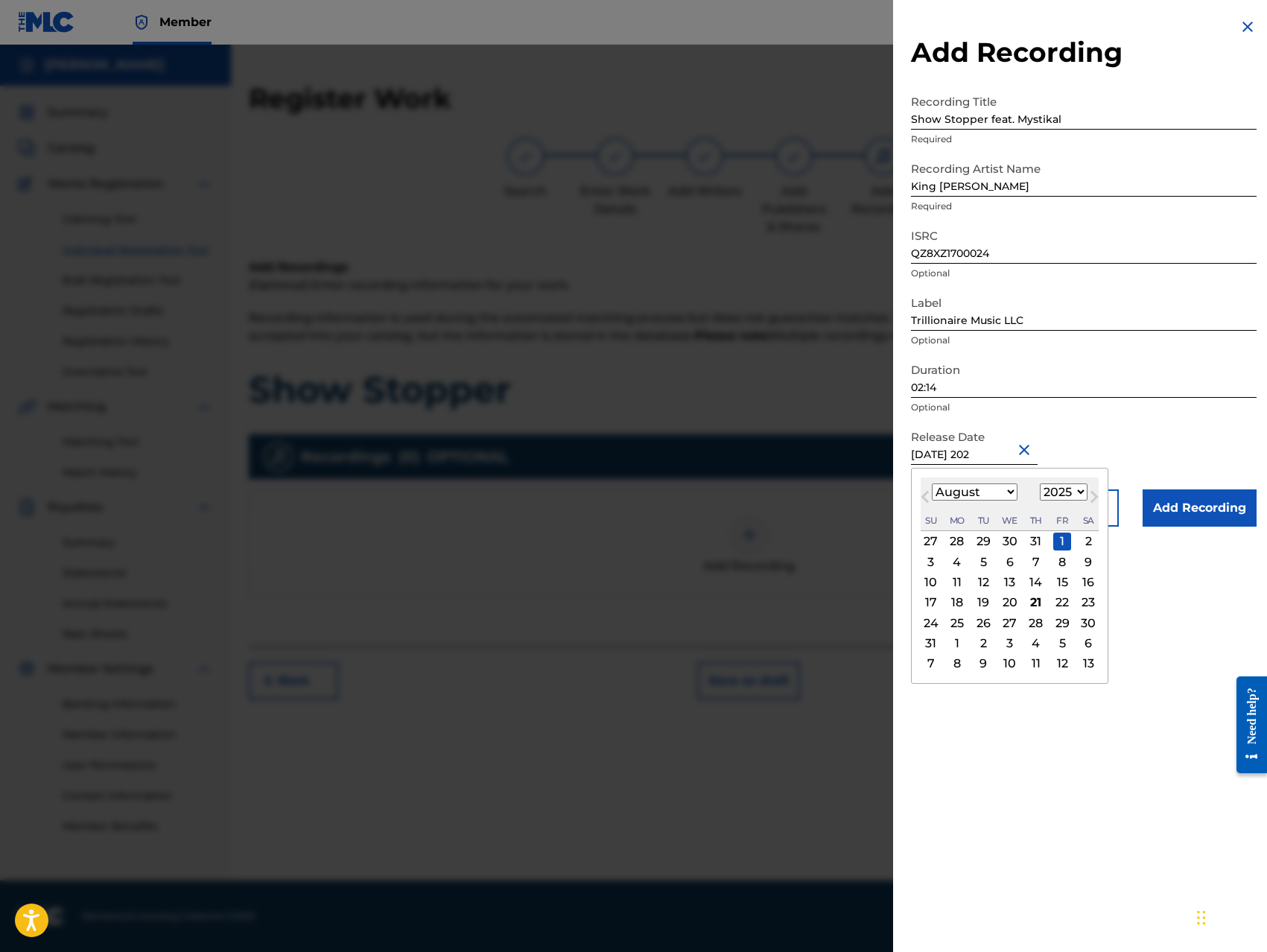
type input "August 1 2020"
select select "2020"
type input "August 1 2020"
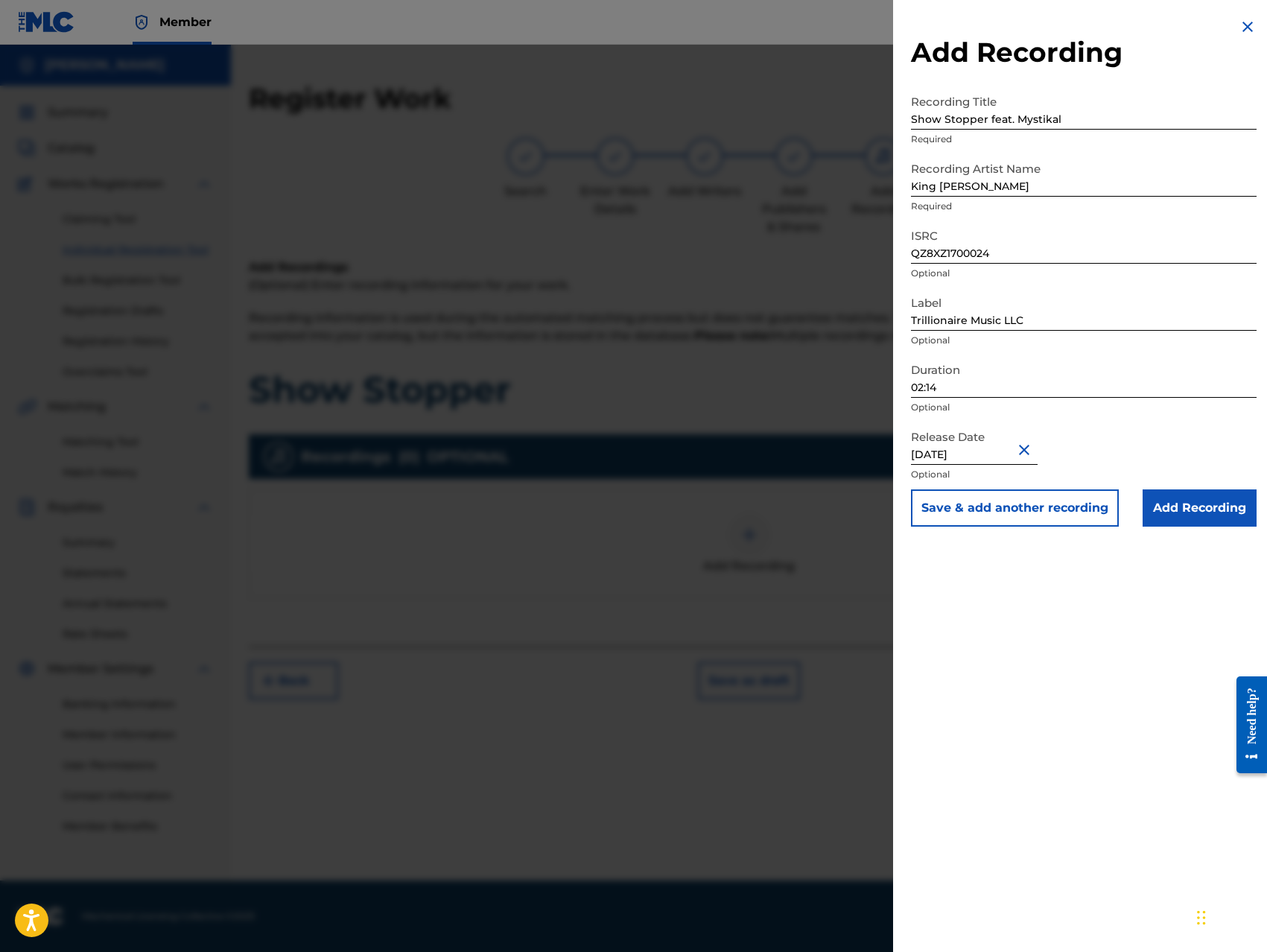
click at [1053, 424] on div "Release Date August 1 2020 Optional" at bounding box center [1083, 456] width 345 height 67
click at [1184, 510] on input "Add Recording" at bounding box center [1199, 507] width 114 height 37
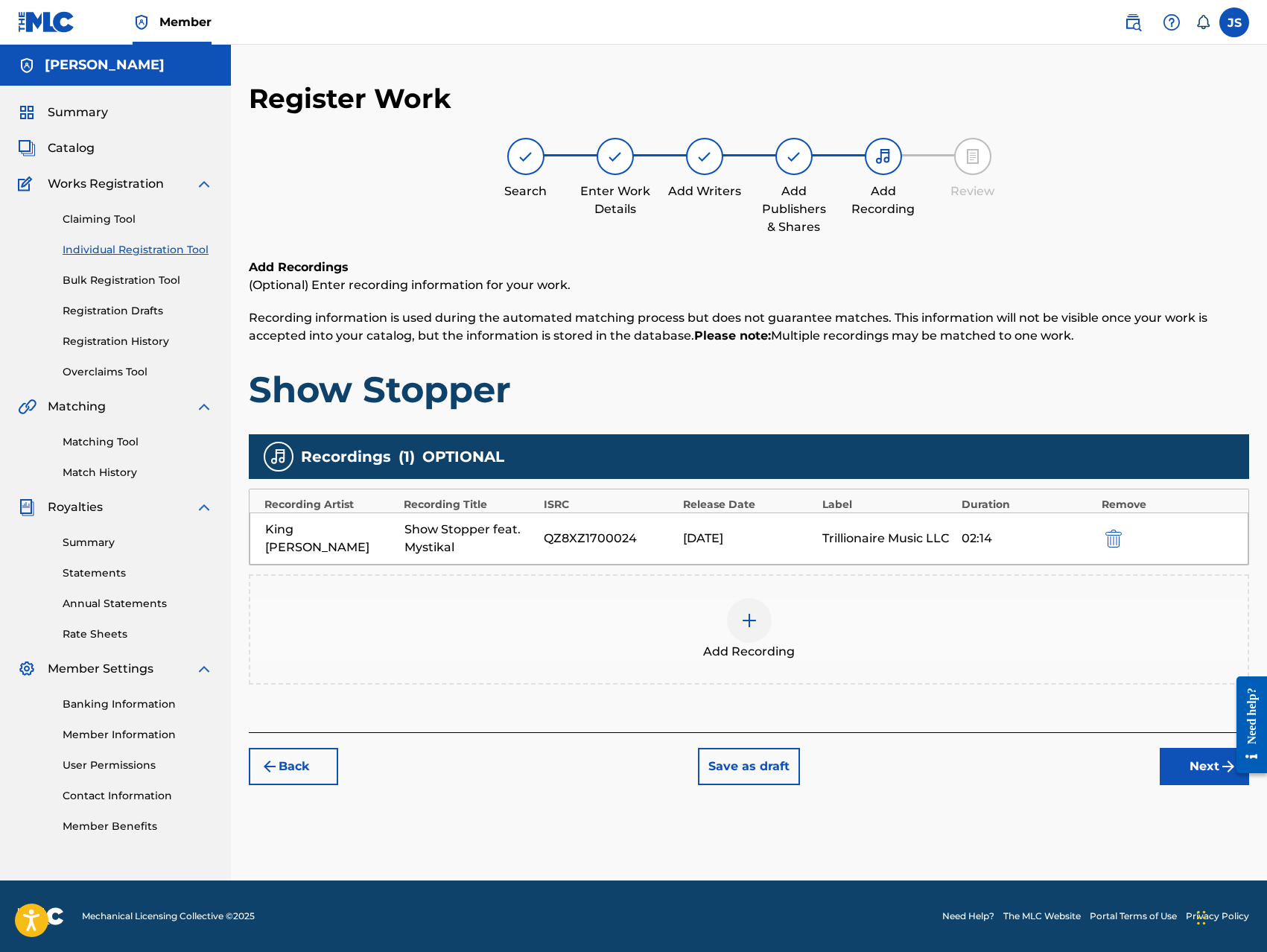
click at [1173, 764] on button "Next" at bounding box center [1204, 765] width 90 height 37
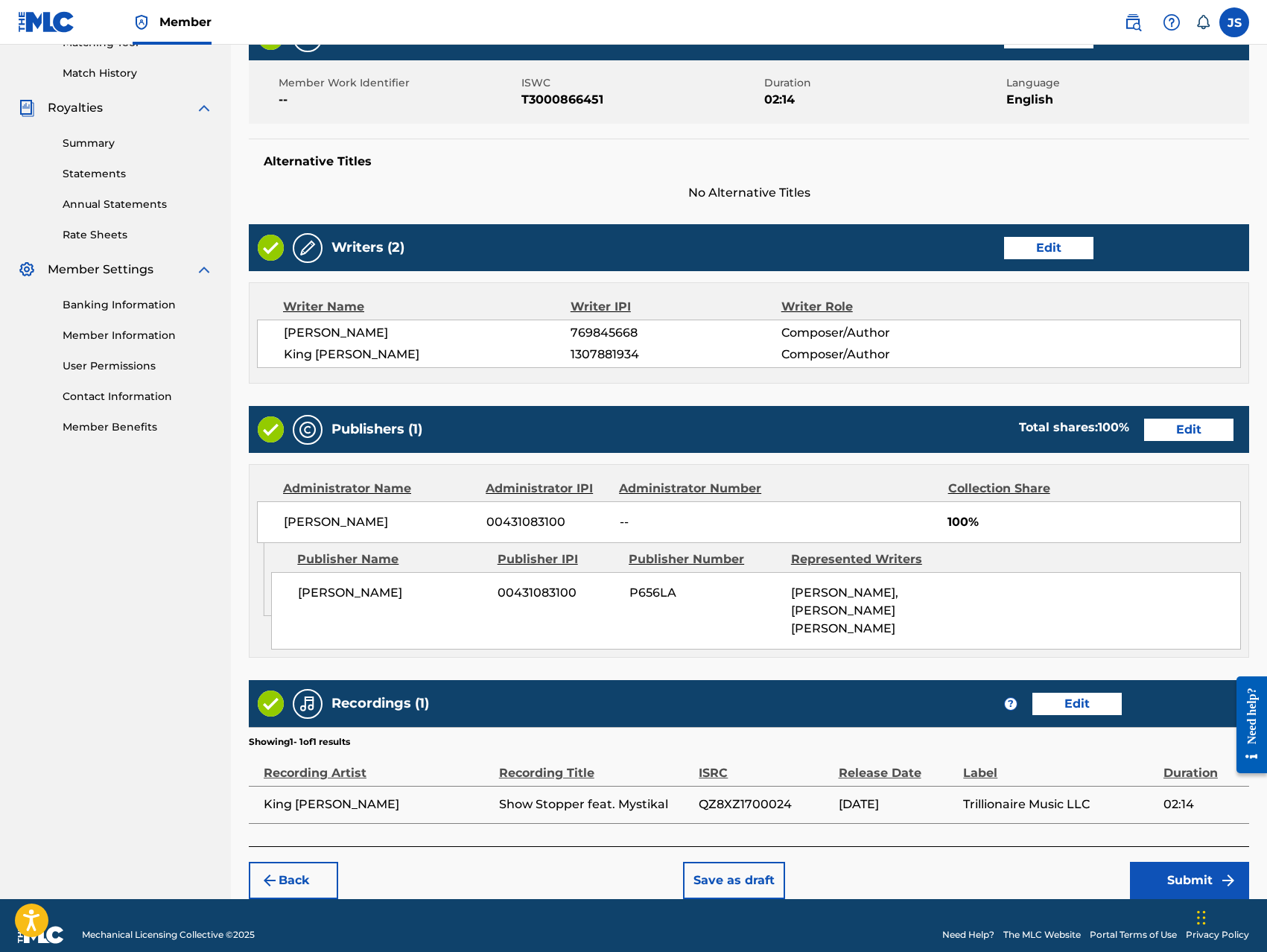
scroll to position [400, 0]
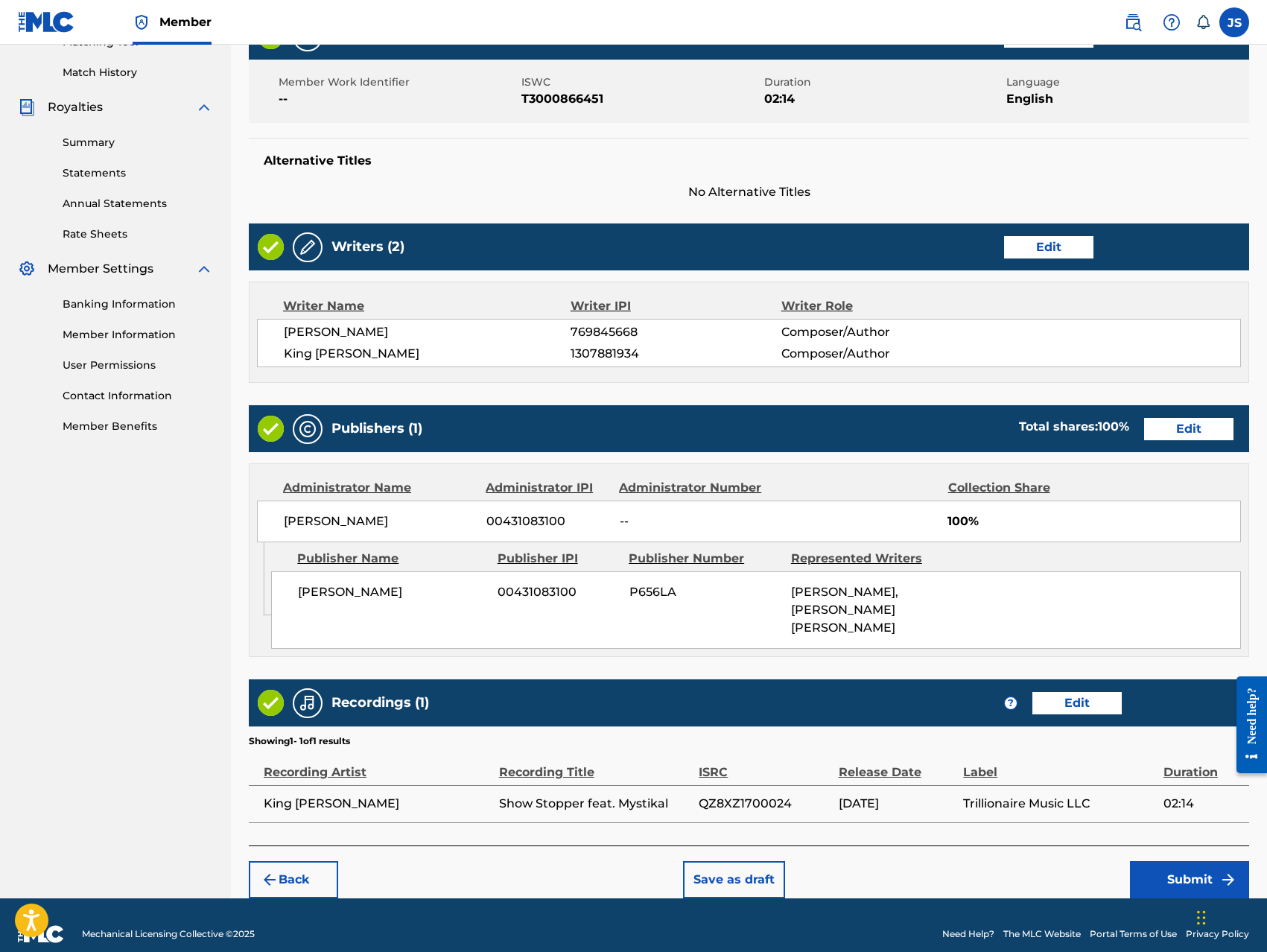
click at [1176, 864] on button "Submit" at bounding box center [1189, 878] width 119 height 37
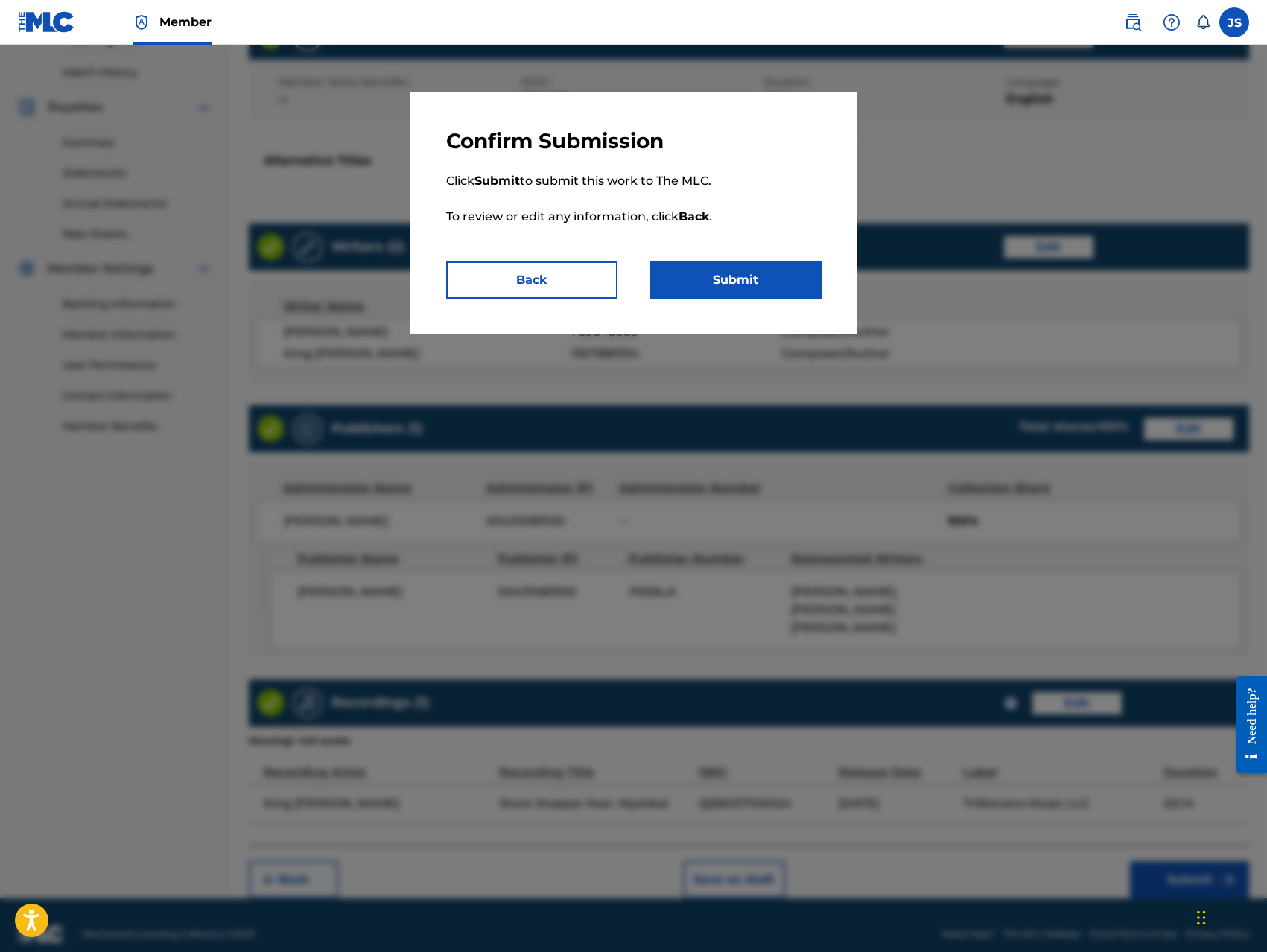
click at [745, 283] on button "Submit" at bounding box center [735, 279] width 171 height 37
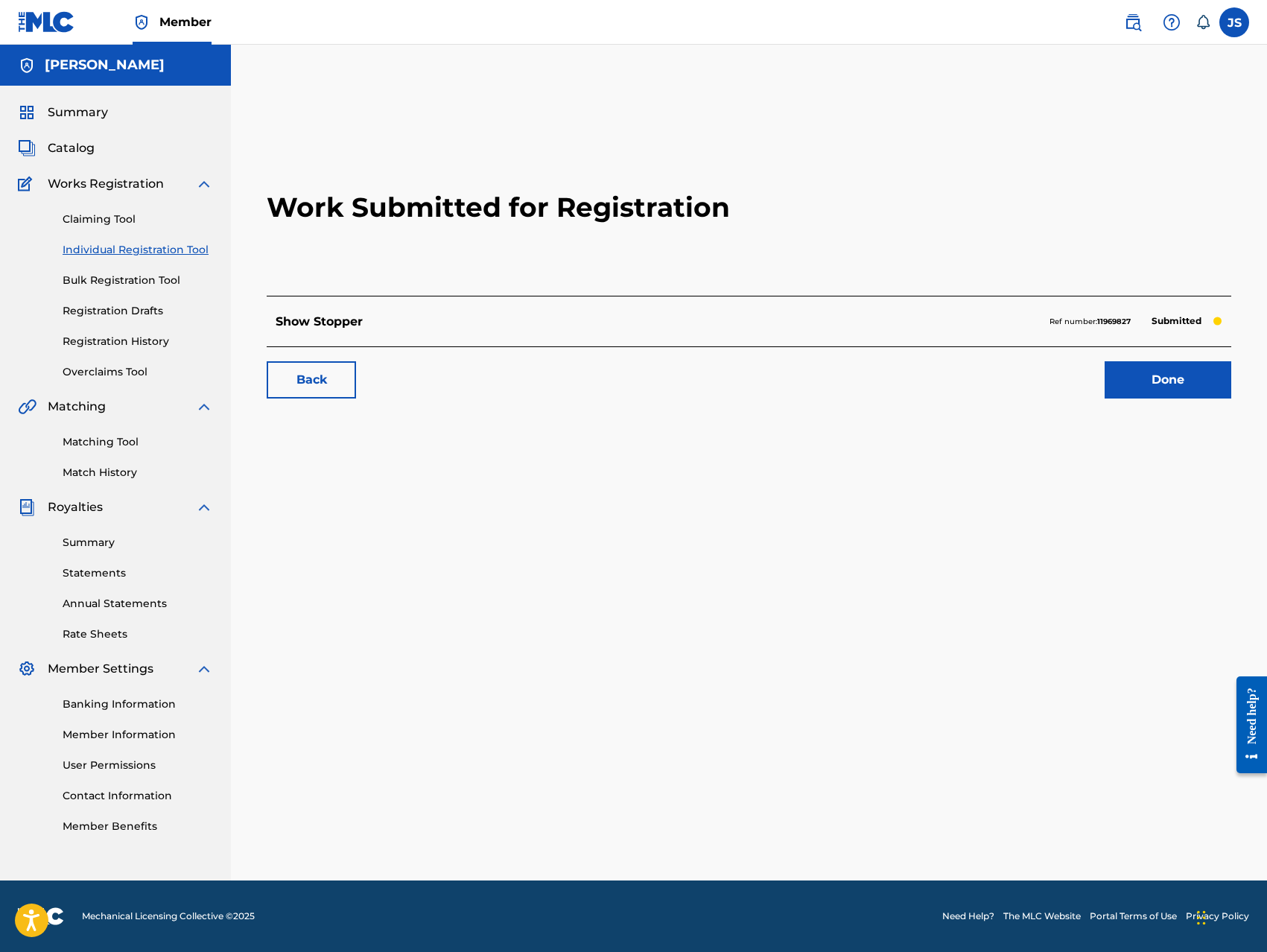
click at [1167, 388] on link "Done" at bounding box center [1167, 379] width 127 height 37
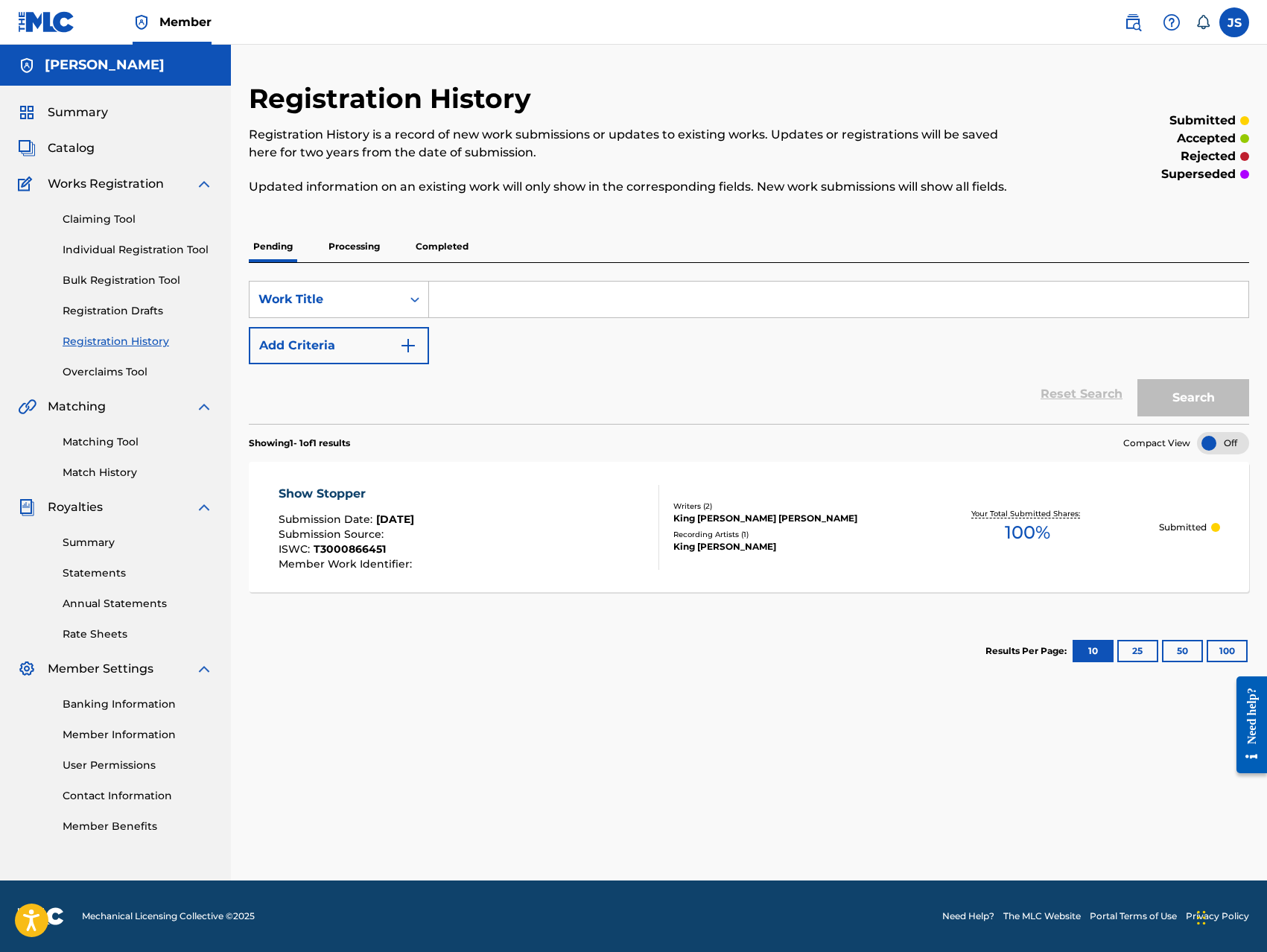
click at [182, 249] on link "Individual Registration Tool" at bounding box center [138, 249] width 151 height 15
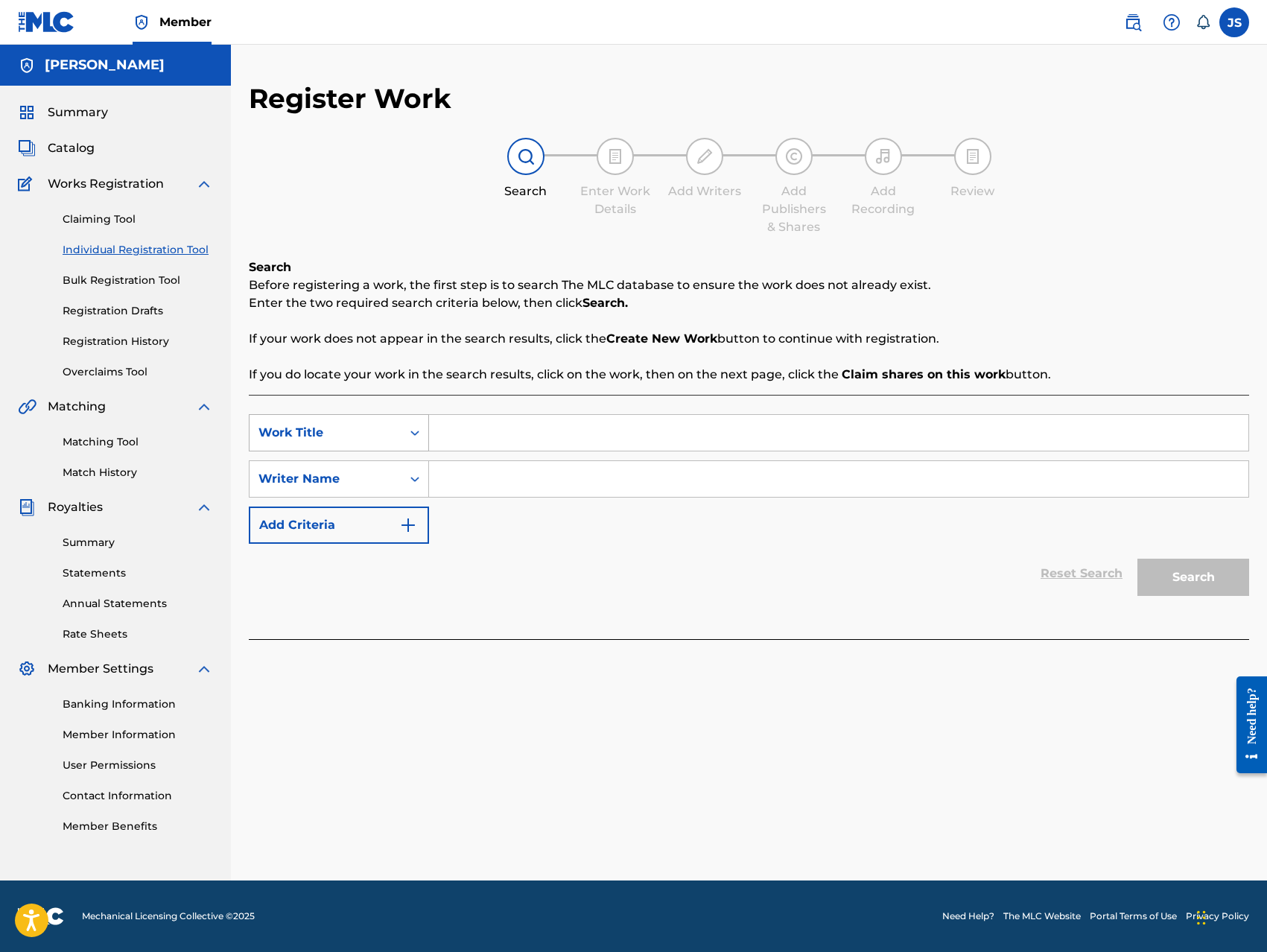
click at [359, 430] on div "Work Title" at bounding box center [325, 432] width 134 height 18
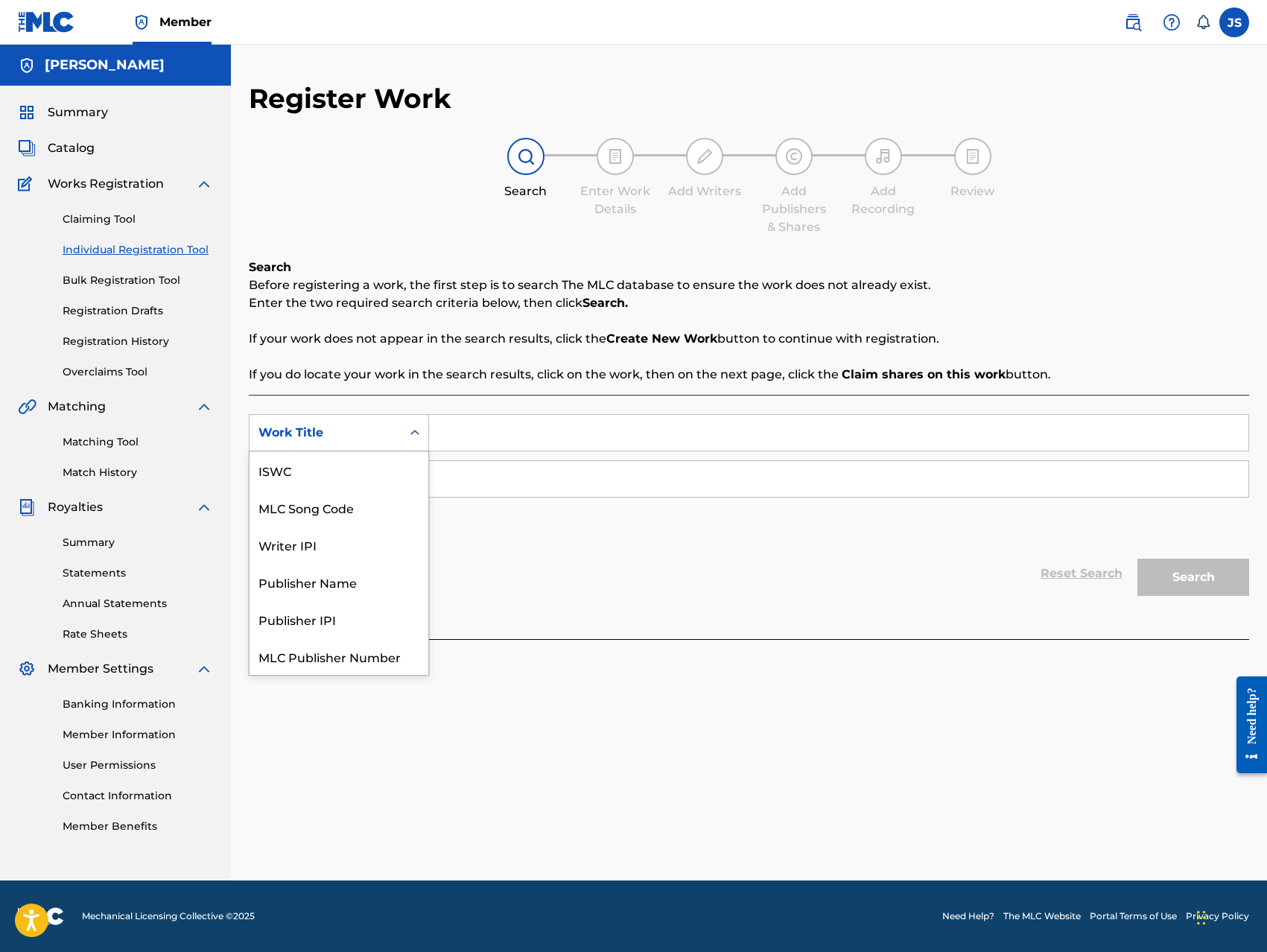
scroll to position [37, 0]
click at [353, 506] on div "Writer IPI" at bounding box center [338, 506] width 179 height 37
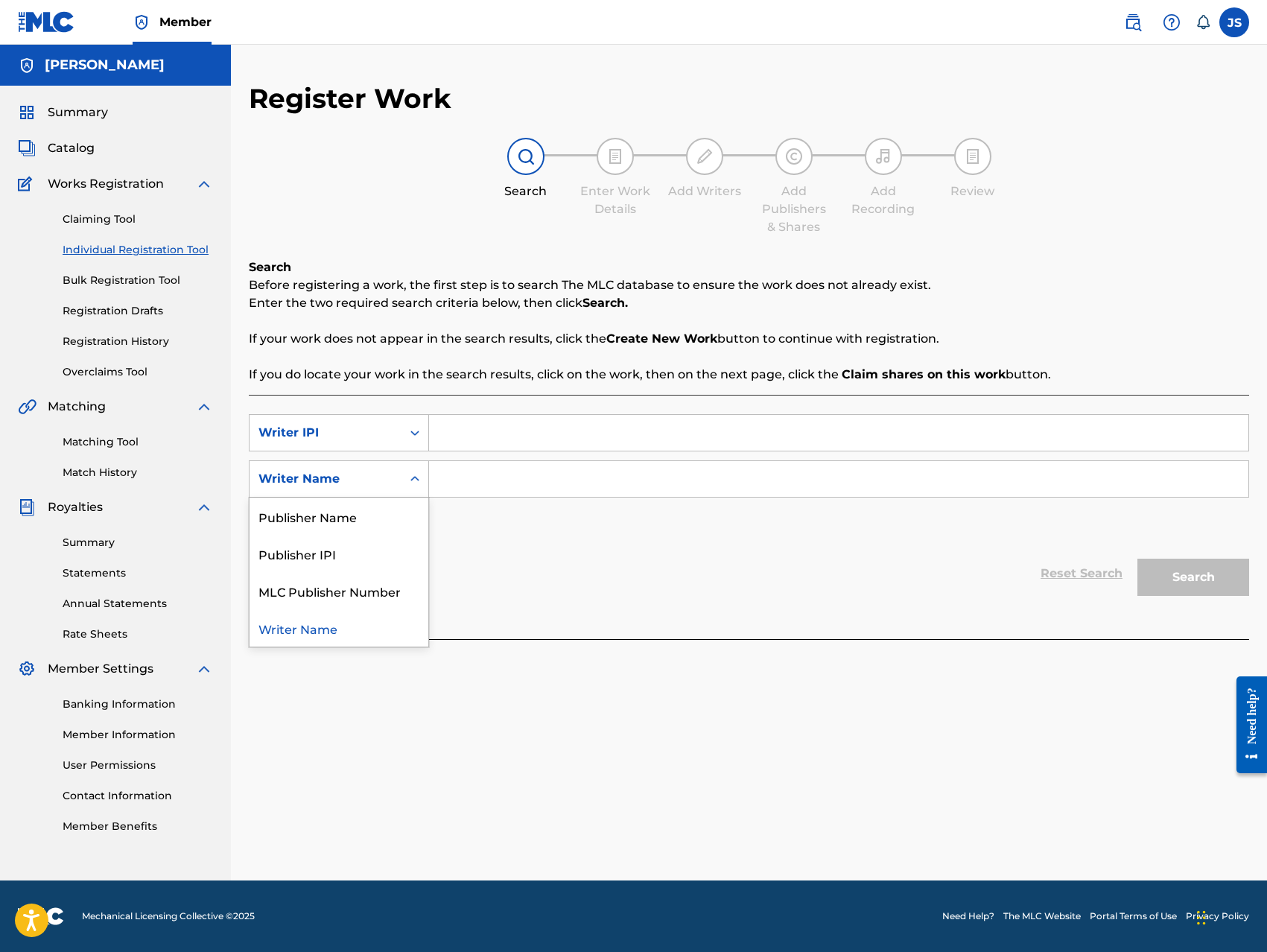
click at [363, 478] on div "Writer Name" at bounding box center [325, 479] width 134 height 18
click at [361, 516] on div "Publisher Name" at bounding box center [338, 515] width 179 height 37
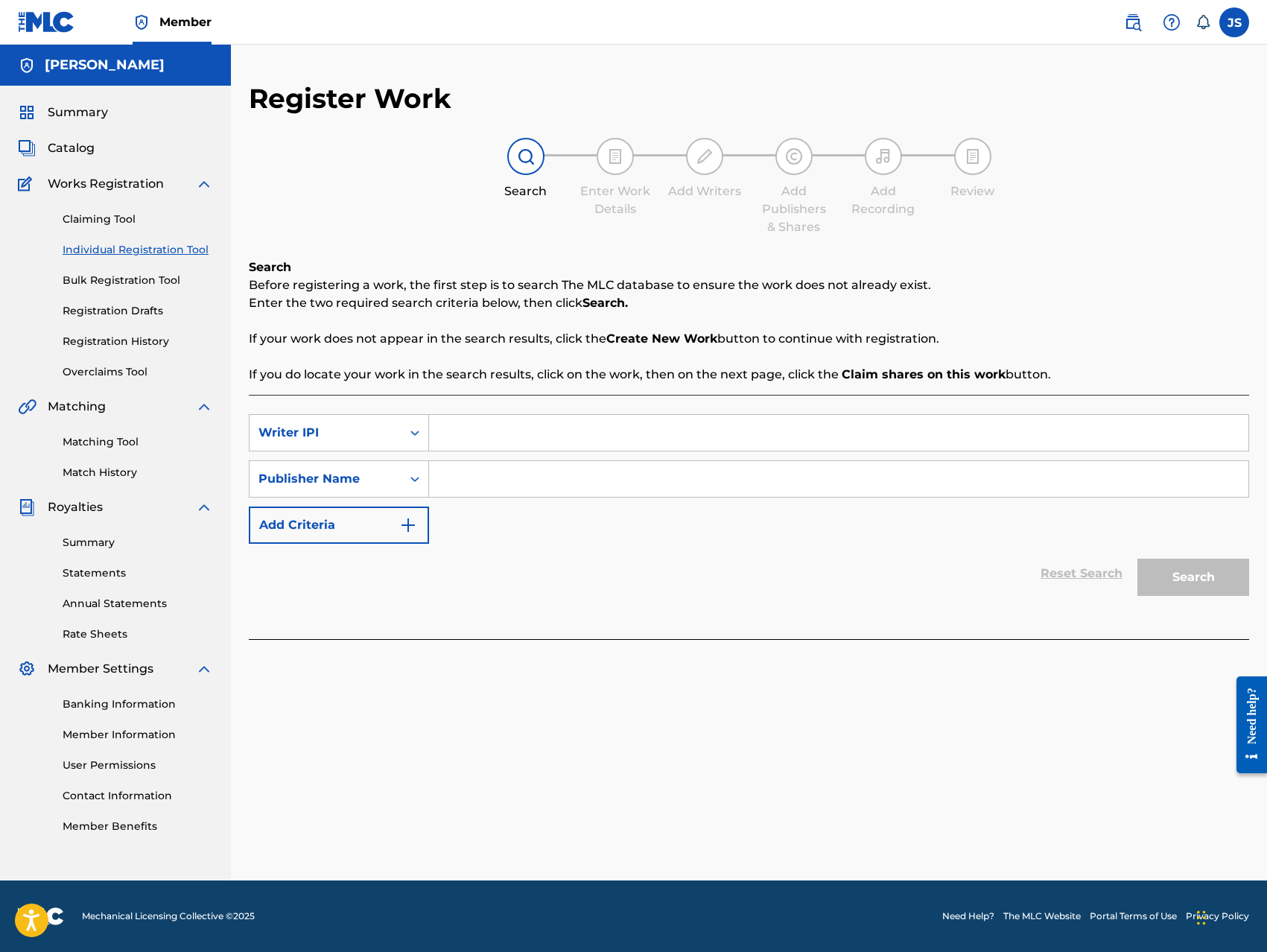
click at [447, 479] on input "Search Form" at bounding box center [838, 479] width 819 height 36
type input "NOWWR Publishing"
click at [470, 439] on input "Search Form" at bounding box center [838, 432] width 819 height 36
type input "769845668"
click at [1205, 575] on button "Search" at bounding box center [1193, 576] width 111 height 37
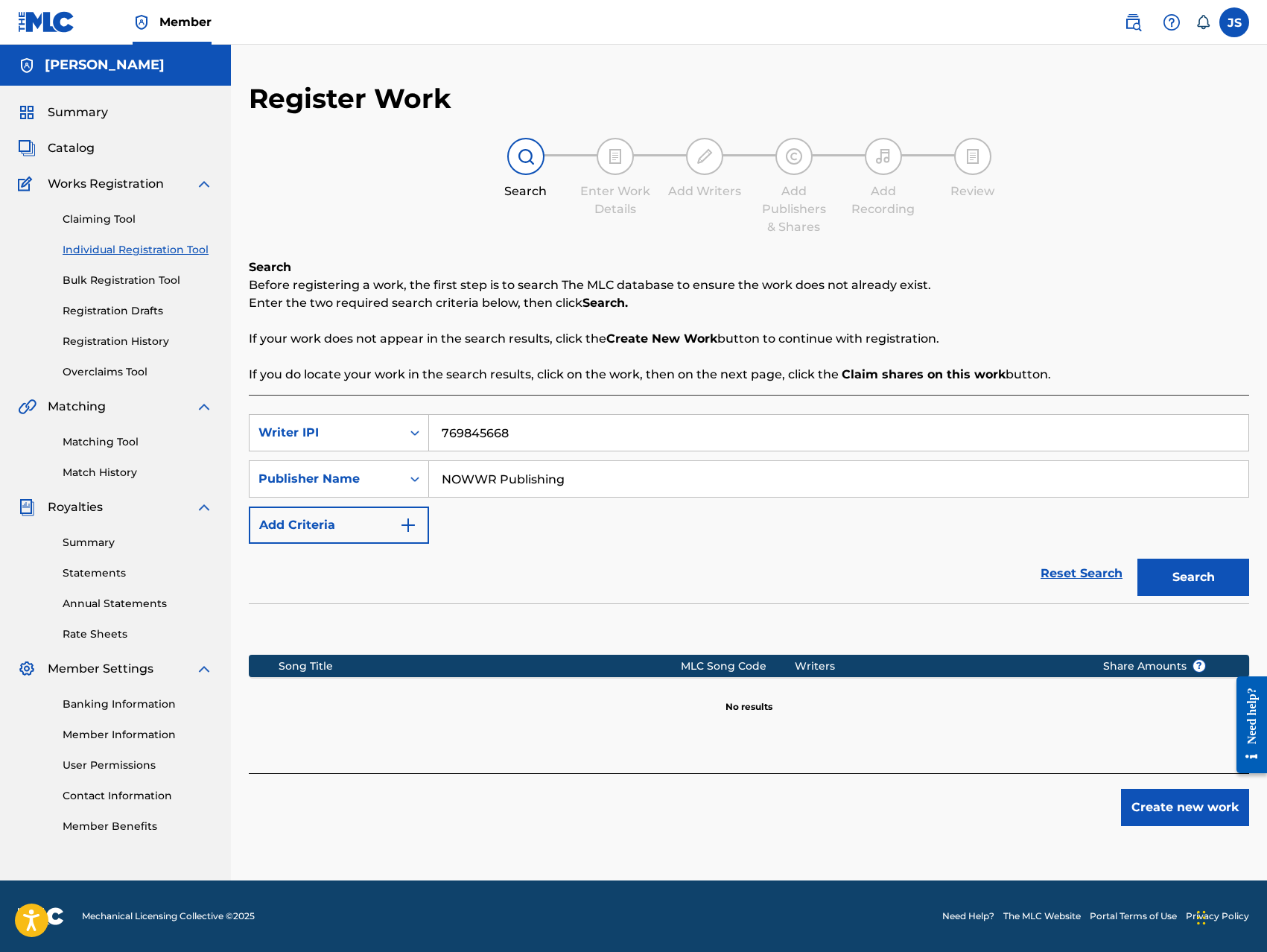
click at [1162, 817] on button "Create new work" at bounding box center [1184, 807] width 128 height 37
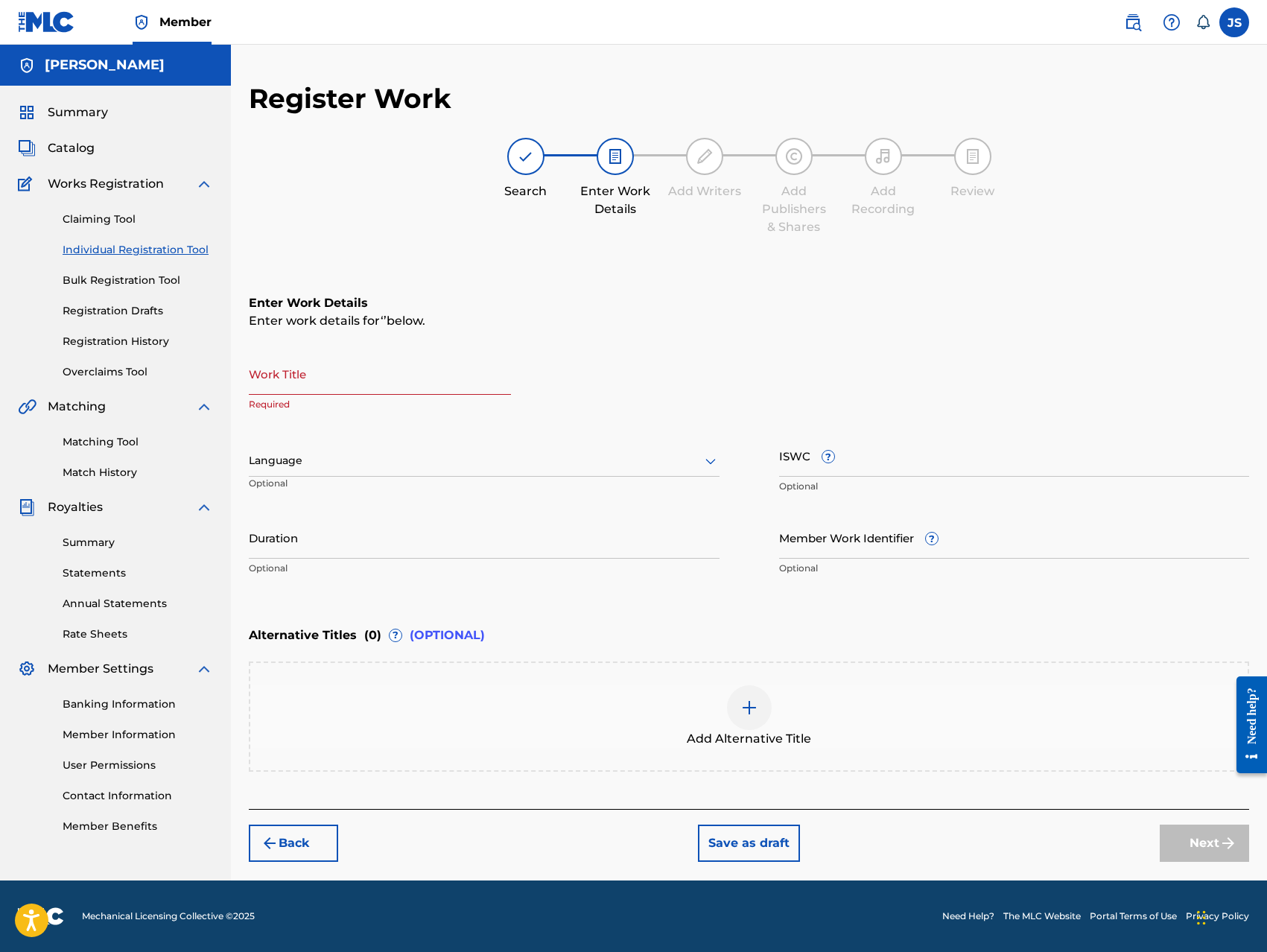
click at [415, 379] on input "Work Title" at bounding box center [380, 373] width 262 height 42
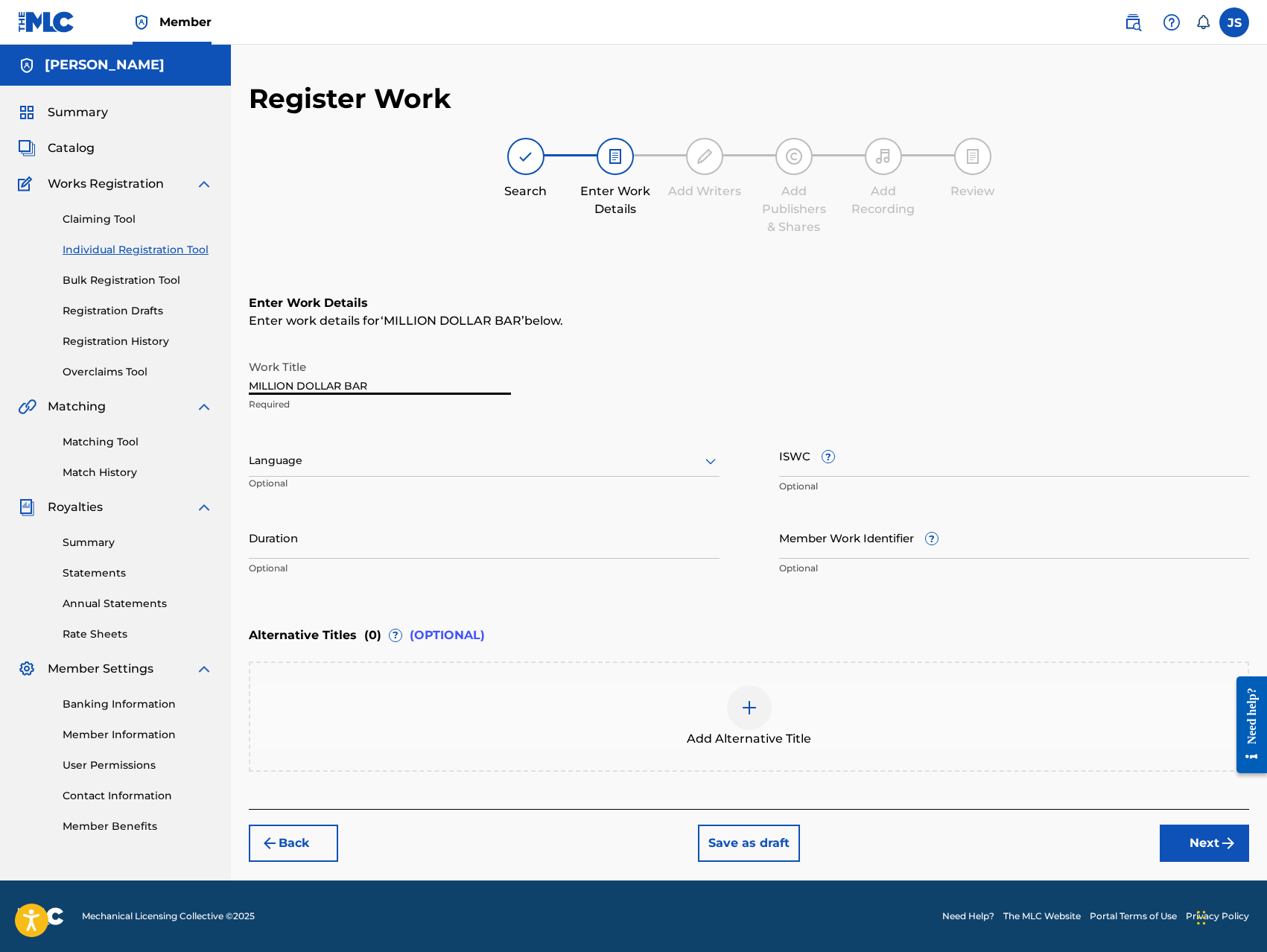
type input "MILLION DOLLAR BAR"
click at [406, 459] on div at bounding box center [484, 460] width 470 height 19
click at [395, 486] on div "English" at bounding box center [484, 493] width 469 height 33
click at [904, 467] on input "ISWC ?" at bounding box center [1014, 455] width 470 height 42
type input "T-333981718-0"
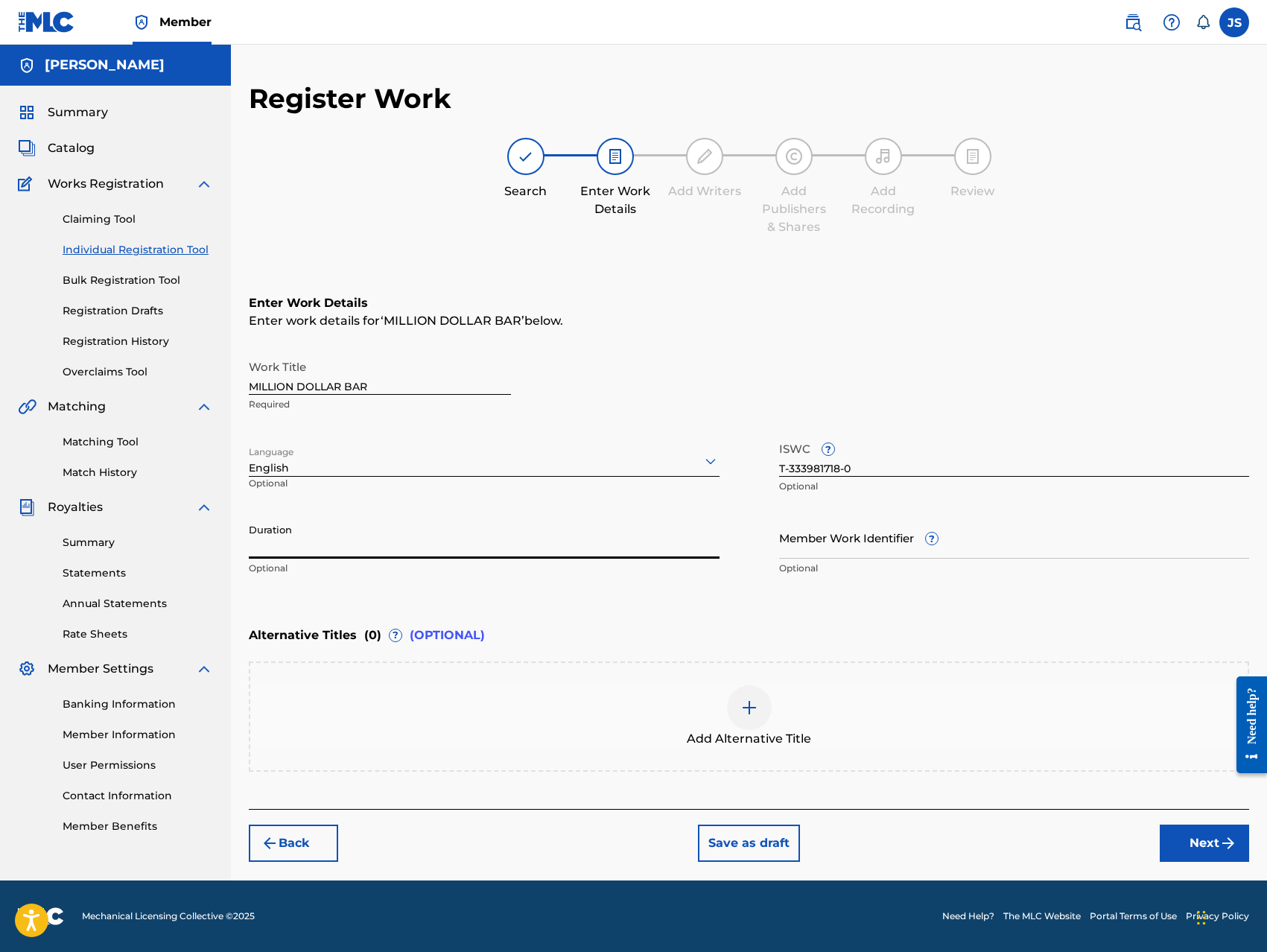
click at [388, 552] on input "Duration" at bounding box center [484, 537] width 470 height 42
type input "02:45"
click at [1201, 843] on button "Next" at bounding box center [1204, 843] width 90 height 37
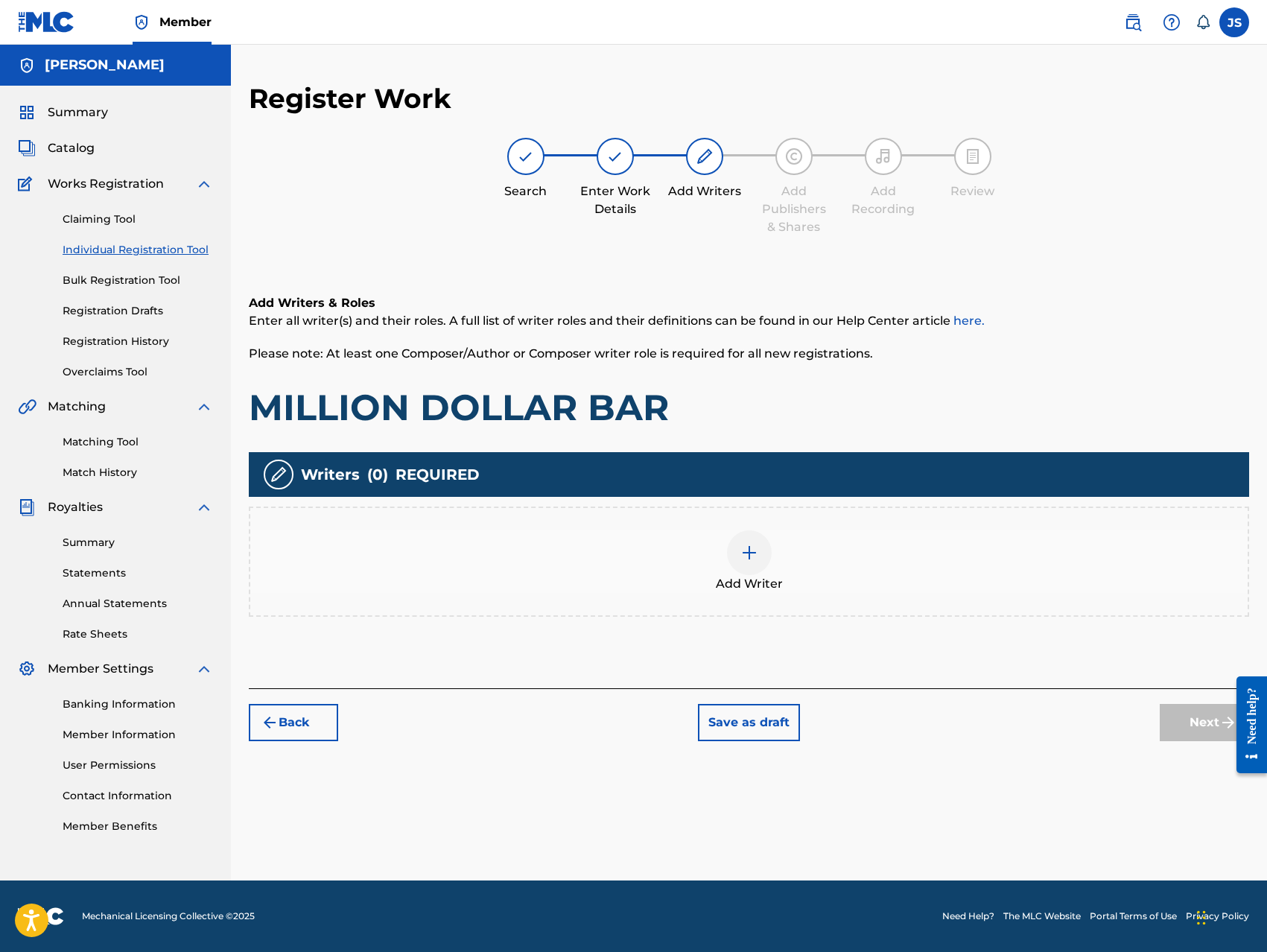
click at [749, 562] on div at bounding box center [749, 553] width 45 height 45
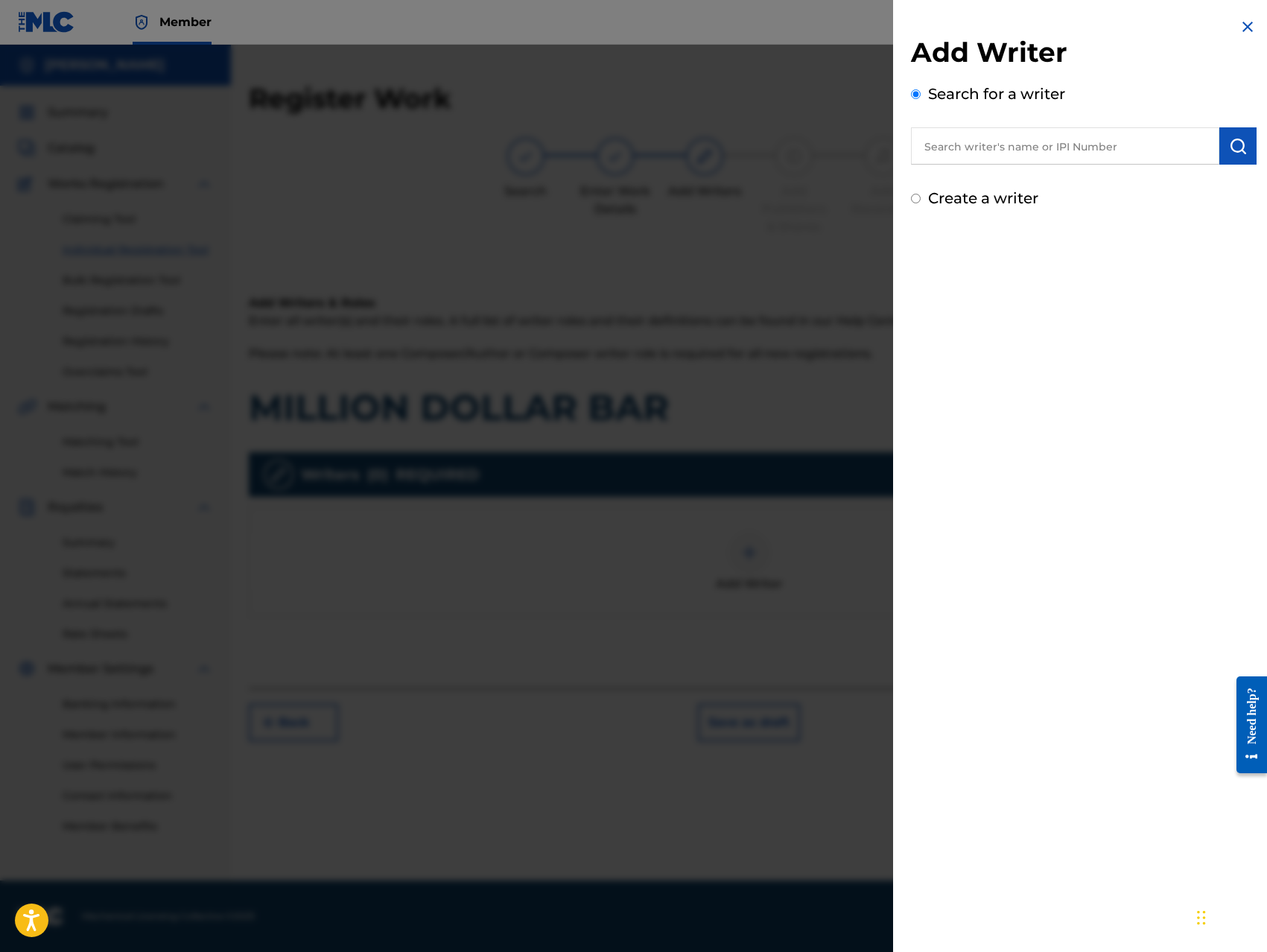
click at [1070, 149] on input "text" at bounding box center [1065, 145] width 309 height 37
click at [1070, 146] on input "text" at bounding box center [1065, 145] width 309 height 37
type input "769845668"
click at [913, 258] on input "Create a writer" at bounding box center [915, 261] width 10 height 10
radio input "false"
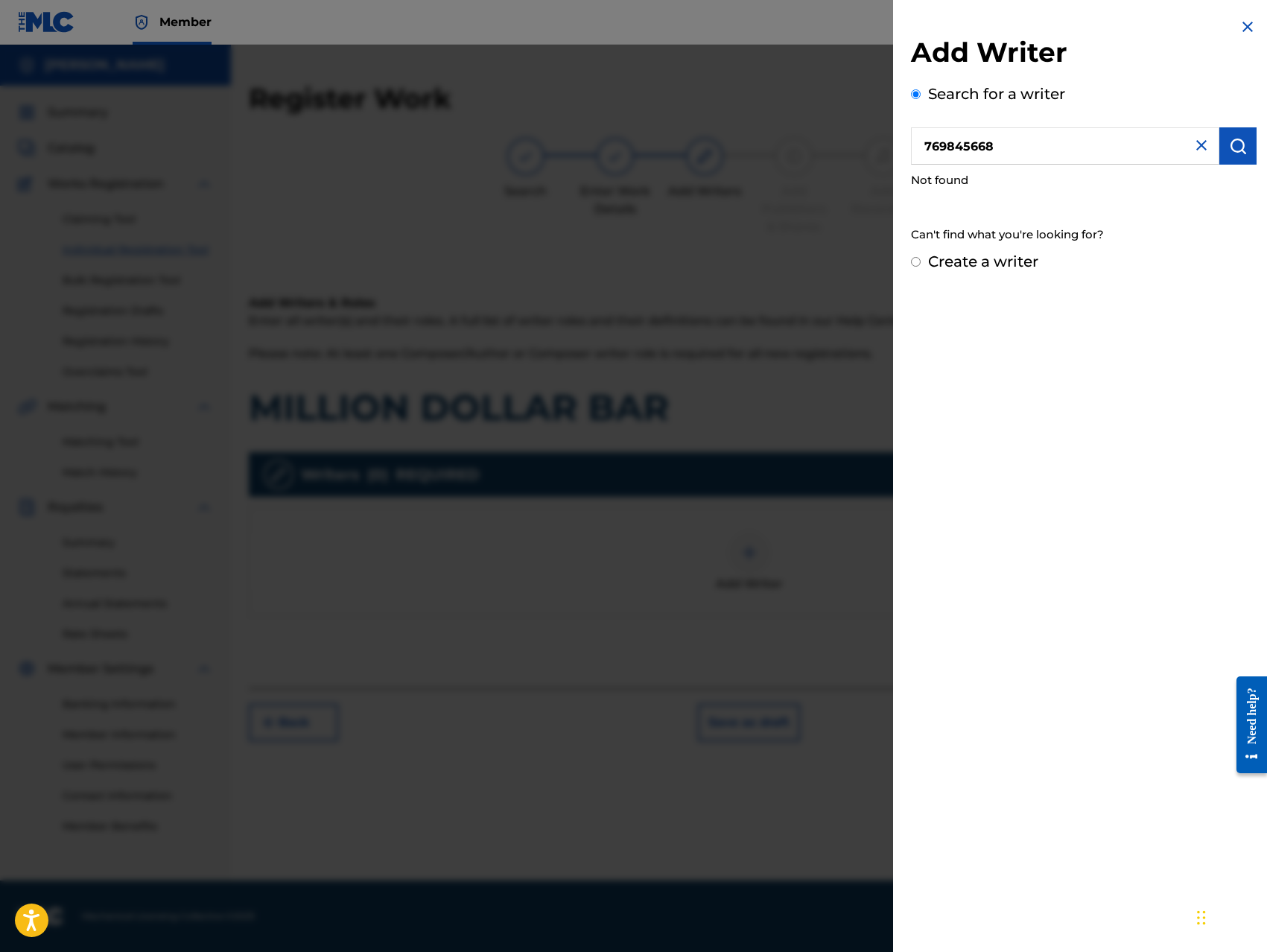
radio input "true"
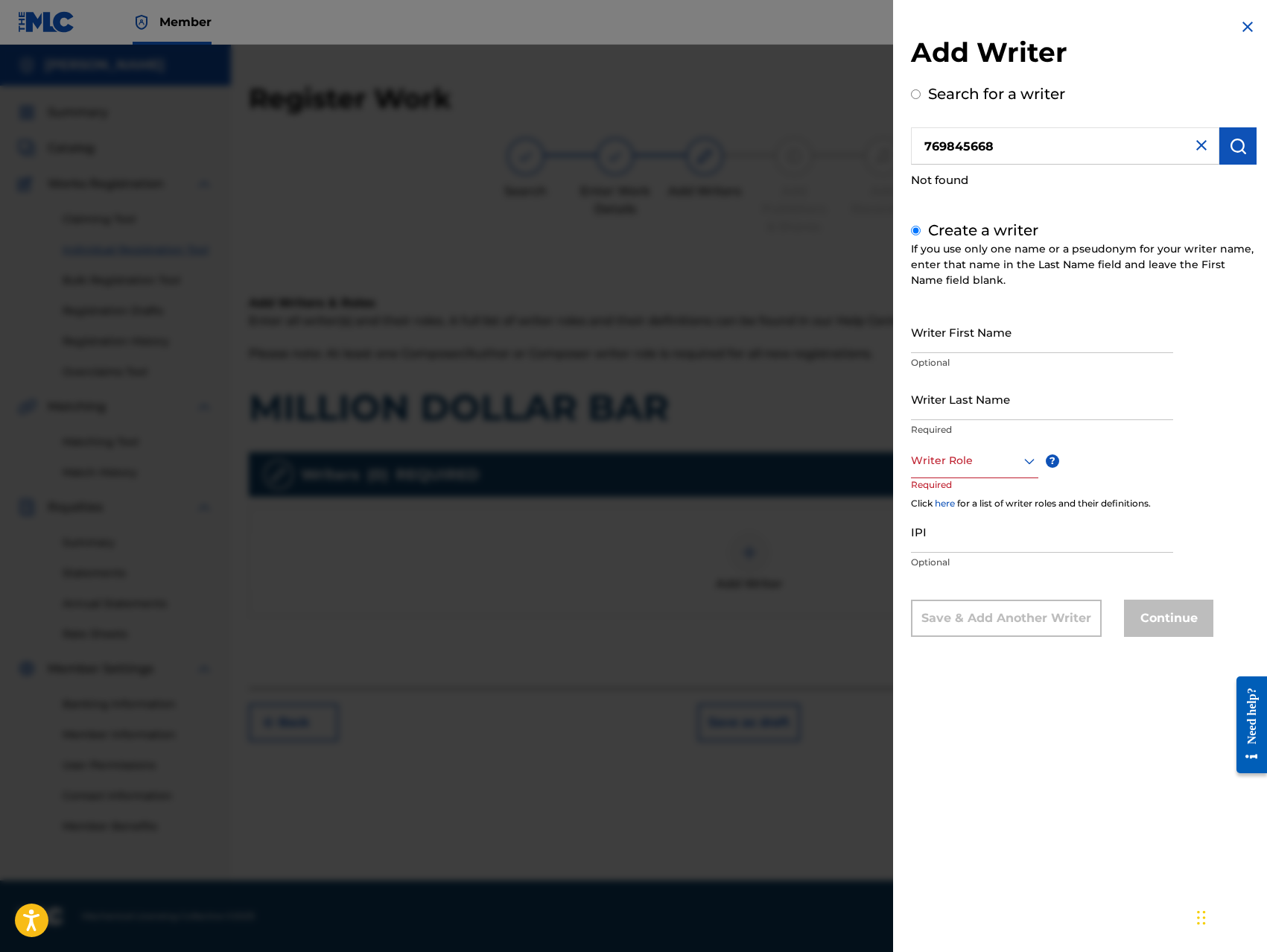
click at [1001, 339] on input "Writer First Name" at bounding box center [1042, 331] width 262 height 42
type input "Jerome Francis"
click at [996, 406] on input "Writer Last Name" at bounding box center [1042, 398] width 262 height 42
type input "[PERSON_NAME]"
click at [987, 467] on div at bounding box center [974, 460] width 127 height 19
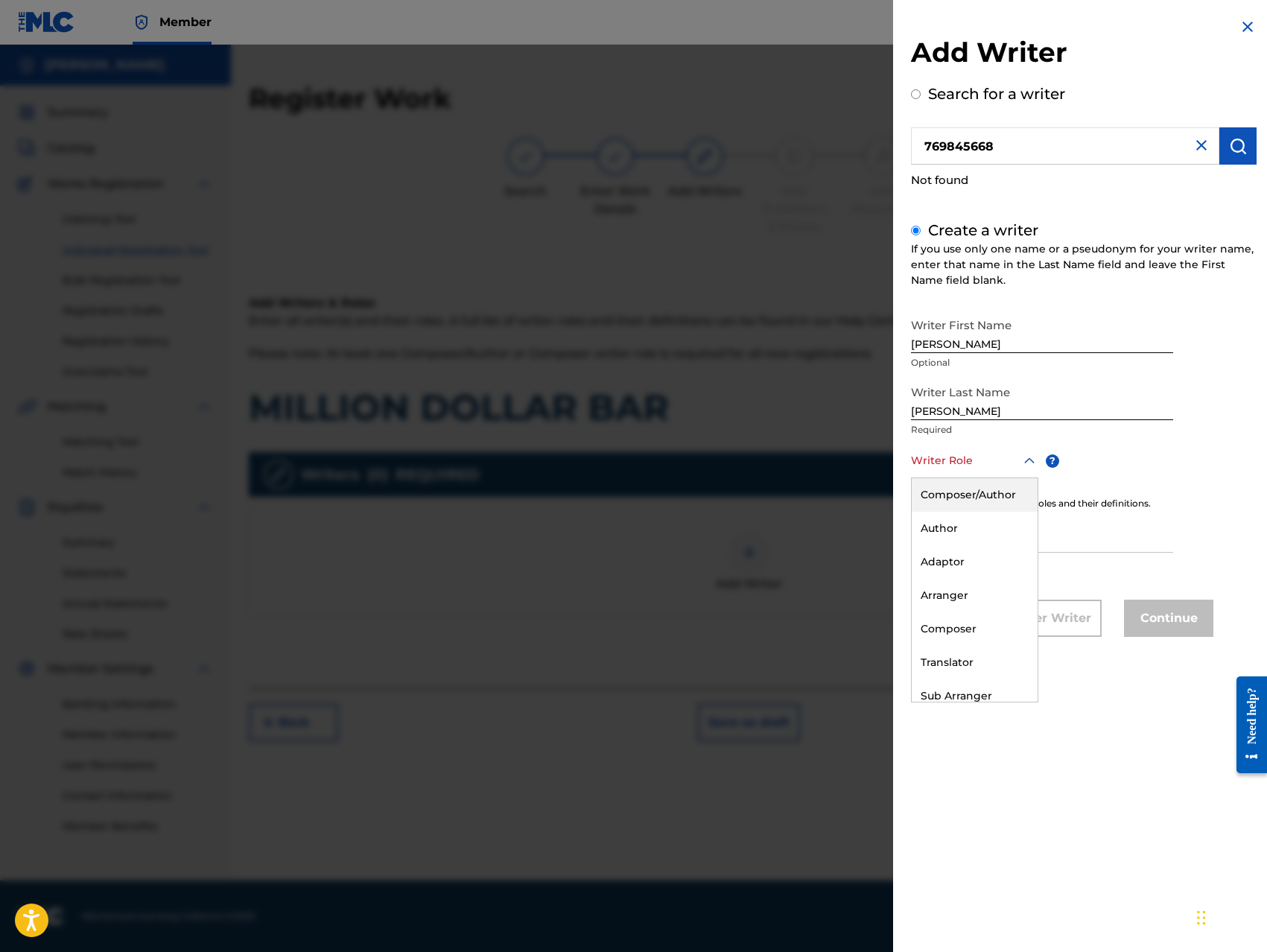
click at [984, 496] on div "Composer/Author" at bounding box center [974, 494] width 126 height 33
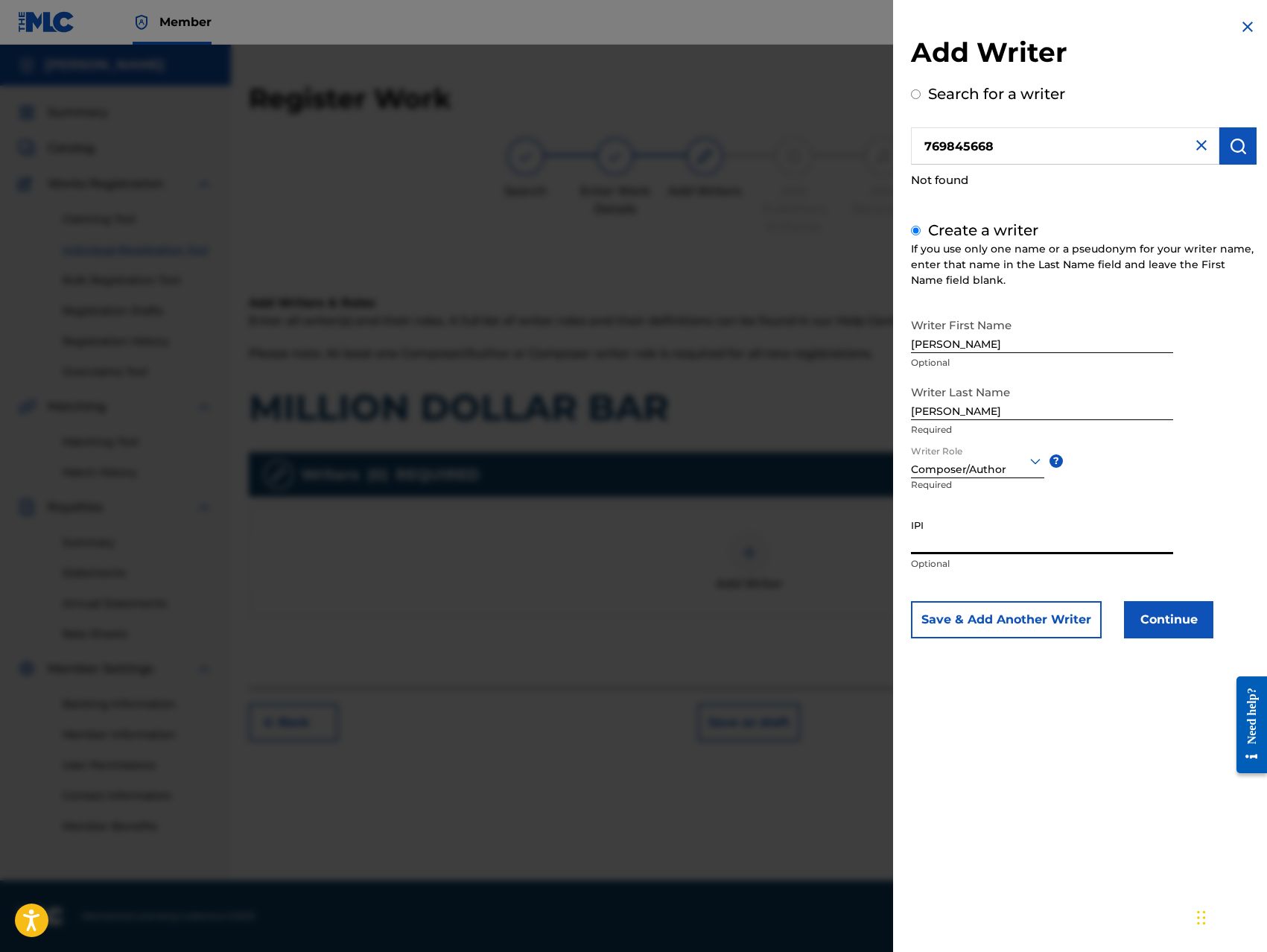
click at [976, 537] on input "IPI" at bounding box center [1042, 532] width 262 height 42
type input "769845668"
click at [1062, 628] on button "Save & Add Another Writer" at bounding box center [1006, 619] width 190 height 37
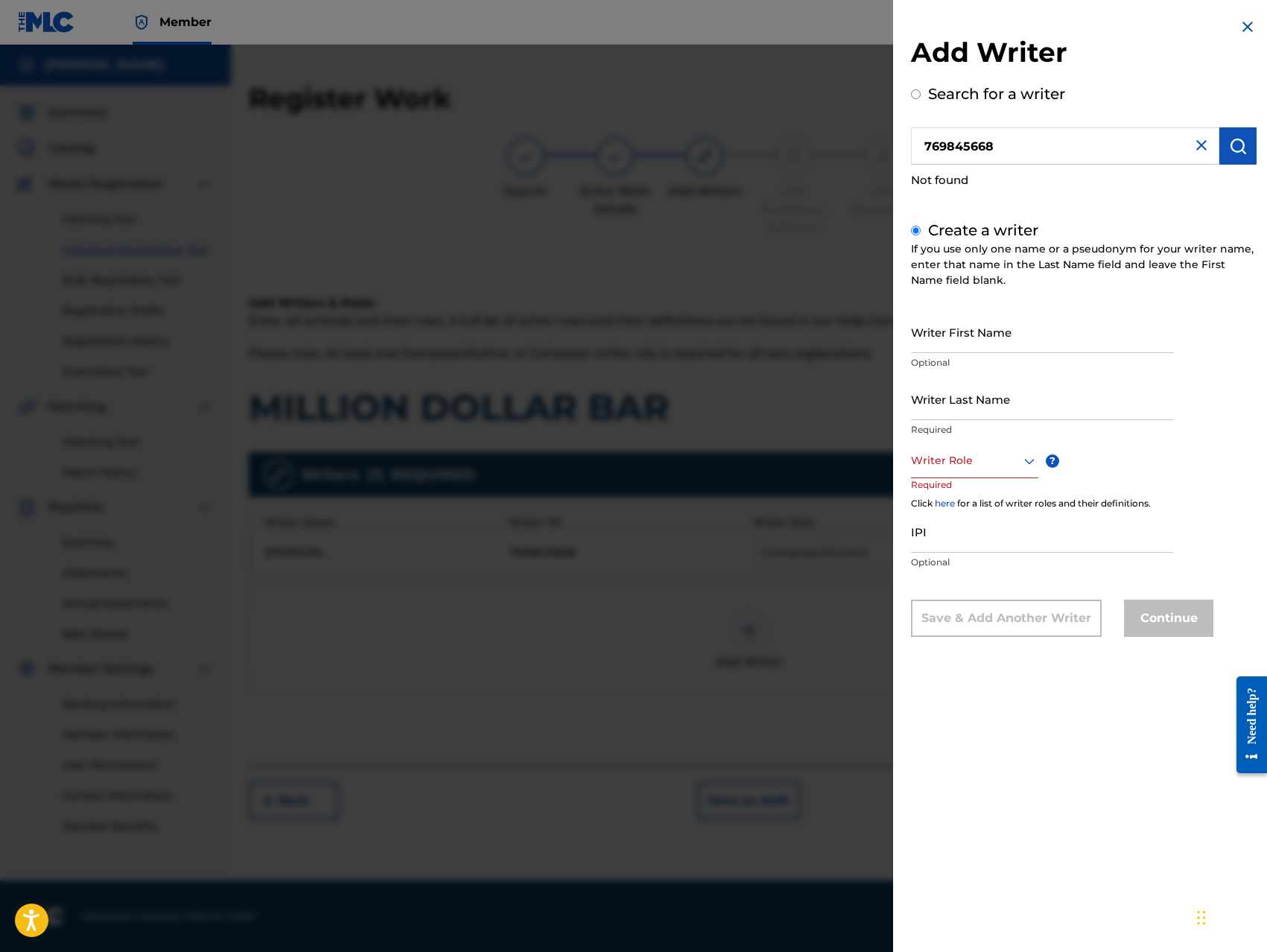
click at [1000, 461] on div at bounding box center [974, 460] width 127 height 19
click at [981, 495] on div "Composer/Author" at bounding box center [974, 494] width 126 height 33
click at [974, 339] on input "Writer First Name" at bounding box center [1042, 331] width 262 height 42
type input "King"
click at [972, 409] on input "Writer Last Name" at bounding box center [1042, 398] width 262 height 42
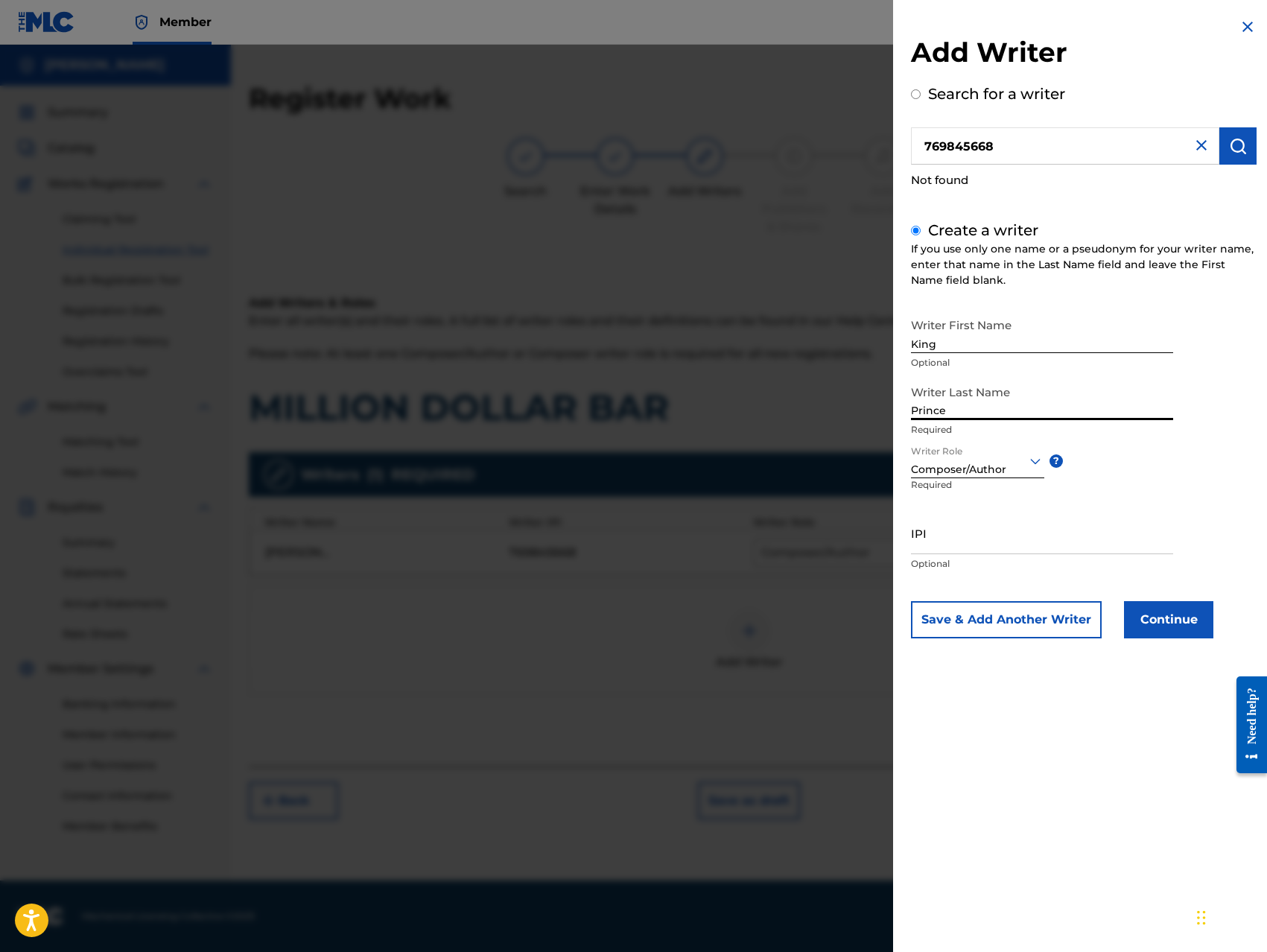
type input "Prince"
click at [963, 546] on input "IPI" at bounding box center [1042, 532] width 262 height 42
type input "1307881934"
click at [1176, 629] on button "Continue" at bounding box center [1168, 619] width 90 height 37
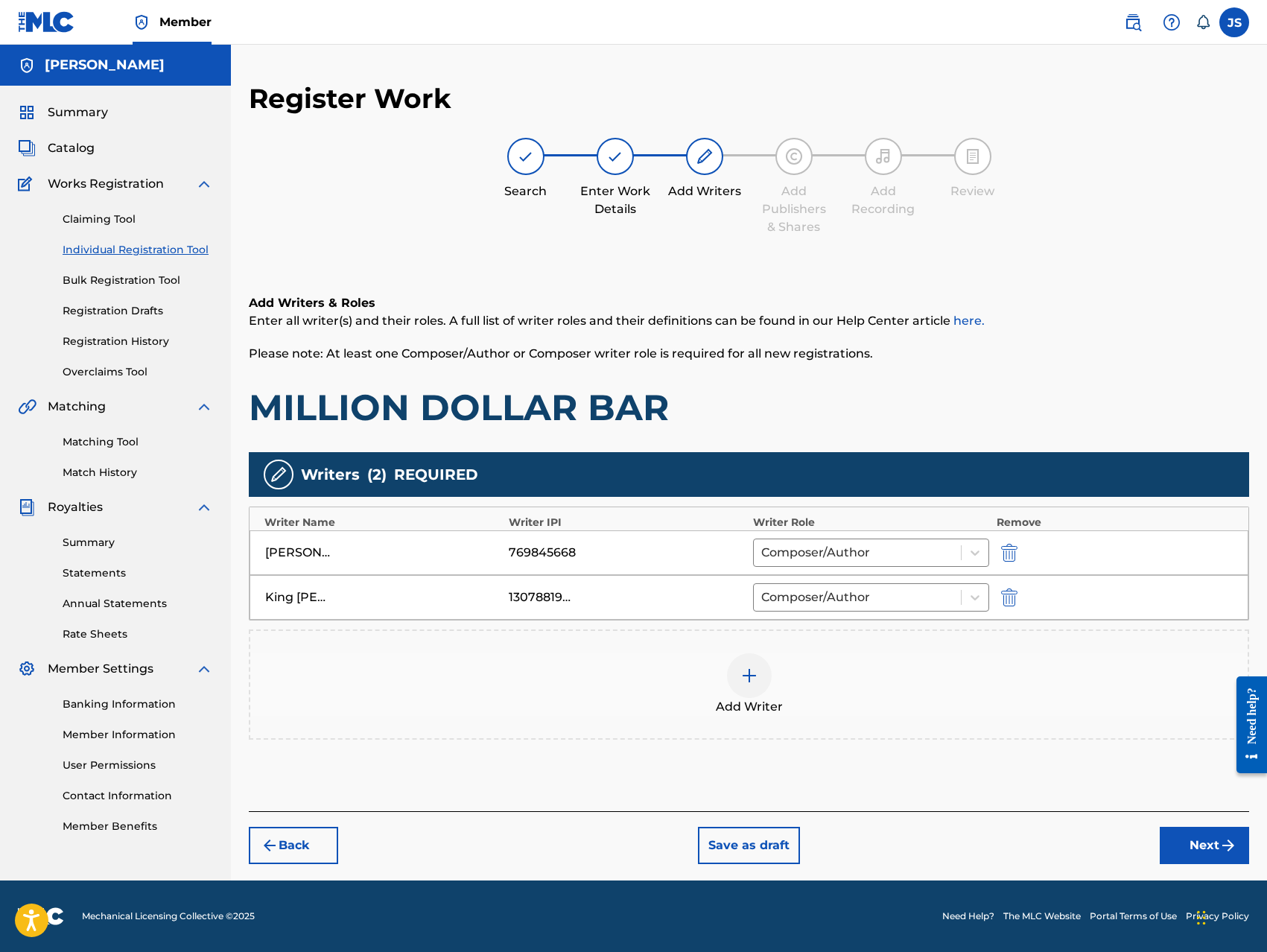
click at [1189, 845] on button "Next" at bounding box center [1204, 844] width 90 height 37
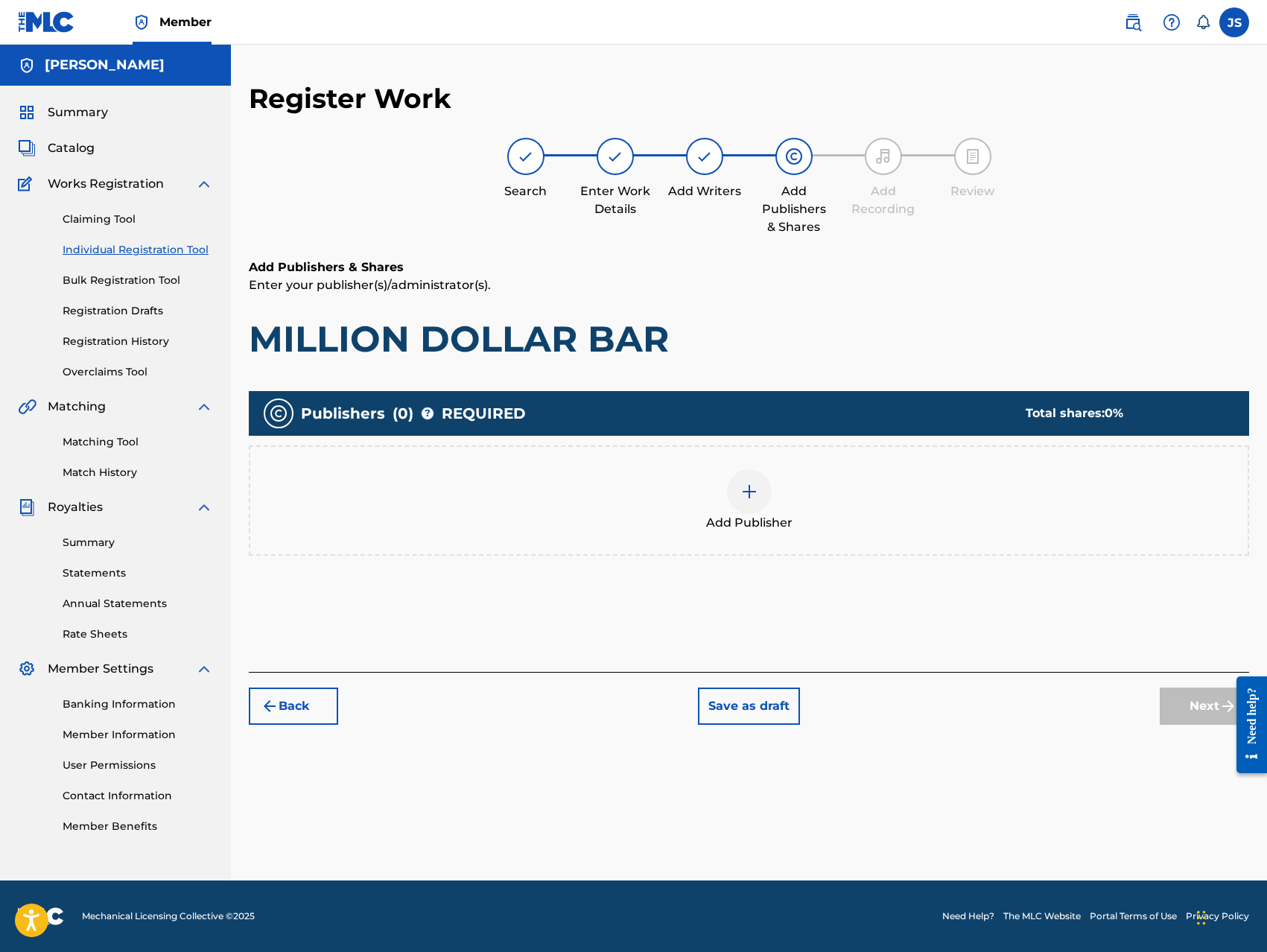
click at [732, 486] on div at bounding box center [749, 492] width 45 height 45
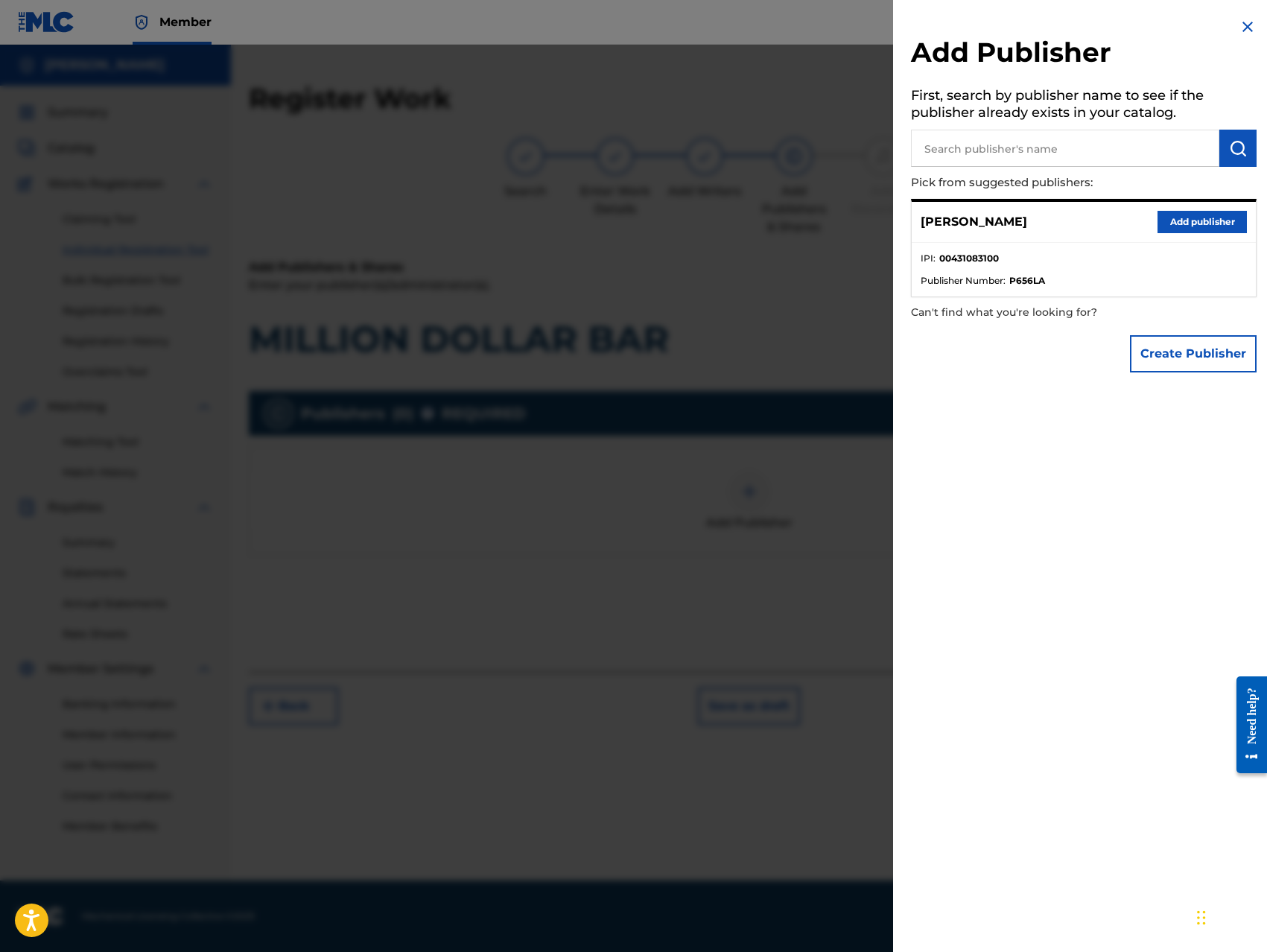
click at [1186, 225] on button "Add publisher" at bounding box center [1202, 222] width 90 height 22
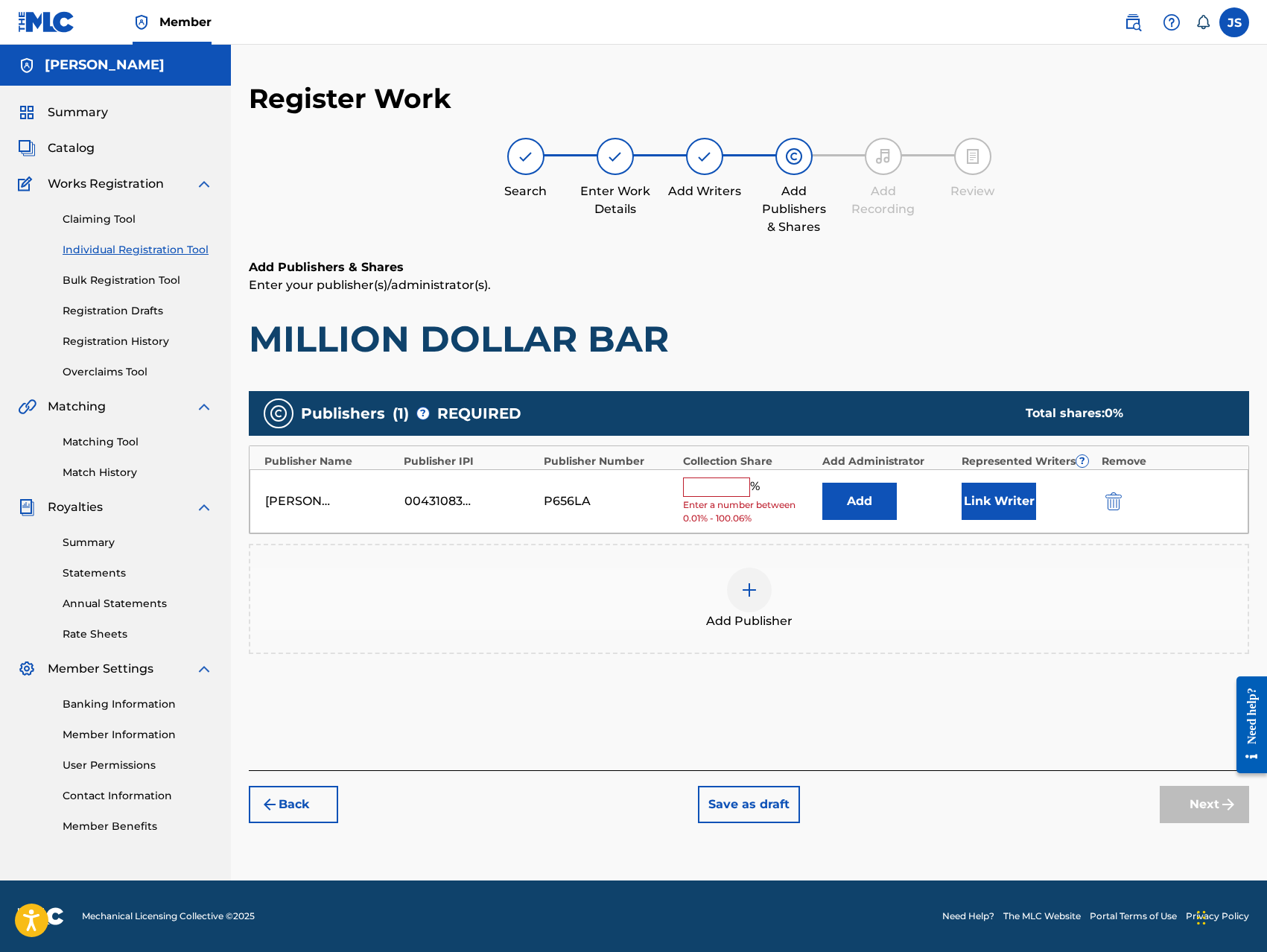
click at [742, 492] on input "text" at bounding box center [716, 487] width 67 height 20
type input "100"
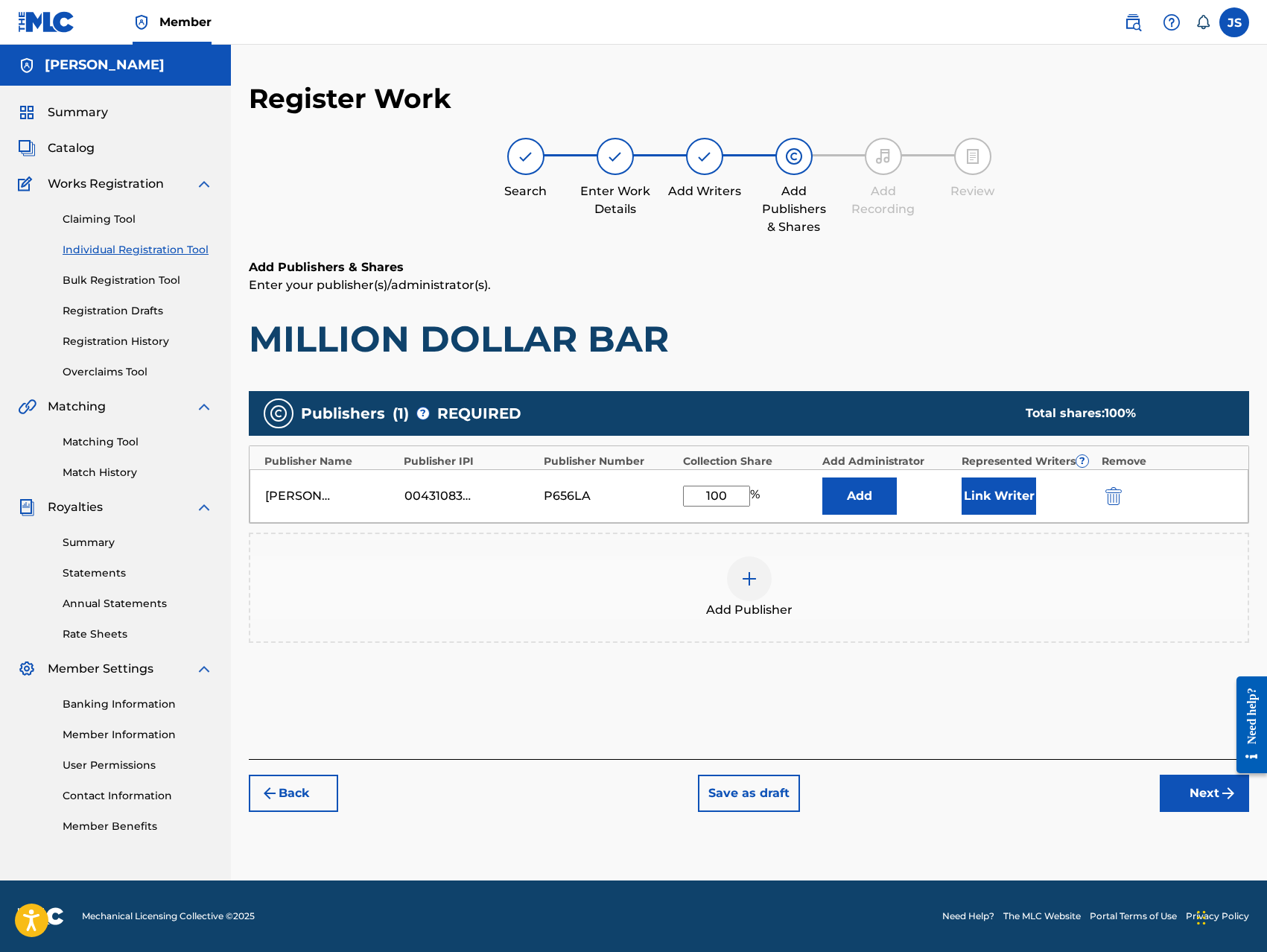
click at [870, 505] on button "Add" at bounding box center [859, 495] width 74 height 37
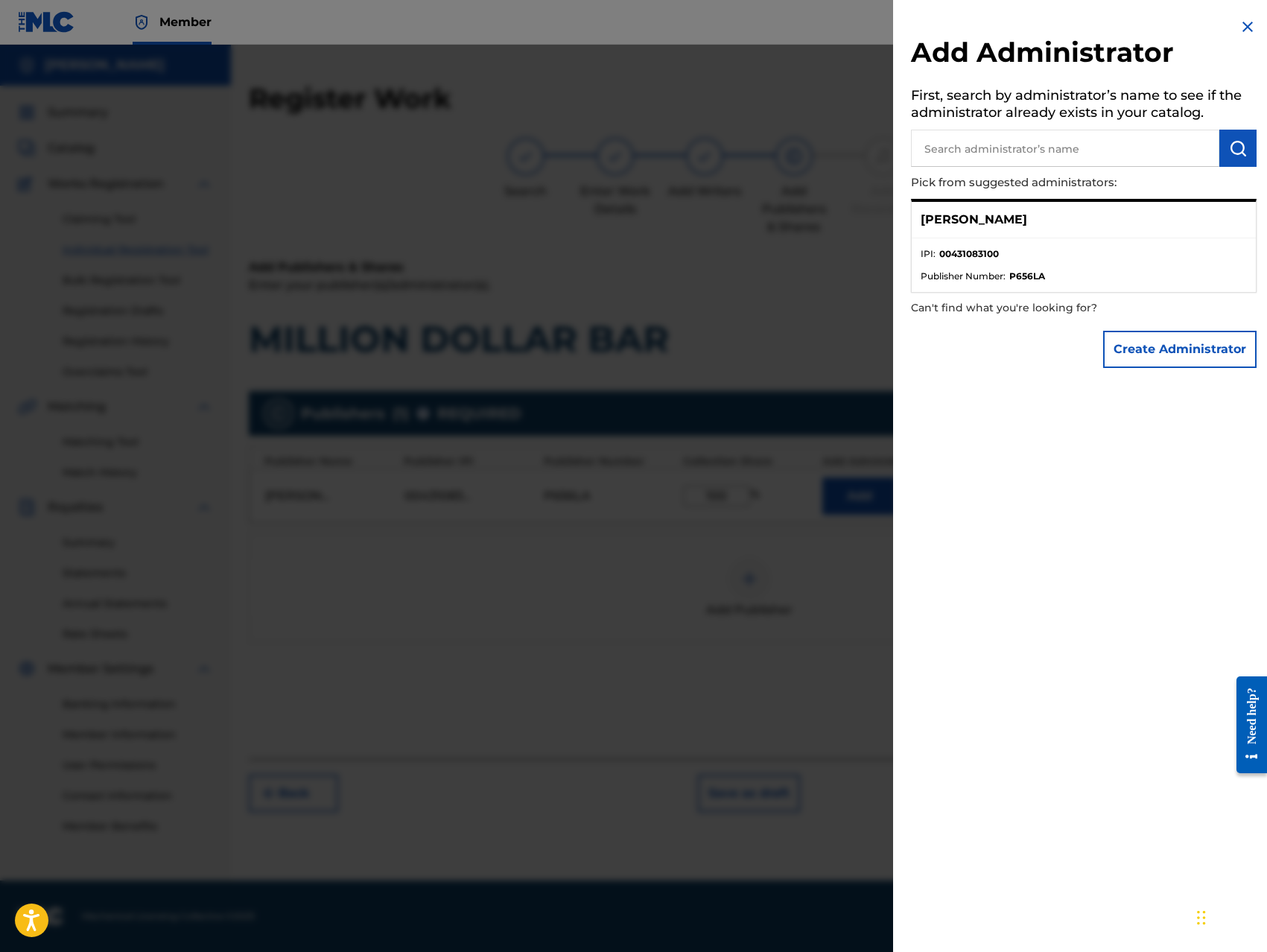
click at [1027, 219] on p "[PERSON_NAME]" at bounding box center [974, 220] width 107 height 18
click at [1027, 220] on p "[PERSON_NAME]" at bounding box center [974, 220] width 107 height 18
click at [1015, 230] on div "[PERSON_NAME]" at bounding box center [1083, 220] width 344 height 37
click at [1009, 274] on li "Publisher Number : P656LA" at bounding box center [1083, 275] width 326 height 13
click at [1011, 221] on p "[PERSON_NAME]" at bounding box center [974, 220] width 107 height 18
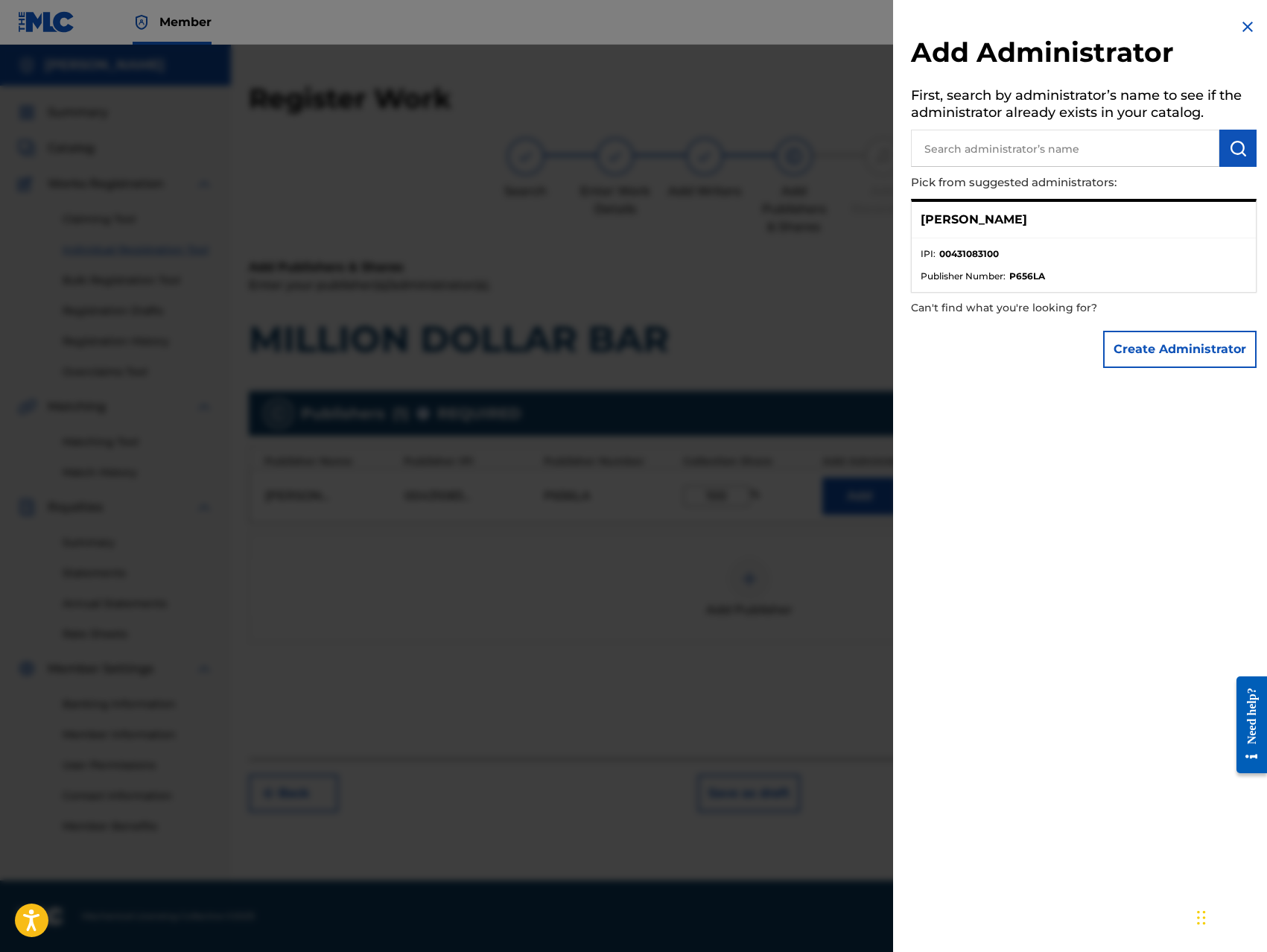
click at [1163, 361] on button "Create Administrator" at bounding box center [1179, 348] width 153 height 37
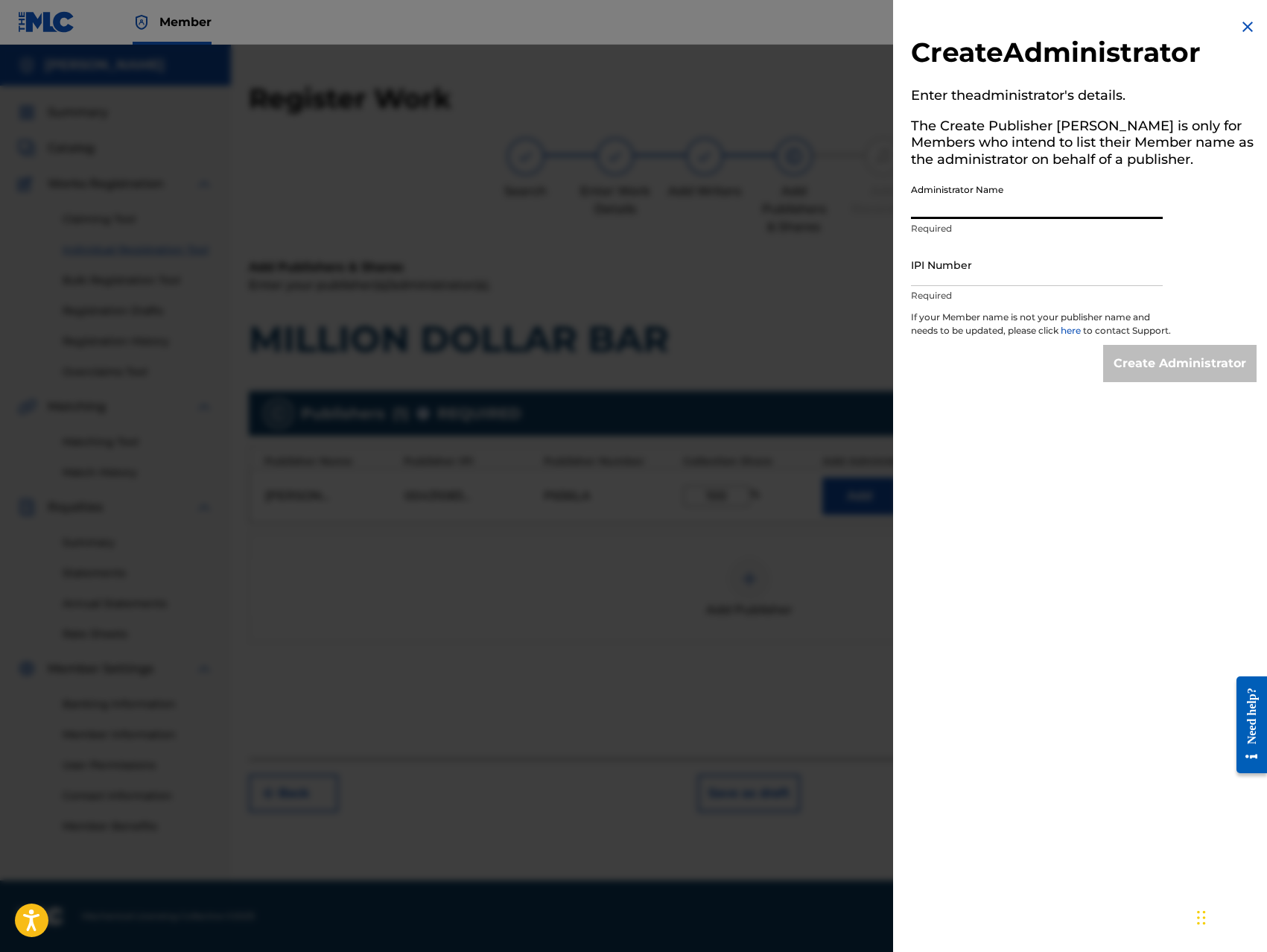
click at [991, 207] on input "Administrator Name" at bounding box center [1036, 197] width 251 height 42
type input "Jerome Francis Singleton"
click at [1018, 278] on input "IPI Number" at bounding box center [1036, 264] width 251 height 42
type input "00431083100"
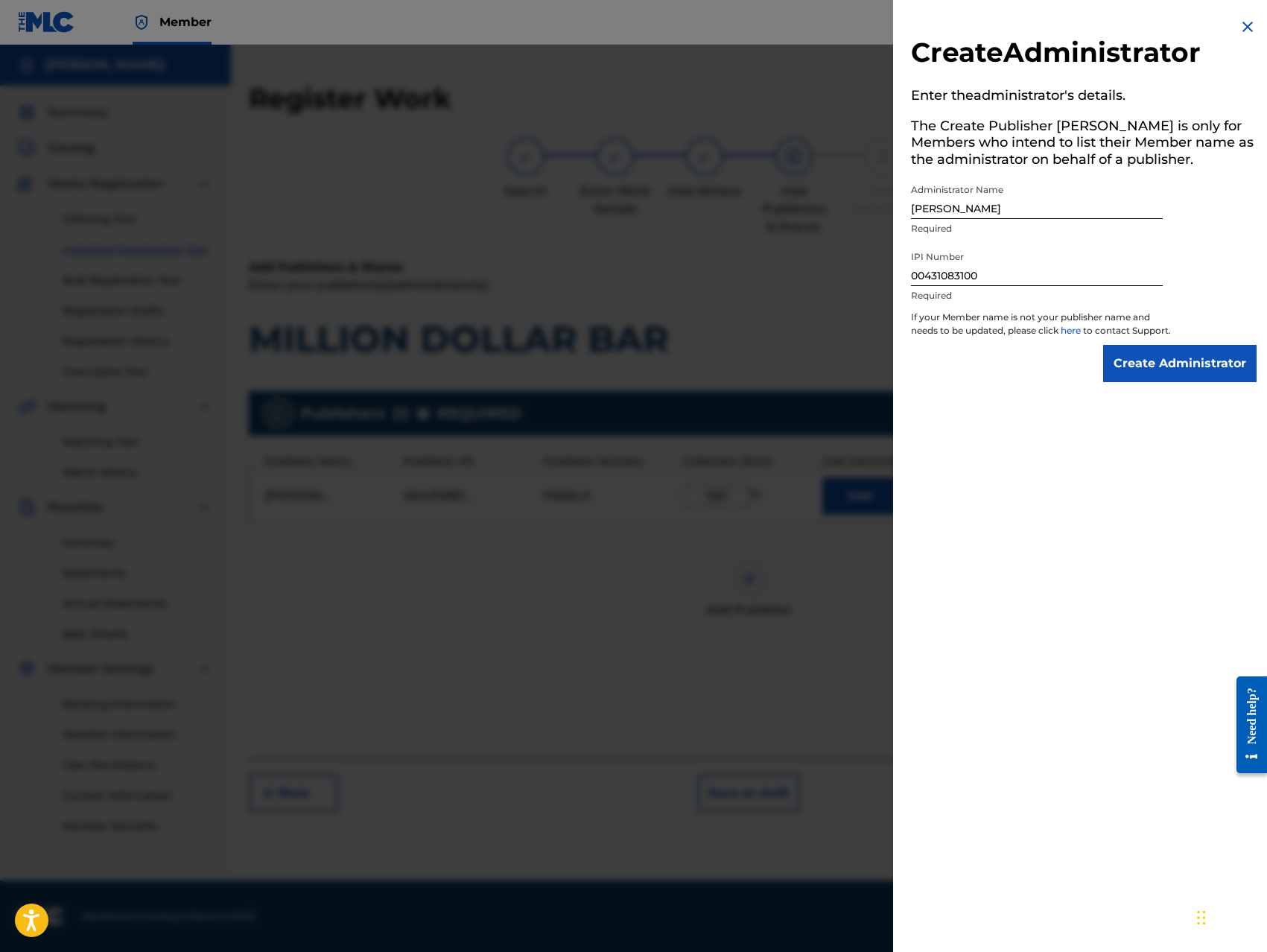
click at [1162, 380] on input "Create Administrator" at bounding box center [1179, 362] width 153 height 37
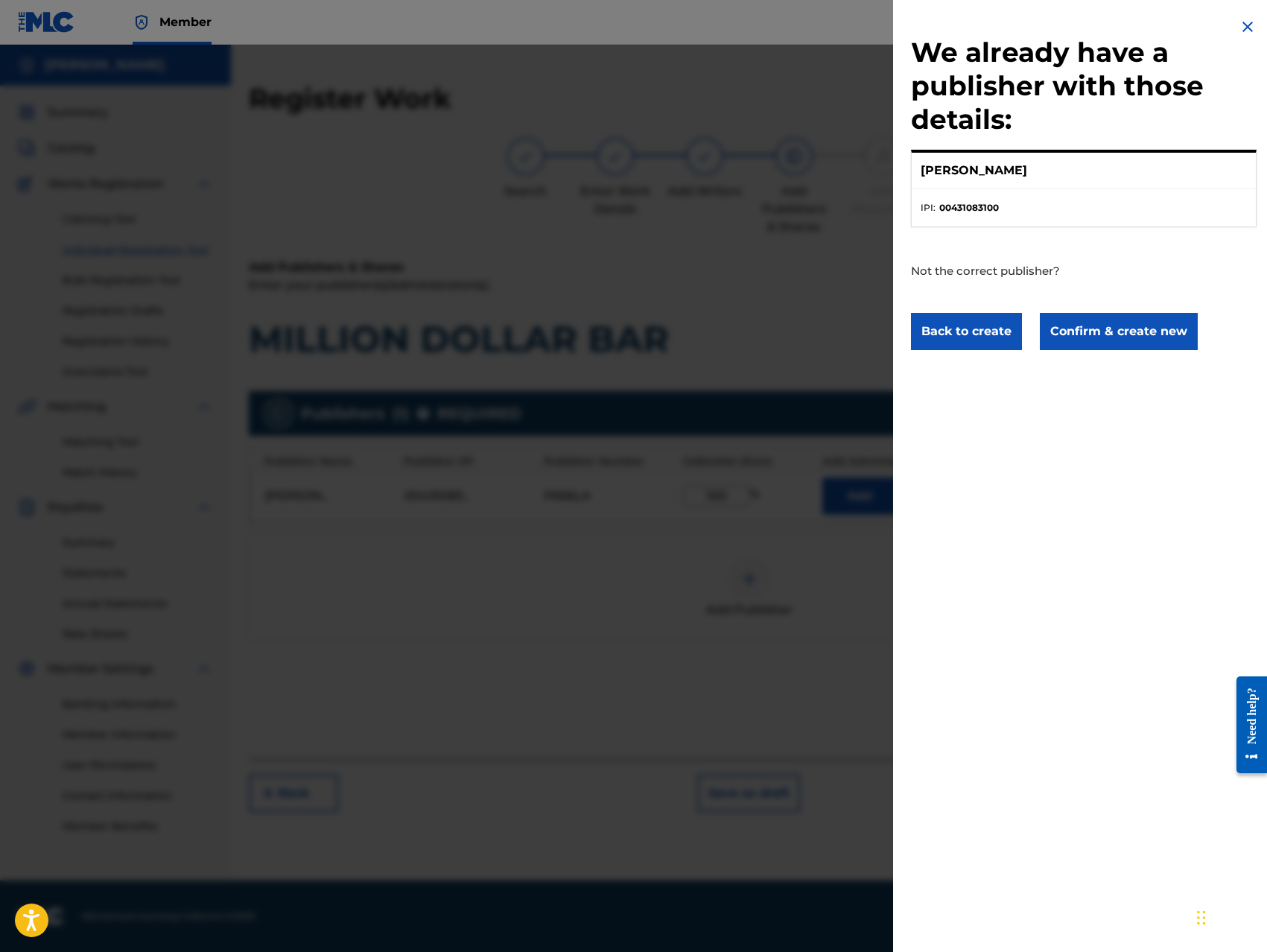
click at [1109, 339] on button "Confirm & create new" at bounding box center [1118, 331] width 158 height 37
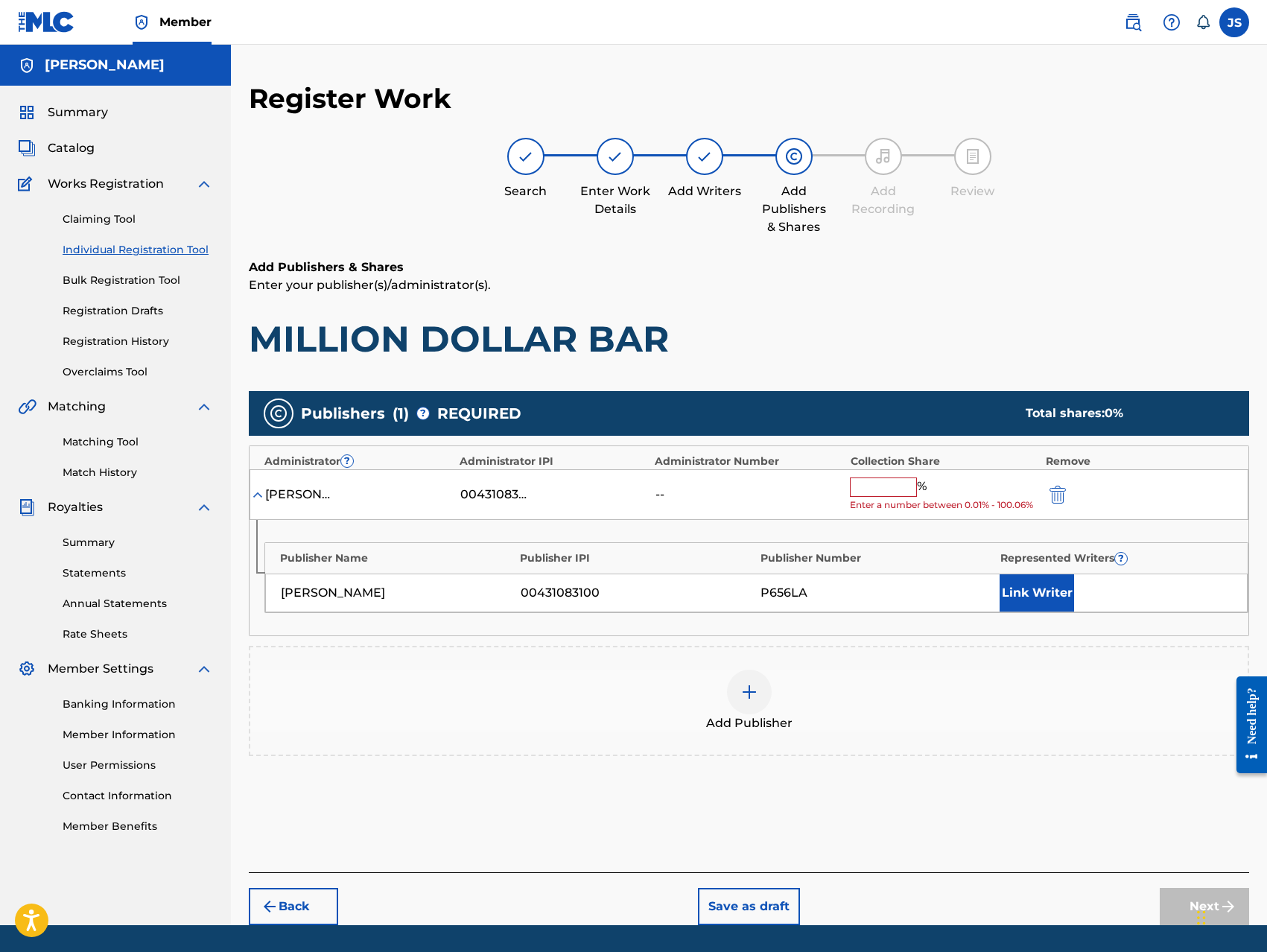
click at [860, 486] on input "text" at bounding box center [883, 487] width 67 height 20
type input "100"
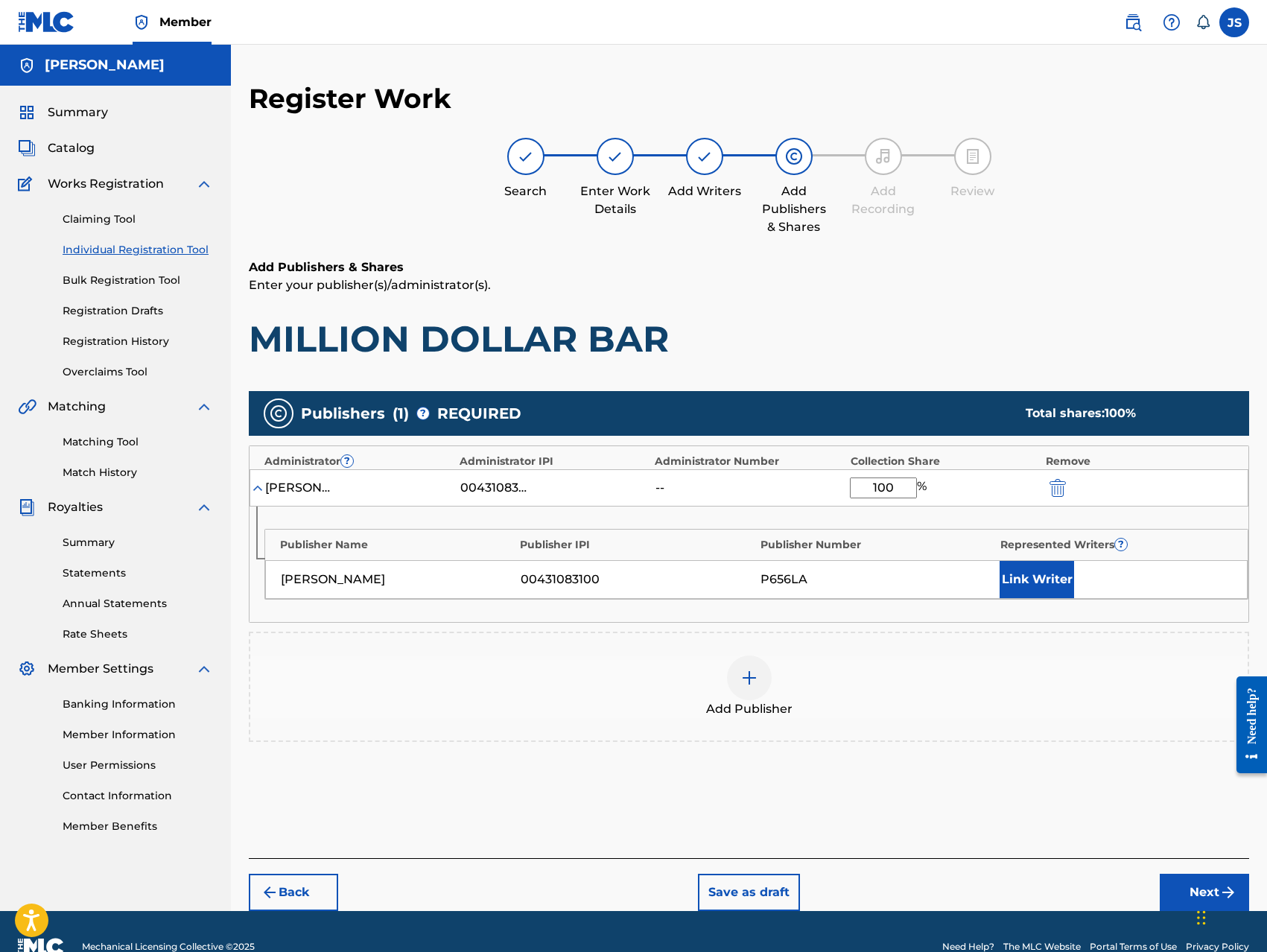
click at [1032, 581] on button "Link Writer" at bounding box center [1036, 579] width 74 height 37
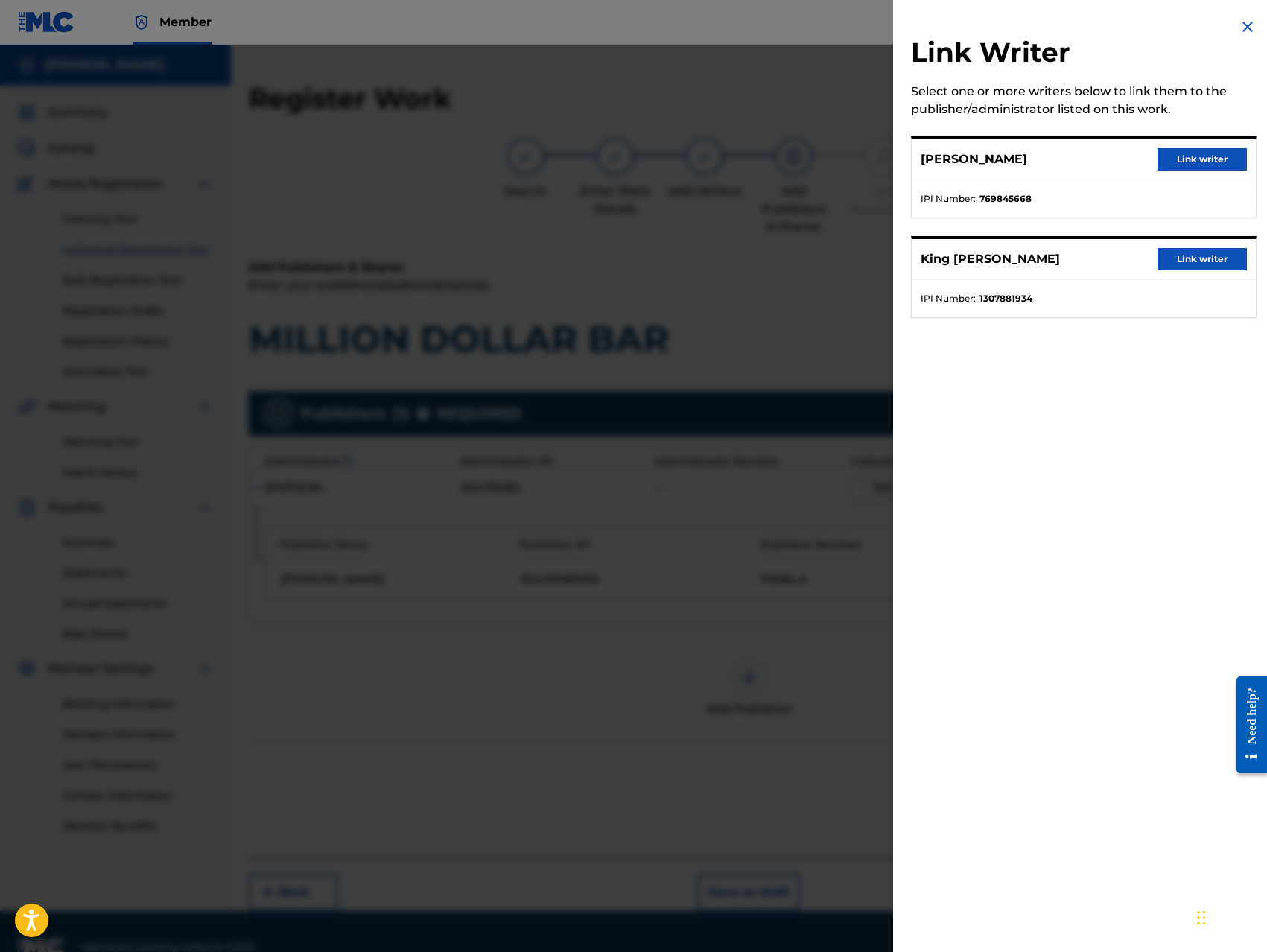
click at [1194, 159] on button "Link writer" at bounding box center [1202, 159] width 90 height 22
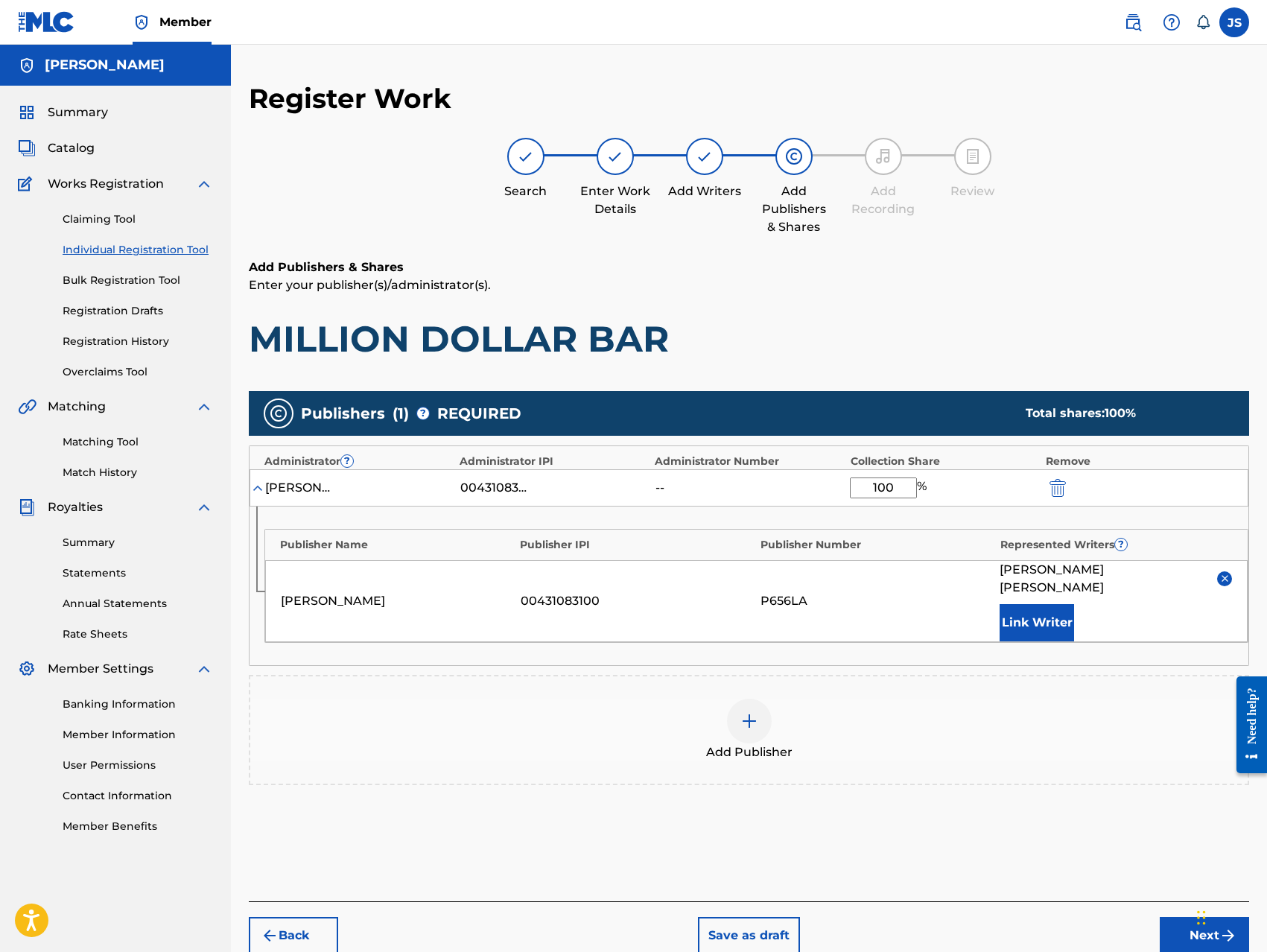
click at [1040, 610] on button "Link Writer" at bounding box center [1036, 622] width 74 height 37
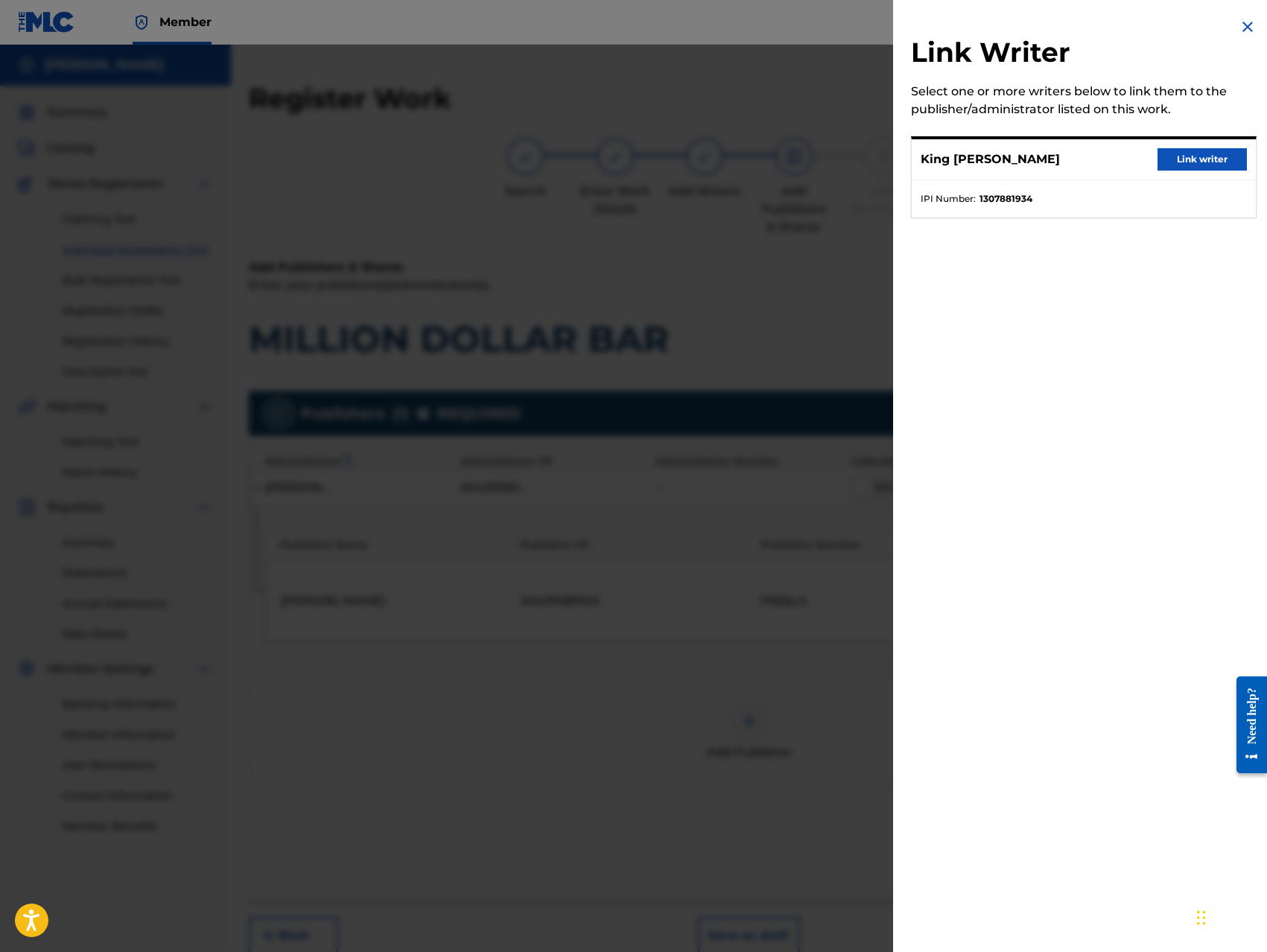
click at [1193, 162] on button "Link writer" at bounding box center [1202, 159] width 90 height 22
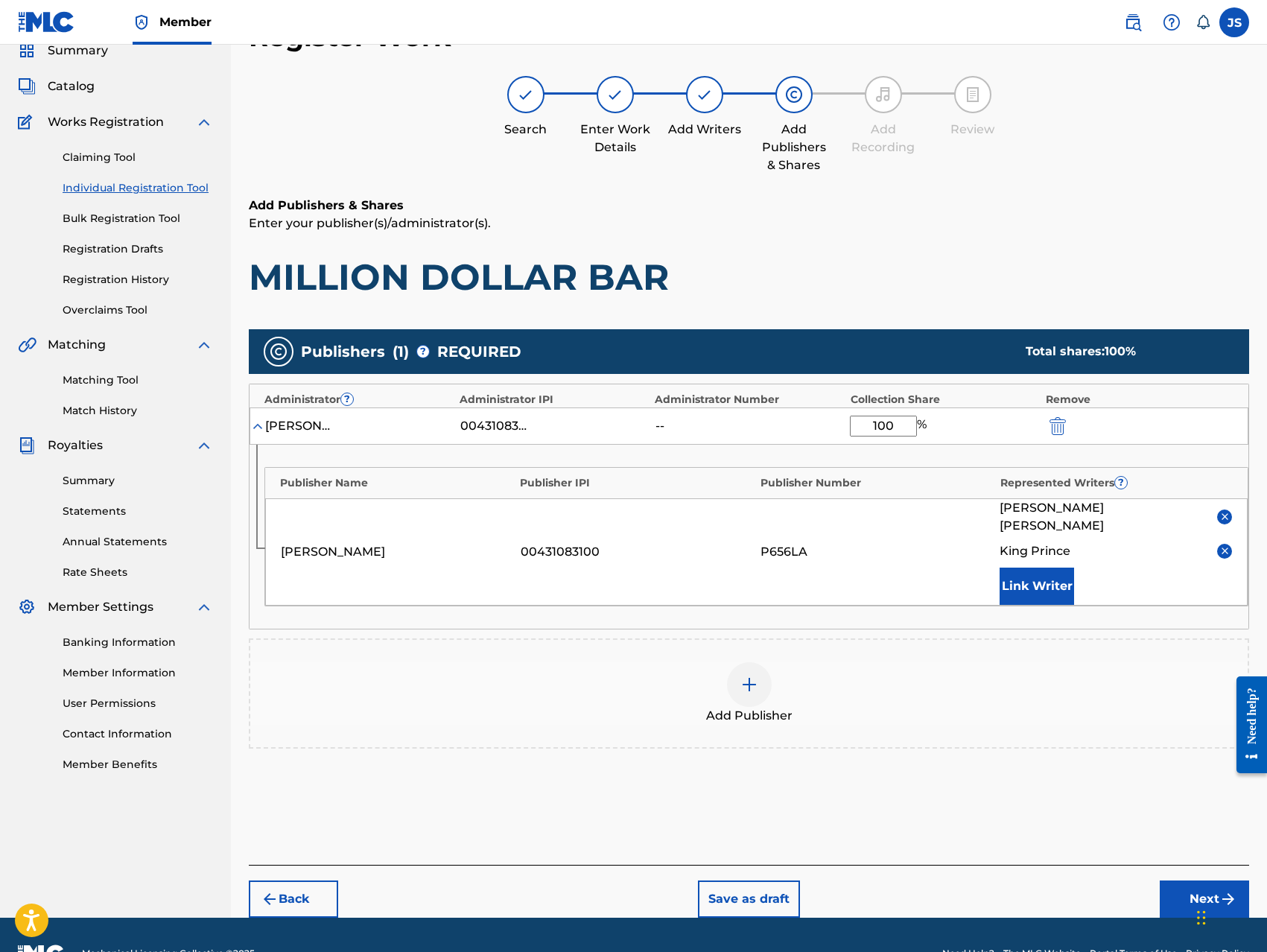
scroll to position [81, 0]
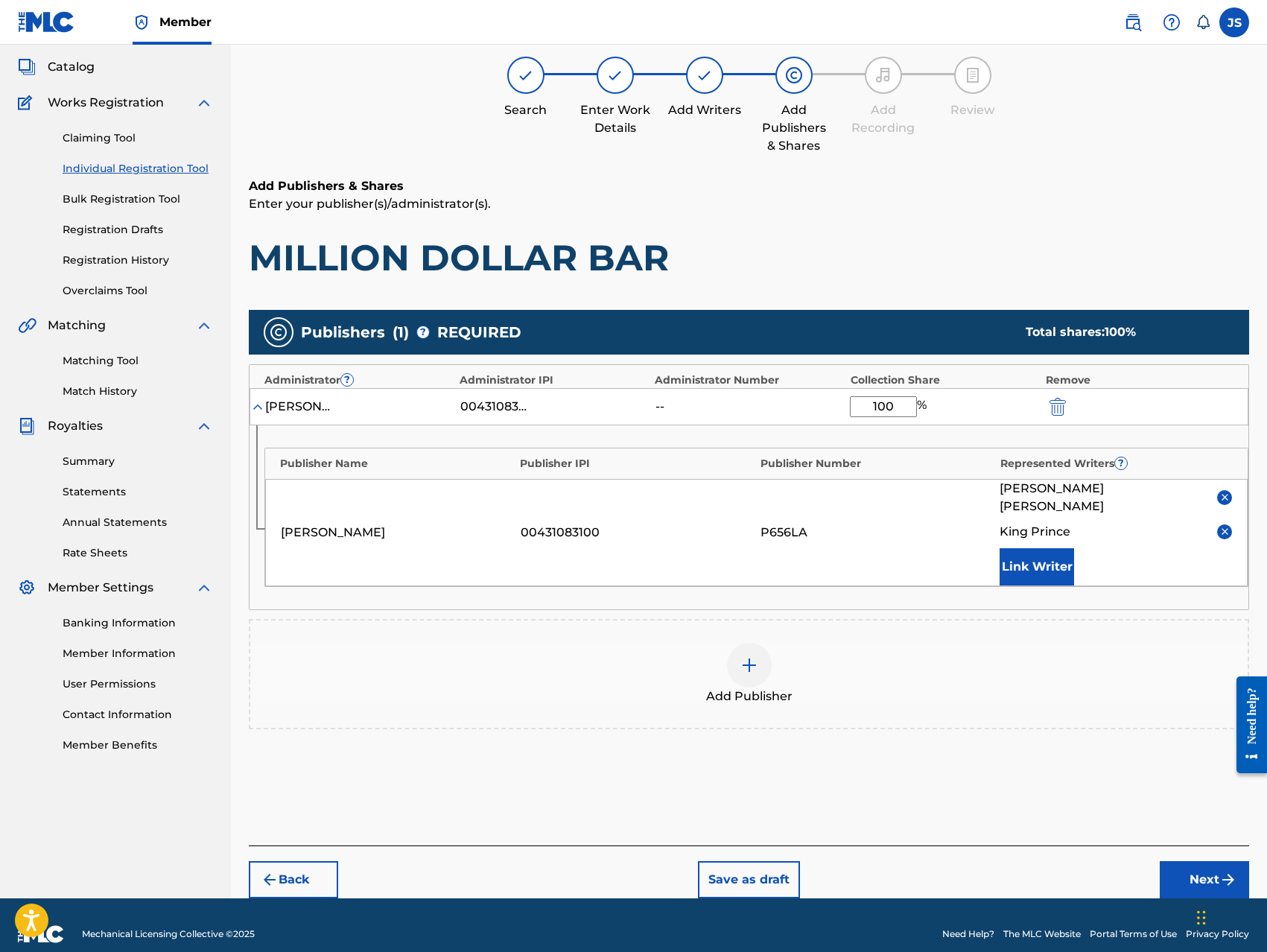
click at [1196, 860] on button "Next" at bounding box center [1204, 878] width 90 height 37
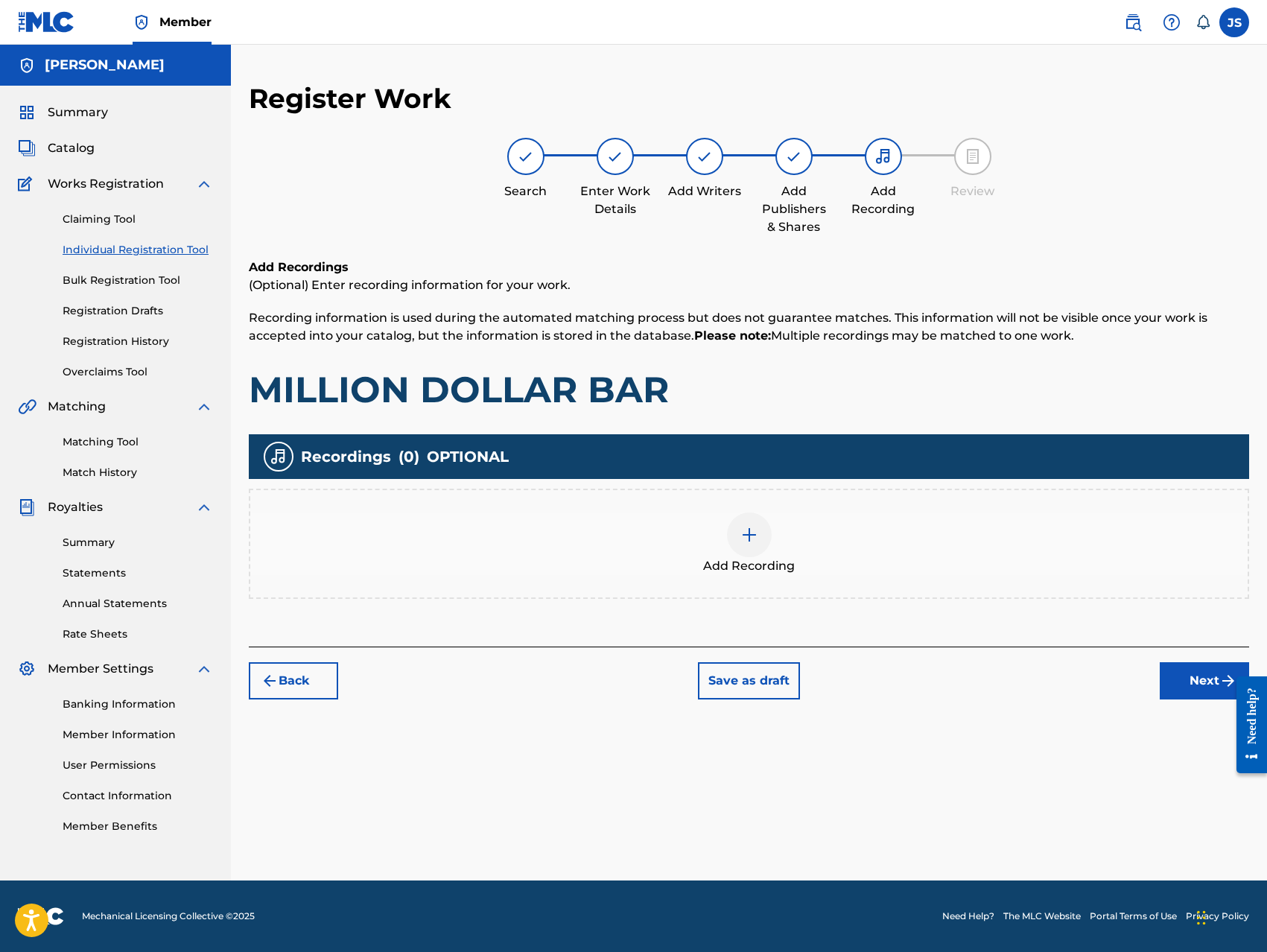
click at [740, 542] on img at bounding box center [749, 535] width 18 height 18
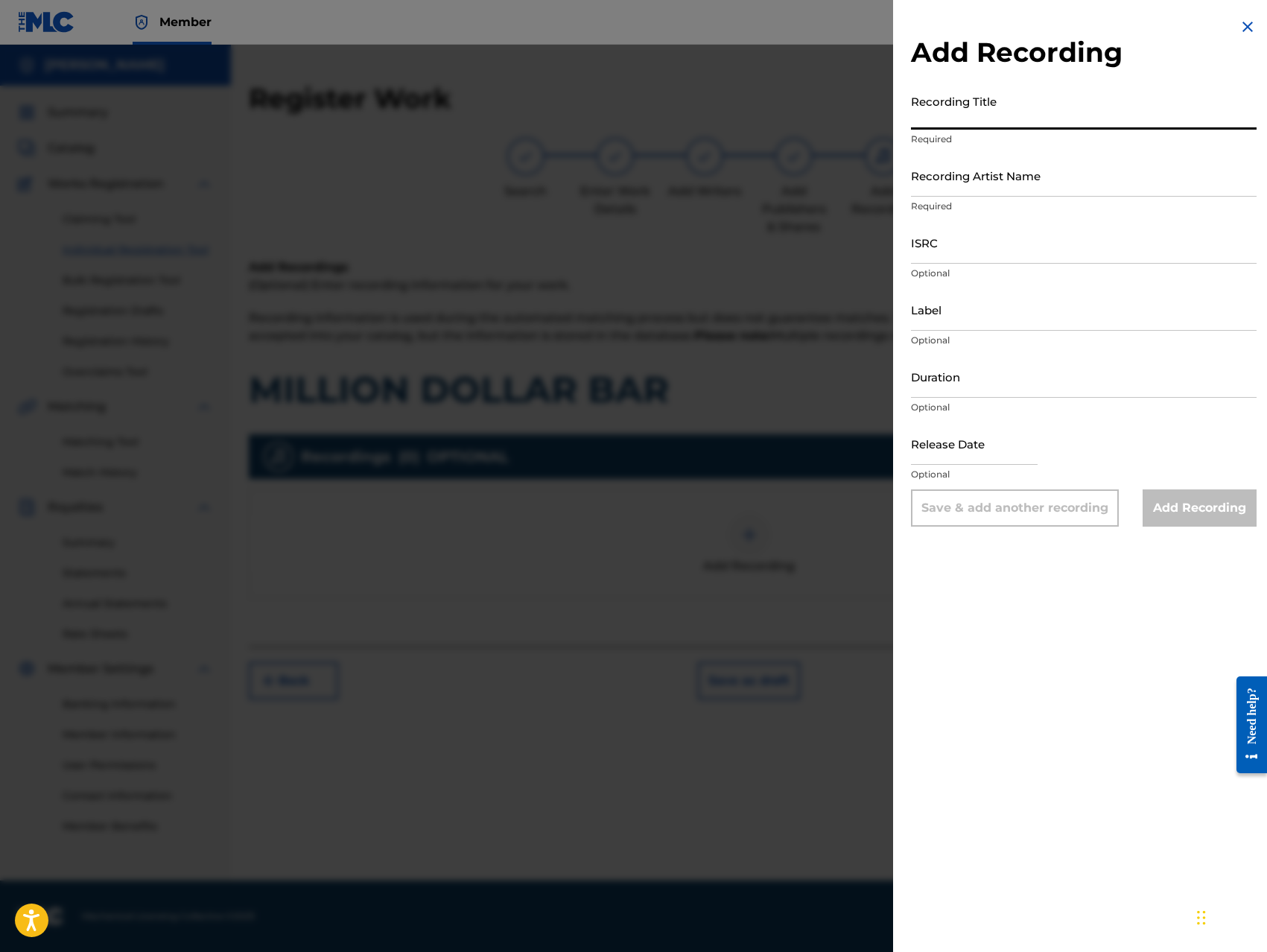
click at [983, 111] on input "Recording Title" at bounding box center [1083, 108] width 345 height 42
type input "MILLION DOLLAR BAR"
click at [977, 183] on input "Recording Artist Name" at bounding box center [1083, 175] width 345 height 42
type input "King Prince"
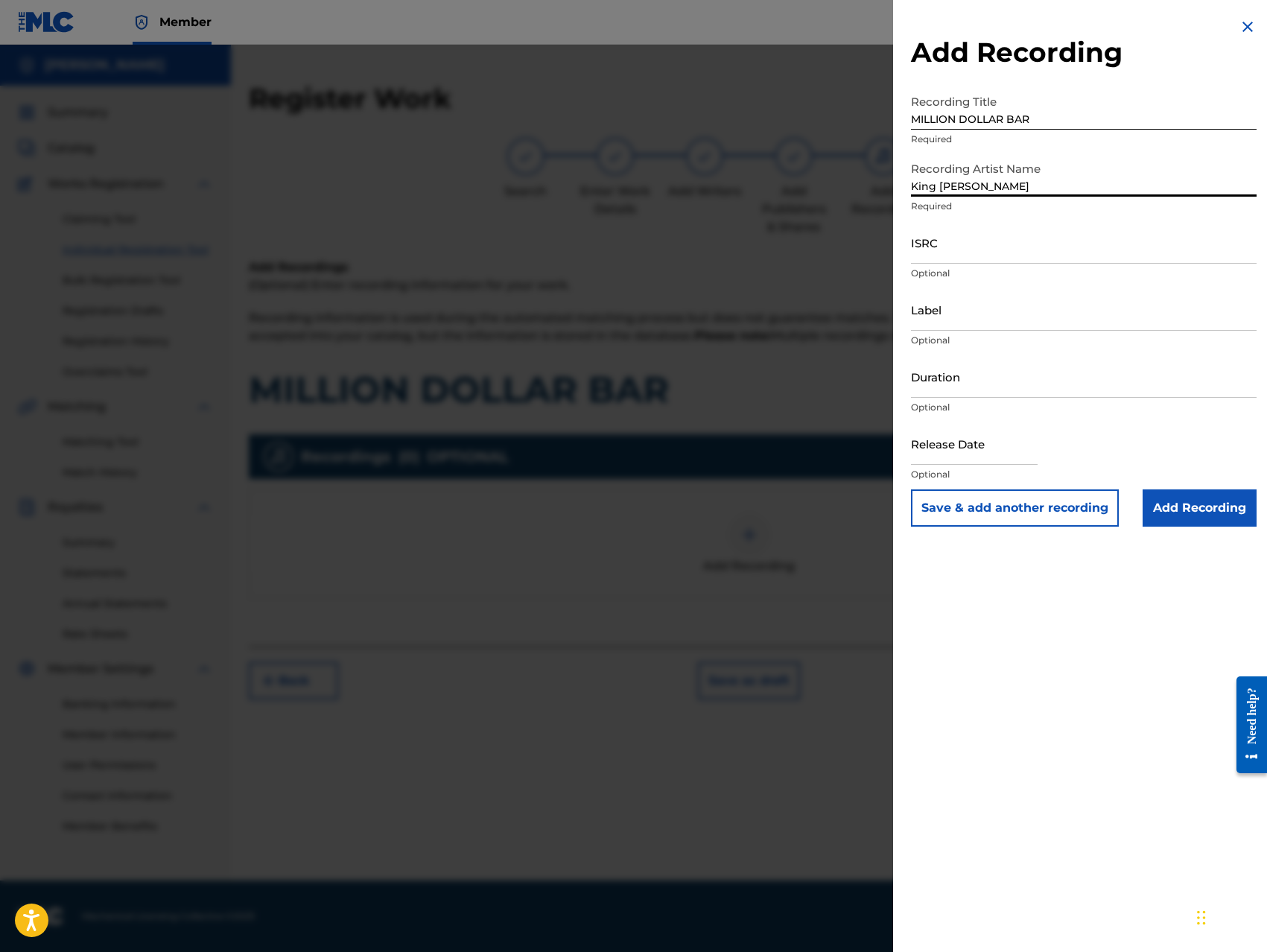
click at [1007, 256] on input "ISRC" at bounding box center [1083, 241] width 345 height 42
click at [1016, 251] on input "QZ8XZ1700024" at bounding box center [1083, 241] width 345 height 42
click at [1016, 258] on input "QZ8XZ1700024" at bounding box center [1083, 241] width 345 height 42
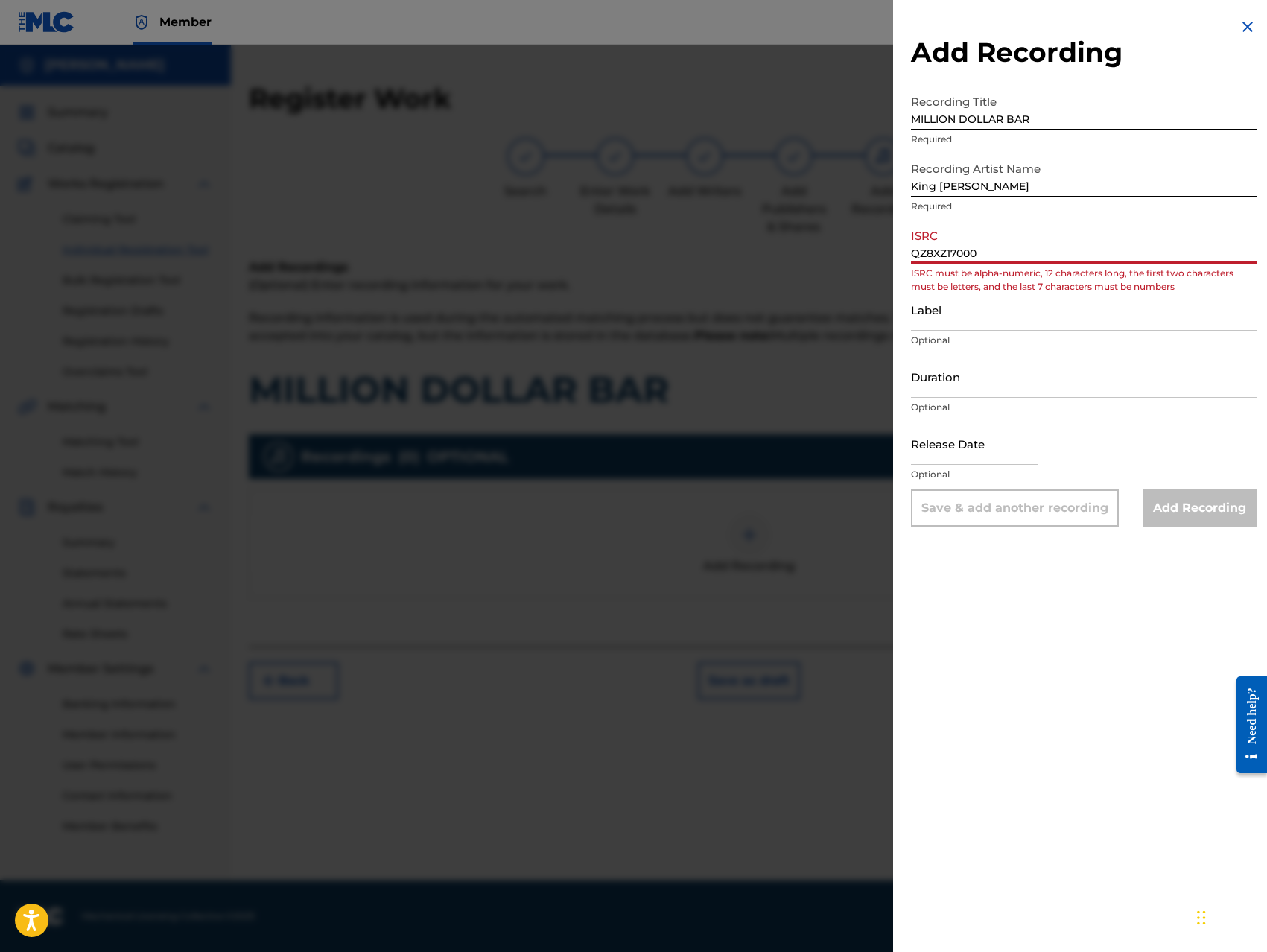
type input "QZ8XZ1700063"
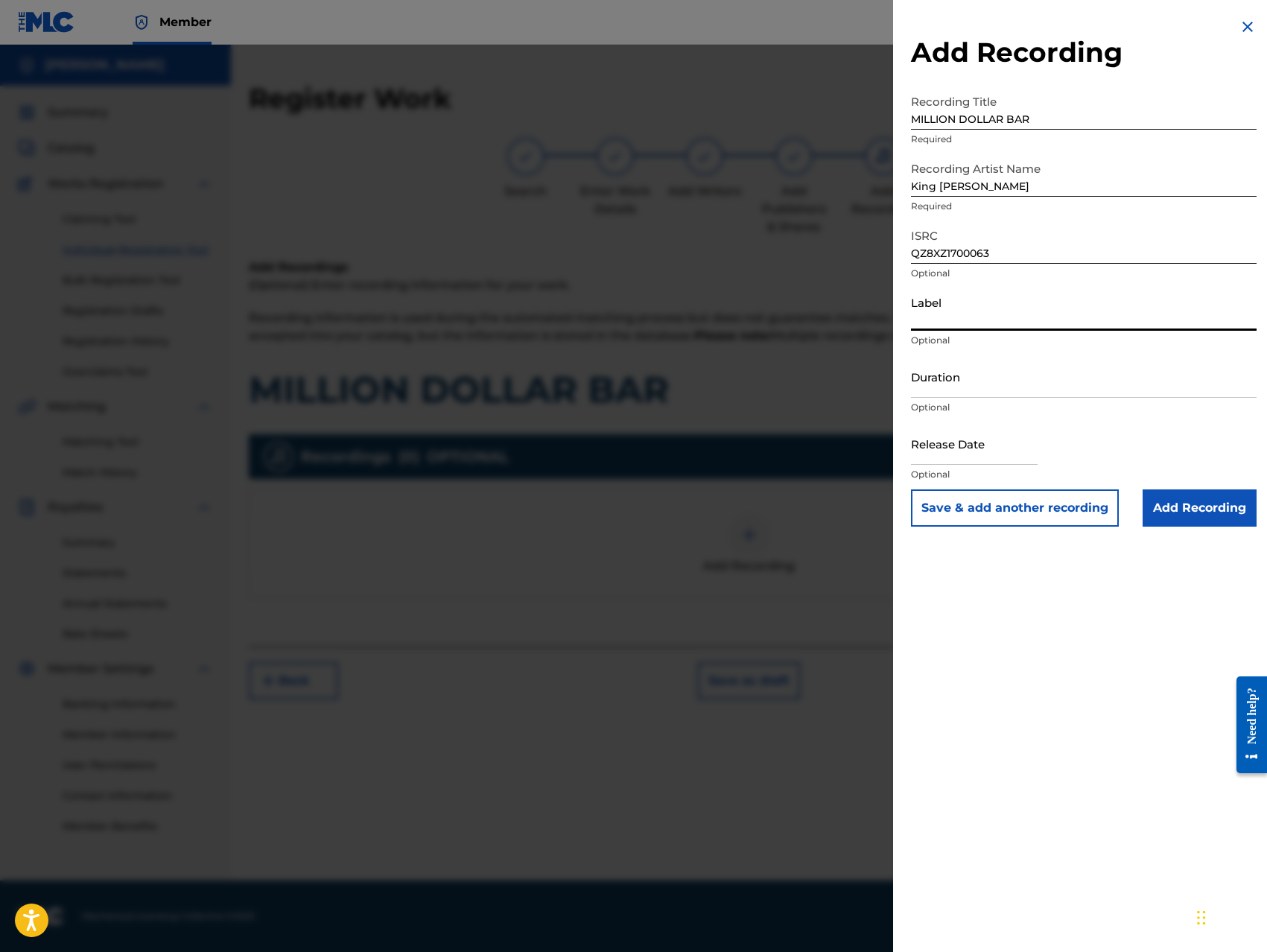
click at [1024, 311] on input "Label" at bounding box center [1083, 309] width 345 height 42
type input "Trillionaire Music LLC"
click at [995, 389] on input "Duration" at bounding box center [1083, 376] width 345 height 42
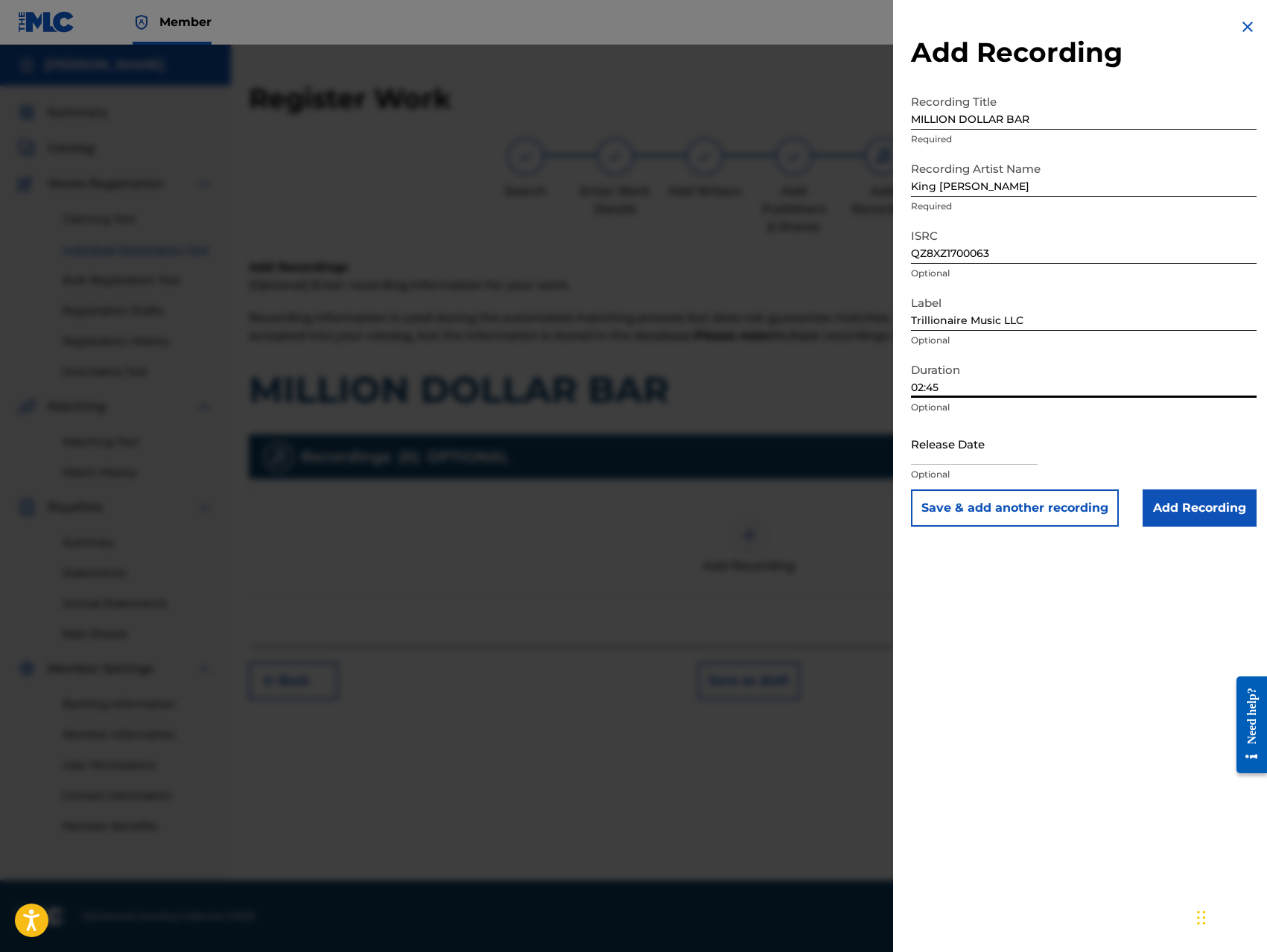
type input "02:45"
click at [1006, 456] on input "text" at bounding box center [974, 443] width 127 height 42
select select "7"
select select "2025"
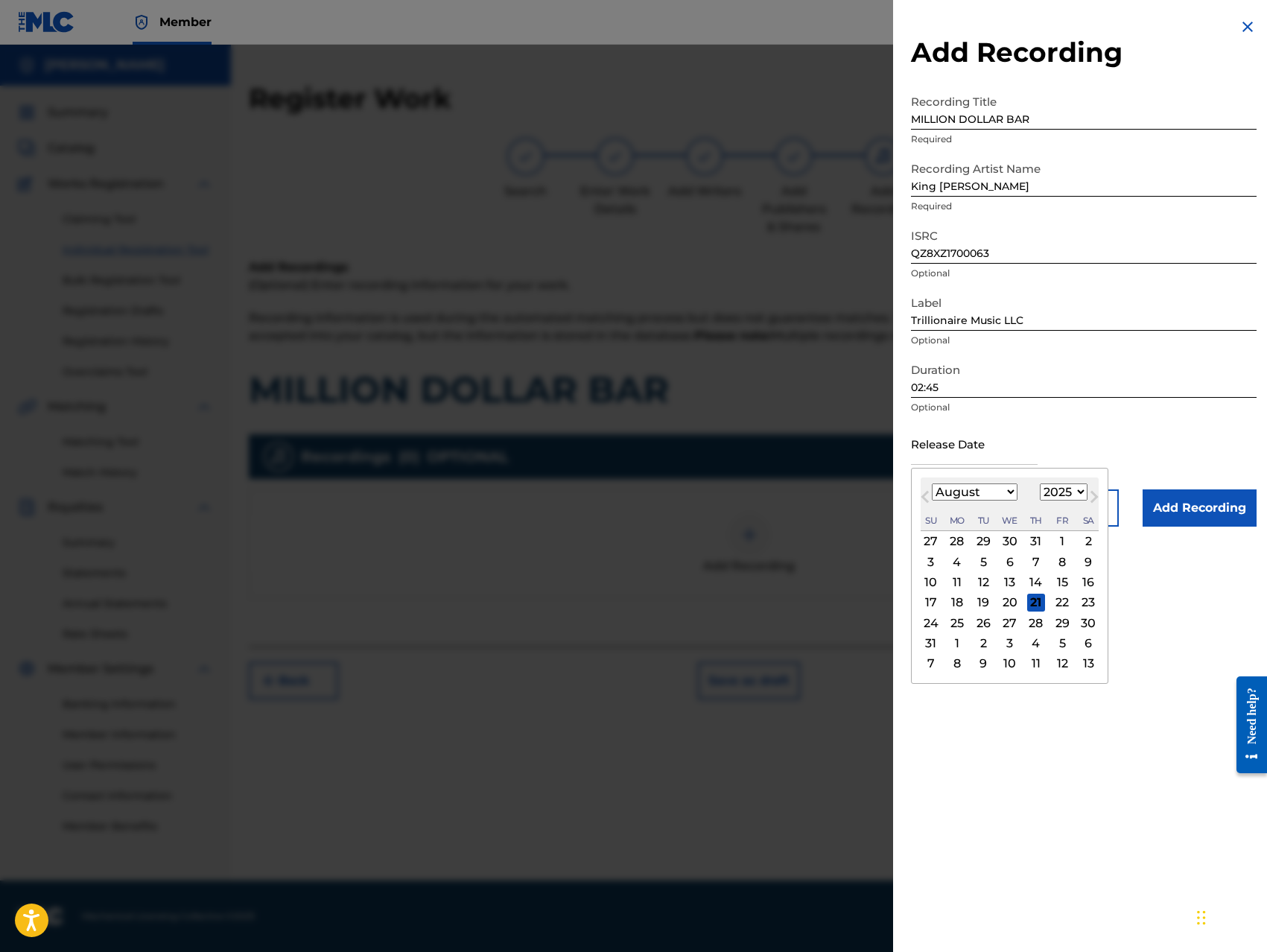
click at [1056, 540] on div "1" at bounding box center [1062, 541] width 18 height 18
type input "August 1 2025"
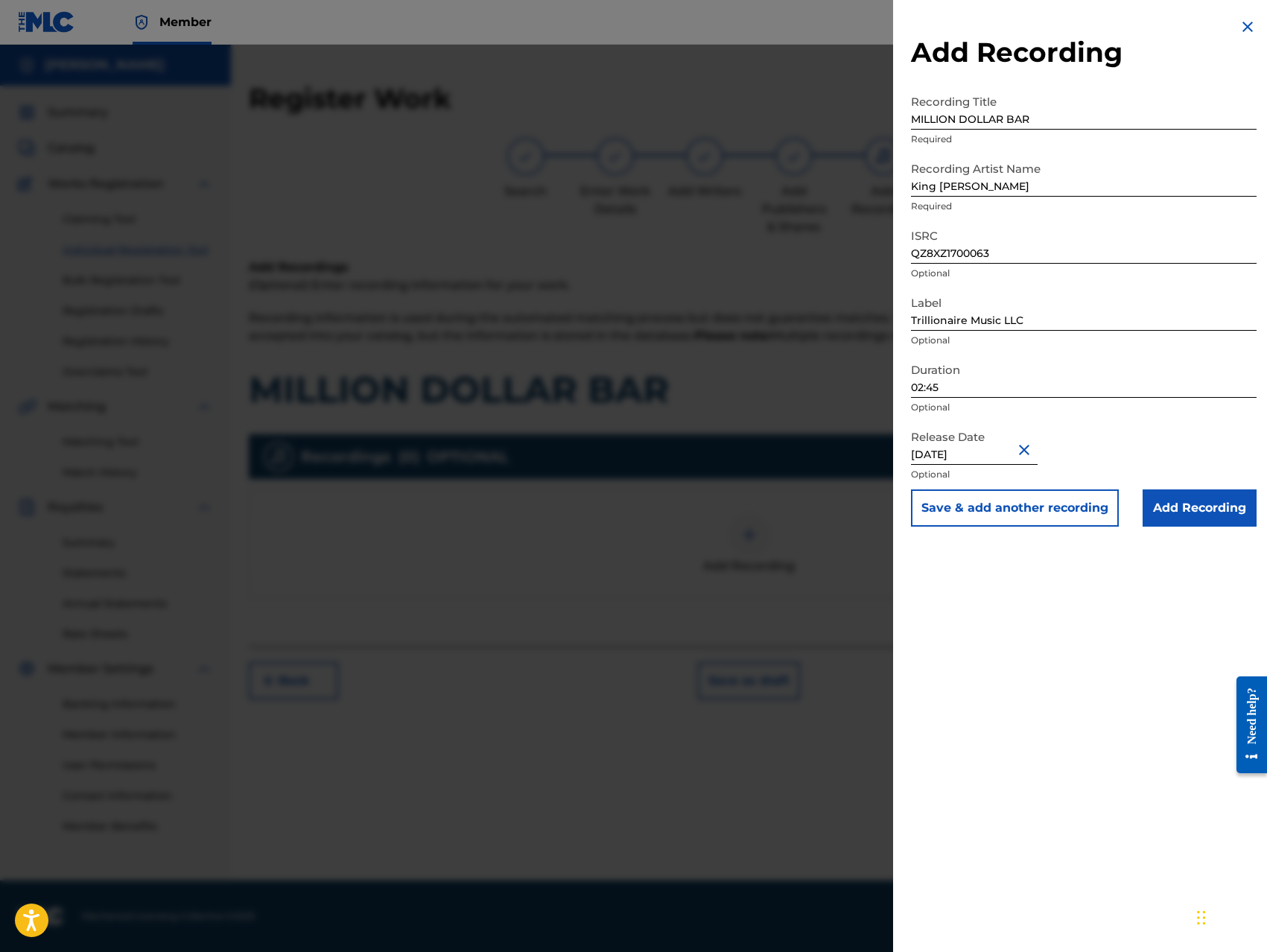
click at [1193, 511] on input "Add Recording" at bounding box center [1199, 507] width 114 height 37
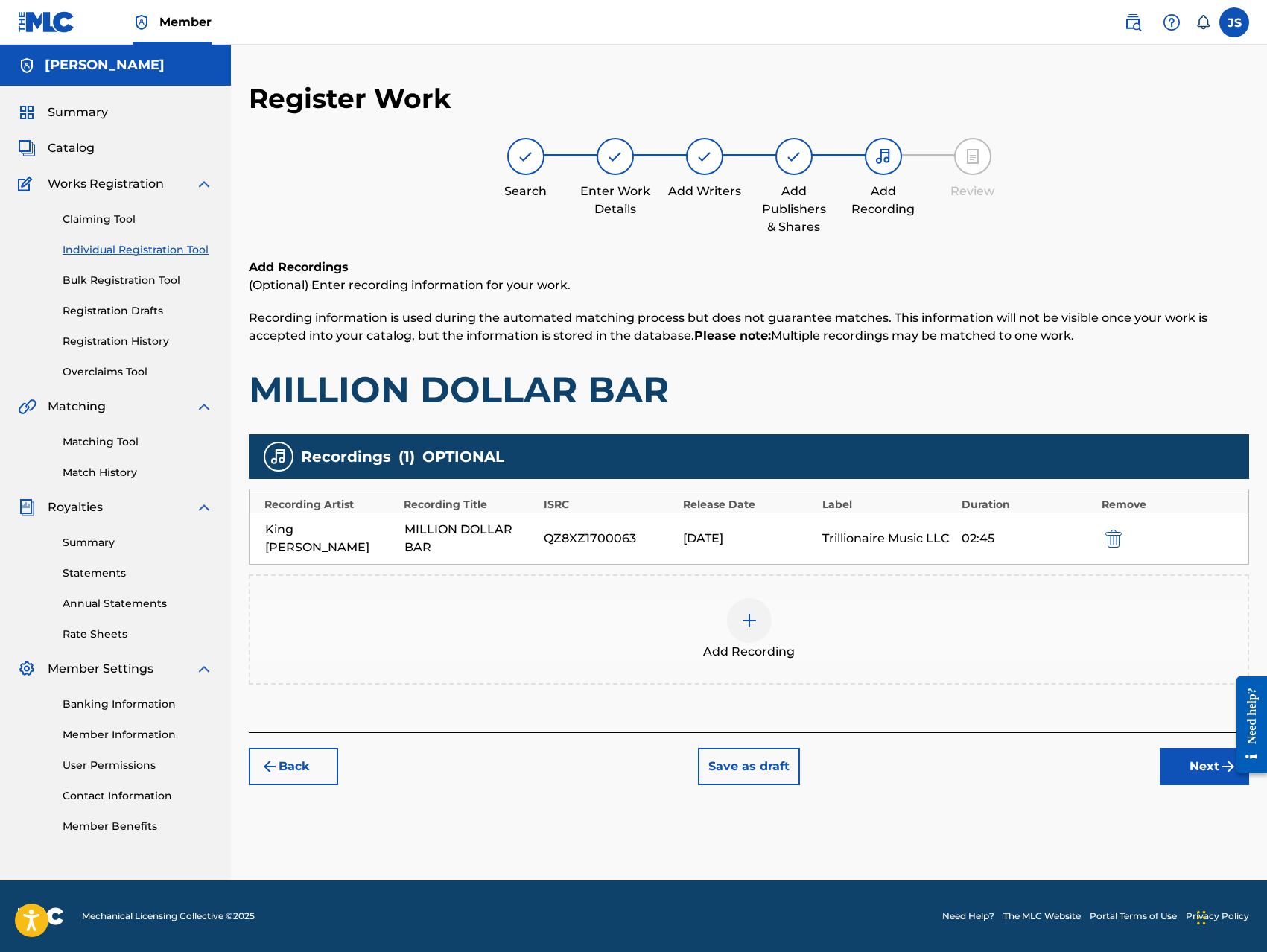
click at [1192, 770] on button "Next" at bounding box center [1204, 765] width 90 height 37
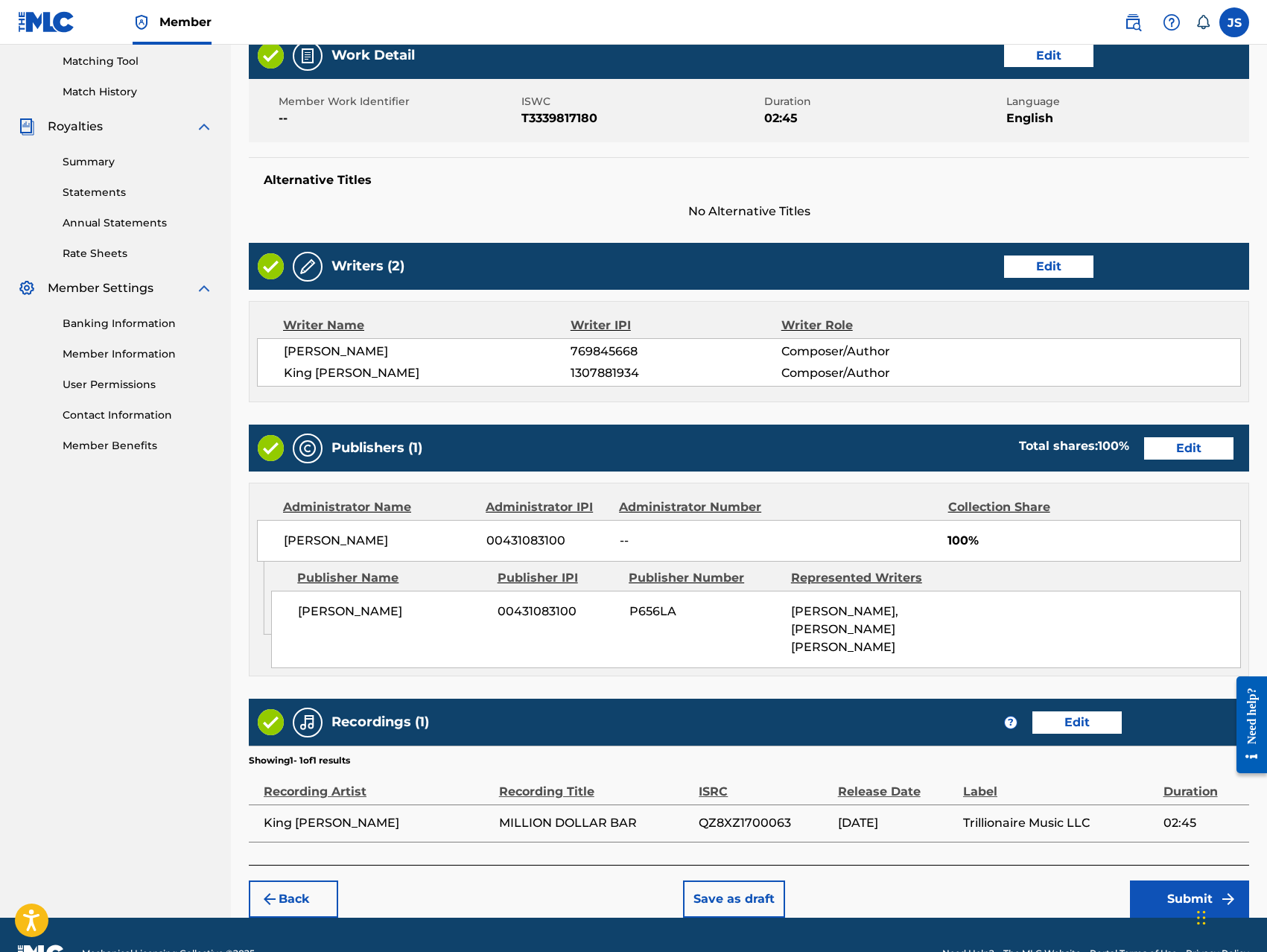
scroll to position [400, 0]
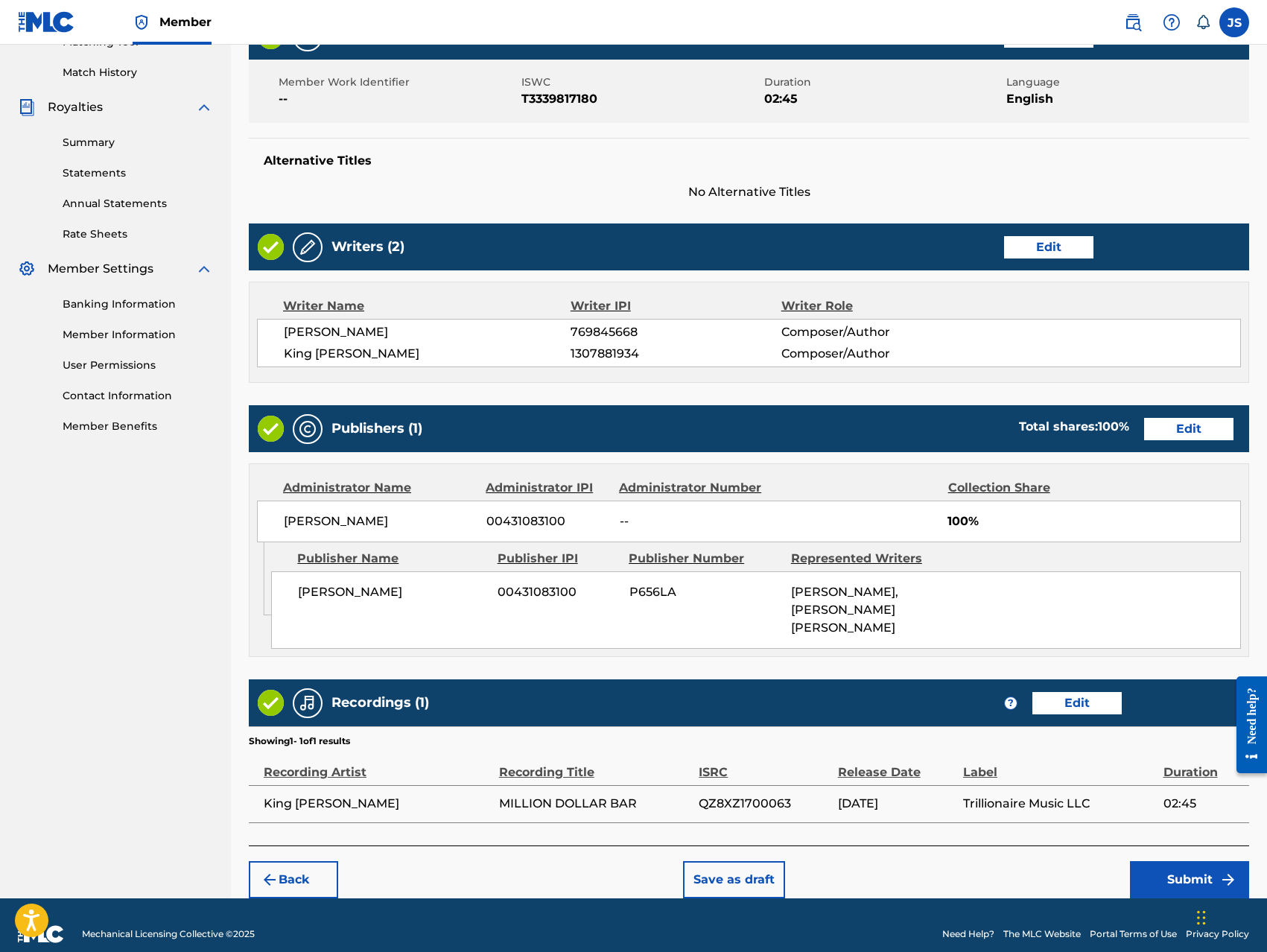
click at [1202, 860] on button "Submit" at bounding box center [1189, 878] width 119 height 37
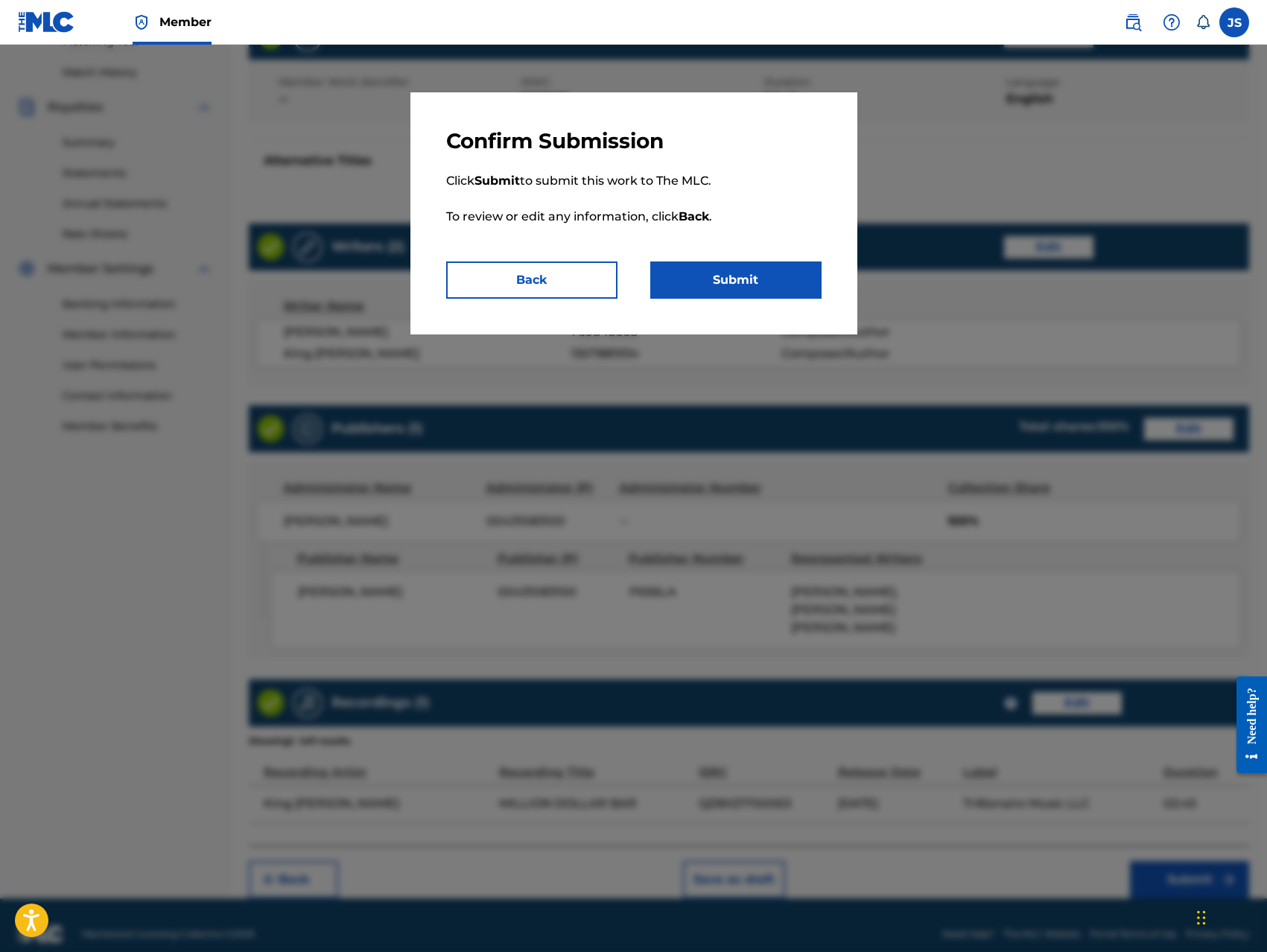
click at [775, 286] on button "Submit" at bounding box center [735, 279] width 171 height 37
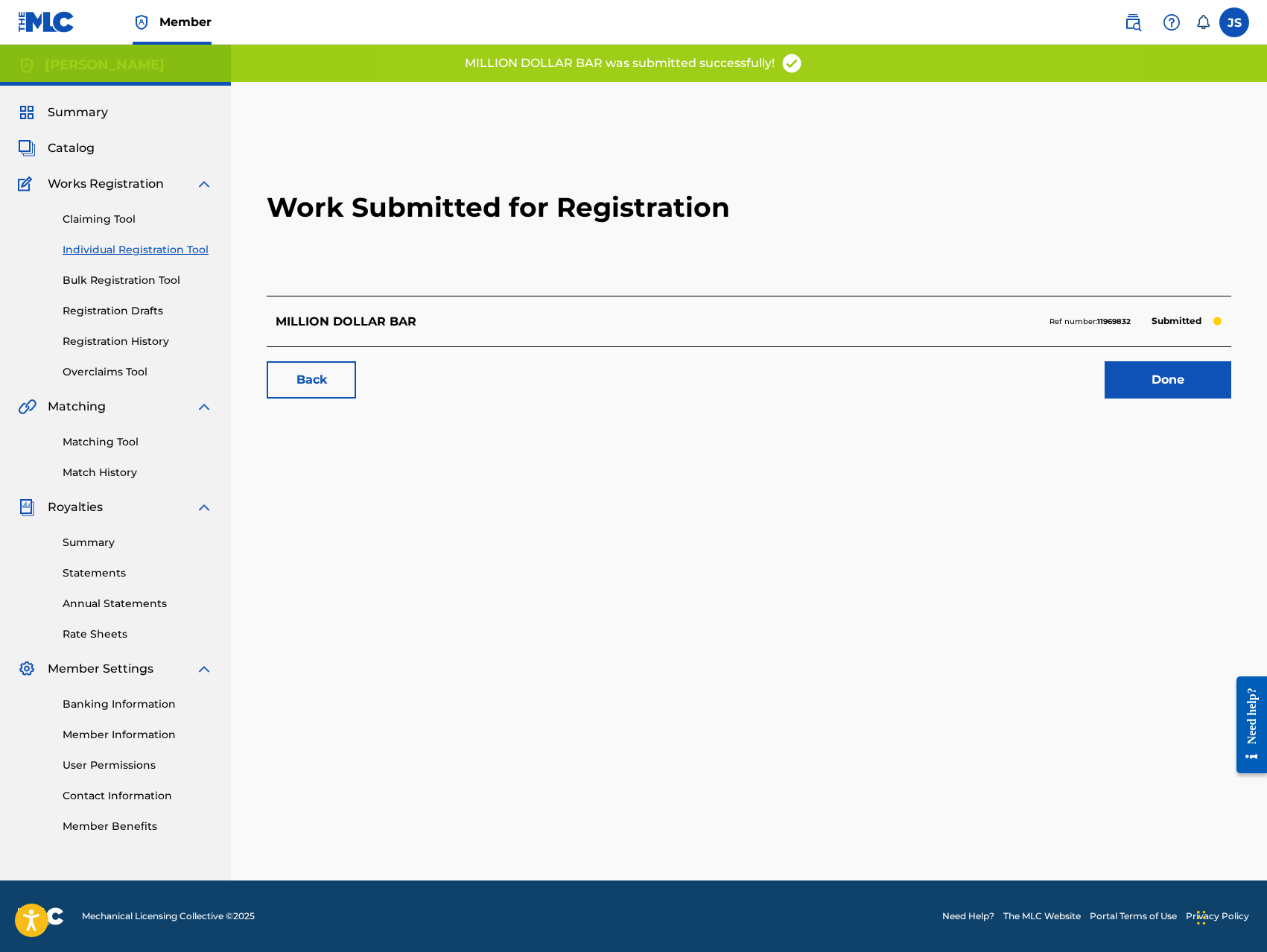
click at [1135, 385] on link "Done" at bounding box center [1167, 379] width 127 height 37
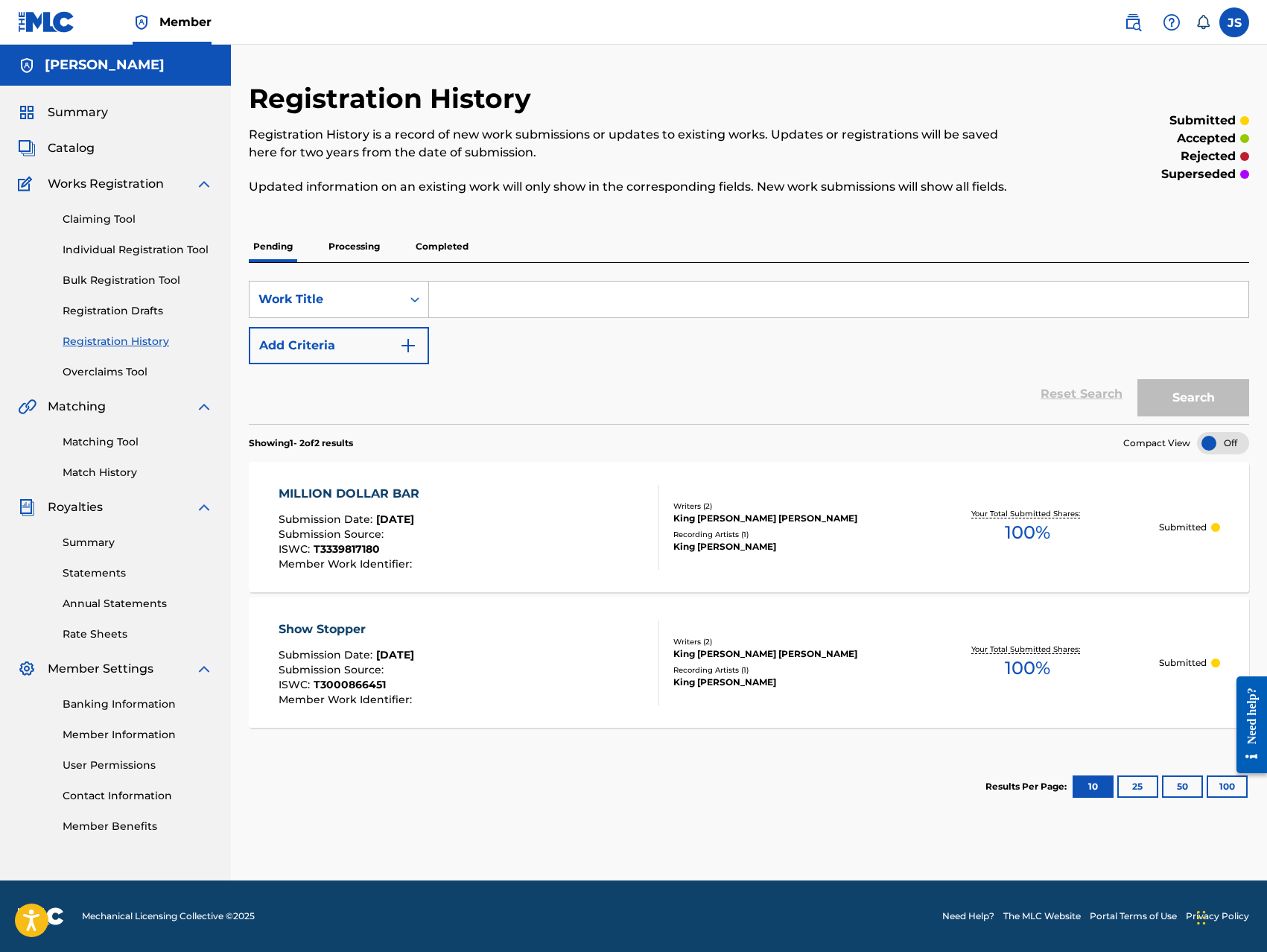
click at [159, 799] on link "Contact Information" at bounding box center [138, 795] width 151 height 15
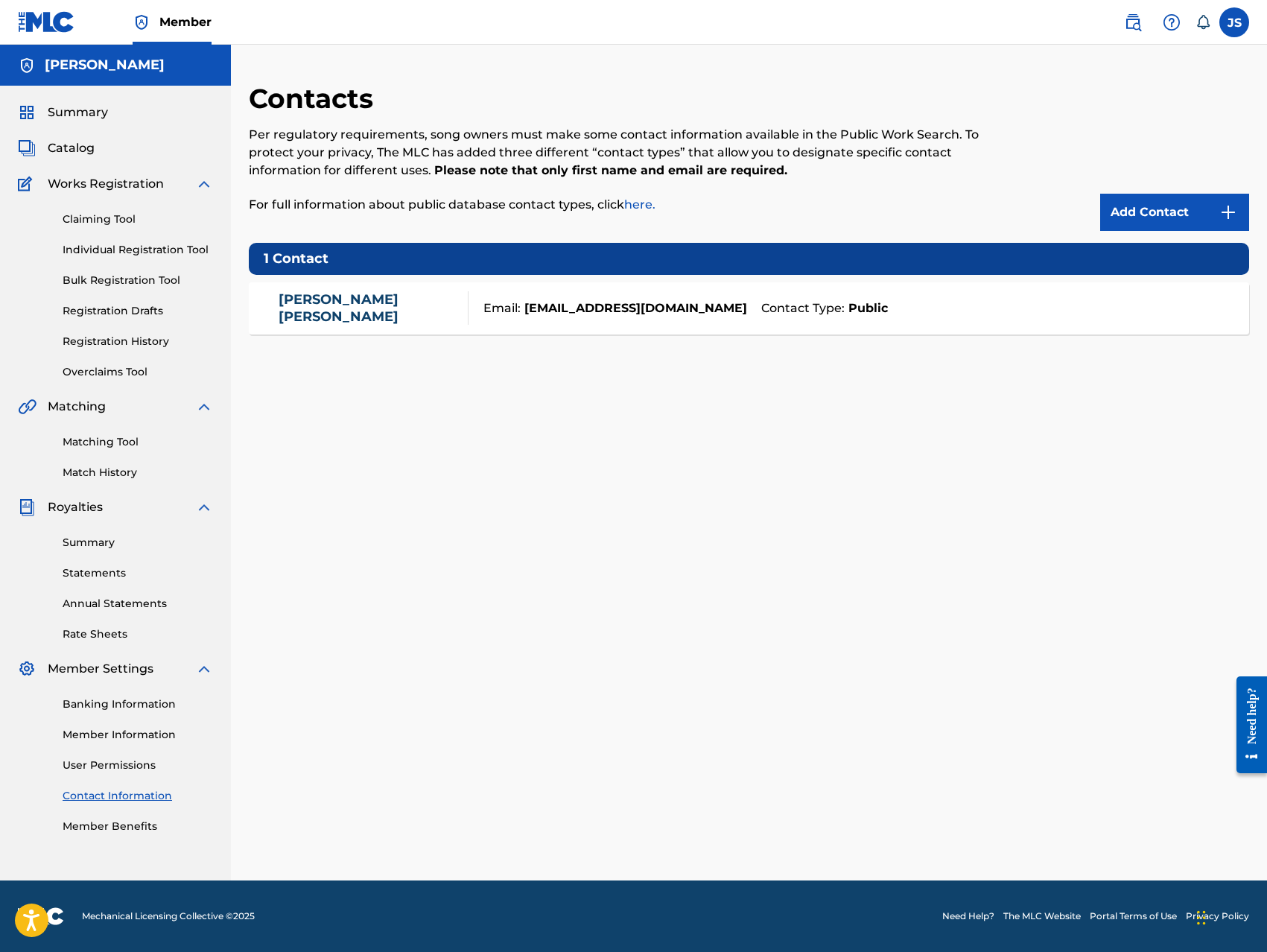
click at [134, 763] on link "User Permissions" at bounding box center [138, 764] width 151 height 15
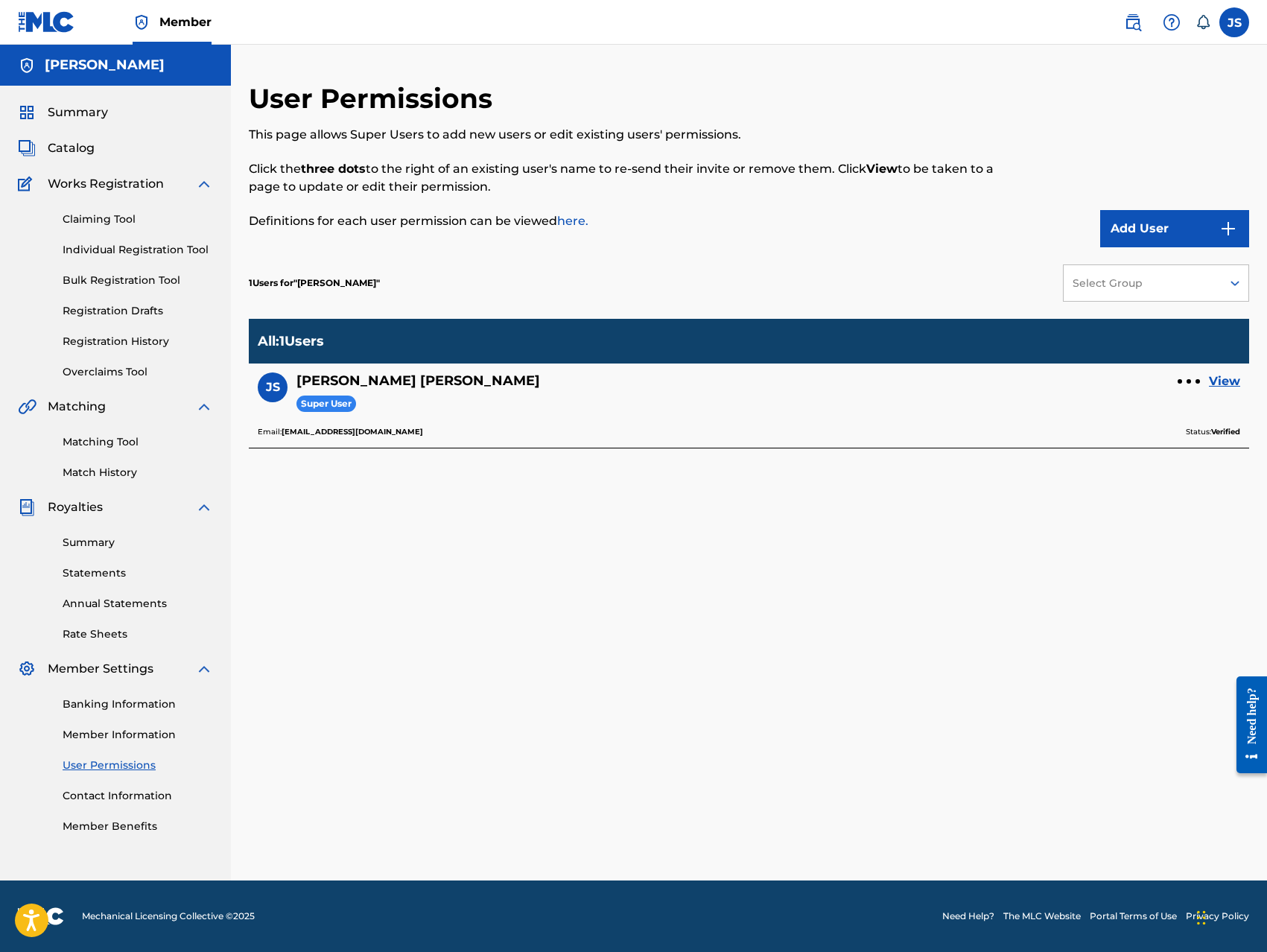
click at [136, 729] on link "Member Information" at bounding box center [138, 734] width 151 height 15
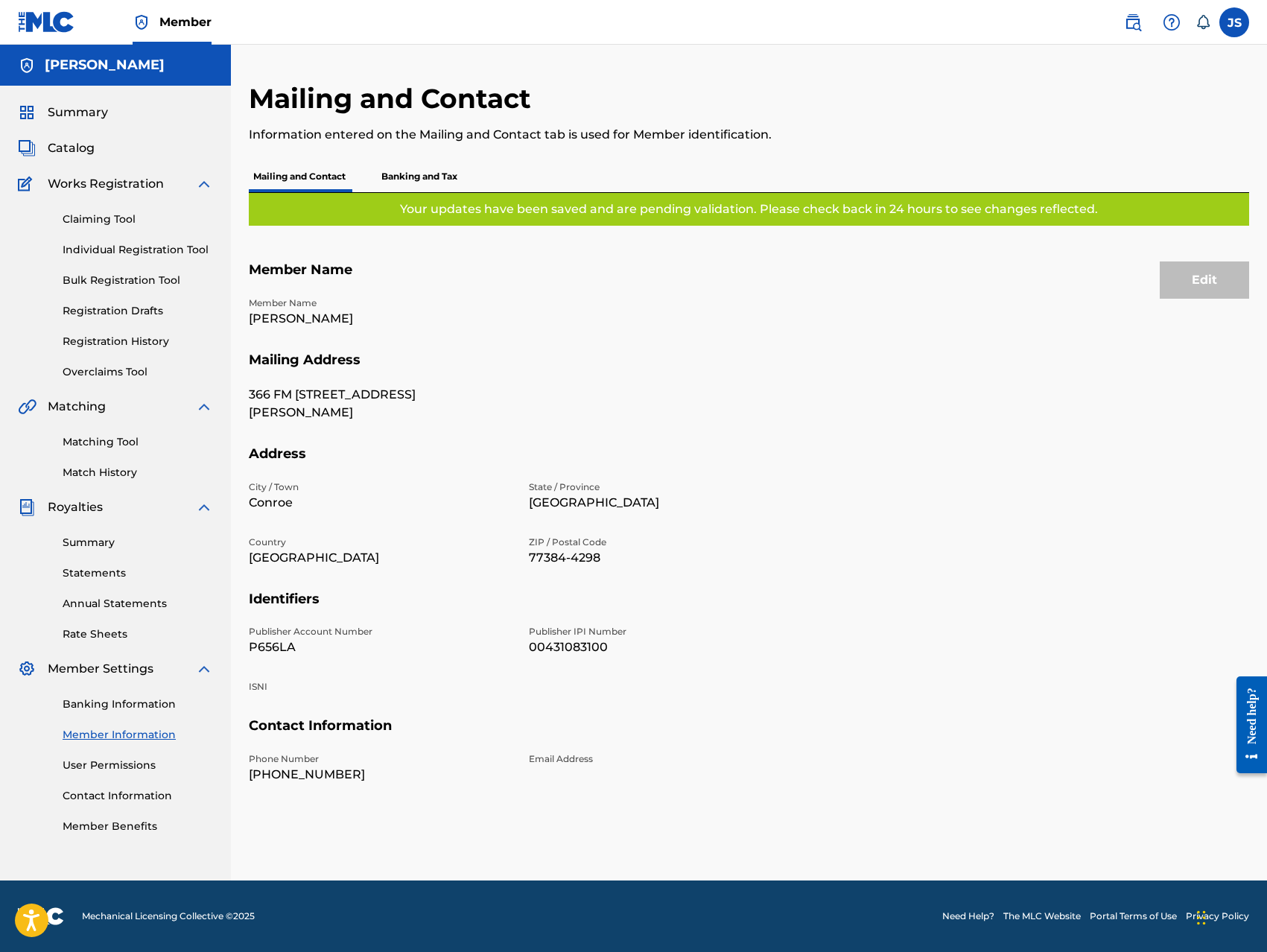
click at [712, 664] on div "Publisher Account Number P656LA Publisher IPI Number 00431083100 ISNI" at bounding box center [520, 670] width 542 height 92
